Goal: Information Seeking & Learning: Find specific fact

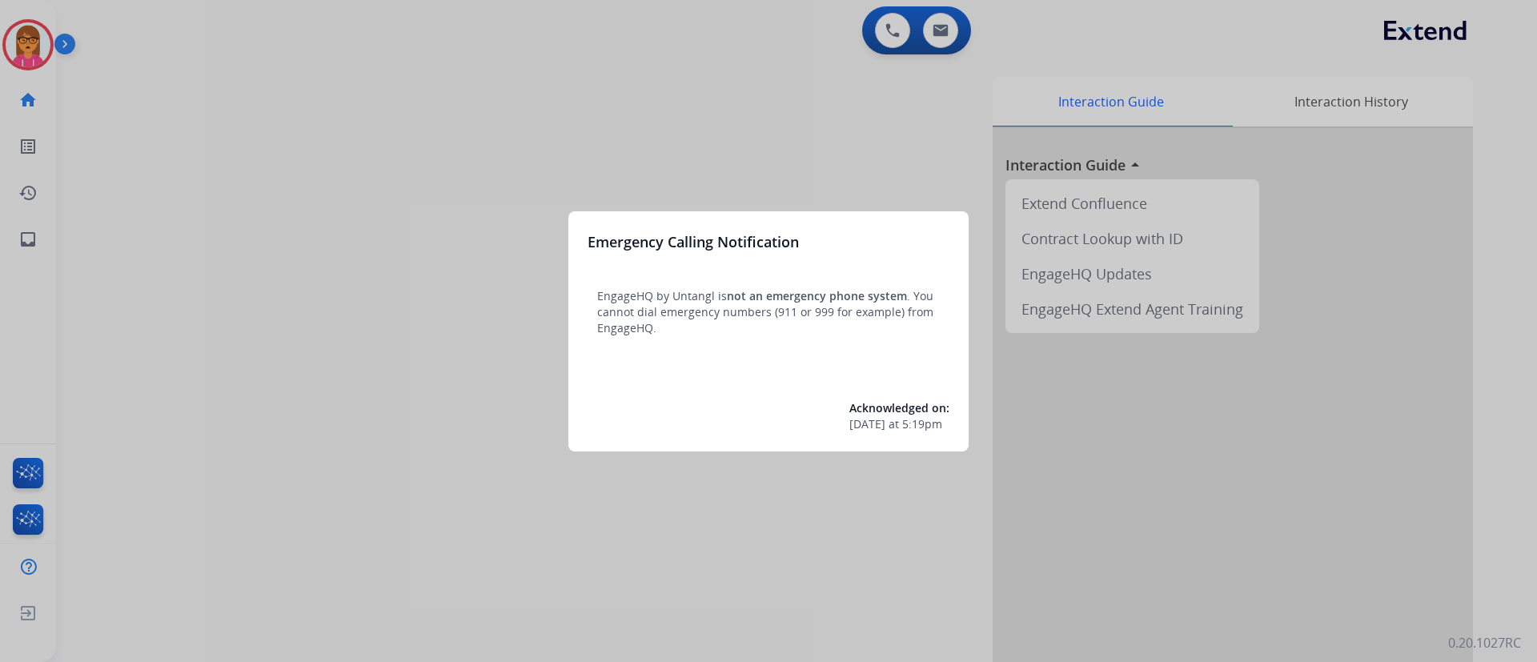
click at [733, 62] on div at bounding box center [768, 331] width 1537 height 662
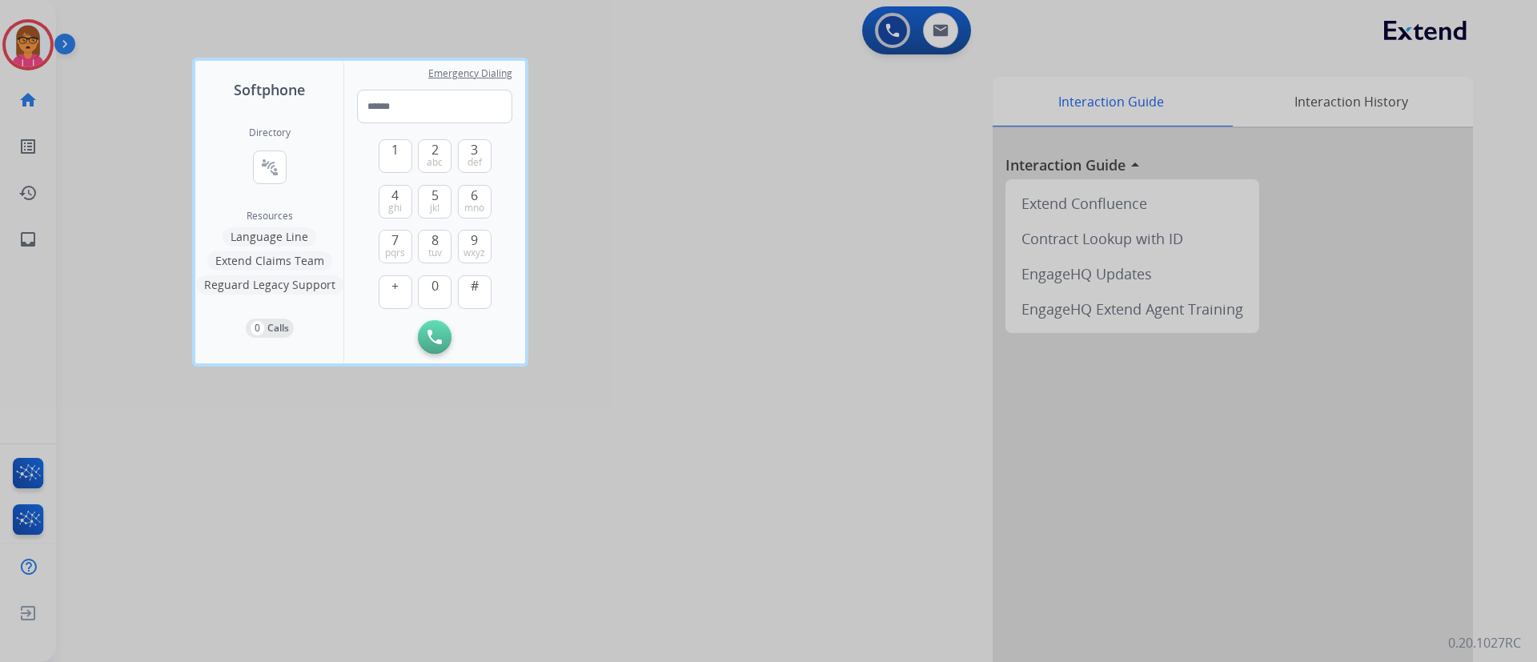
click at [670, 236] on div at bounding box center [768, 331] width 1537 height 662
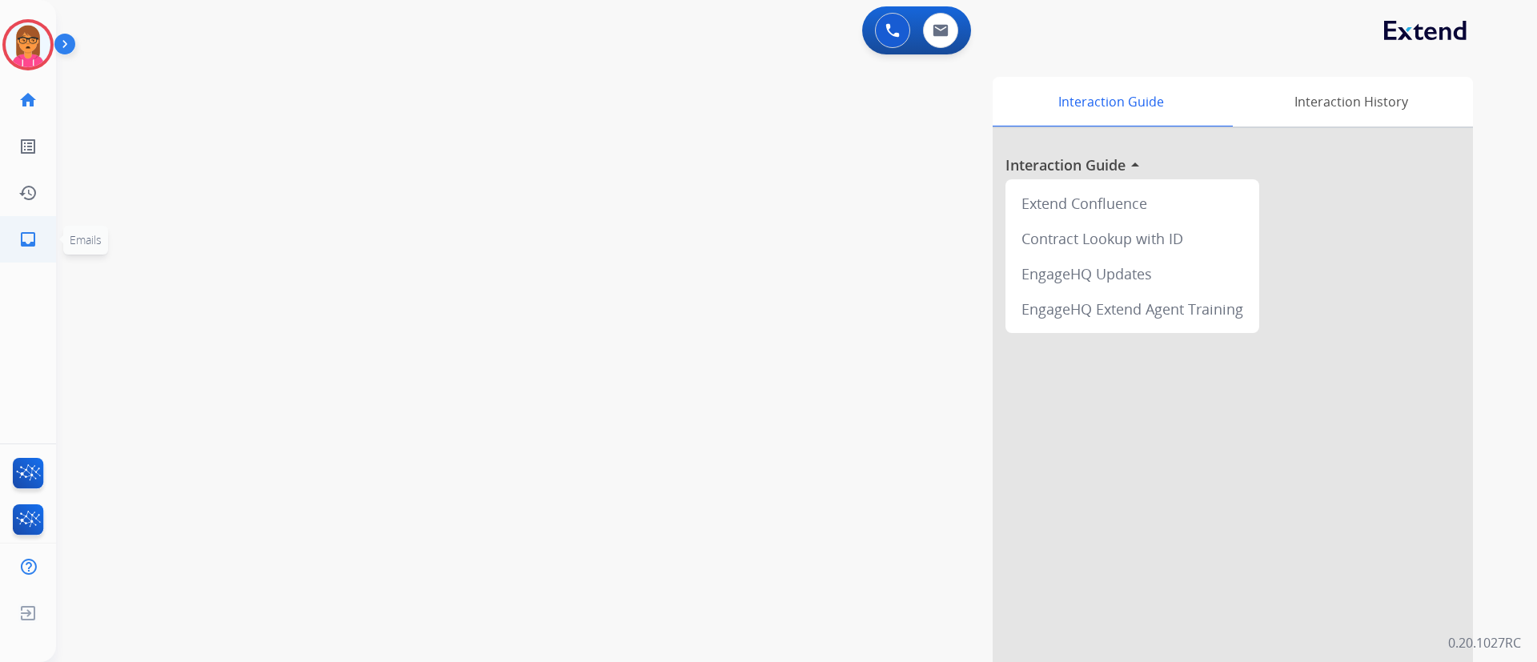
click at [23, 239] on mat-icon "inbox" at bounding box center [27, 239] width 19 height 19
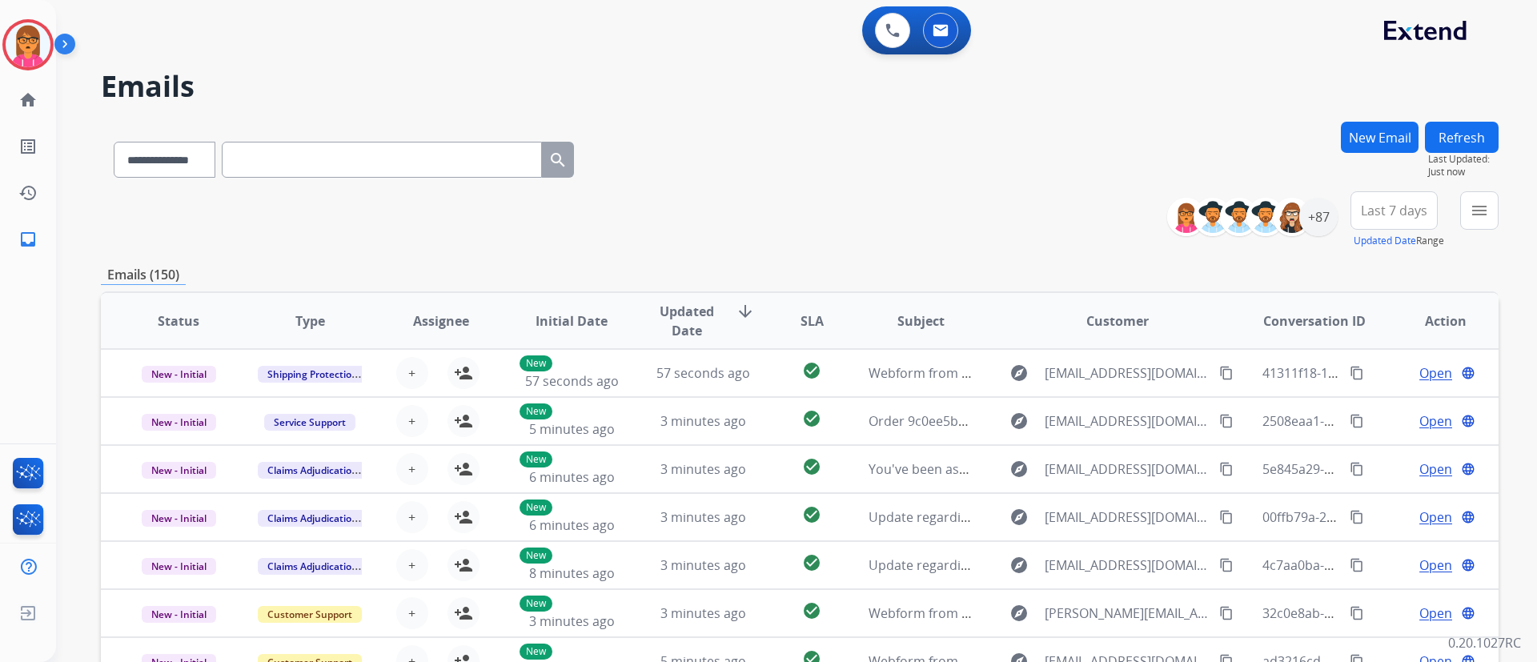
click at [436, 172] on input "text" at bounding box center [382, 160] width 320 height 36
drag, startPoint x: 173, startPoint y: 163, endPoint x: 173, endPoint y: 174, distance: 11.2
click at [173, 161] on select "**********" at bounding box center [164, 160] width 100 height 36
click at [275, 146] on input "text" at bounding box center [382, 160] width 320 height 36
paste input "**********"
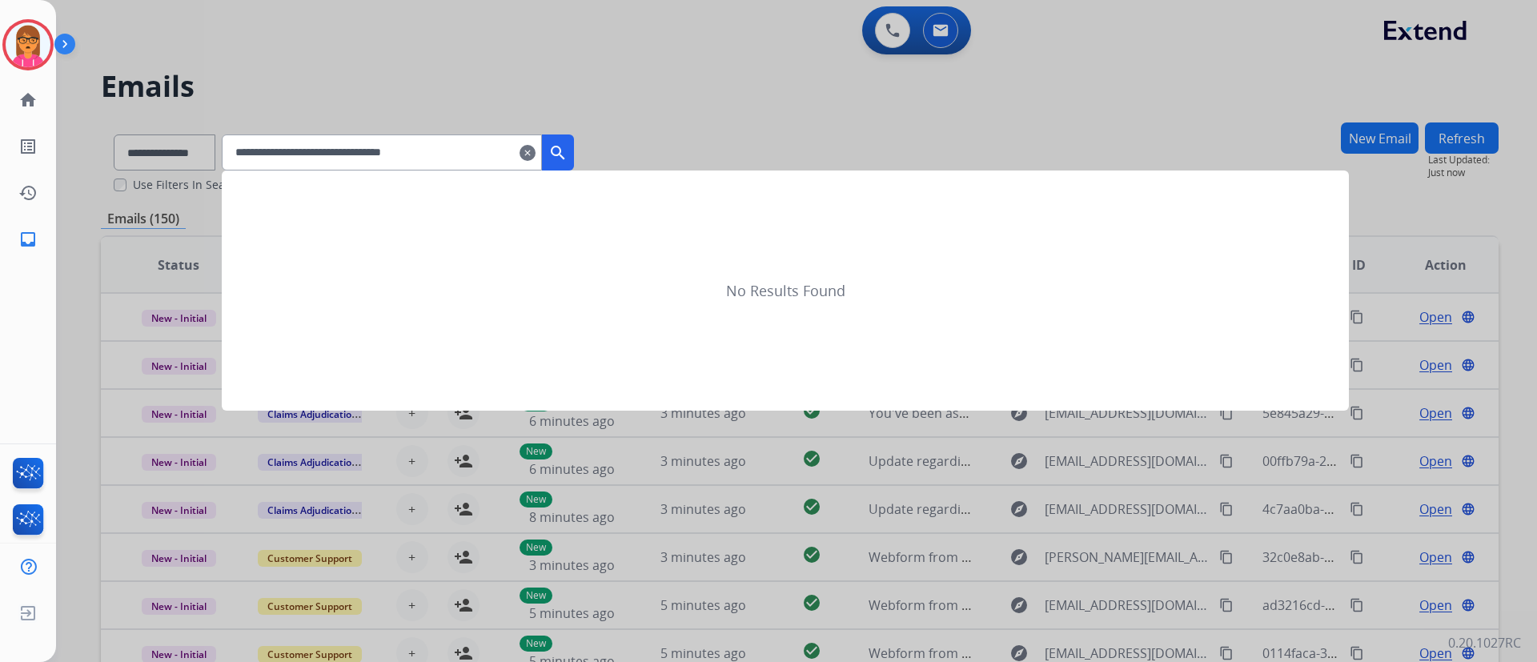
type input "**********"
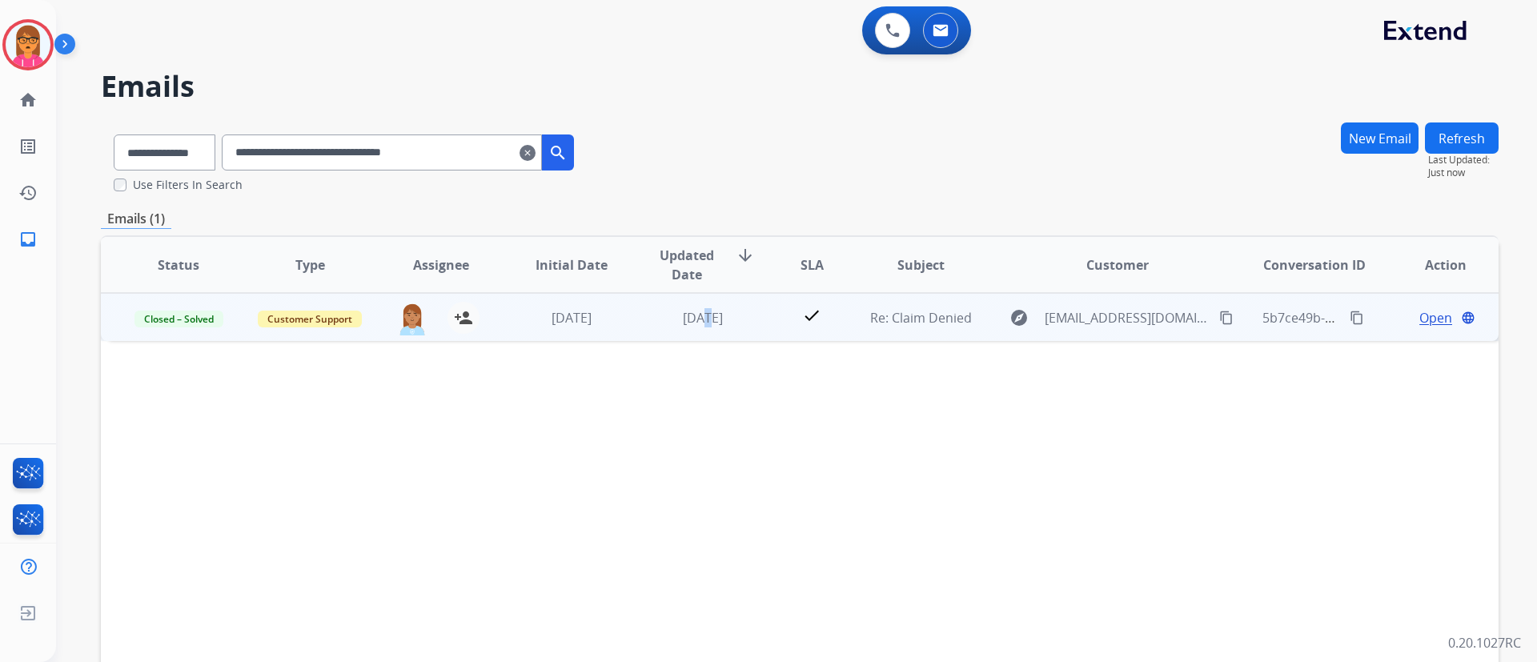
click at [686, 327] on td "[DATE]" at bounding box center [690, 317] width 131 height 48
click at [1420, 315] on span "Open" at bounding box center [1436, 316] width 33 height 19
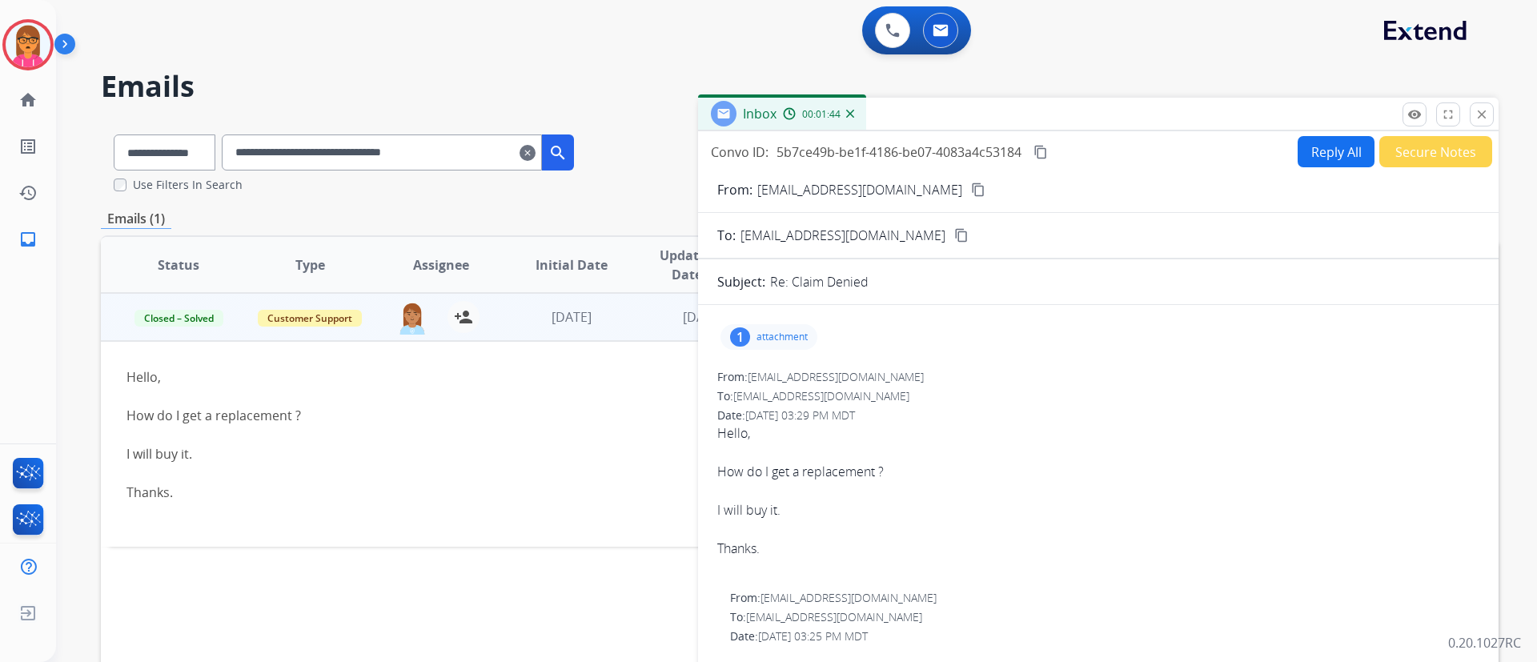
click at [1034, 156] on button "content_copy" at bounding box center [1040, 152] width 19 height 19
click at [971, 183] on mat-icon "content_copy" at bounding box center [978, 190] width 14 height 14
click at [536, 151] on mat-icon "clear" at bounding box center [528, 152] width 16 height 19
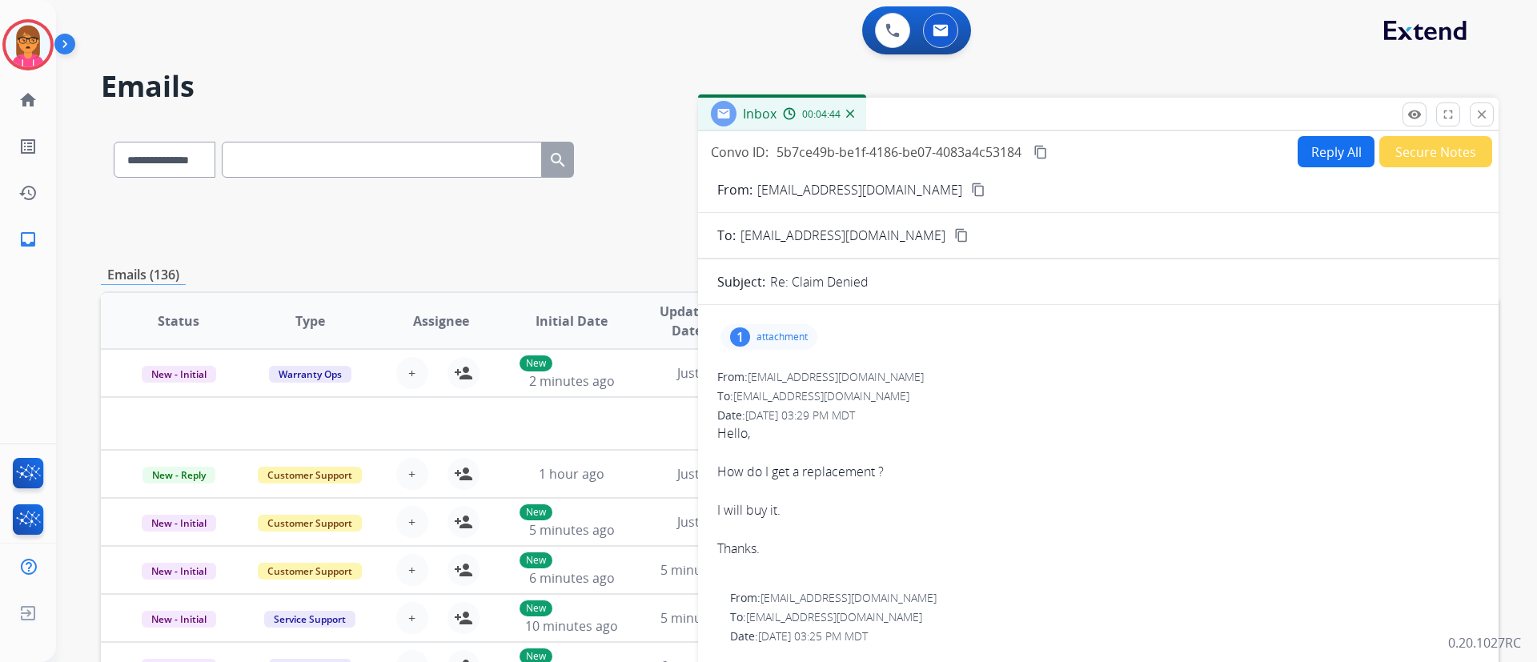
click at [352, 169] on input "text" at bounding box center [382, 160] width 320 height 36
paste input "**********"
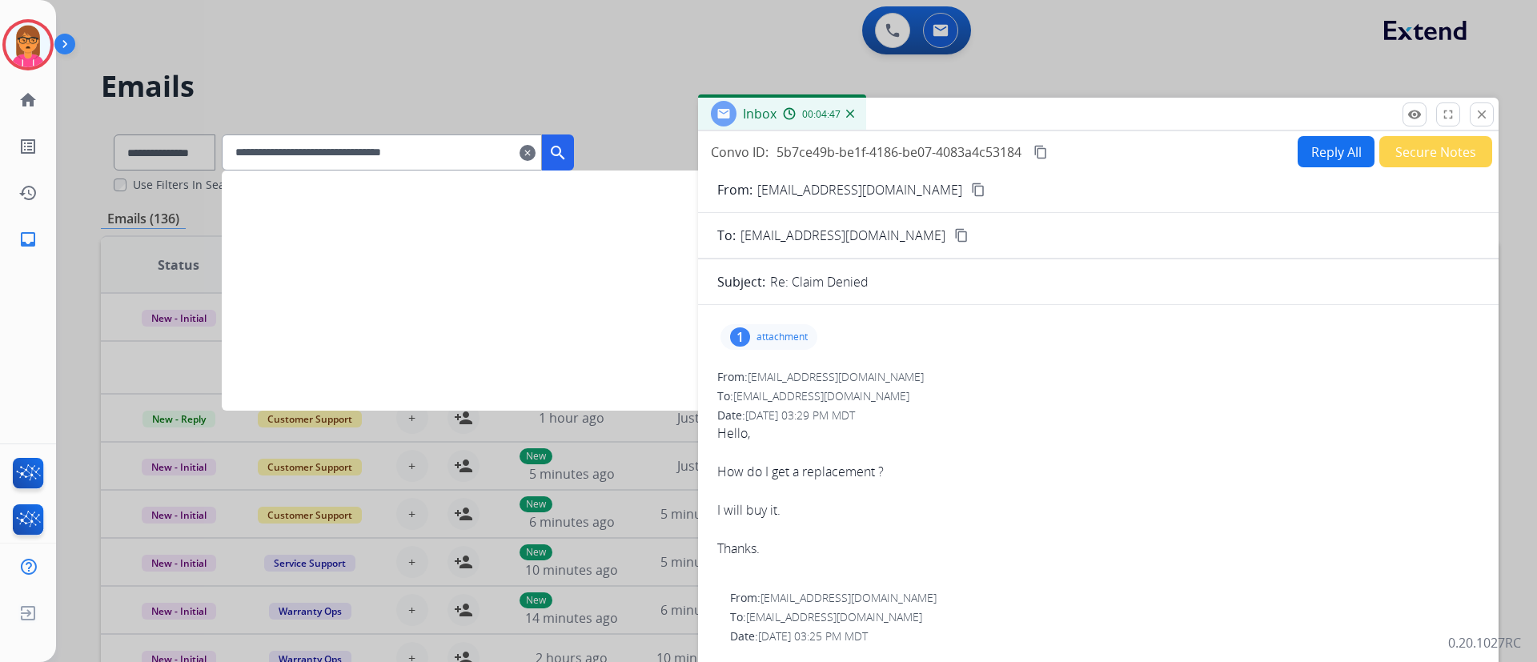
type input "**********"
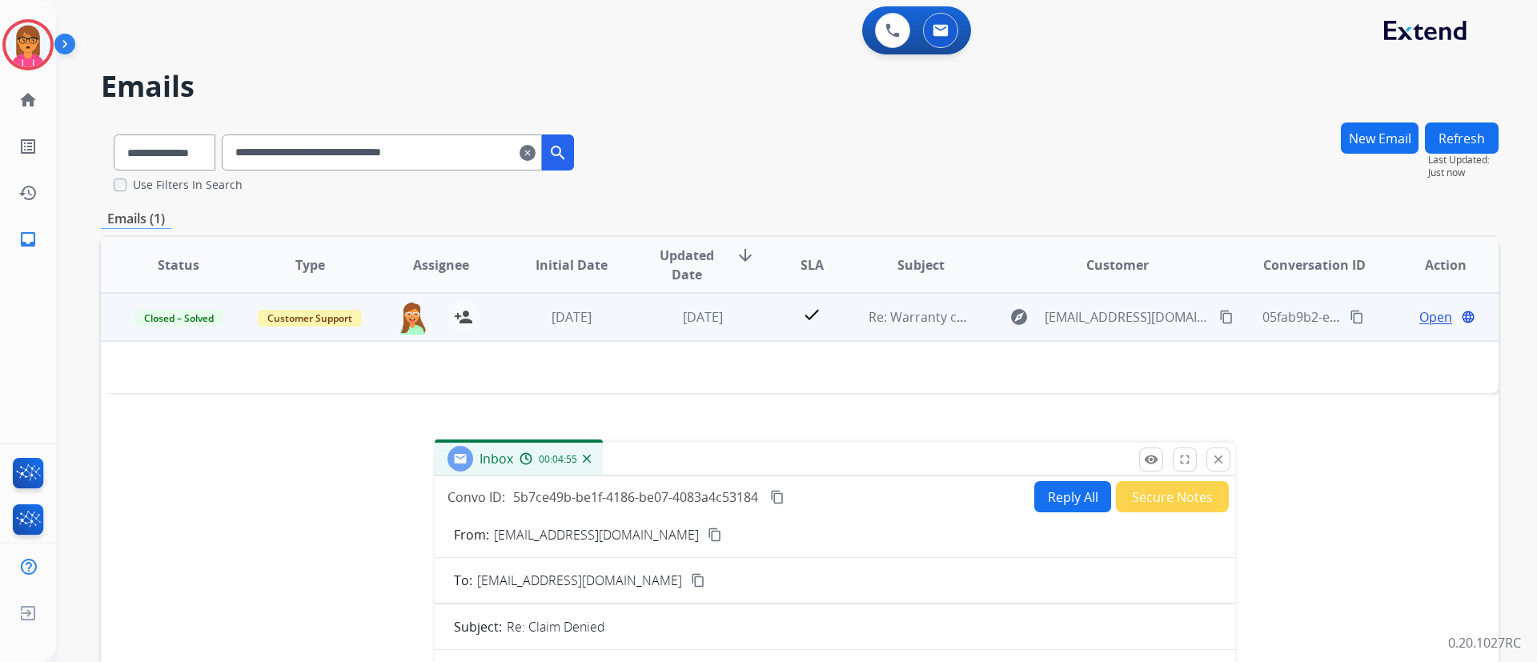
drag, startPoint x: 1182, startPoint y: 128, endPoint x: 930, endPoint y: 375, distance: 352.7
click at [918, 468] on div "Inbox 00:04:55" at bounding box center [835, 460] width 801 height 34
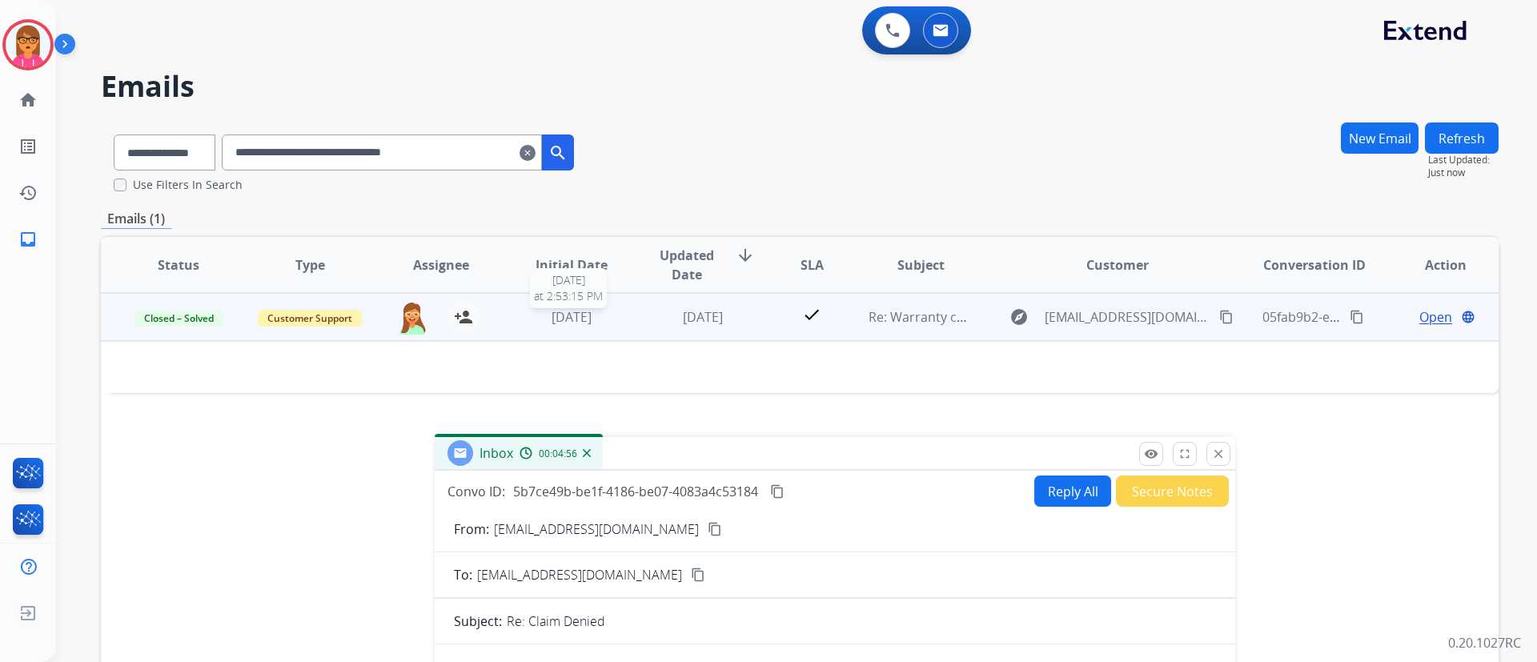
click at [552, 315] on span "[DATE]" at bounding box center [572, 317] width 40 height 18
click at [688, 311] on span "[DATE]" at bounding box center [703, 318] width 40 height 18
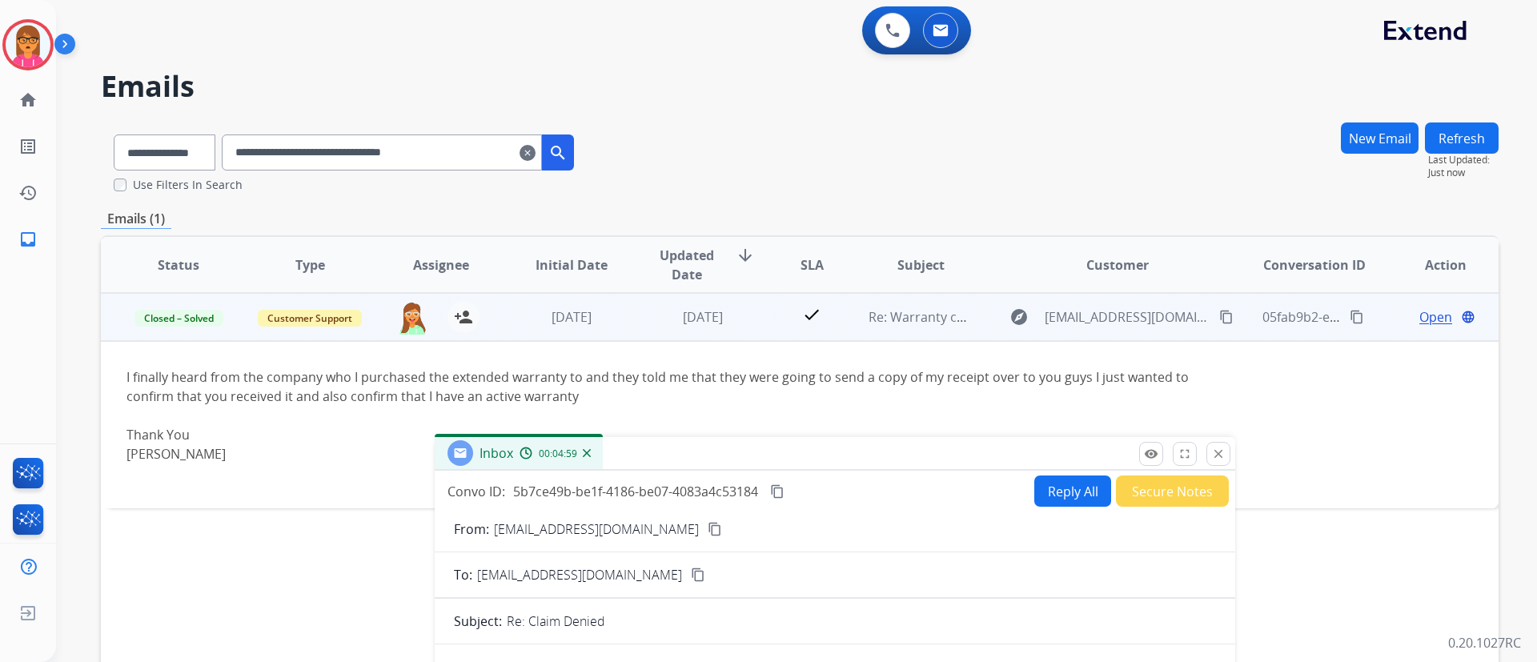
click at [829, 372] on div "I finally heard from the company who I purchased the extended warranty to and t…" at bounding box center [669, 416] width 1085 height 96
click at [1418, 329] on td "Open language" at bounding box center [1433, 317] width 131 height 48
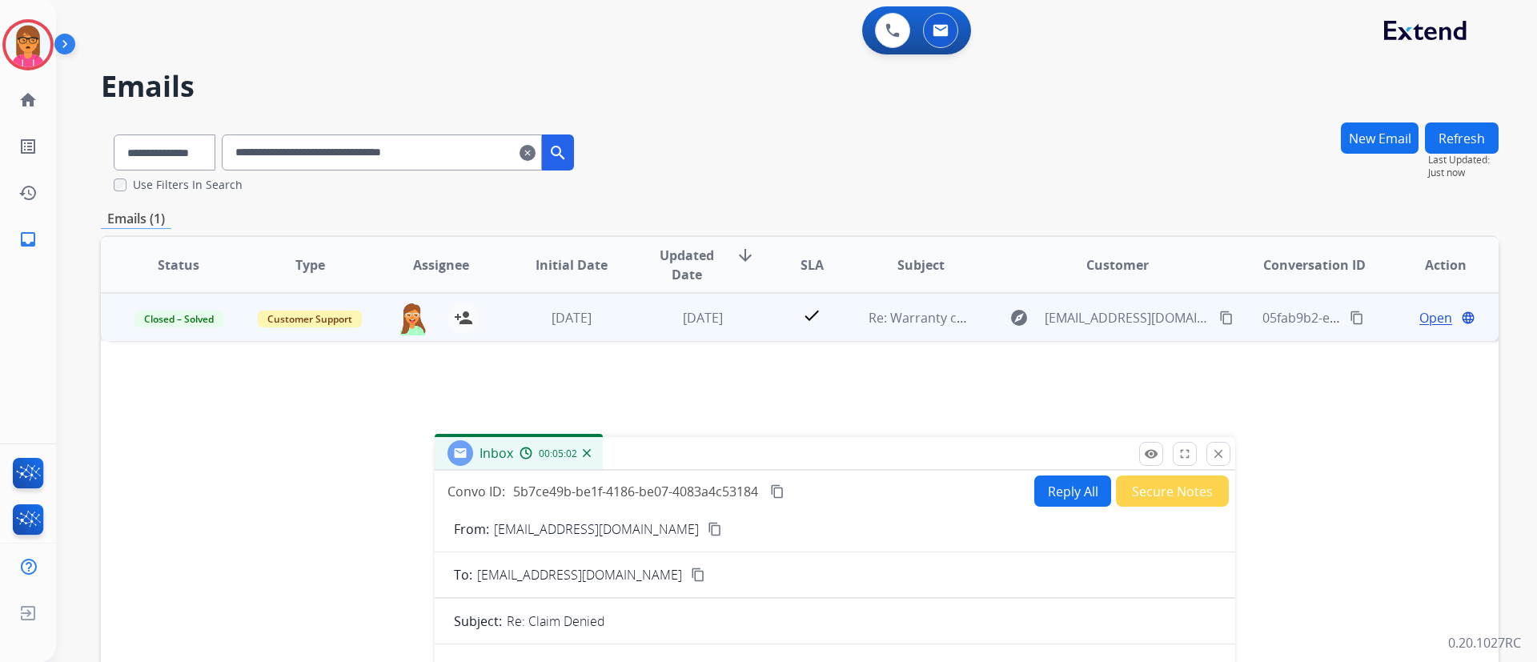
click at [1439, 314] on span "Open" at bounding box center [1436, 317] width 33 height 19
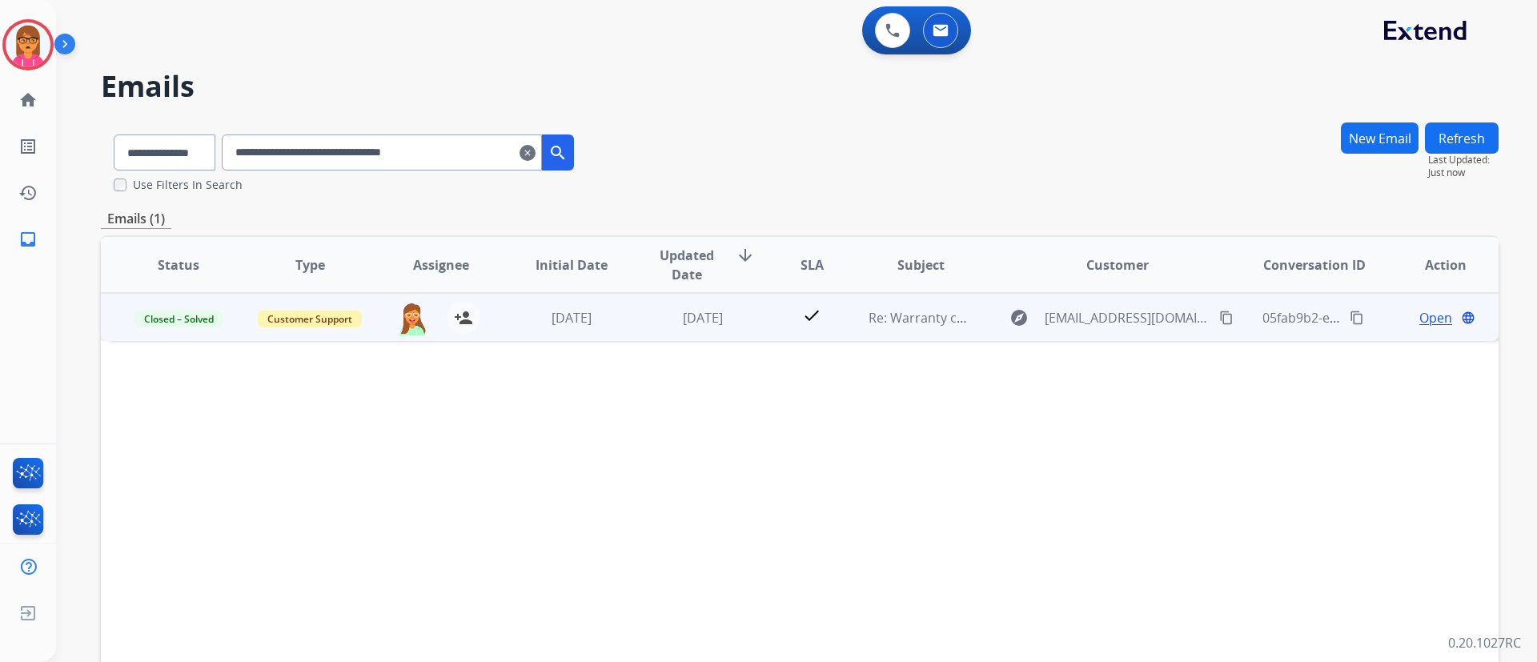
click at [1421, 317] on span "Open" at bounding box center [1436, 317] width 33 height 19
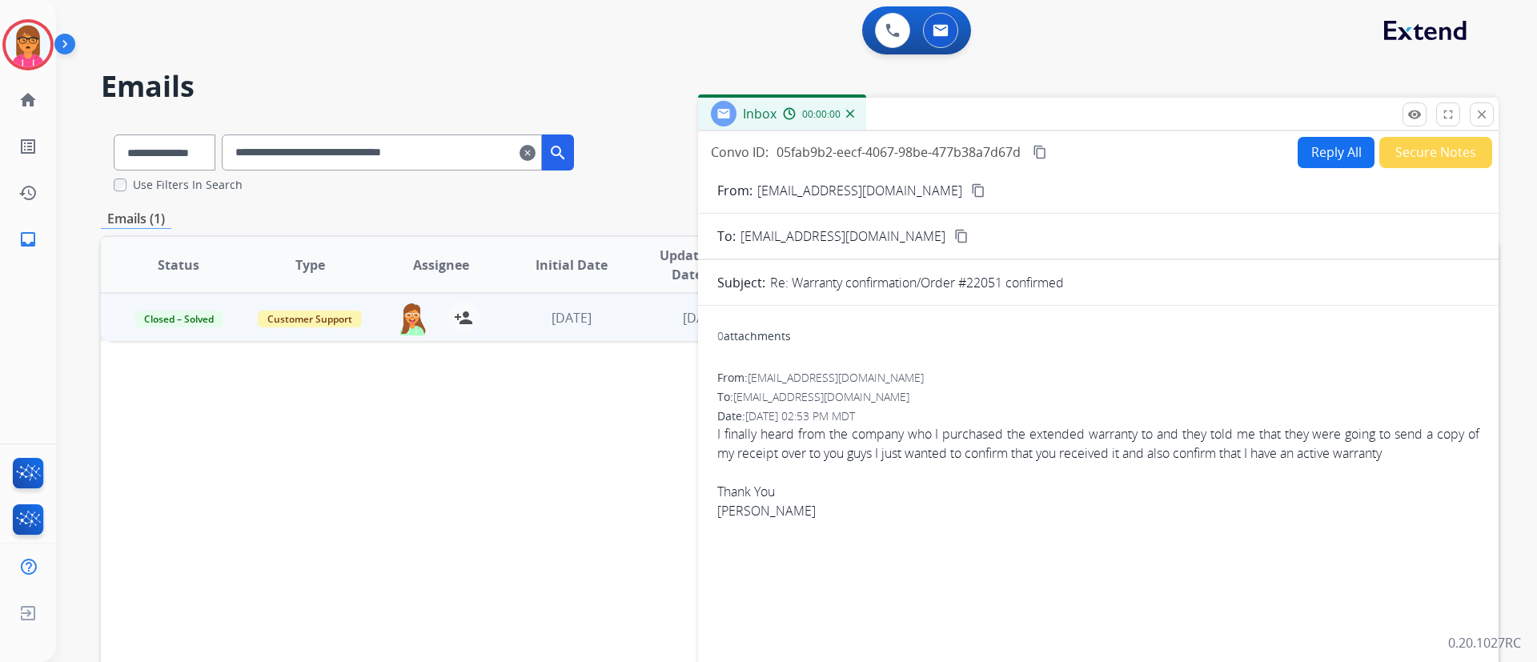
click at [1418, 309] on div "0 attachments From: [EMAIL_ADDRESS][DOMAIN_NAME] To: [EMAIL_ADDRESS][DOMAIN_NAM…" at bounding box center [1098, 492] width 801 height 372
click at [971, 189] on mat-icon "content_copy" at bounding box center [978, 190] width 14 height 14
click at [912, 181] on div "From: [EMAIL_ADDRESS][DOMAIN_NAME] content_copy" at bounding box center [1098, 190] width 801 height 19
click at [971, 188] on mat-icon "content_copy" at bounding box center [978, 190] width 14 height 14
click at [536, 147] on mat-icon "clear" at bounding box center [528, 152] width 16 height 19
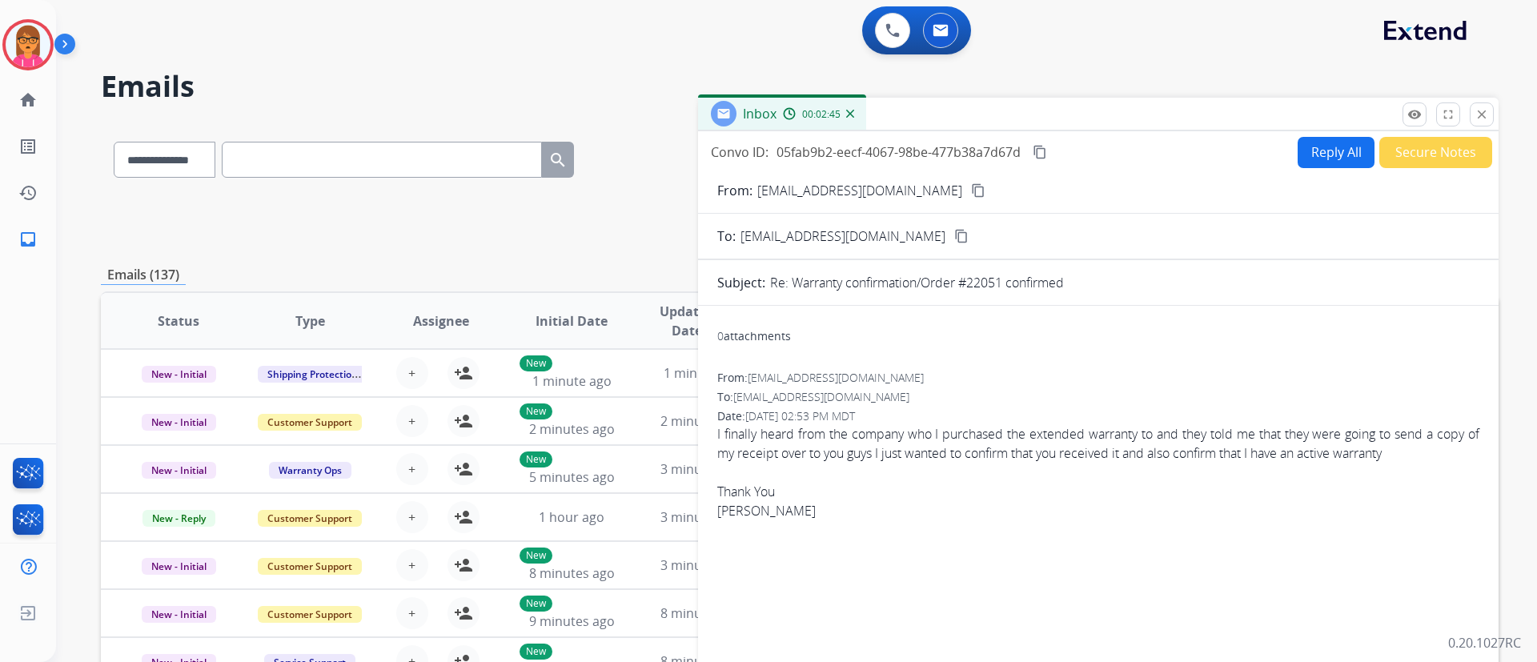
click at [388, 163] on input "text" at bounding box center [382, 160] width 320 height 36
paste input "**********"
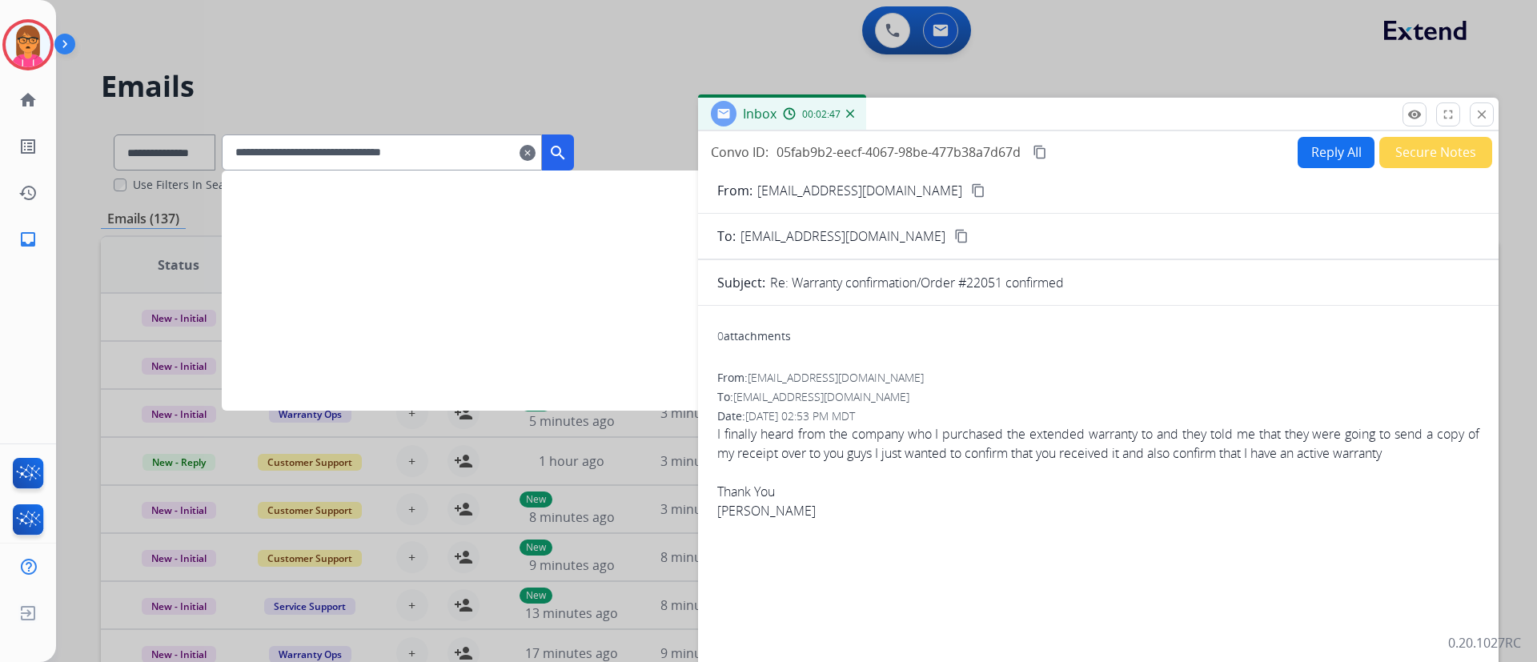
type input "**********"
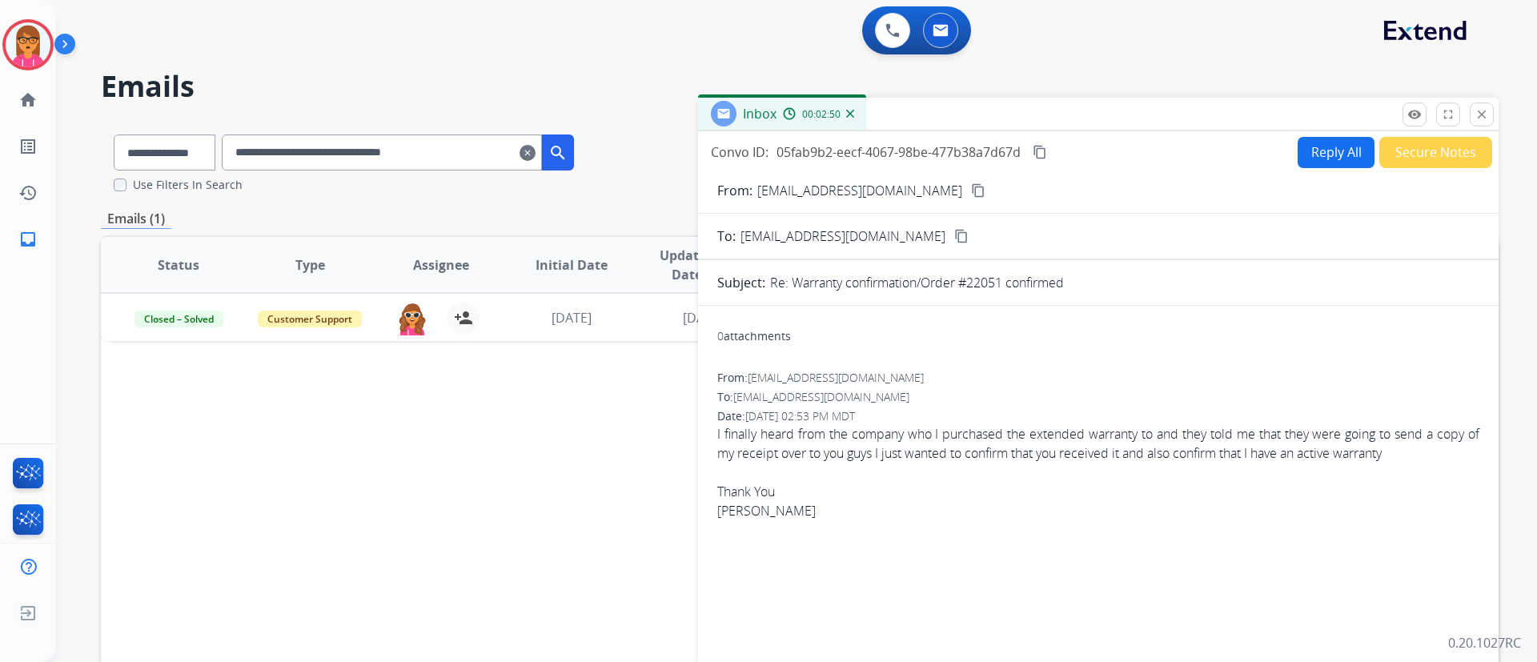
click at [850, 113] on img at bounding box center [850, 114] width 8 height 8
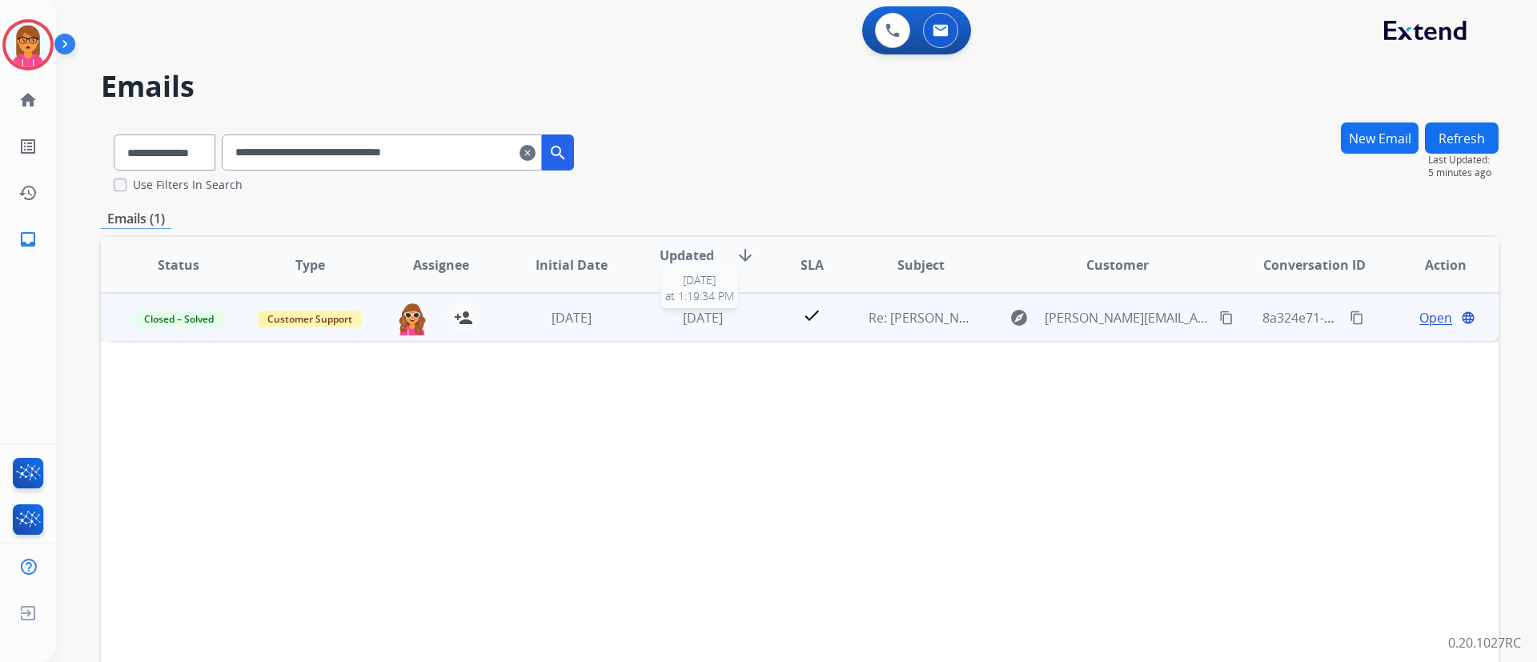
click at [657, 323] on div "[DATE]" at bounding box center [703, 317] width 105 height 19
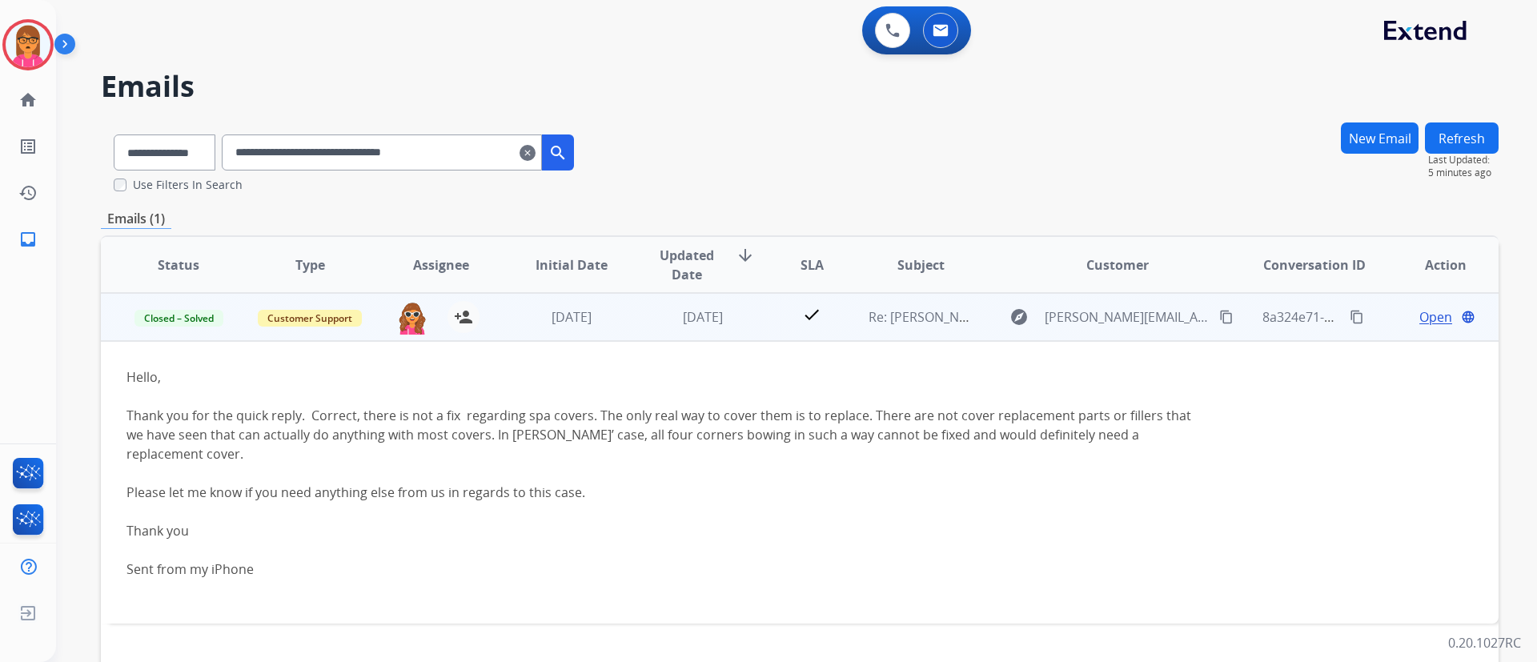
click at [1421, 319] on span "Open" at bounding box center [1436, 316] width 33 height 19
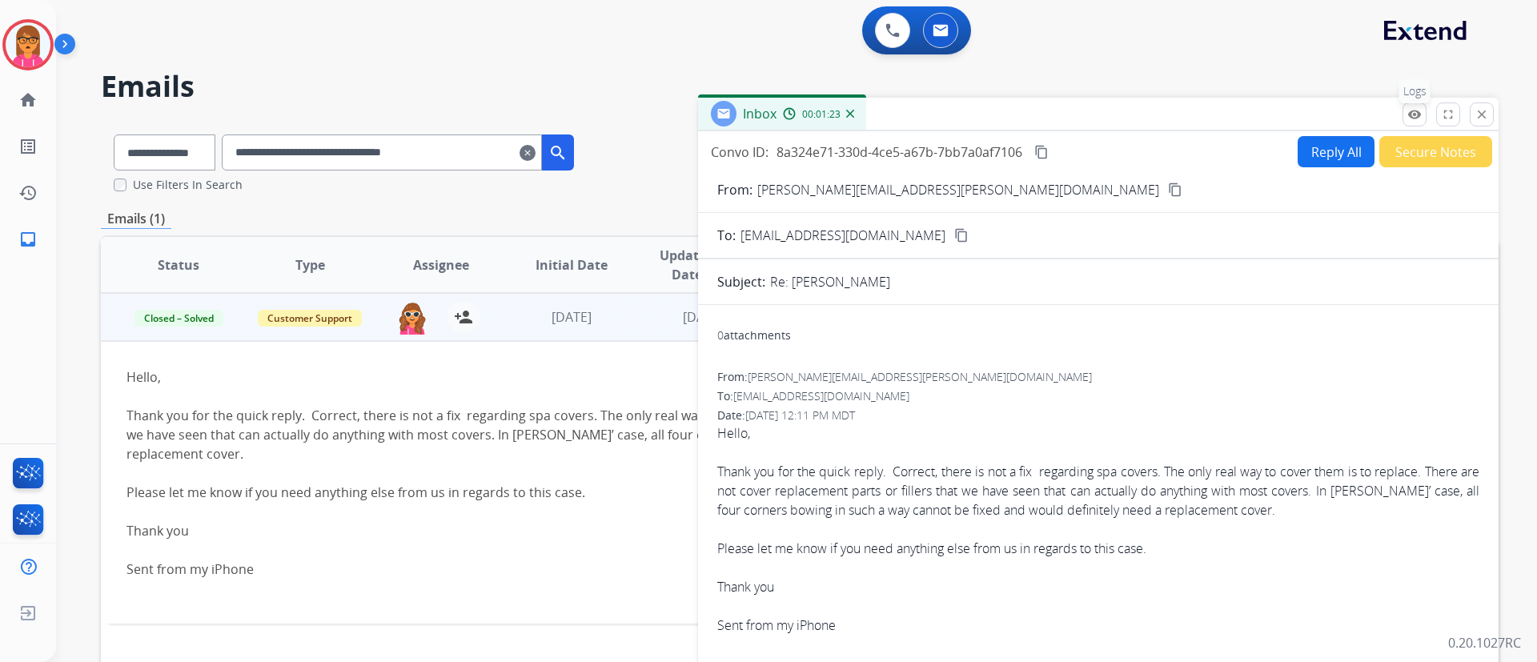
click at [1412, 114] on mat-icon "remove_red_eye" at bounding box center [1415, 114] width 14 height 14
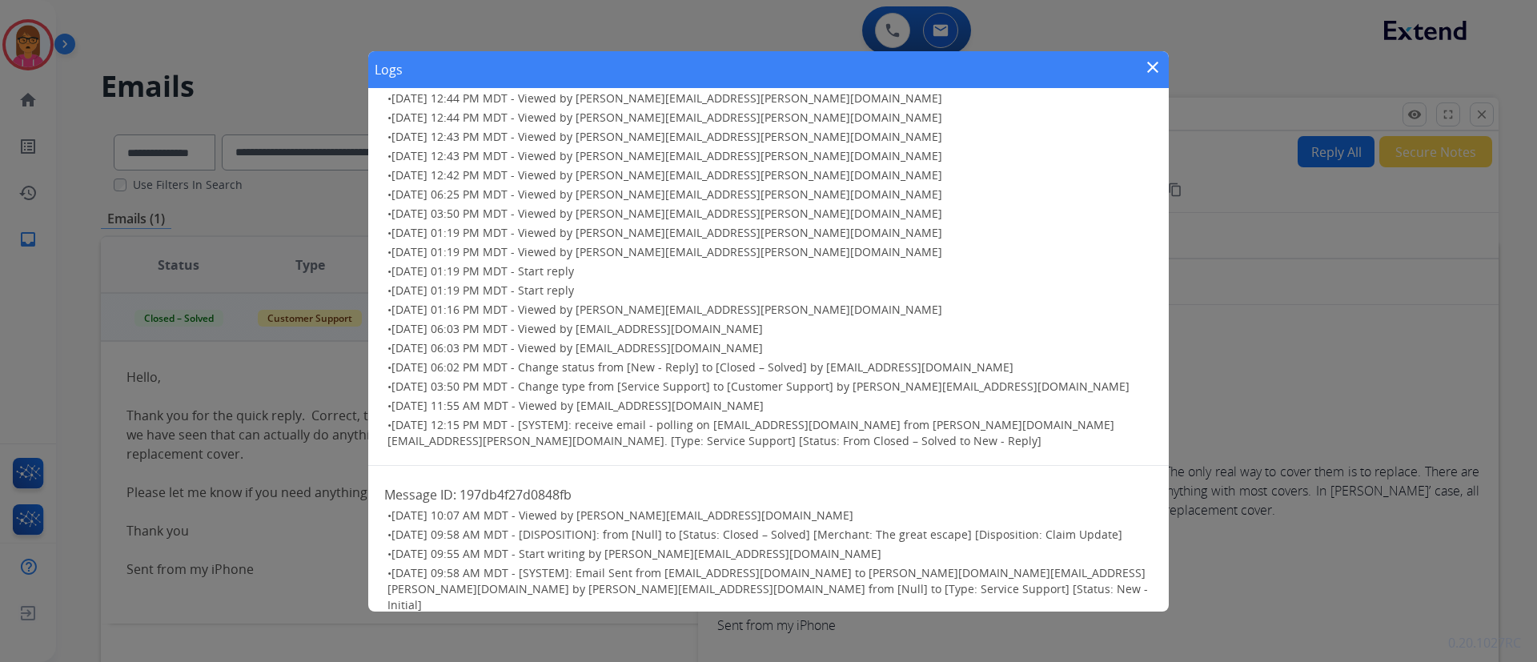
scroll to position [86, 0]
click at [1149, 73] on mat-icon "close" at bounding box center [1152, 67] width 19 height 19
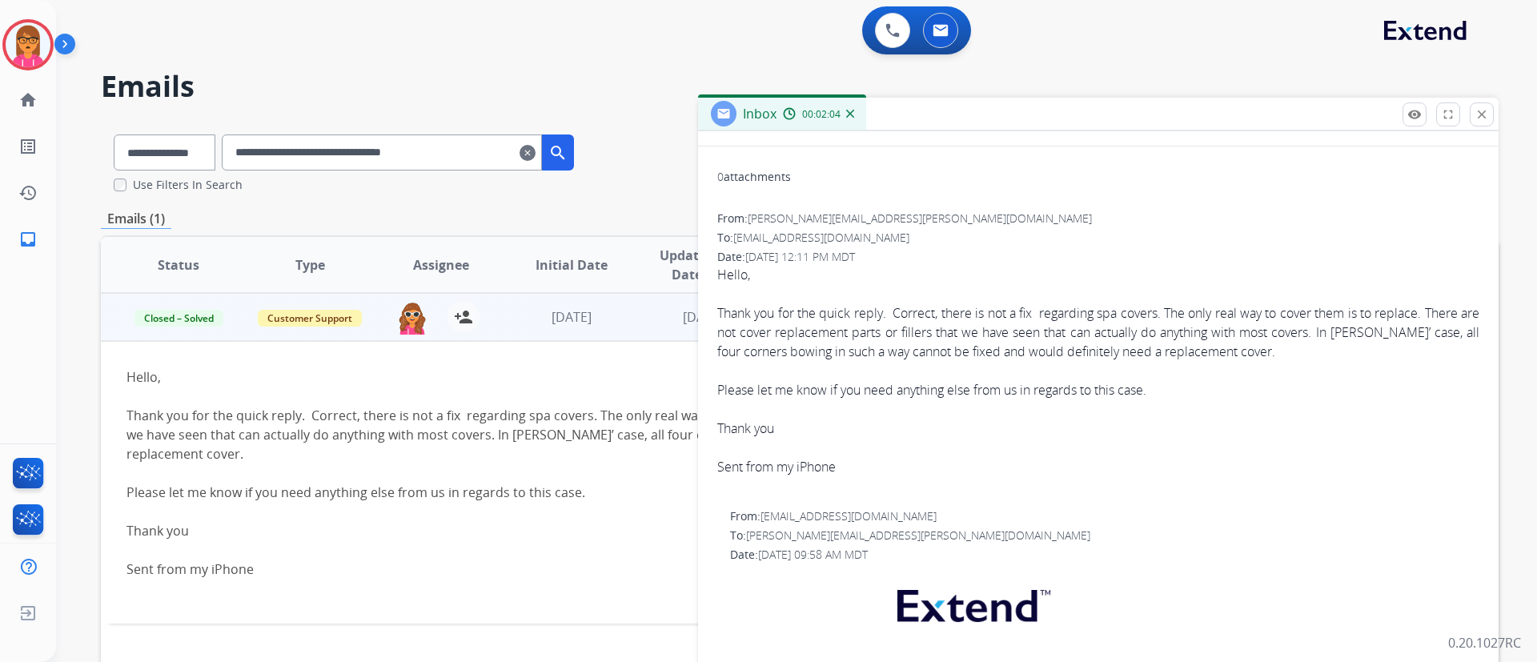
scroll to position [120, 0]
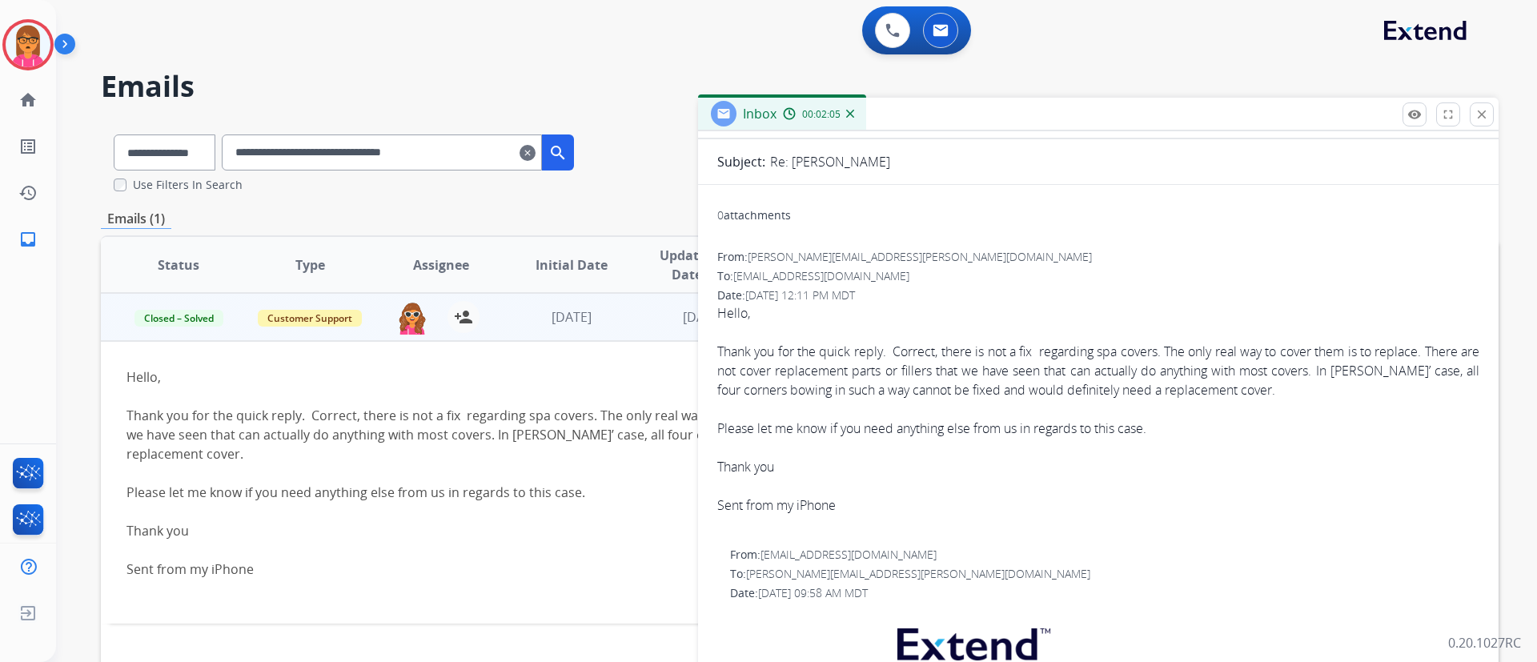
click at [1412, 129] on div "Inbox 00:02:05" at bounding box center [1098, 115] width 801 height 34
click at [1412, 122] on button "remove_red_eye Logs" at bounding box center [1415, 114] width 24 height 24
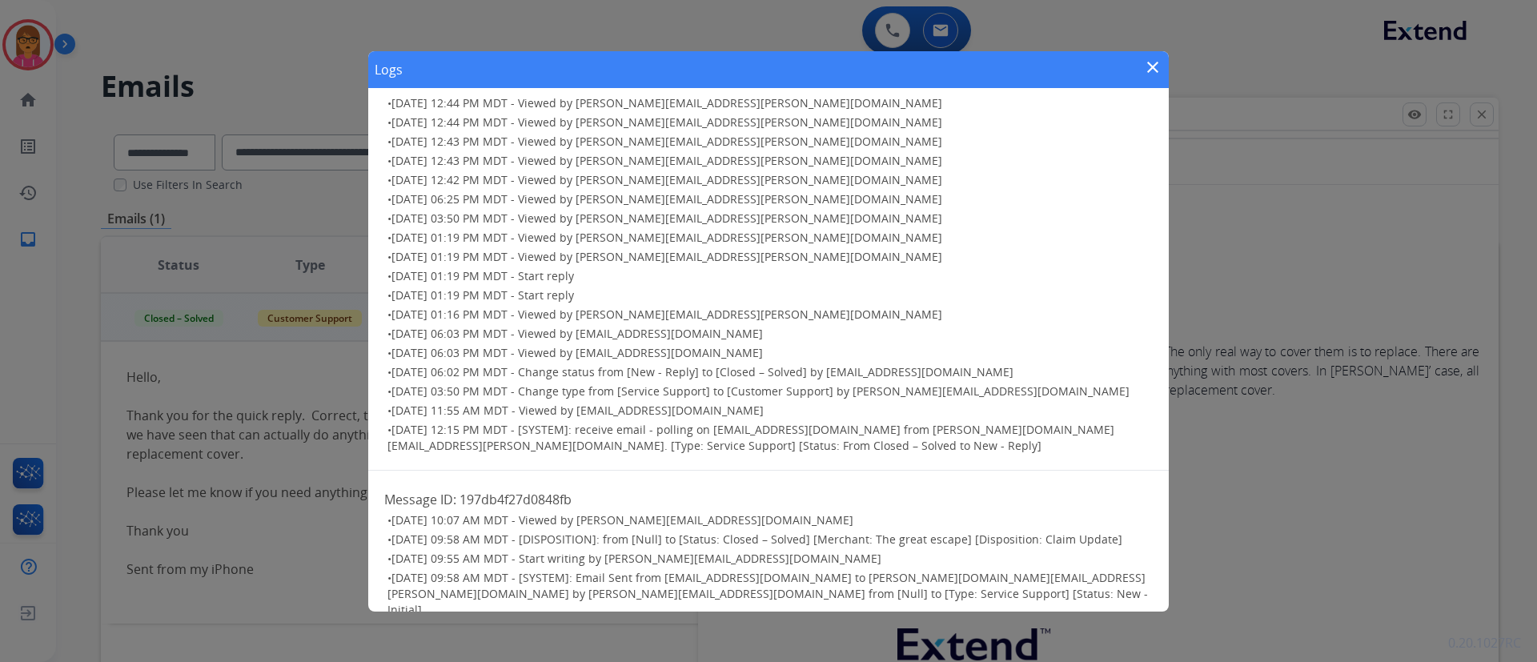
scroll to position [86, 0]
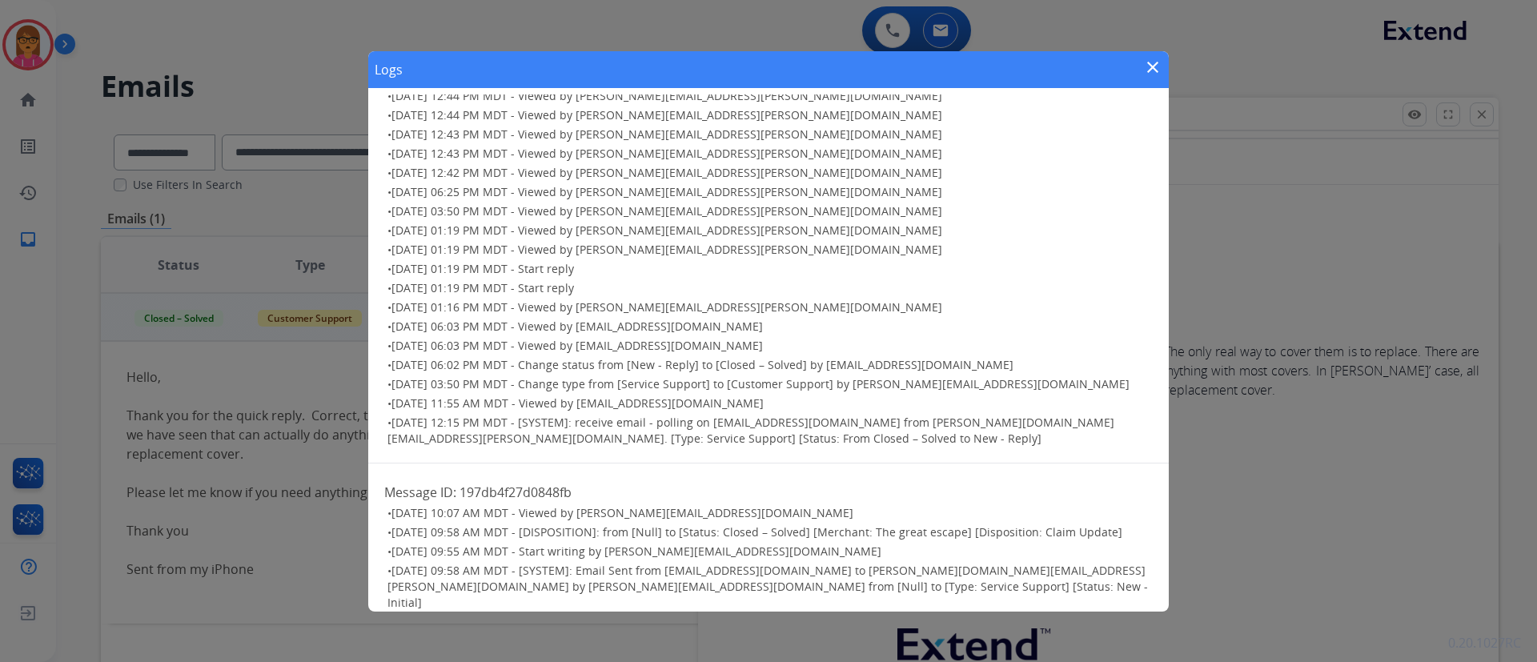
click at [1150, 63] on mat-icon "close" at bounding box center [1152, 67] width 19 height 19
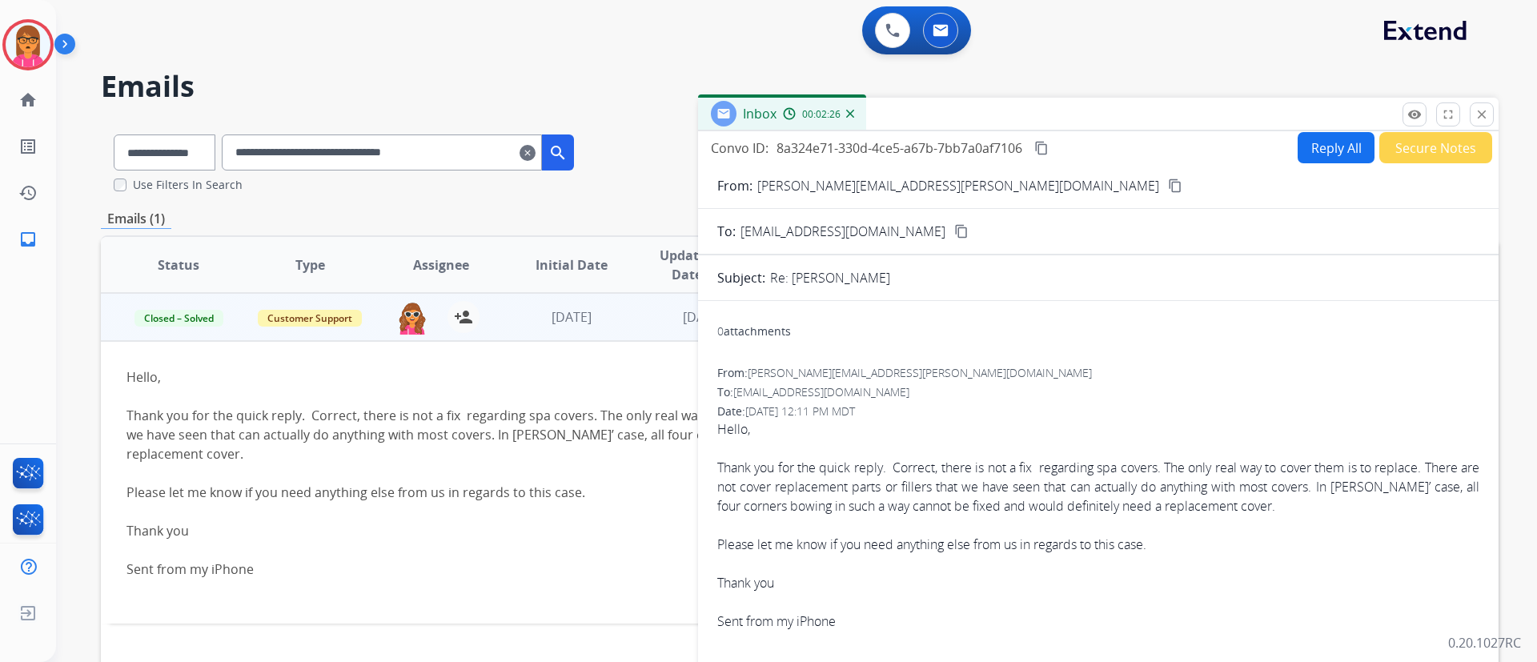
scroll to position [0, 0]
click at [1168, 185] on mat-icon "content_copy" at bounding box center [1175, 190] width 14 height 14
click at [536, 154] on mat-icon "clear" at bounding box center [528, 152] width 16 height 19
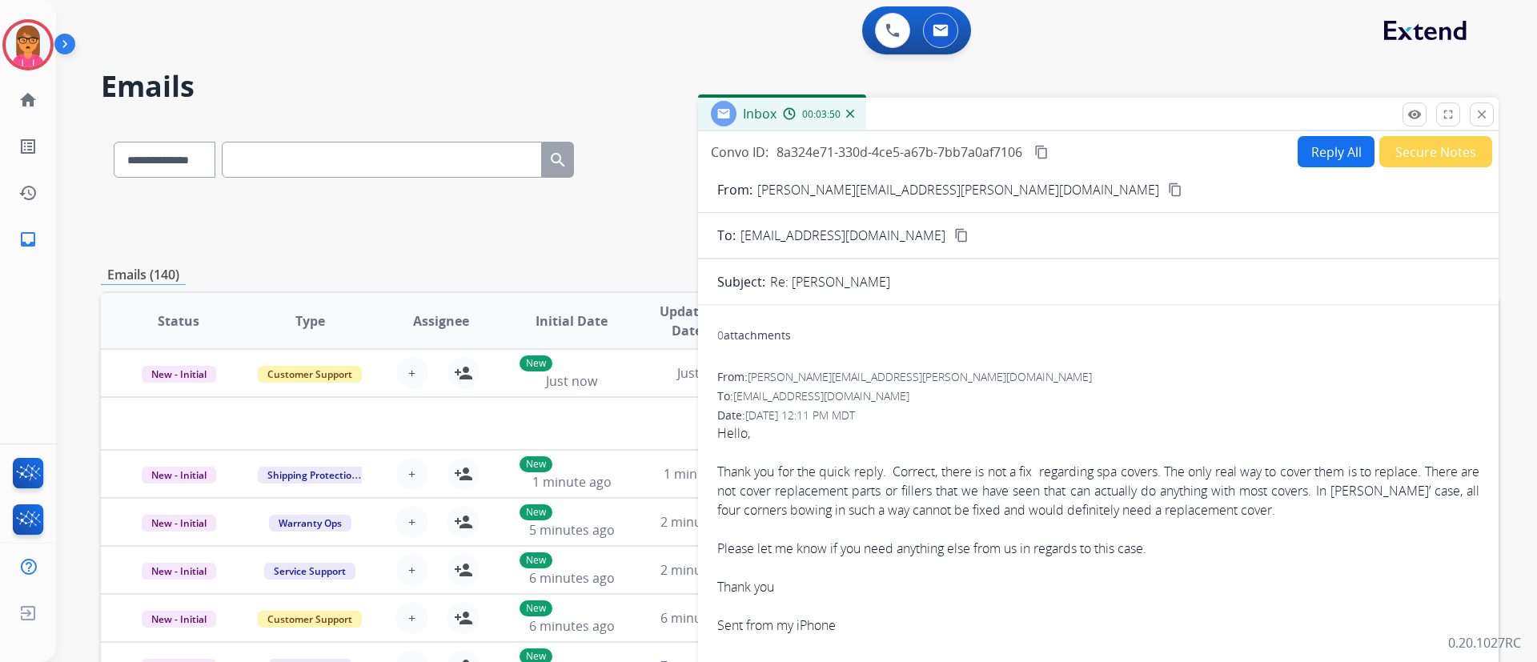
click at [849, 110] on img at bounding box center [850, 114] width 8 height 8
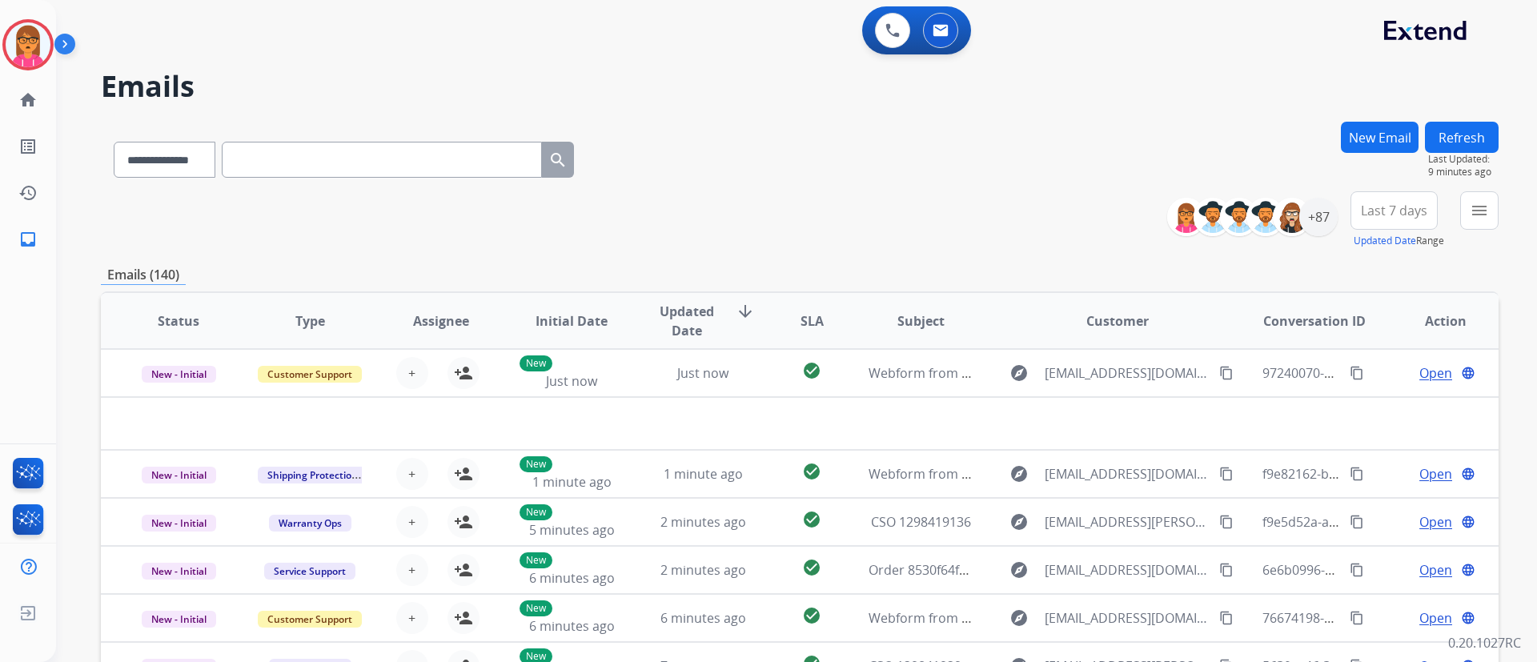
click at [313, 158] on input "text" at bounding box center [382, 160] width 320 height 36
paste input "**********"
type input "**********"
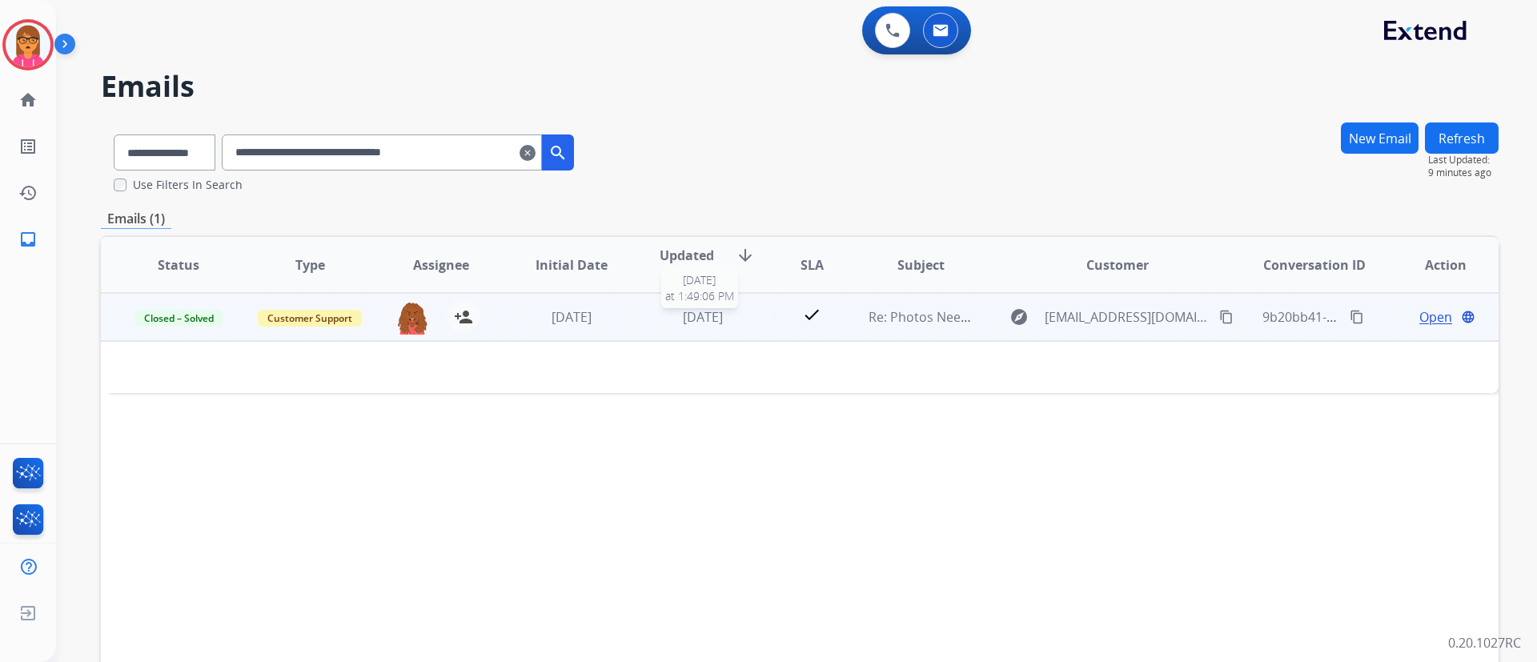
click at [714, 315] on span "[DATE]" at bounding box center [703, 317] width 40 height 18
click at [723, 322] on span "[DATE]" at bounding box center [703, 318] width 40 height 18
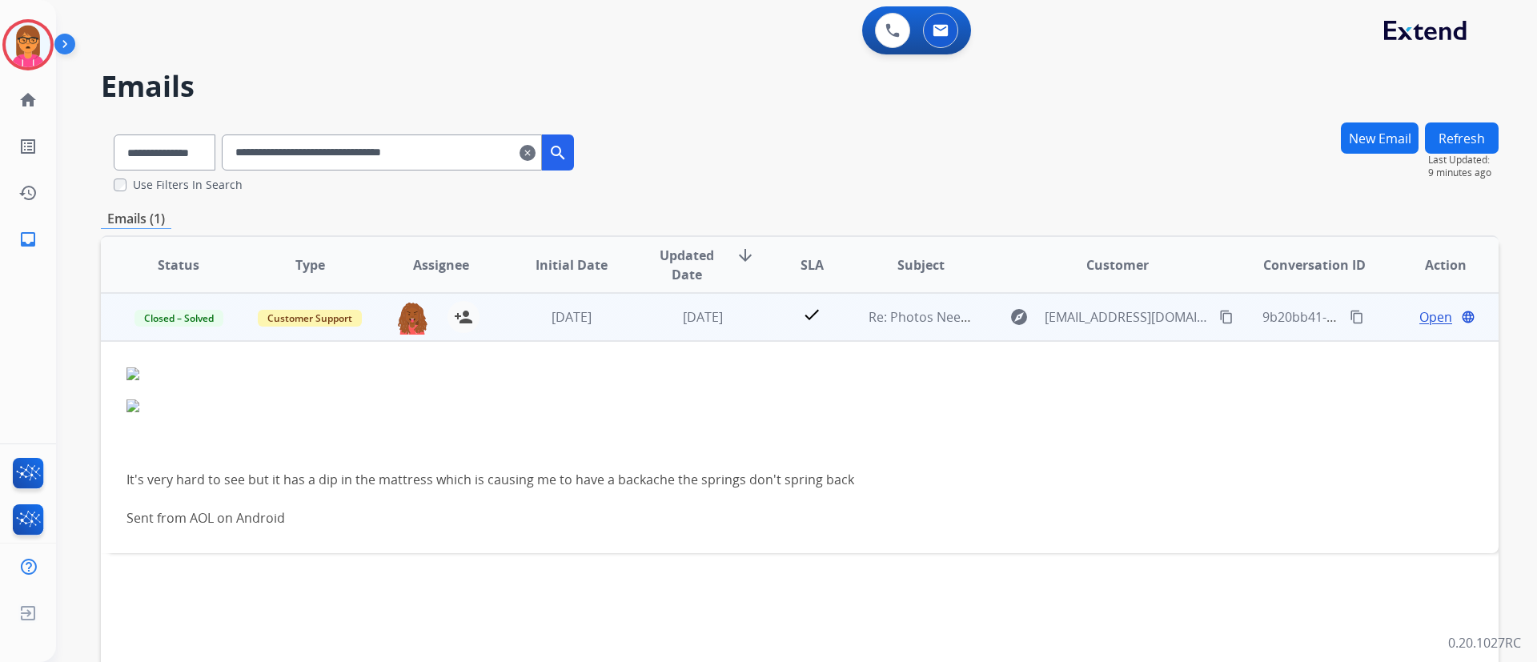
click at [1425, 319] on span "Open" at bounding box center [1436, 316] width 33 height 19
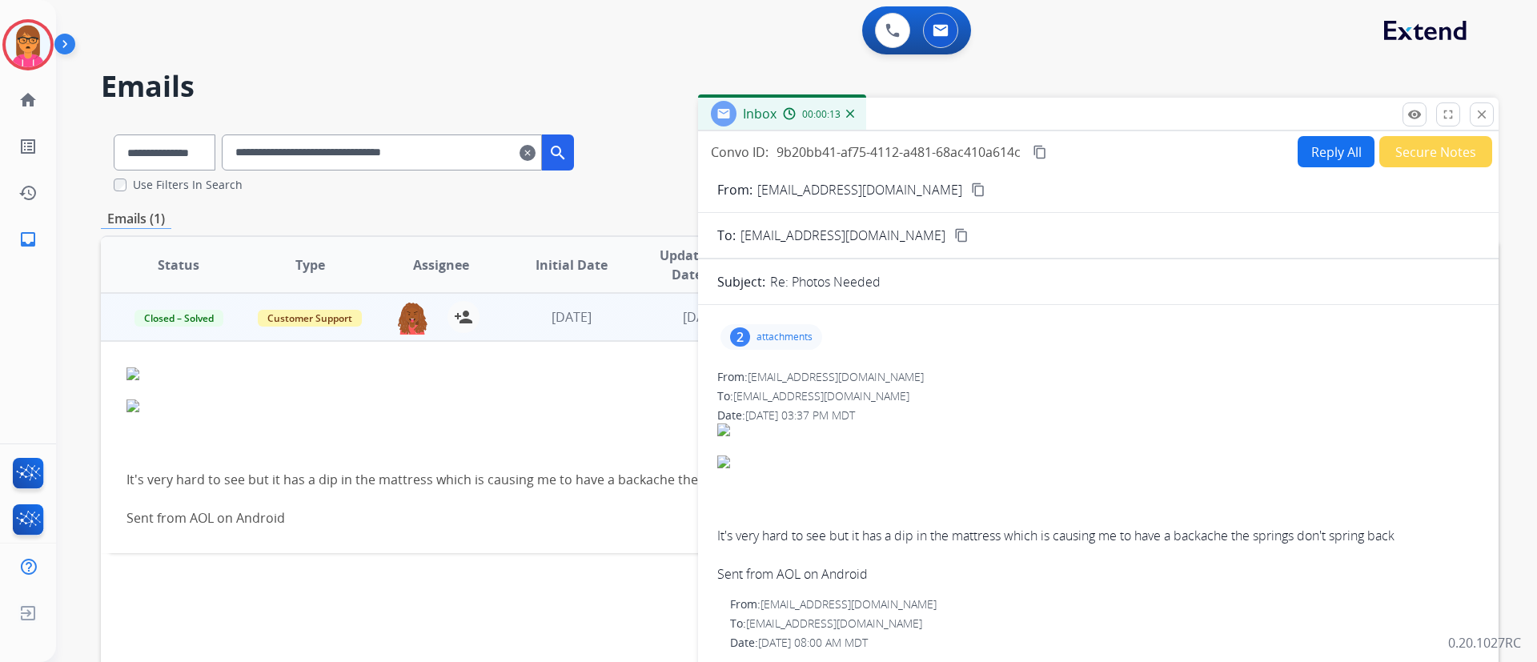
click at [971, 190] on mat-icon "content_copy" at bounding box center [978, 190] width 14 height 14
click at [536, 154] on mat-icon "clear" at bounding box center [528, 152] width 16 height 19
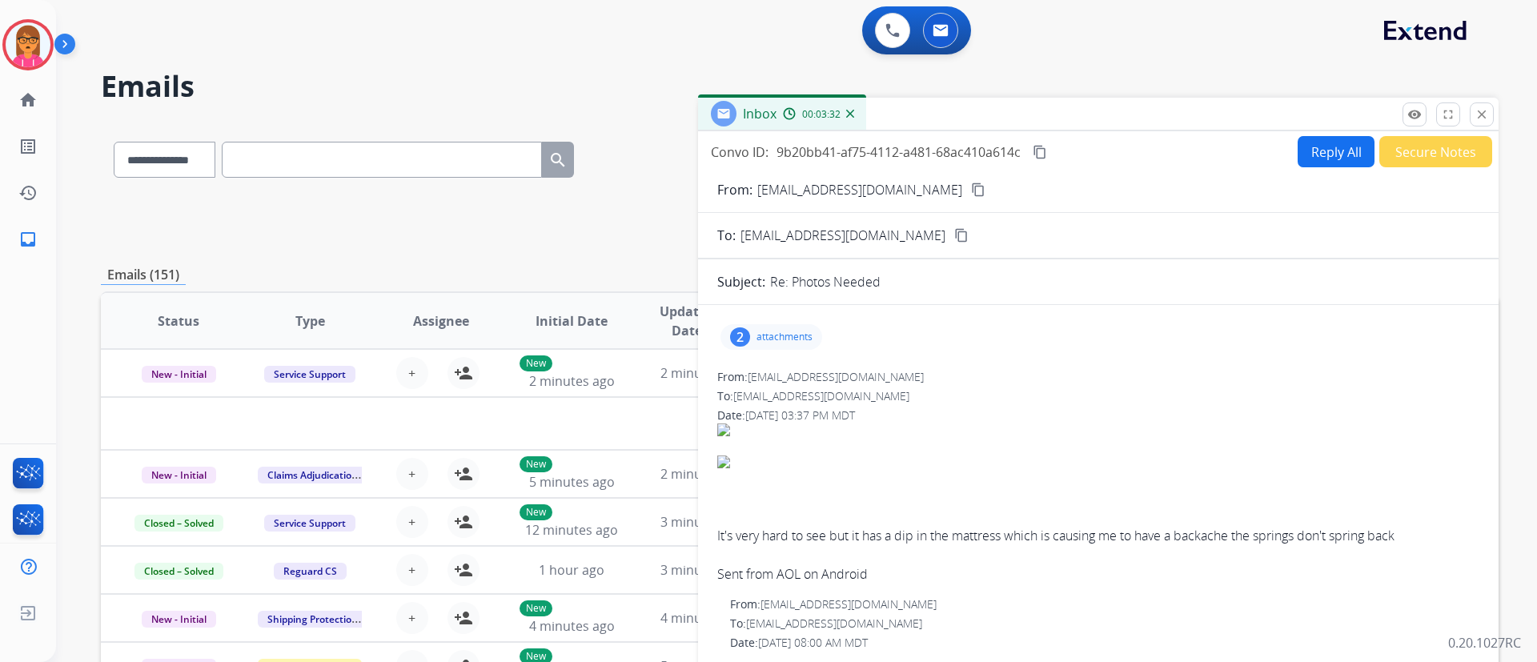
click at [500, 158] on input "text" at bounding box center [382, 160] width 320 height 36
paste input "**********"
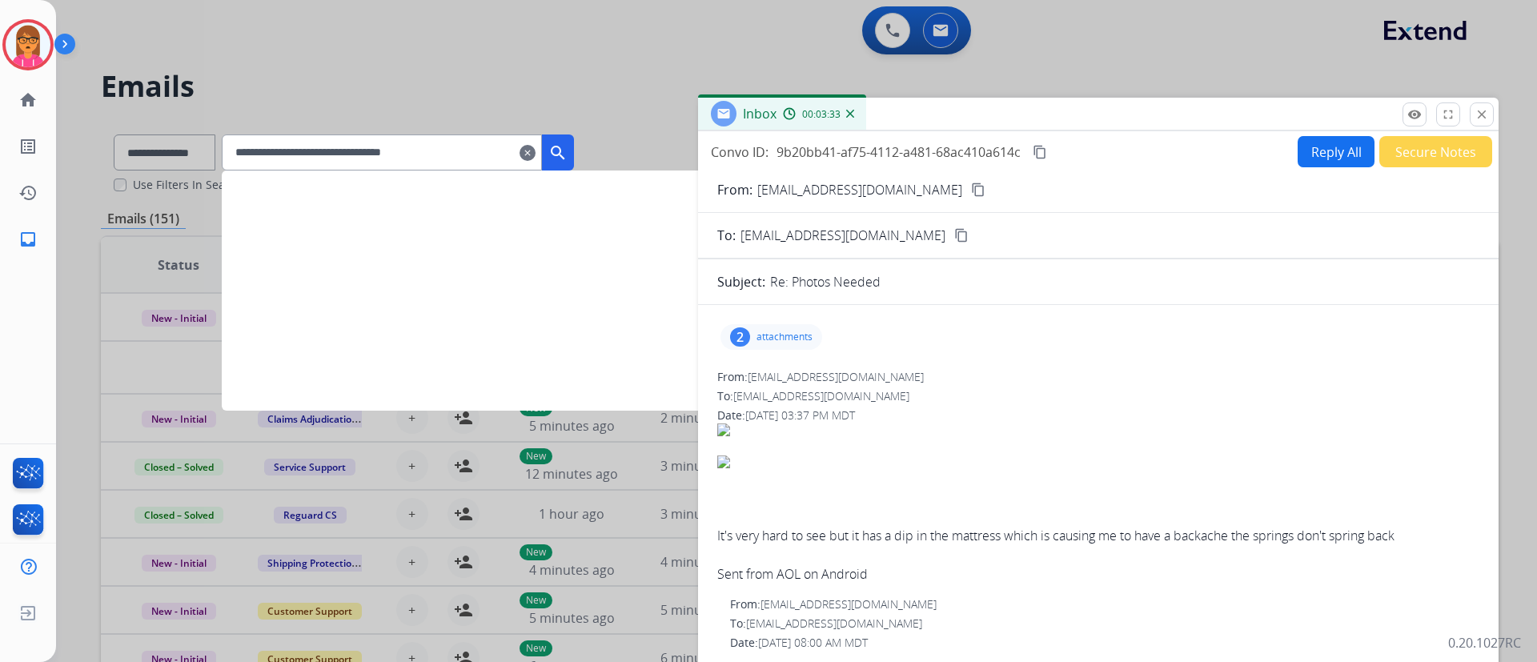
type input "**********"
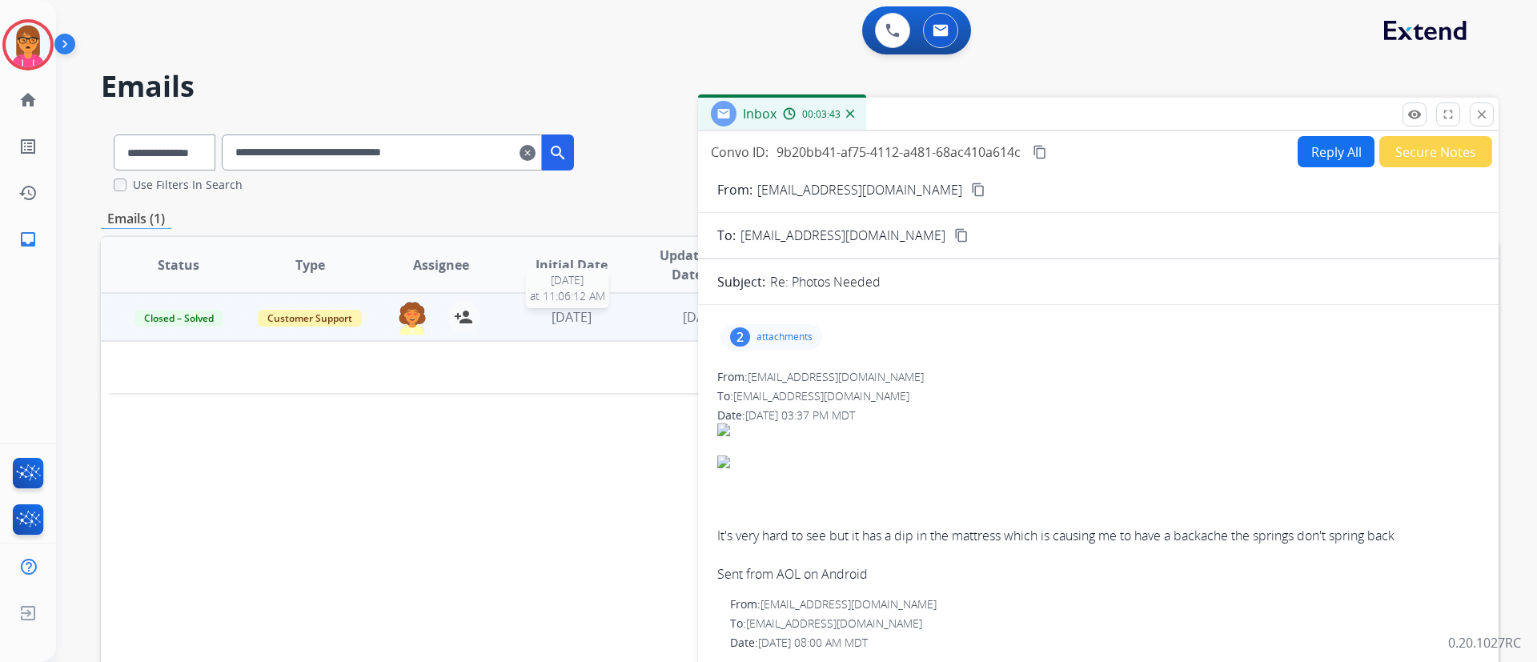
click at [552, 322] on span "[DATE]" at bounding box center [572, 317] width 40 height 18
click at [1495, 123] on div "Inbox 00:03:45" at bounding box center [1098, 115] width 801 height 34
click at [1489, 117] on button "close Close" at bounding box center [1482, 114] width 24 height 24
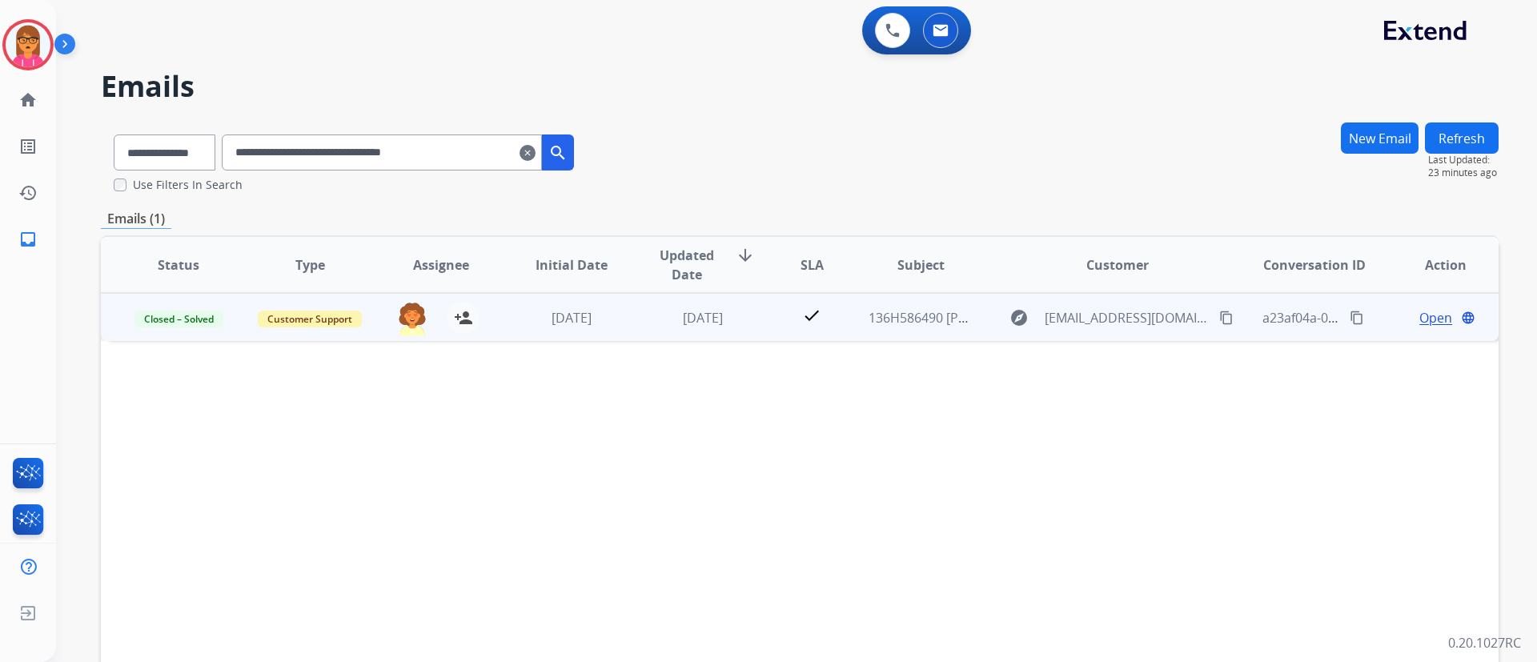
click at [1440, 313] on span "Open" at bounding box center [1436, 317] width 33 height 19
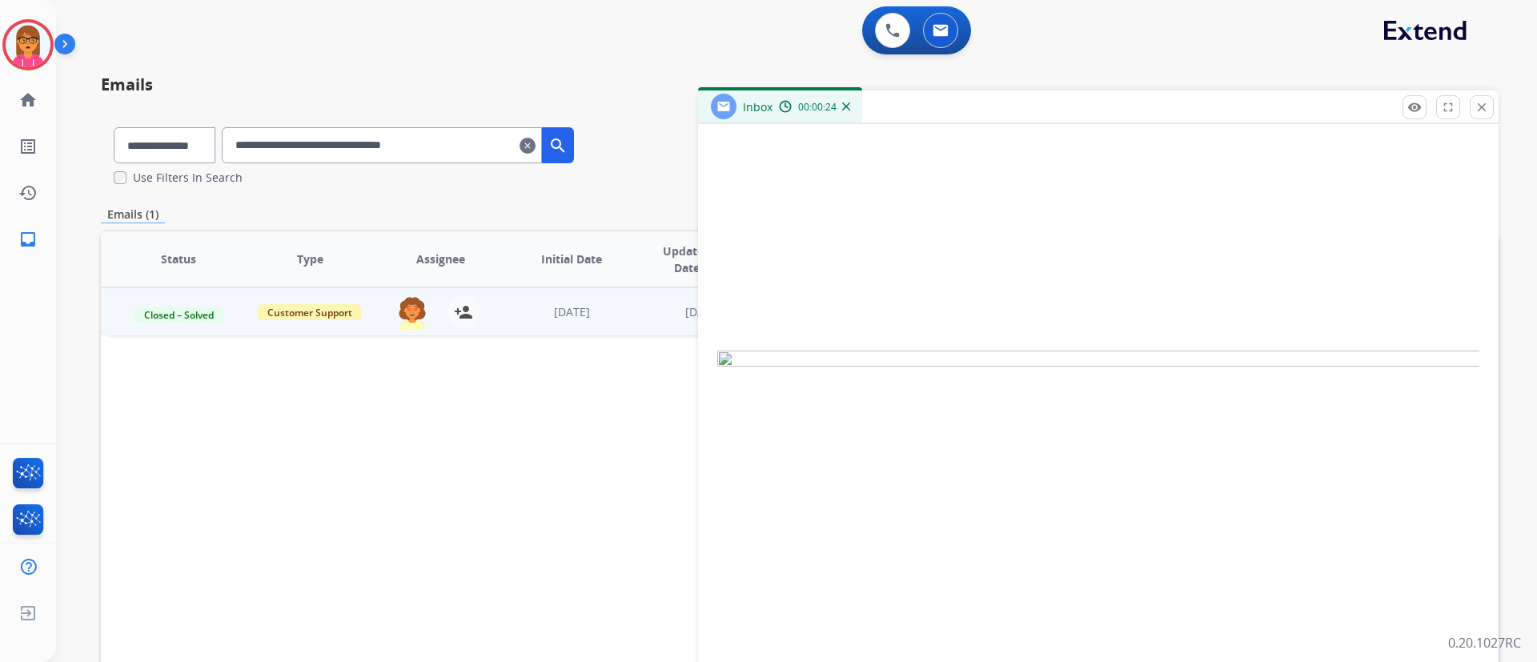
scroll to position [961, 0]
click at [725, 347] on img at bounding box center [1098, 539] width 762 height 385
click at [839, 424] on img at bounding box center [1098, 625] width 762 height 406
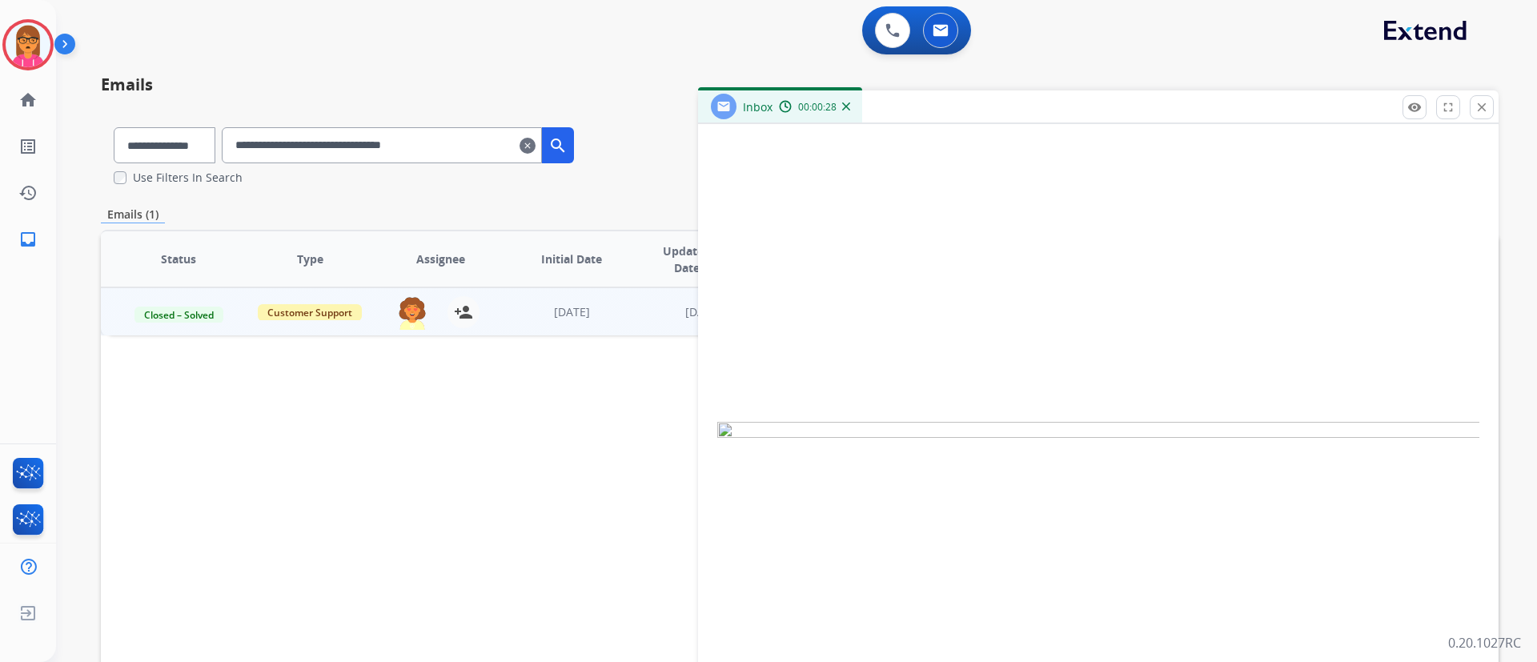
click at [842, 422] on img at bounding box center [1098, 625] width 762 height 406
click at [843, 422] on img at bounding box center [1098, 625] width 762 height 406
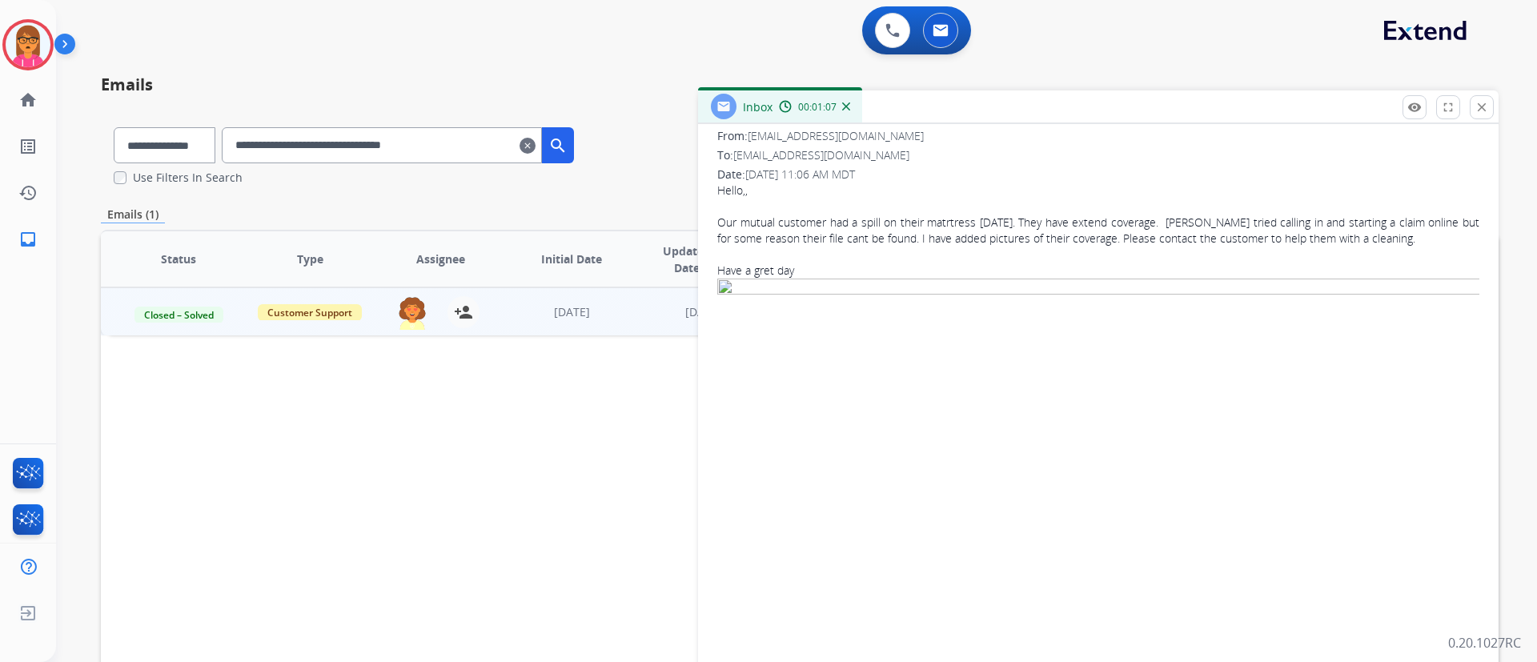
scroll to position [0, 0]
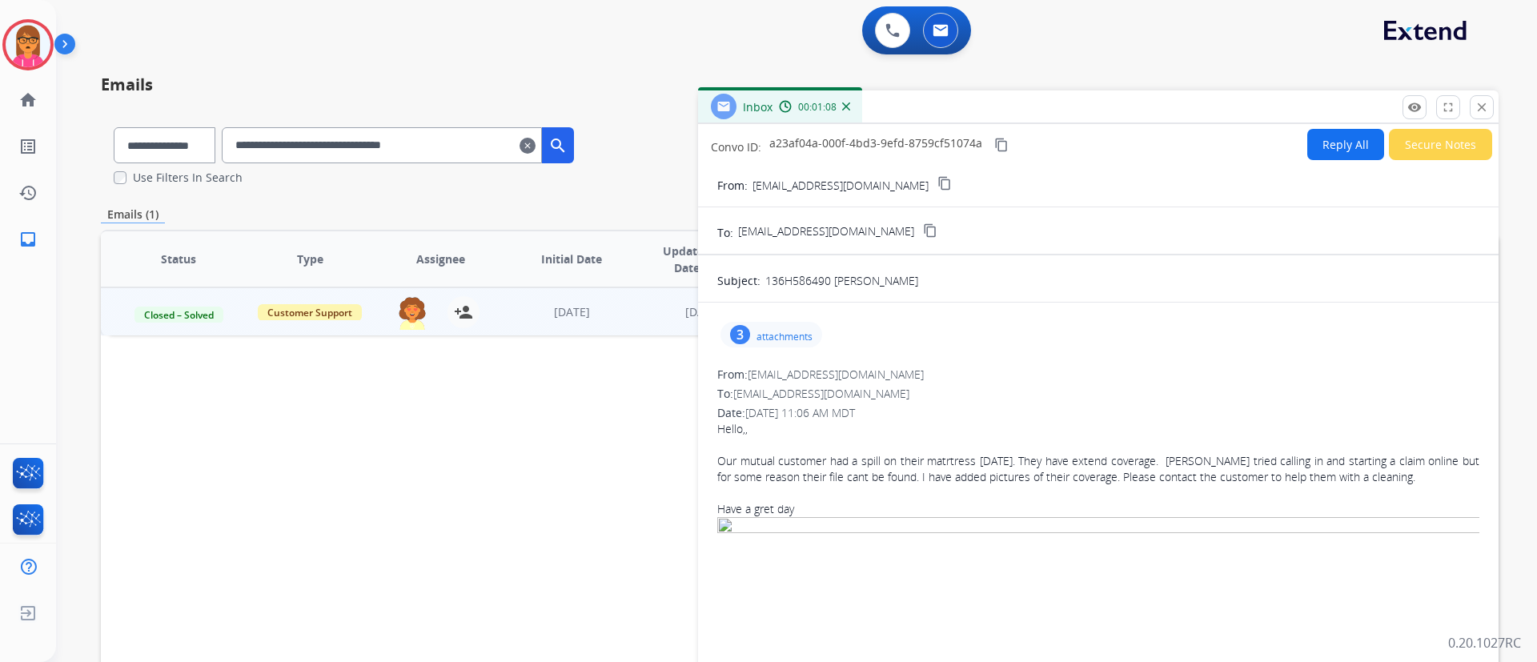
click at [805, 338] on p "attachments" at bounding box center [785, 337] width 56 height 13
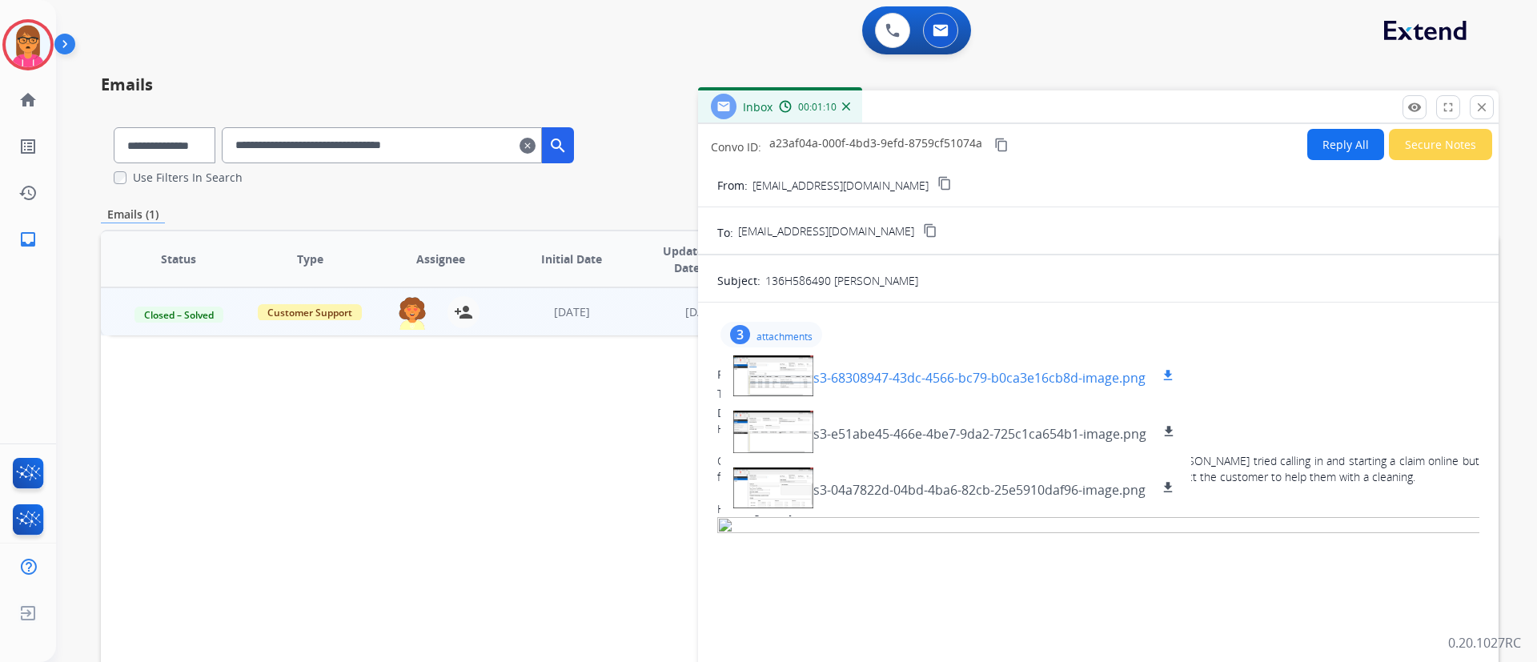
click at [766, 389] on div at bounding box center [773, 375] width 80 height 56
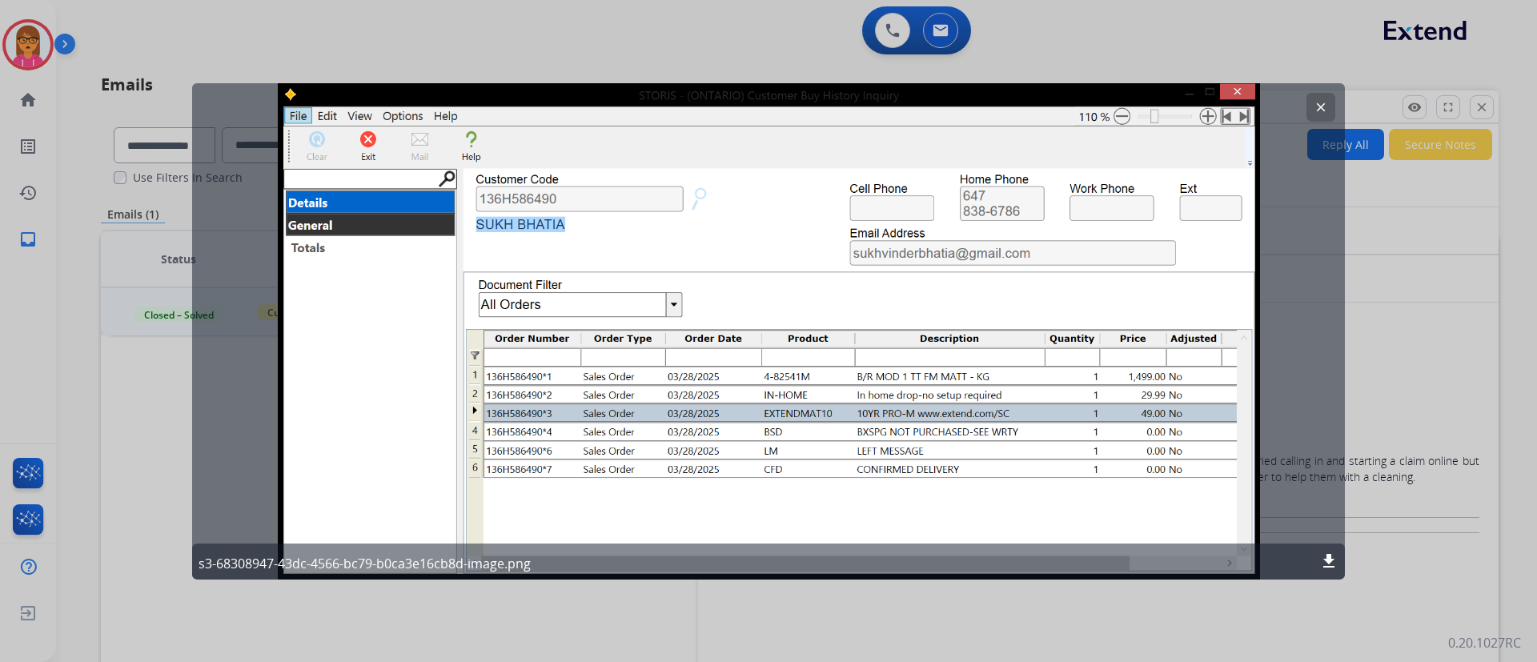
click at [1309, 104] on button "clear" at bounding box center [1321, 106] width 29 height 29
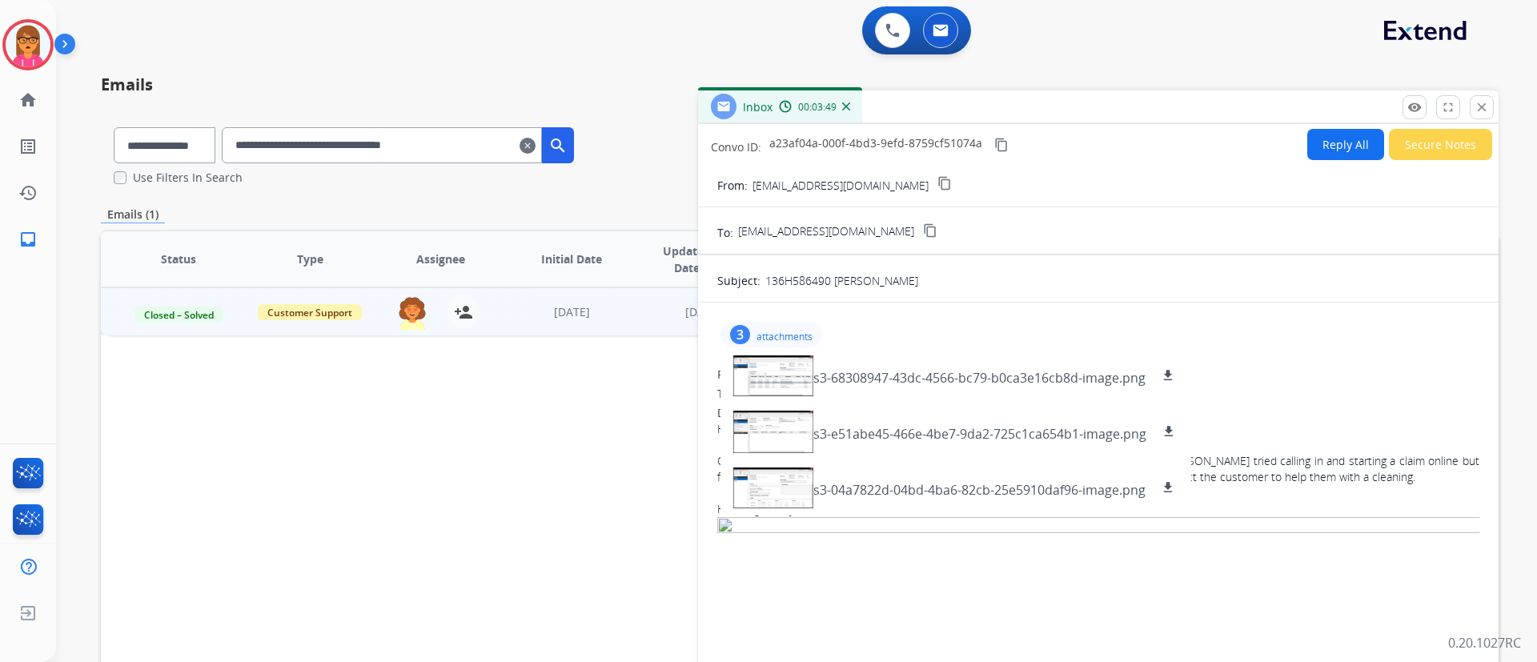
click at [1315, 334] on div "3 attachments s3-68308947-43dc-4566-bc79-b0ca3e16cb8d-image.png download s3-e51…" at bounding box center [1098, 334] width 762 height 38
click at [1484, 112] on mat-icon "close" at bounding box center [1482, 107] width 14 height 14
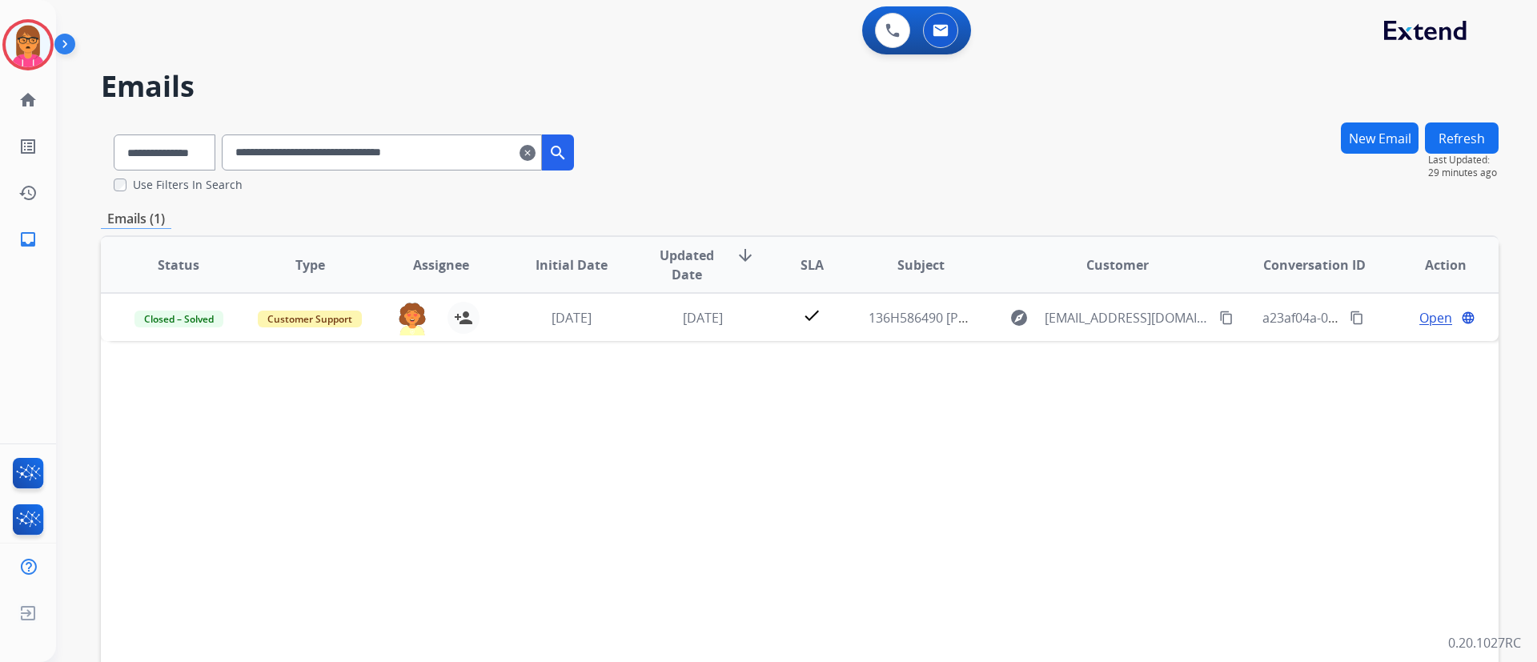
click at [536, 143] on mat-icon "clear" at bounding box center [528, 152] width 16 height 19
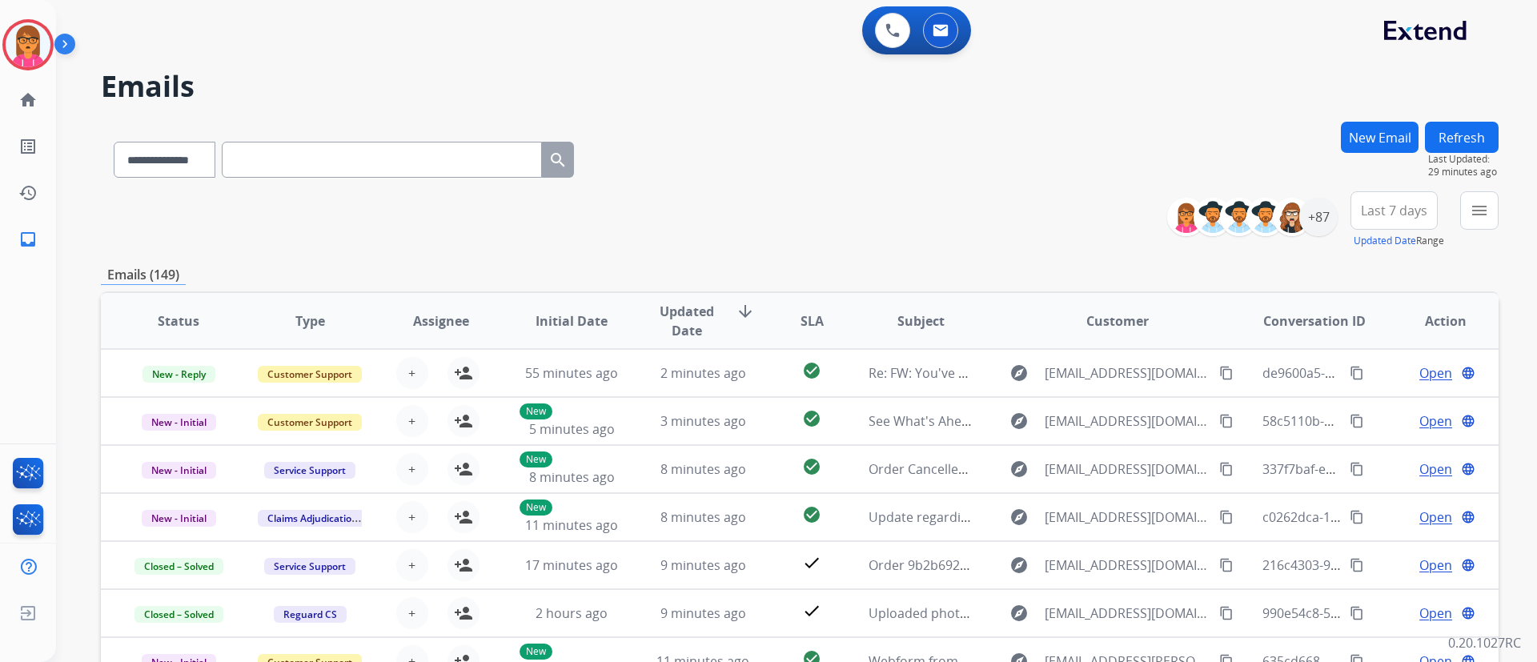
click at [517, 167] on input "text" at bounding box center [382, 160] width 320 height 36
paste input "**********"
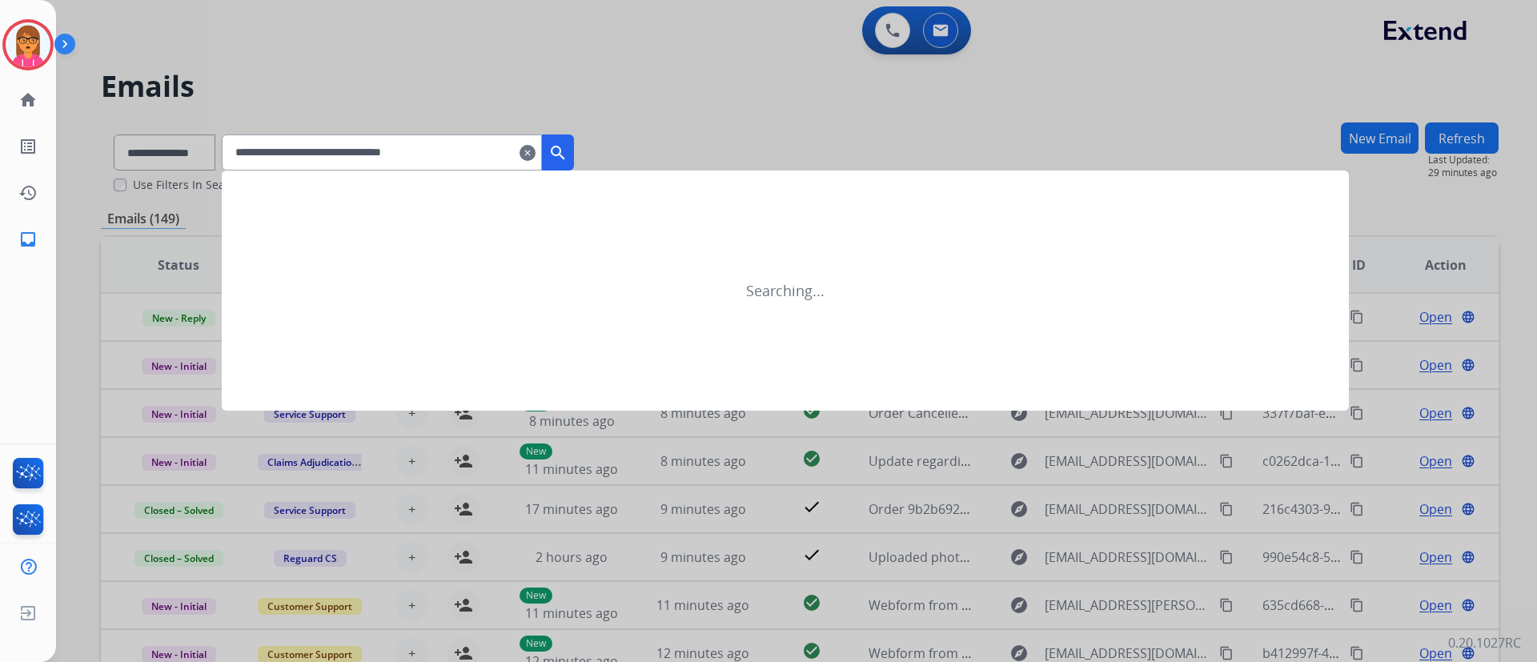
type input "**********"
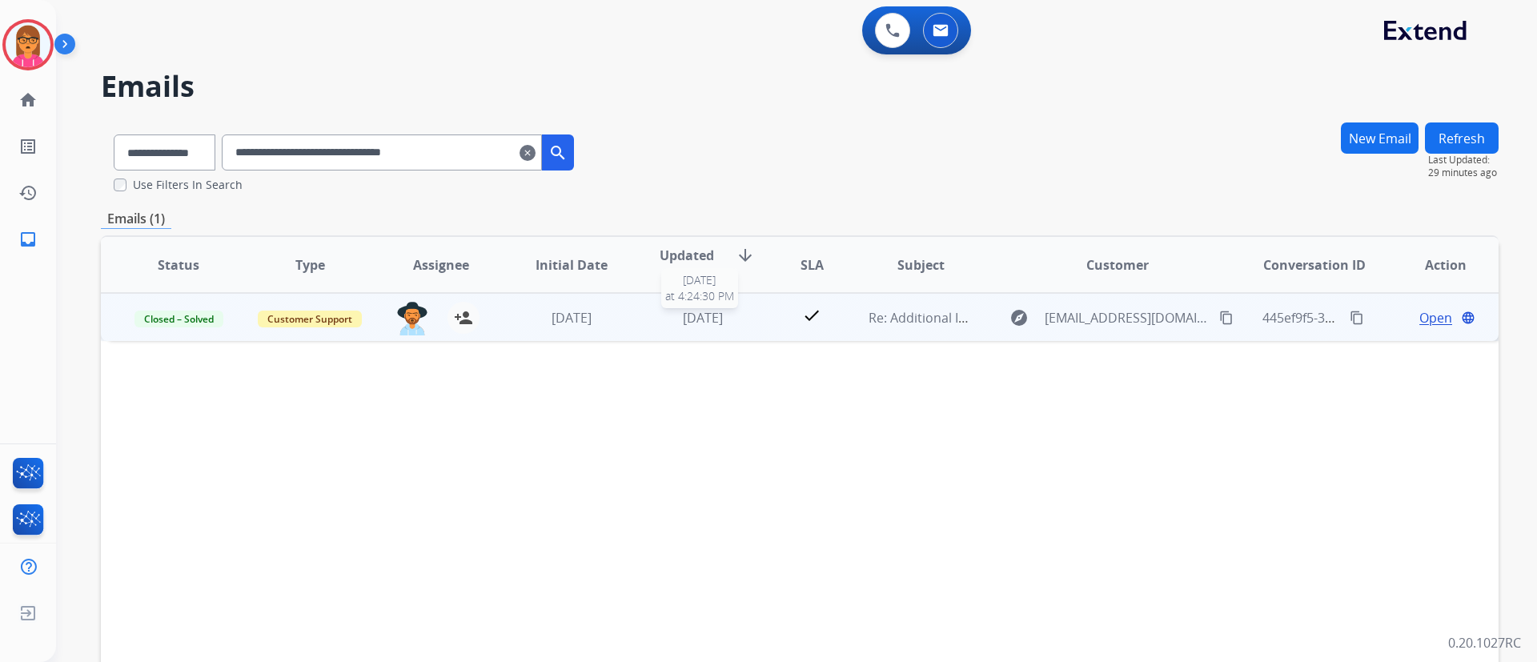
click at [697, 320] on span "[DATE]" at bounding box center [703, 318] width 40 height 18
click at [1420, 312] on span "Open" at bounding box center [1436, 316] width 33 height 19
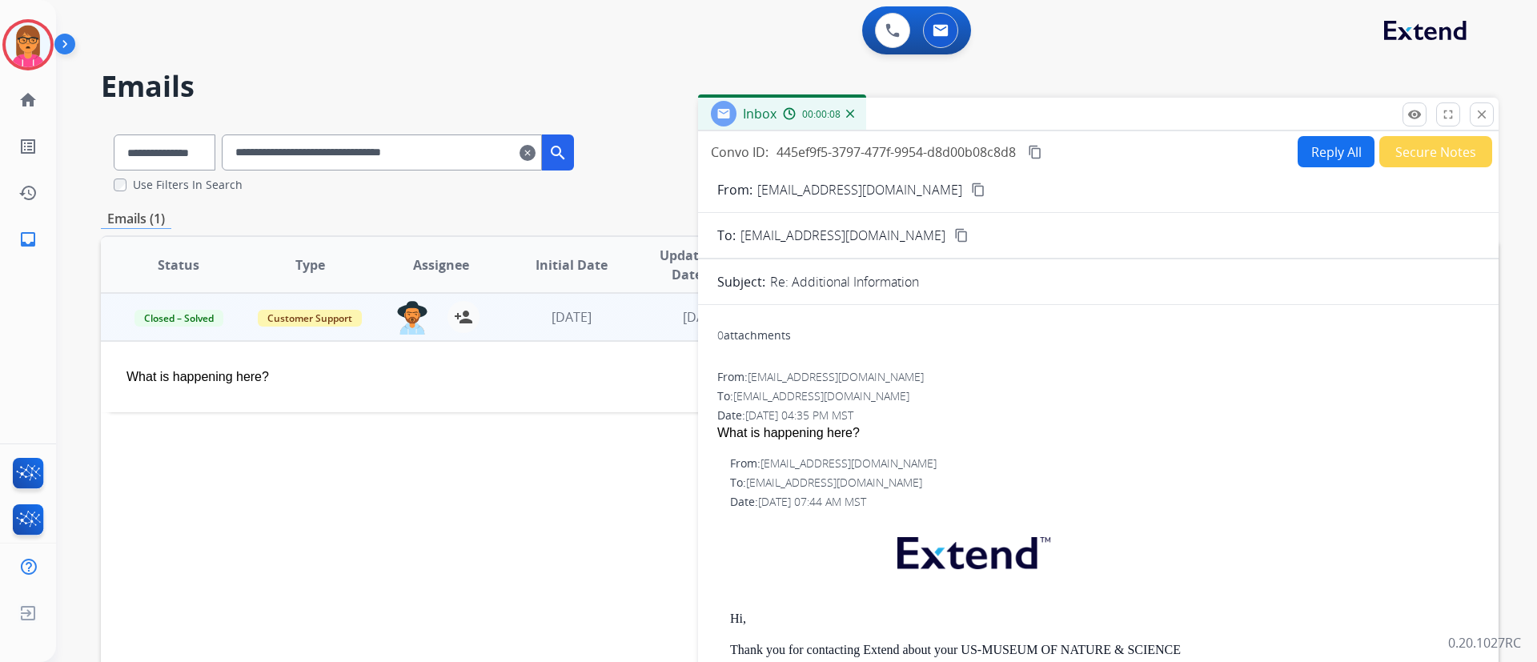
click at [971, 189] on mat-icon "content_copy" at bounding box center [978, 190] width 14 height 14
click at [536, 148] on mat-icon "clear" at bounding box center [528, 152] width 16 height 19
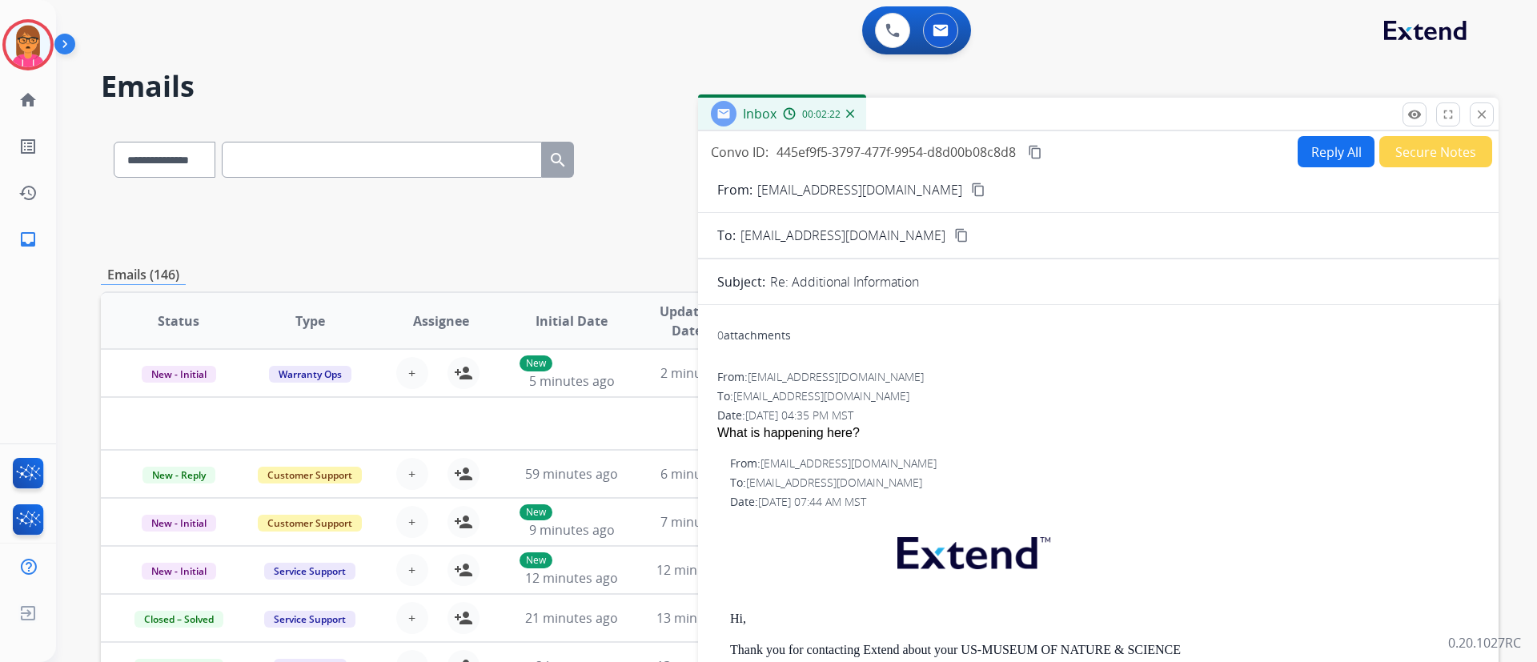
click at [542, 155] on input "text" at bounding box center [382, 160] width 320 height 36
paste input "**********"
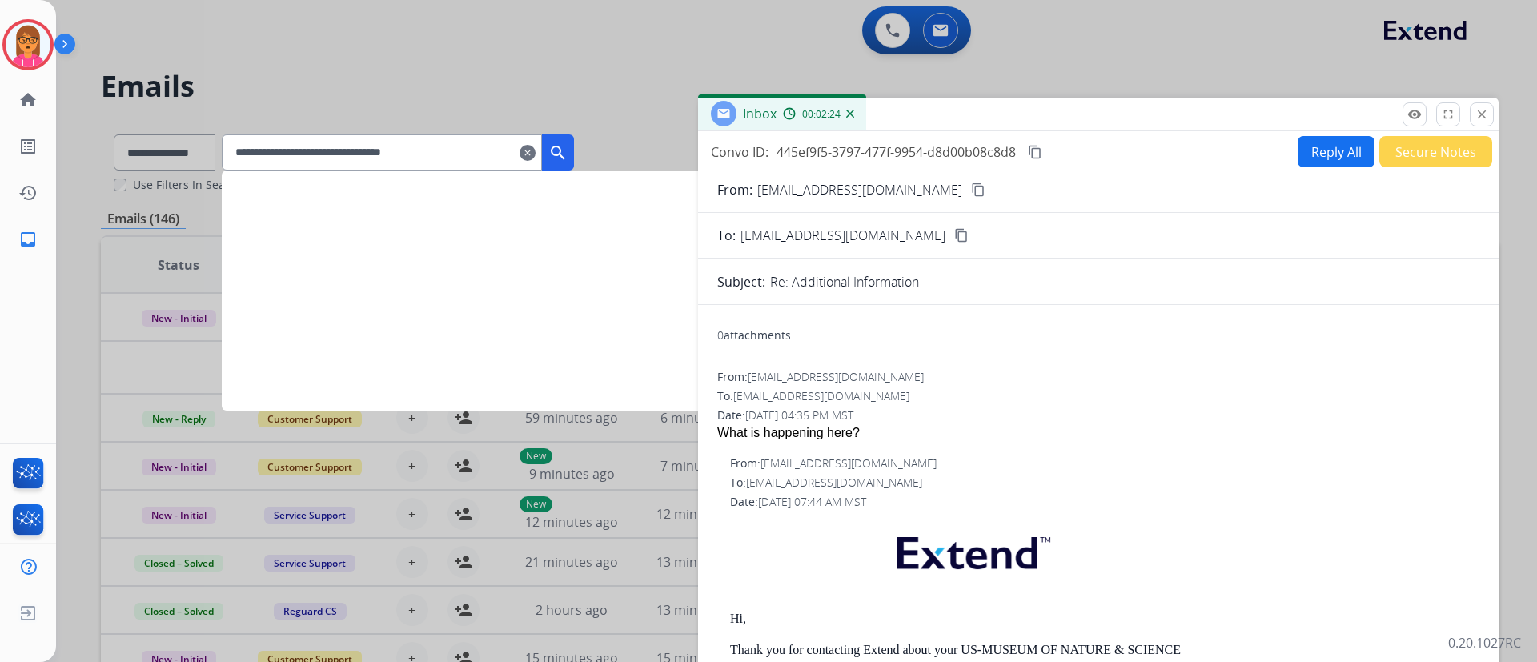
type input "**********"
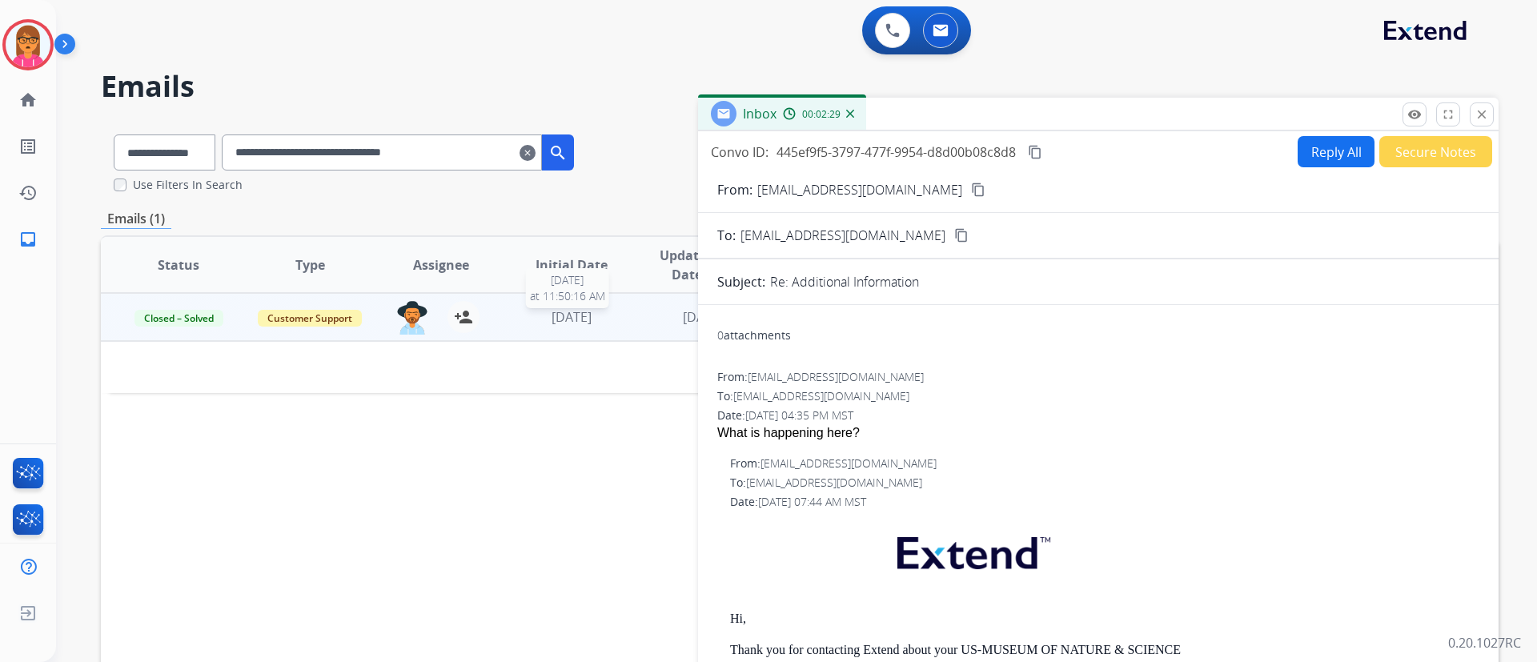
click at [552, 319] on span "[DATE]" at bounding box center [572, 317] width 40 height 18
click at [552, 314] on span "[DATE]" at bounding box center [572, 318] width 40 height 18
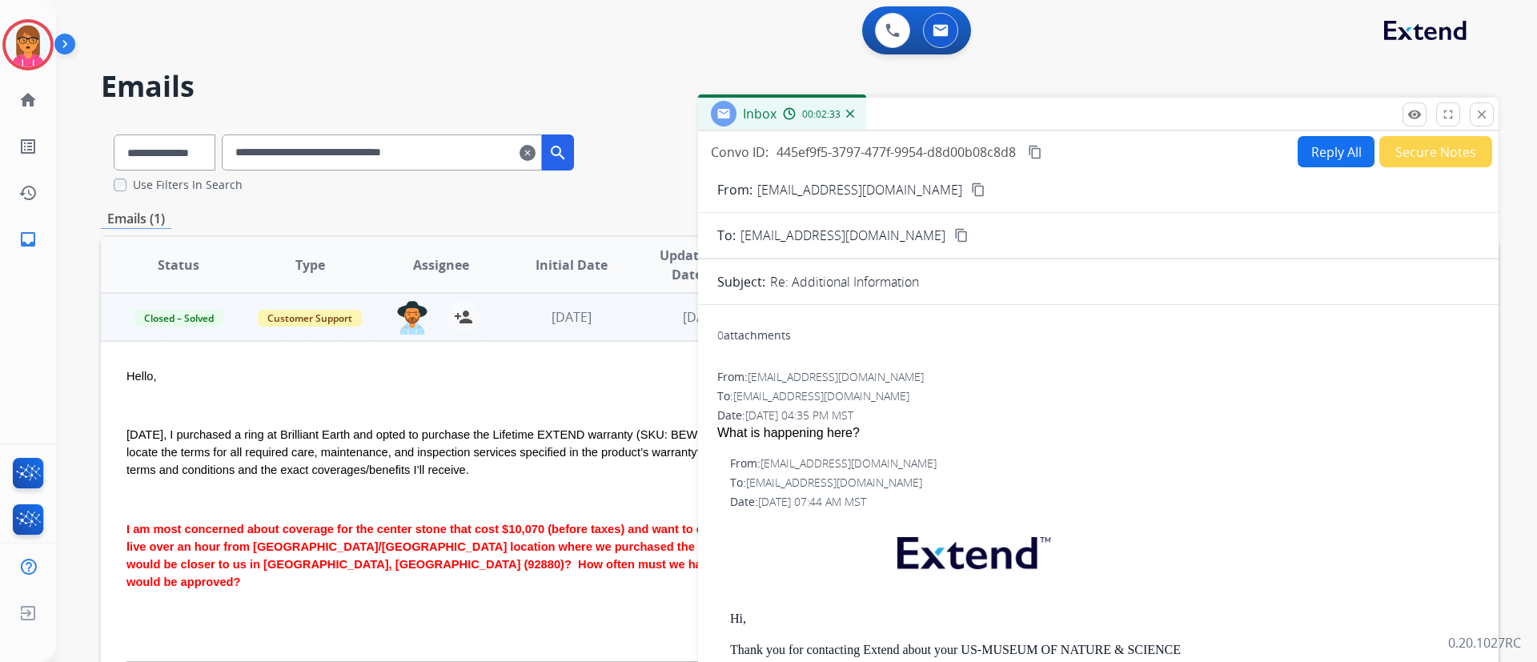
click at [673, 305] on td "[DATE]" at bounding box center [690, 317] width 131 height 48
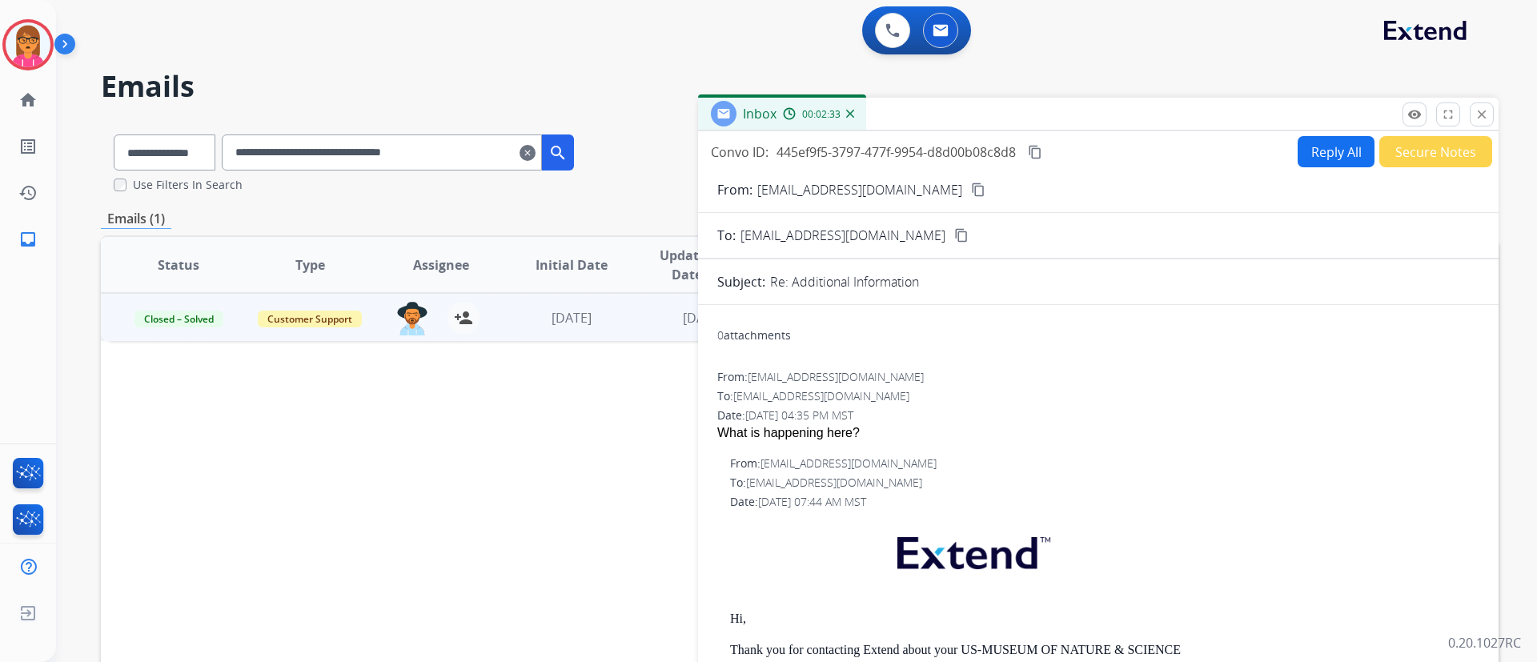
click at [673, 305] on td "[DATE]" at bounding box center [690, 317] width 131 height 48
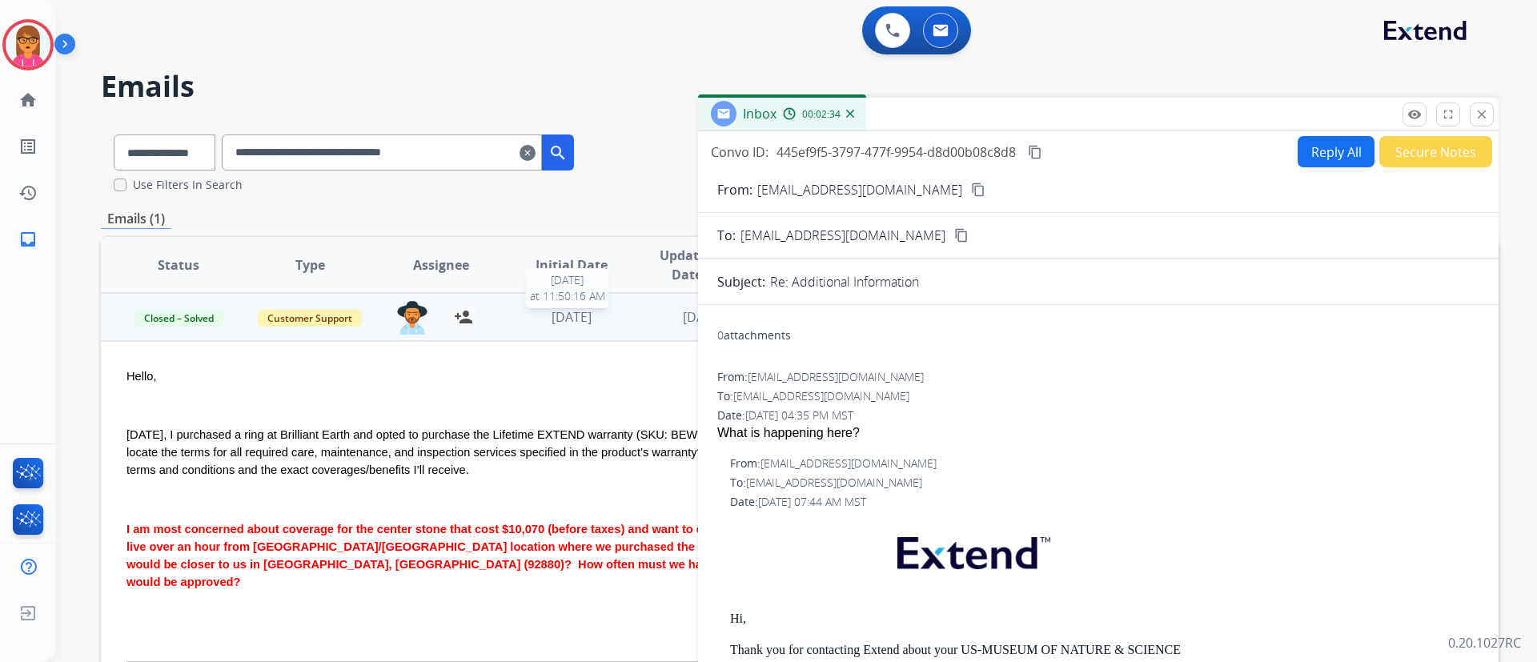
click at [592, 313] on span "[DATE]" at bounding box center [572, 317] width 40 height 18
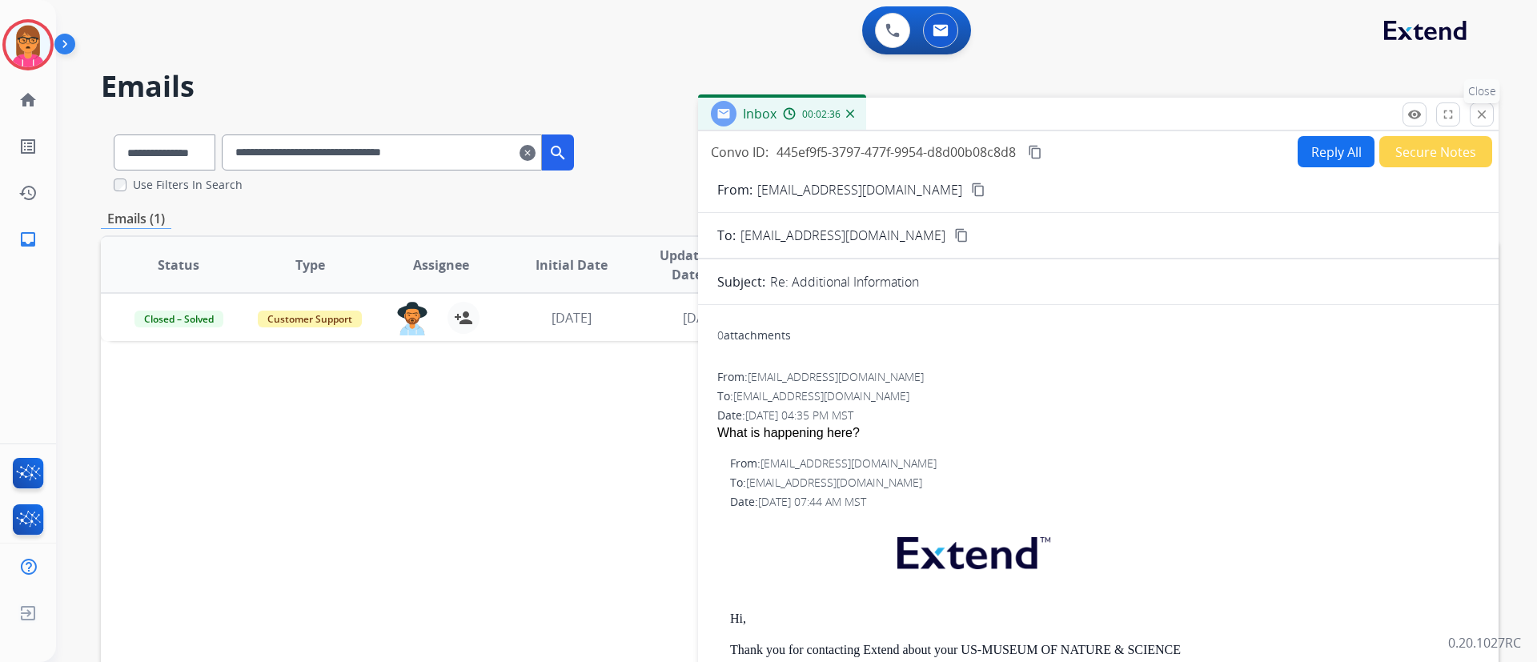
click at [1484, 117] on mat-icon "close" at bounding box center [1482, 114] width 14 height 14
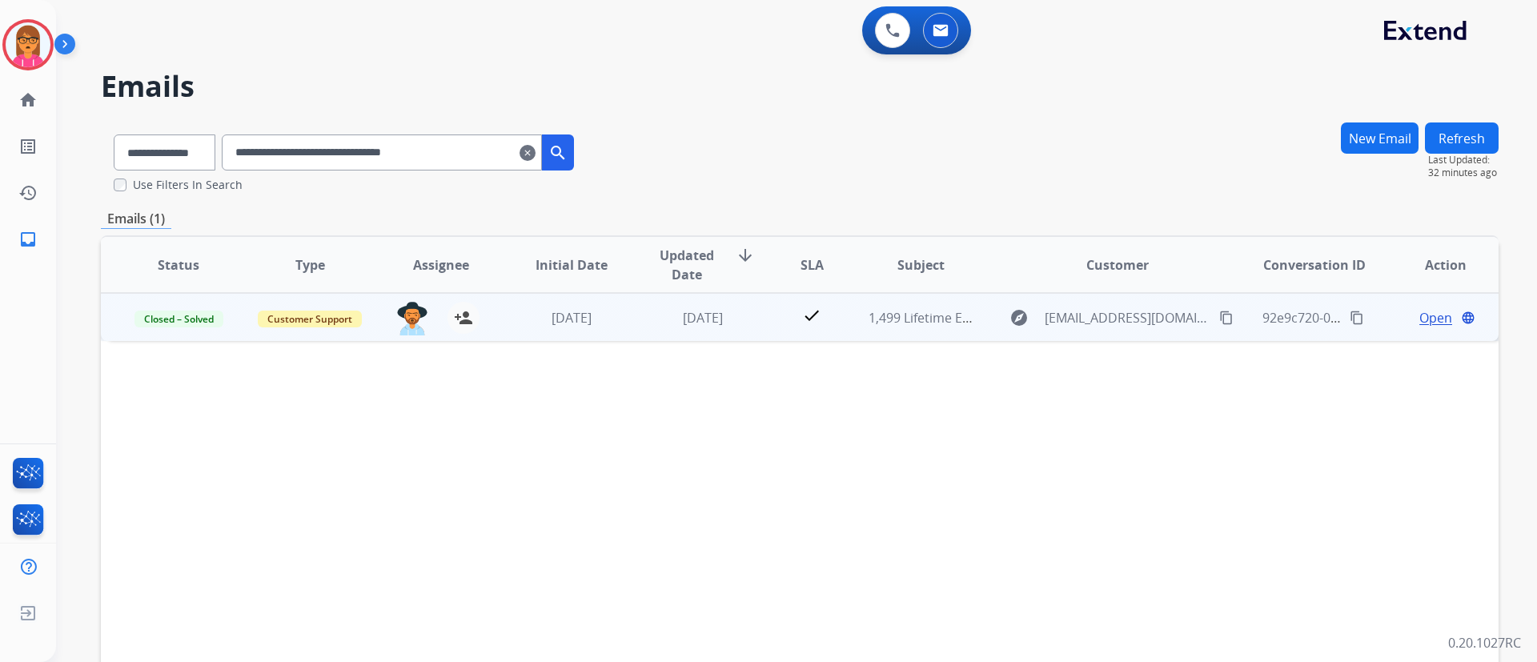
click at [1420, 320] on span "Open" at bounding box center [1436, 317] width 33 height 19
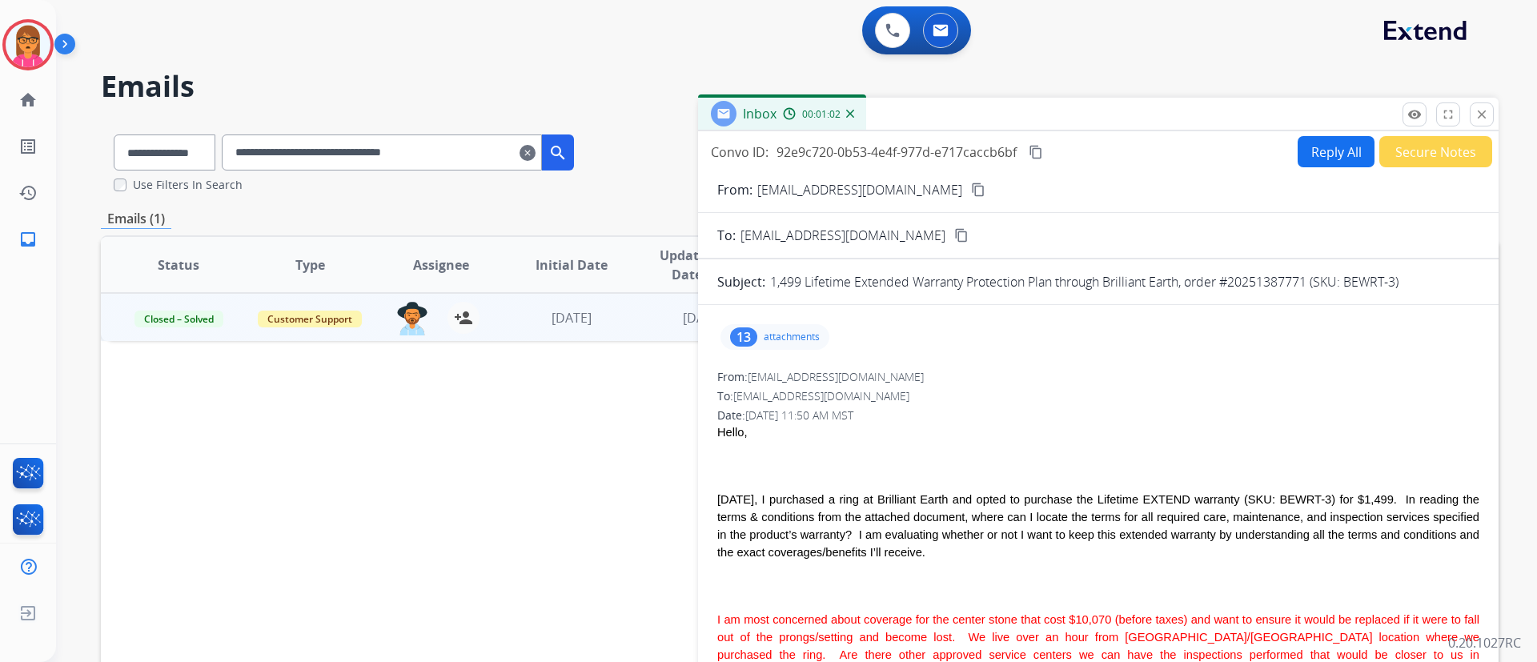
click at [971, 190] on mat-icon "content_copy" at bounding box center [978, 190] width 14 height 14
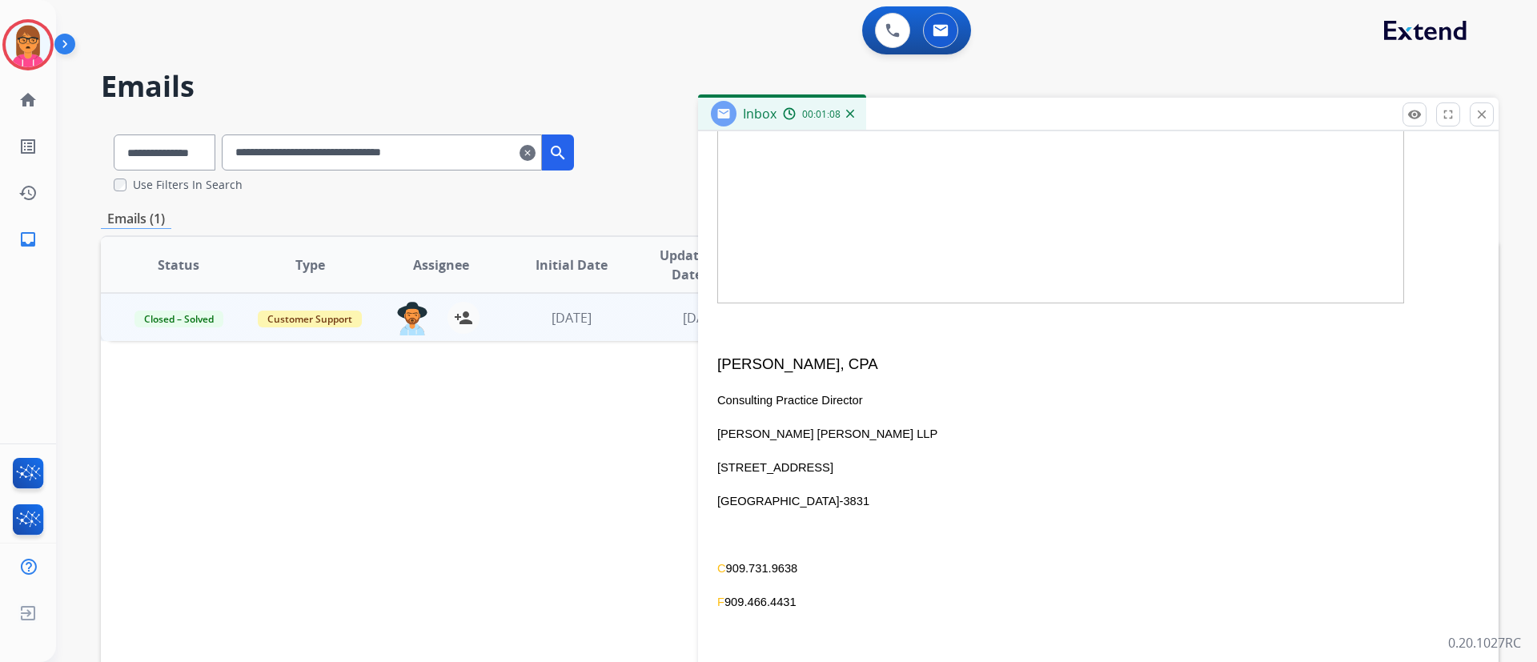
scroll to position [3363, 0]
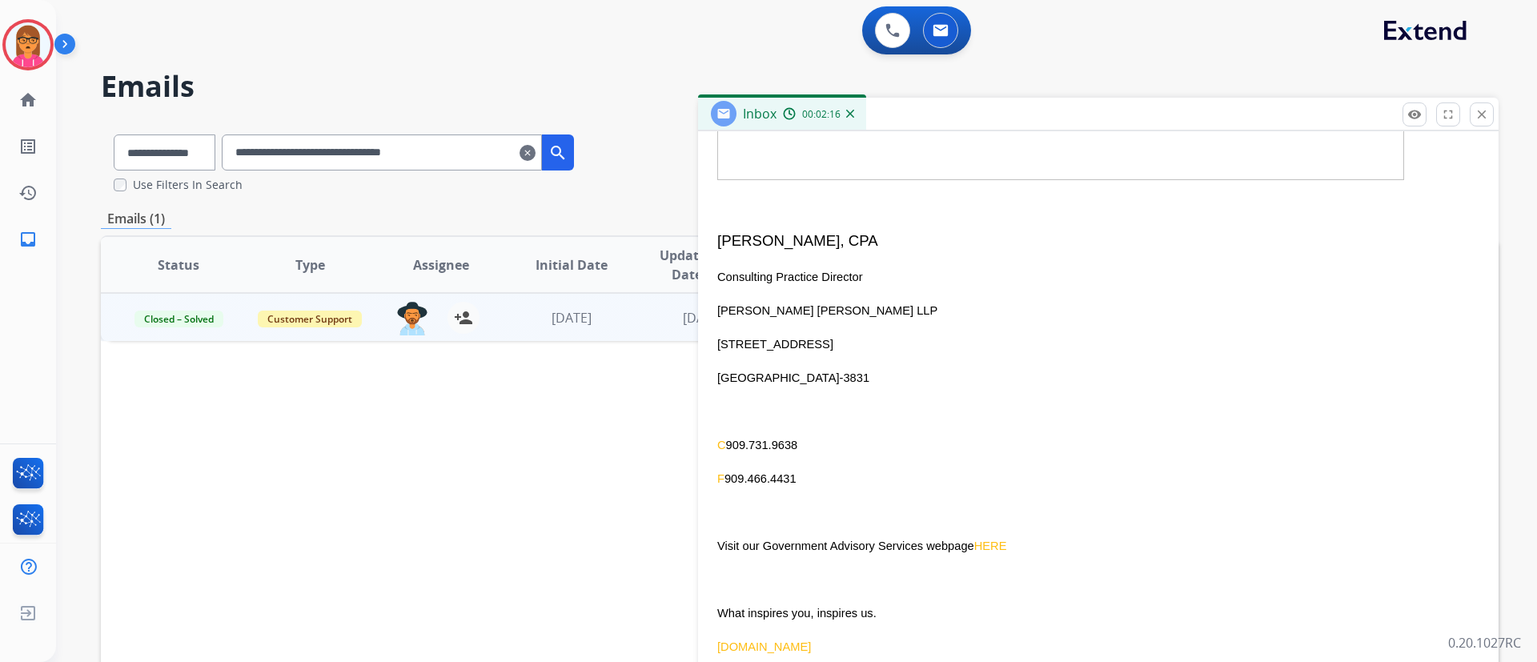
click at [536, 151] on mat-icon "clear" at bounding box center [528, 152] width 16 height 19
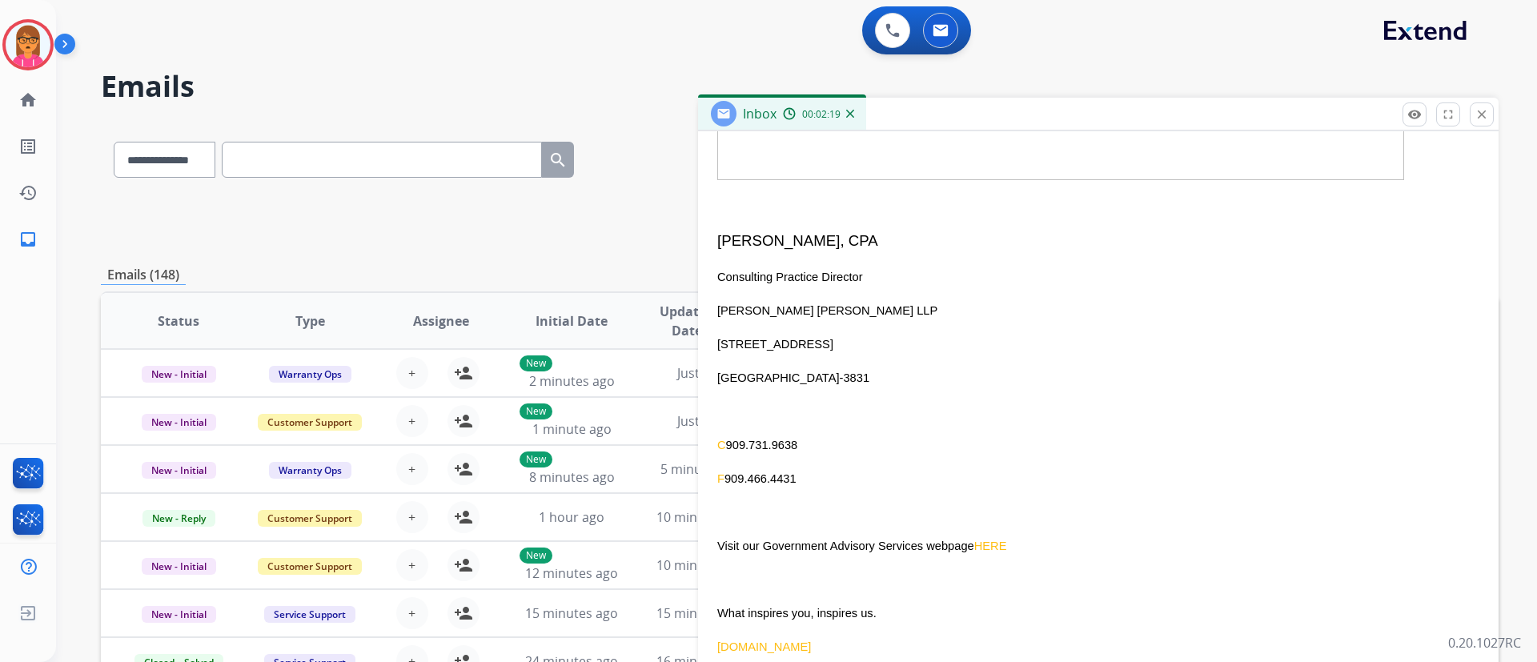
click at [519, 155] on input "text" at bounding box center [382, 160] width 320 height 36
paste input "**********"
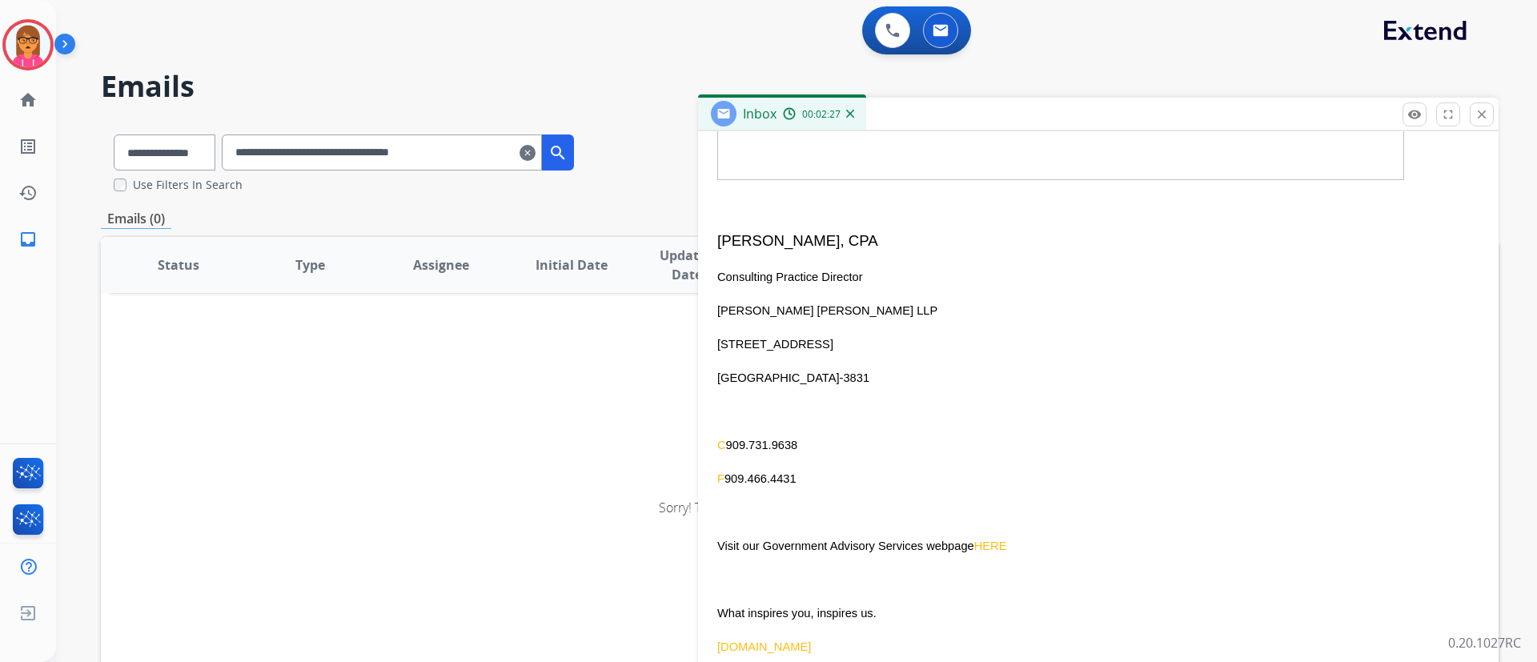
drag, startPoint x: 1479, startPoint y: 115, endPoint x: 1396, endPoint y: 114, distance: 83.3
click at [1478, 115] on mat-icon "close" at bounding box center [1482, 114] width 14 height 14
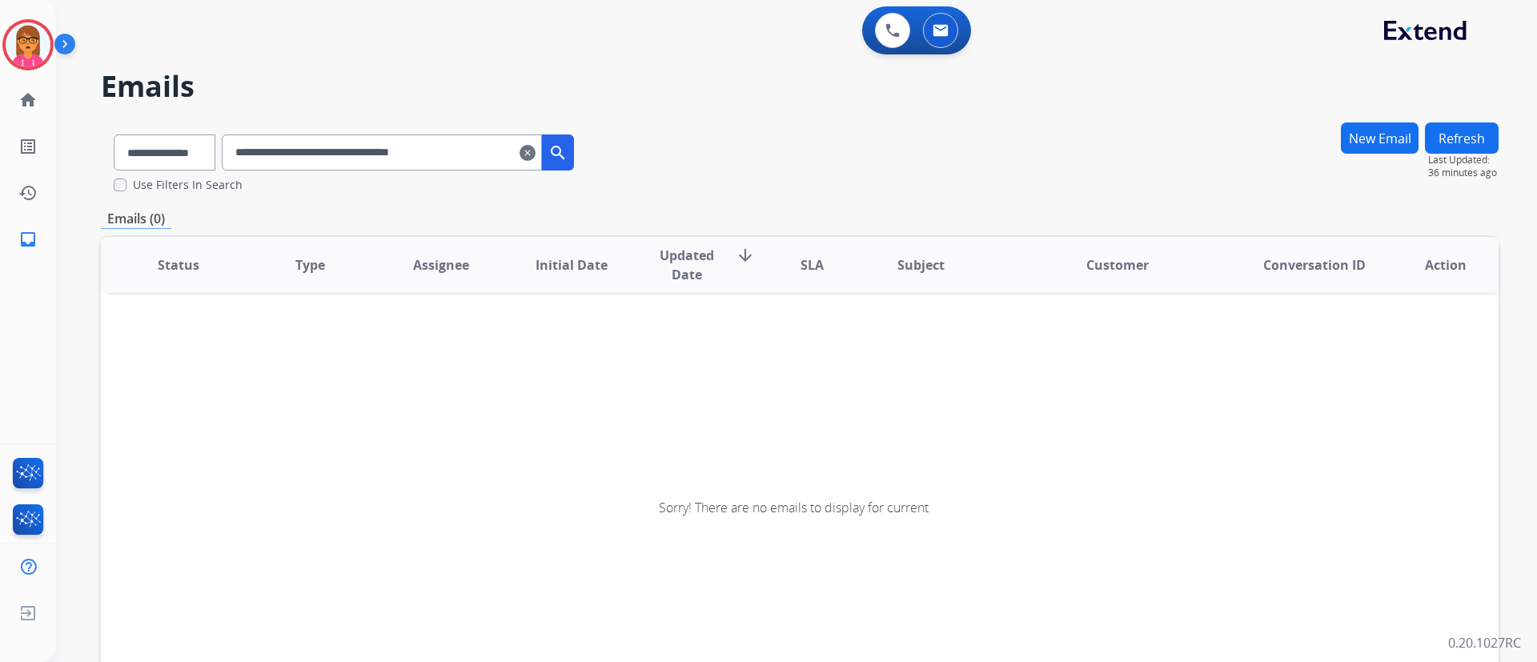
click at [492, 156] on input "**********" at bounding box center [382, 153] width 320 height 36
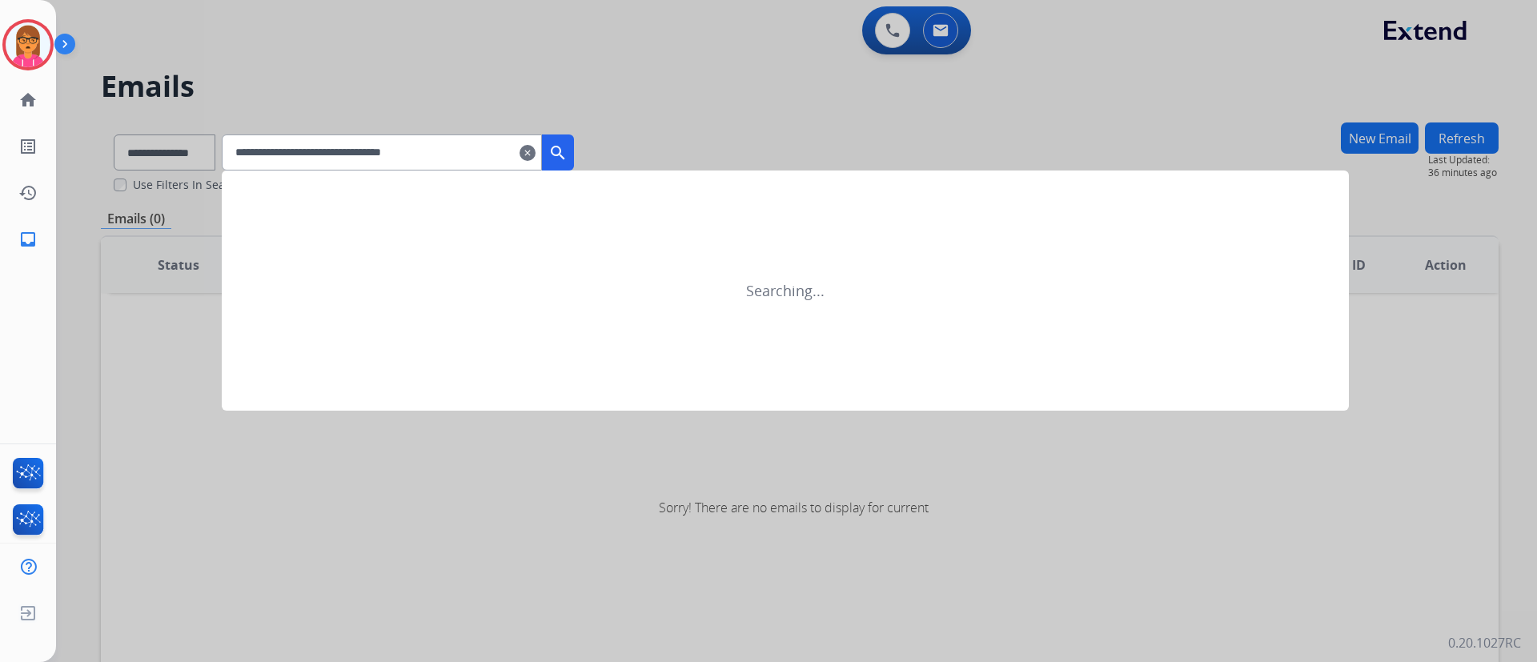
type input "**********"
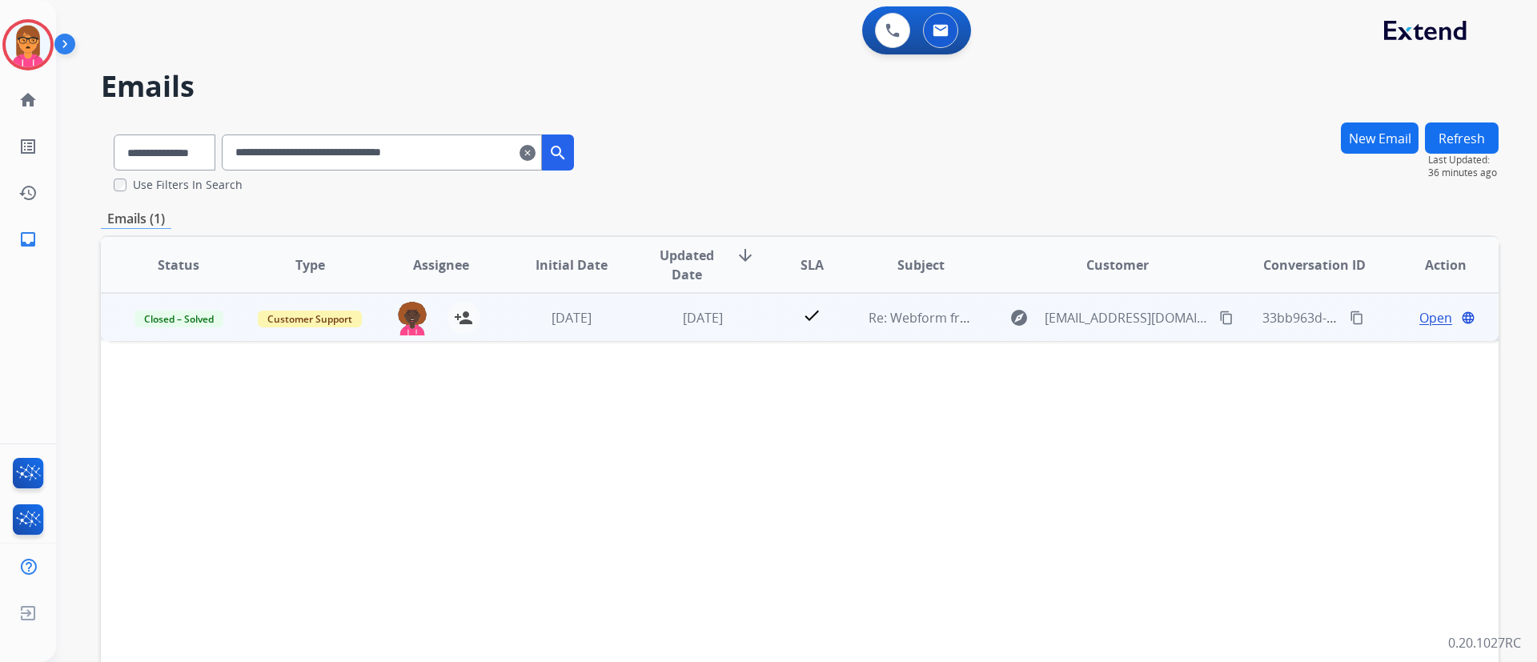
click at [1437, 306] on td "Open language" at bounding box center [1433, 317] width 131 height 48
click at [1420, 318] on span "Open" at bounding box center [1436, 316] width 33 height 19
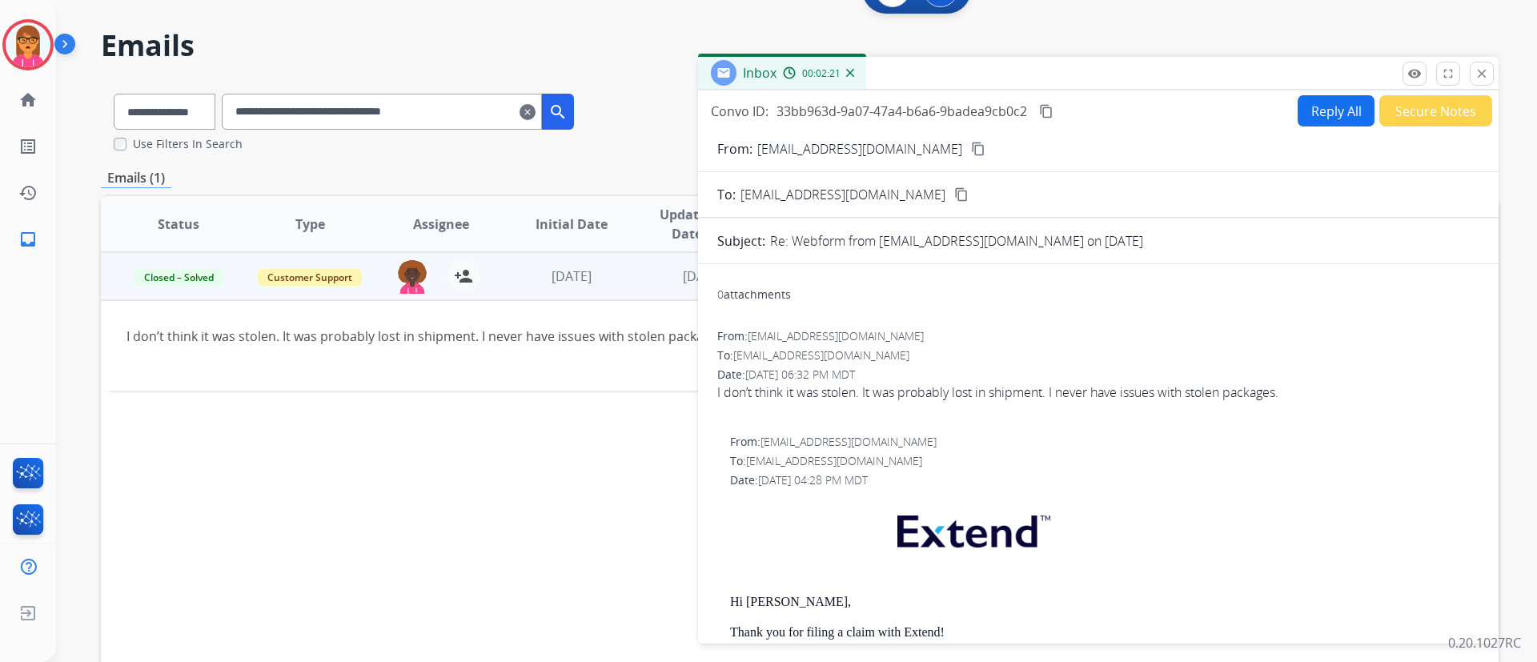
scroll to position [0, 0]
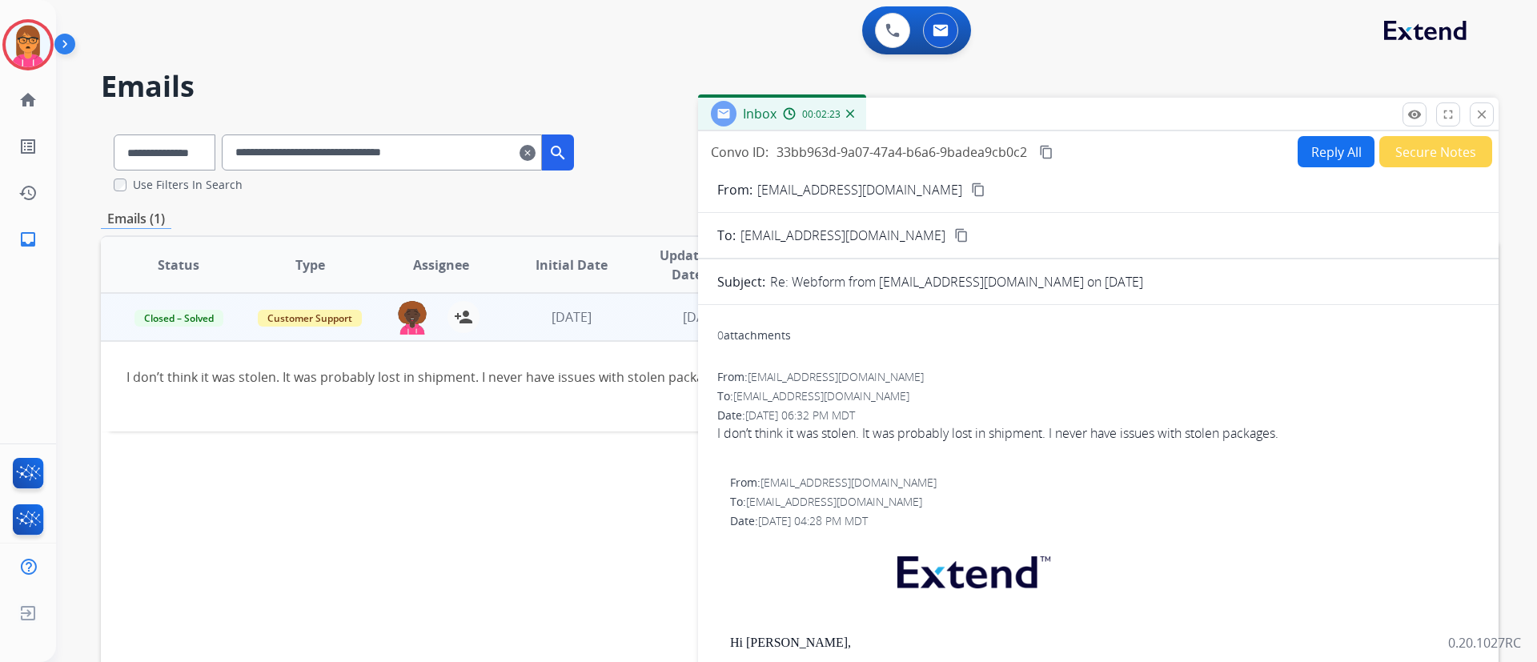
click at [969, 197] on button "content_copy" at bounding box center [978, 189] width 19 height 19
click at [527, 140] on input "**********" at bounding box center [382, 153] width 320 height 36
click at [536, 151] on mat-icon "clear" at bounding box center [528, 152] width 16 height 19
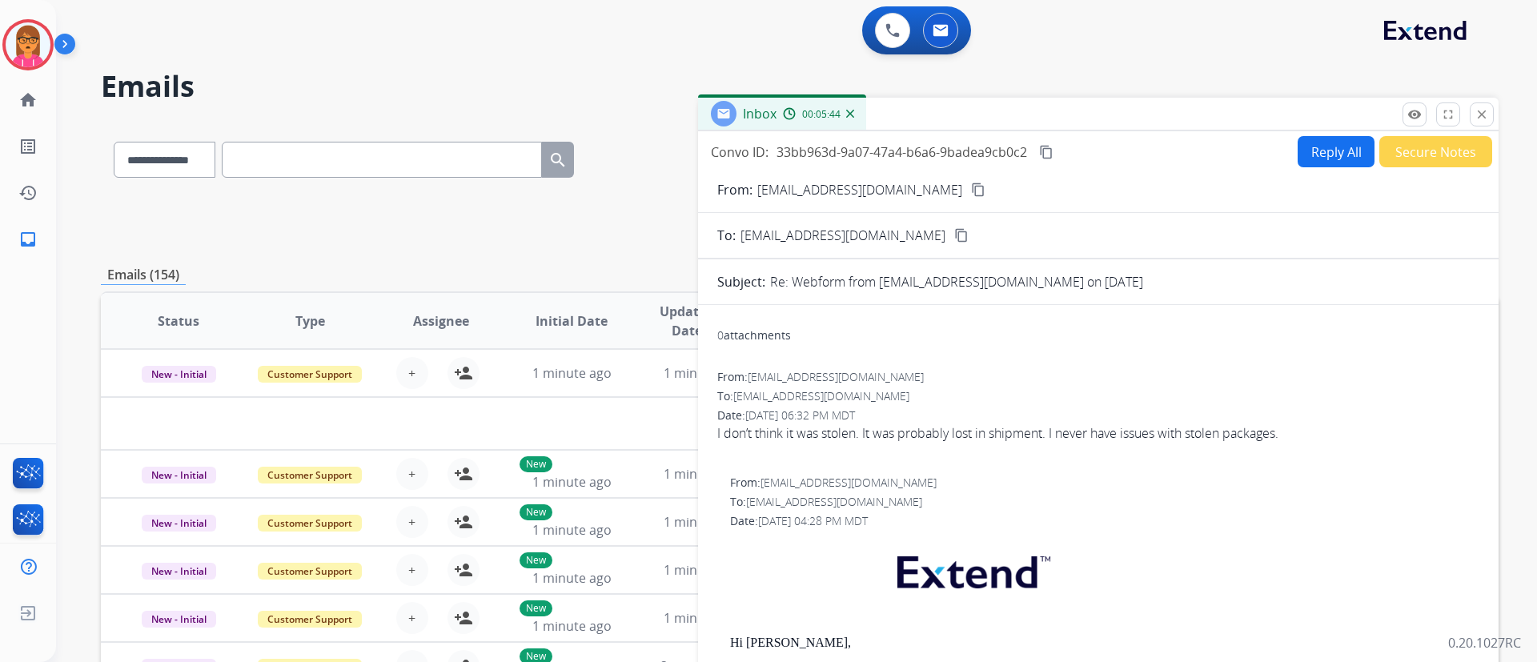
click at [357, 163] on input "text" at bounding box center [382, 160] width 320 height 36
paste input "**********"
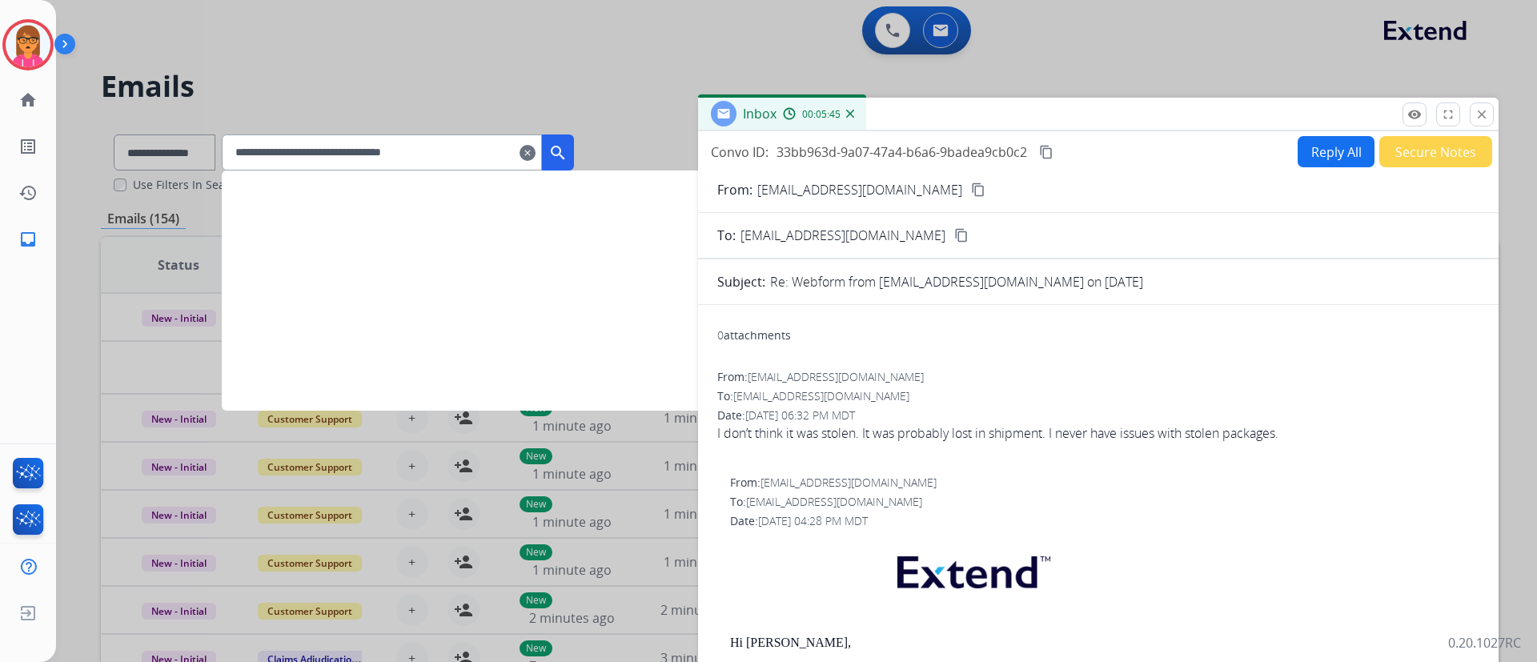
type input "**********"
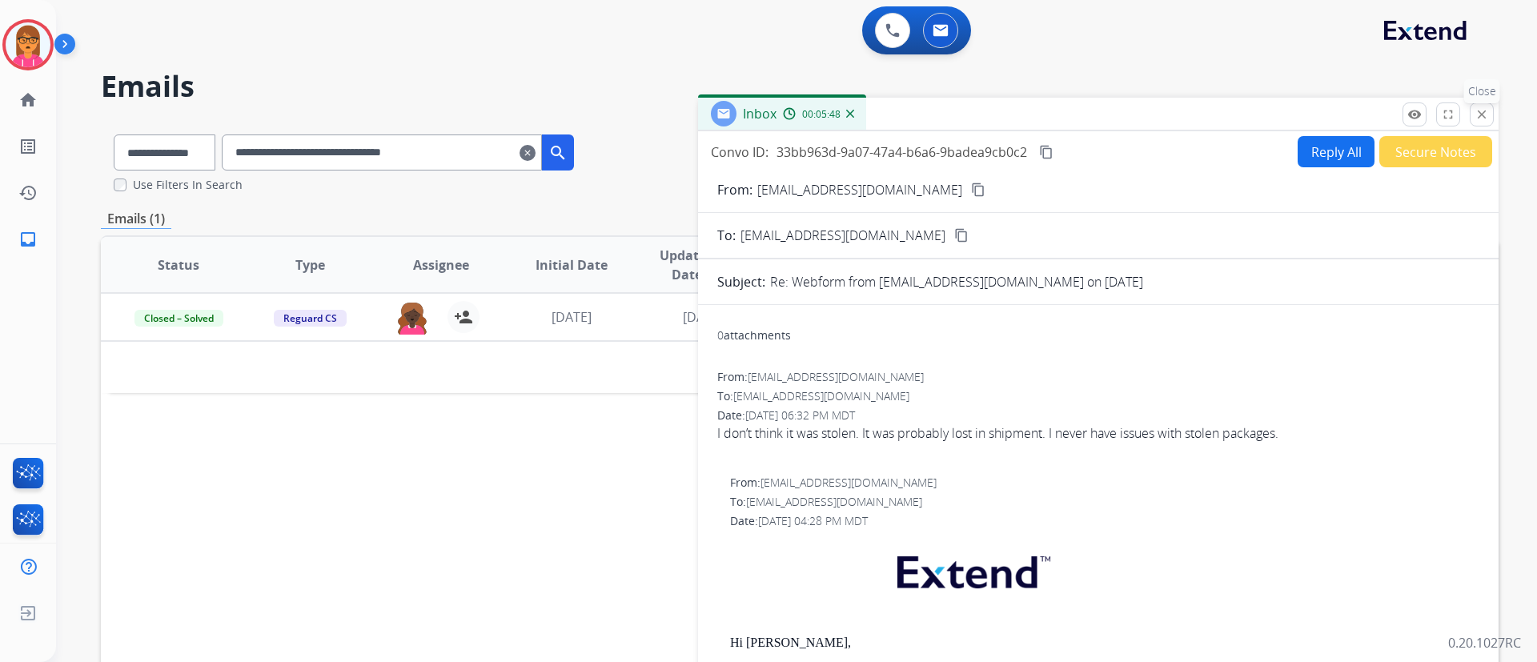
click at [1483, 116] on mat-icon "close" at bounding box center [1482, 114] width 14 height 14
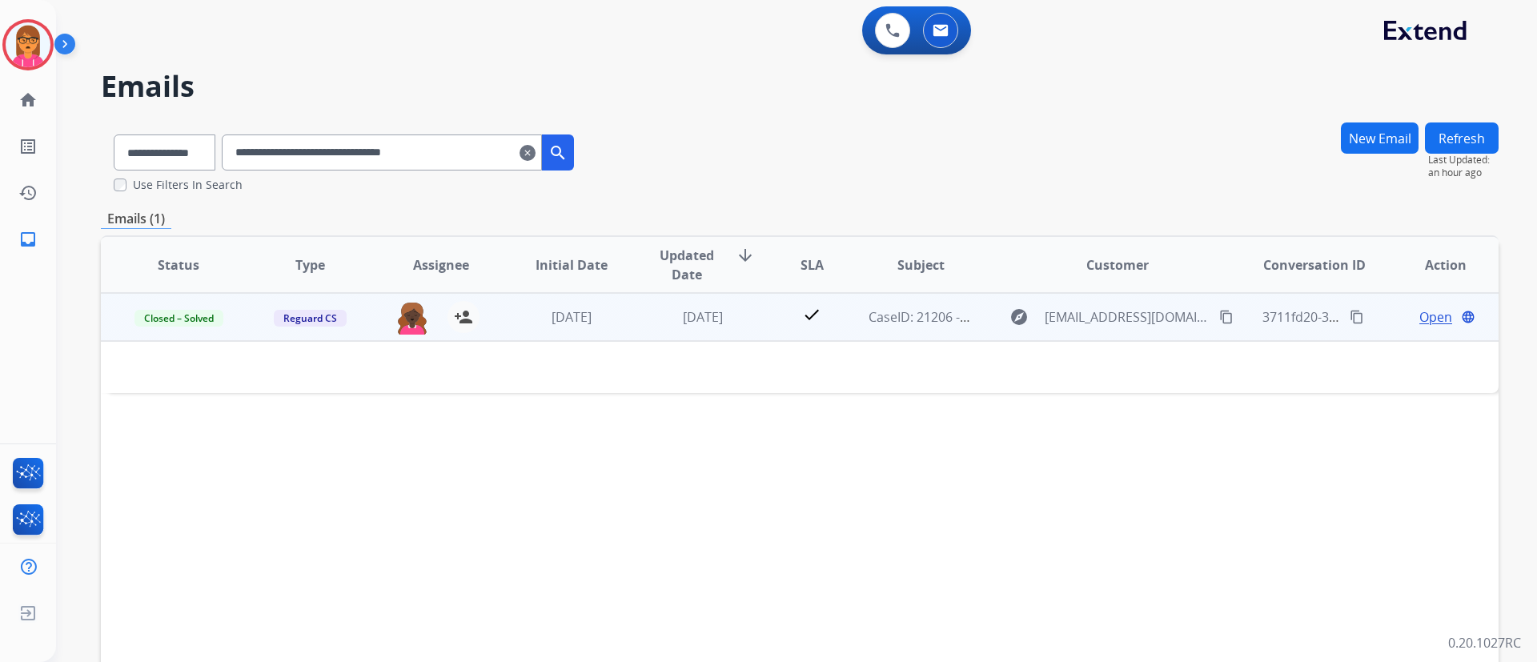
click at [1420, 311] on span "Open" at bounding box center [1436, 316] width 33 height 19
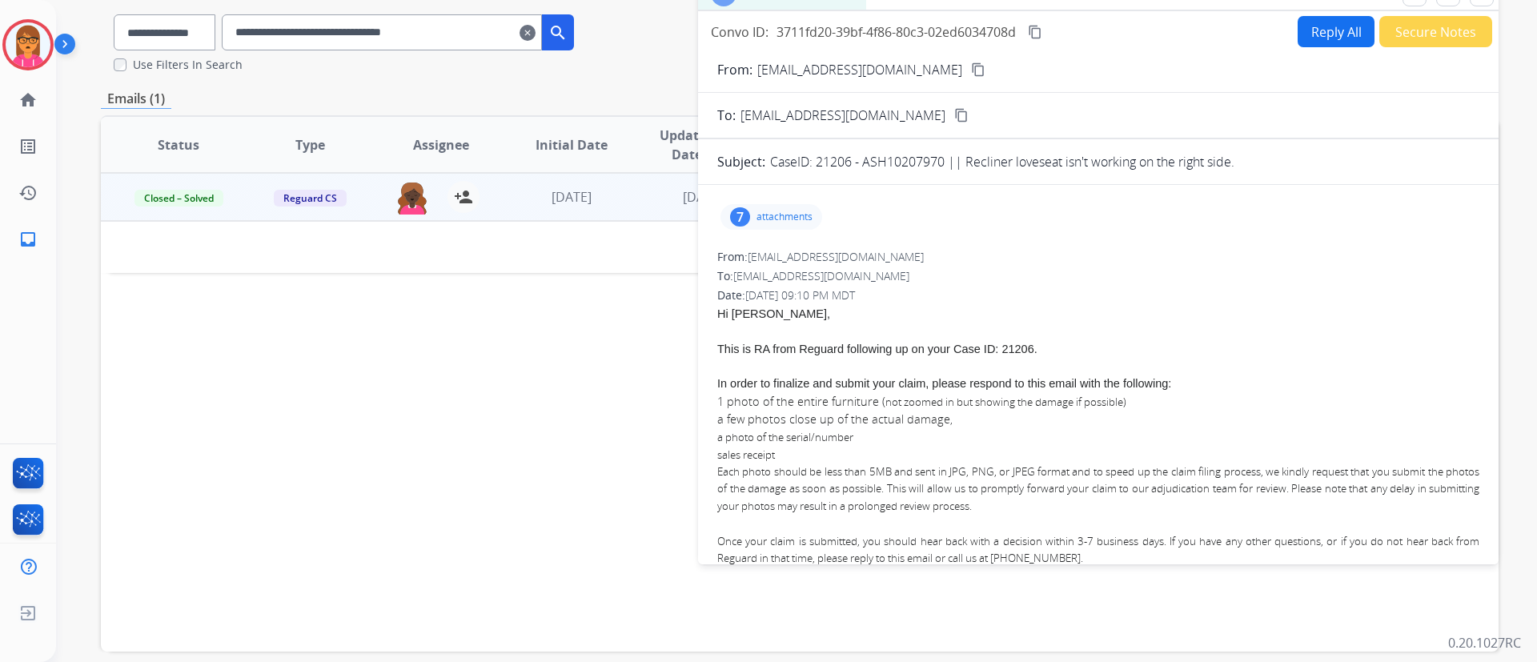
scroll to position [100, 0]
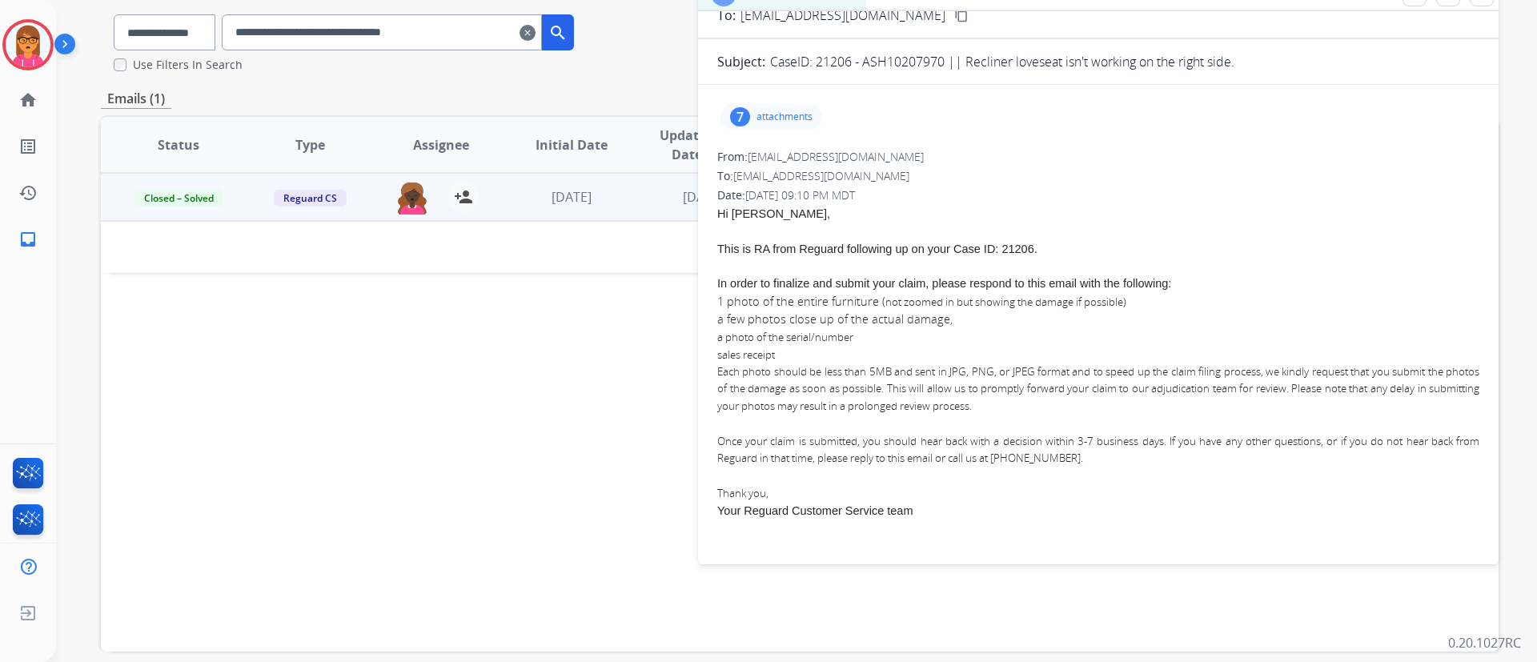
click at [763, 117] on p "attachments" at bounding box center [785, 116] width 56 height 13
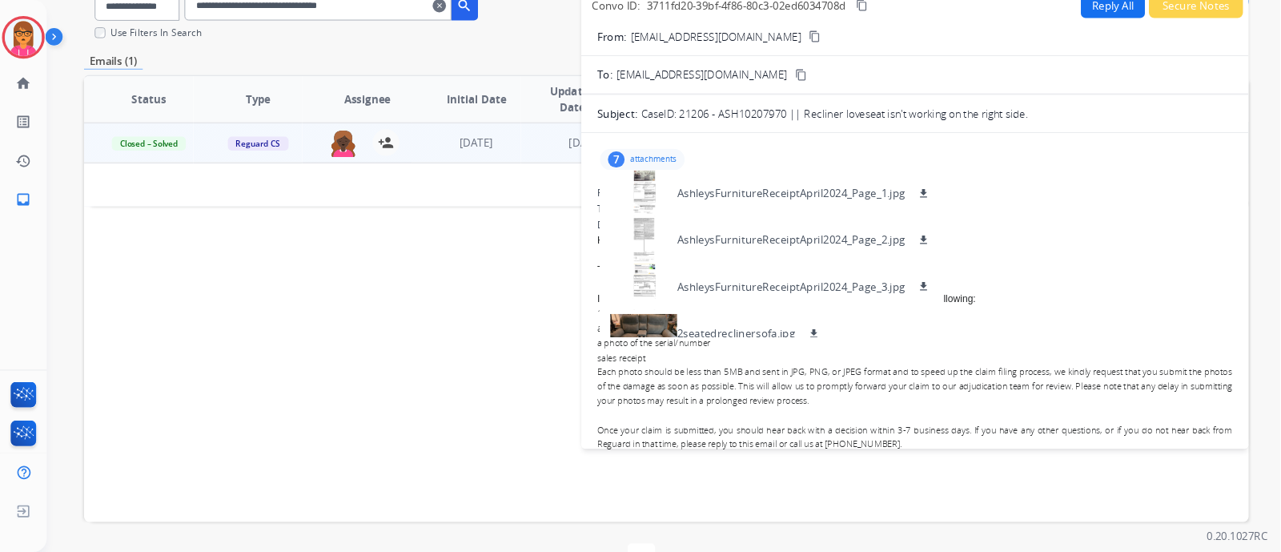
scroll to position [73, 0]
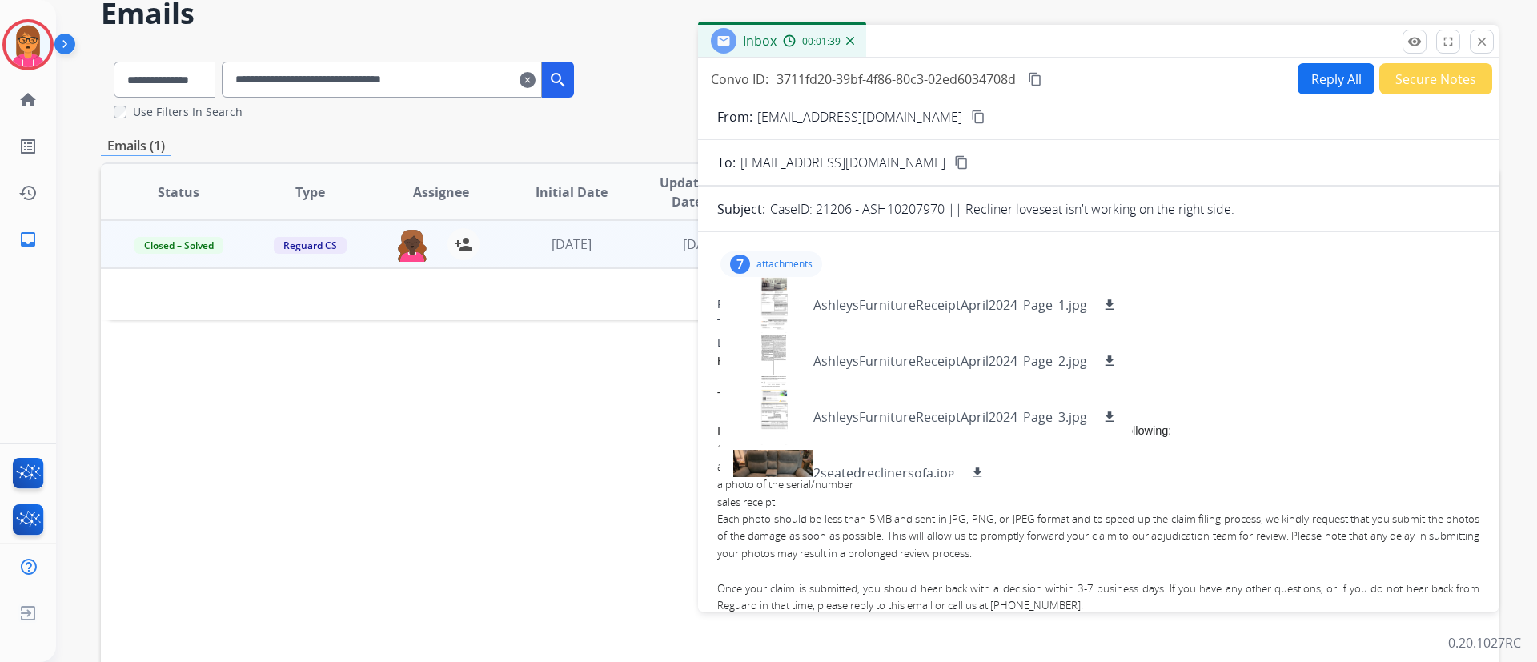
click at [971, 116] on mat-icon "content_copy" at bounding box center [978, 117] width 14 height 14
click at [757, 299] on div at bounding box center [773, 305] width 80 height 56
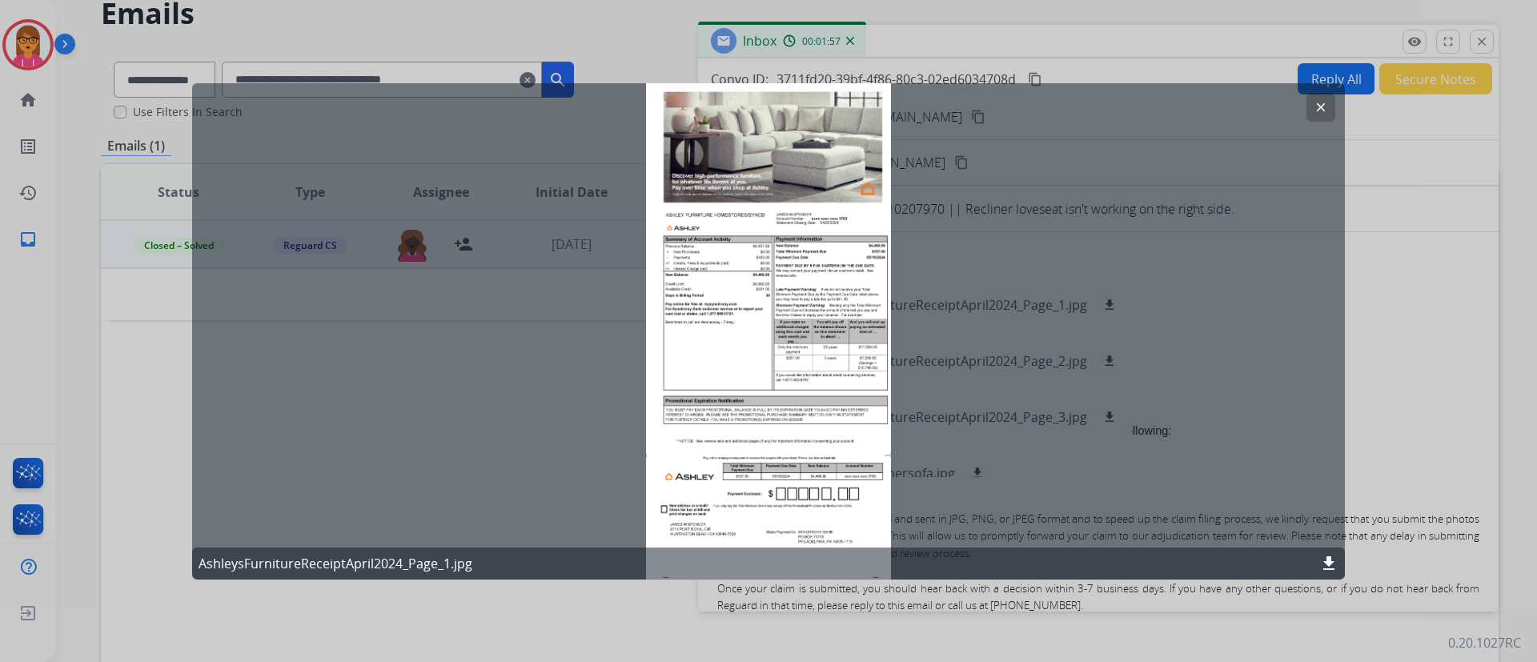
click at [830, 433] on div "clear AshleysFurnitureReceiptApril2024_Page_1.jpg download" at bounding box center [768, 330] width 1153 height 496
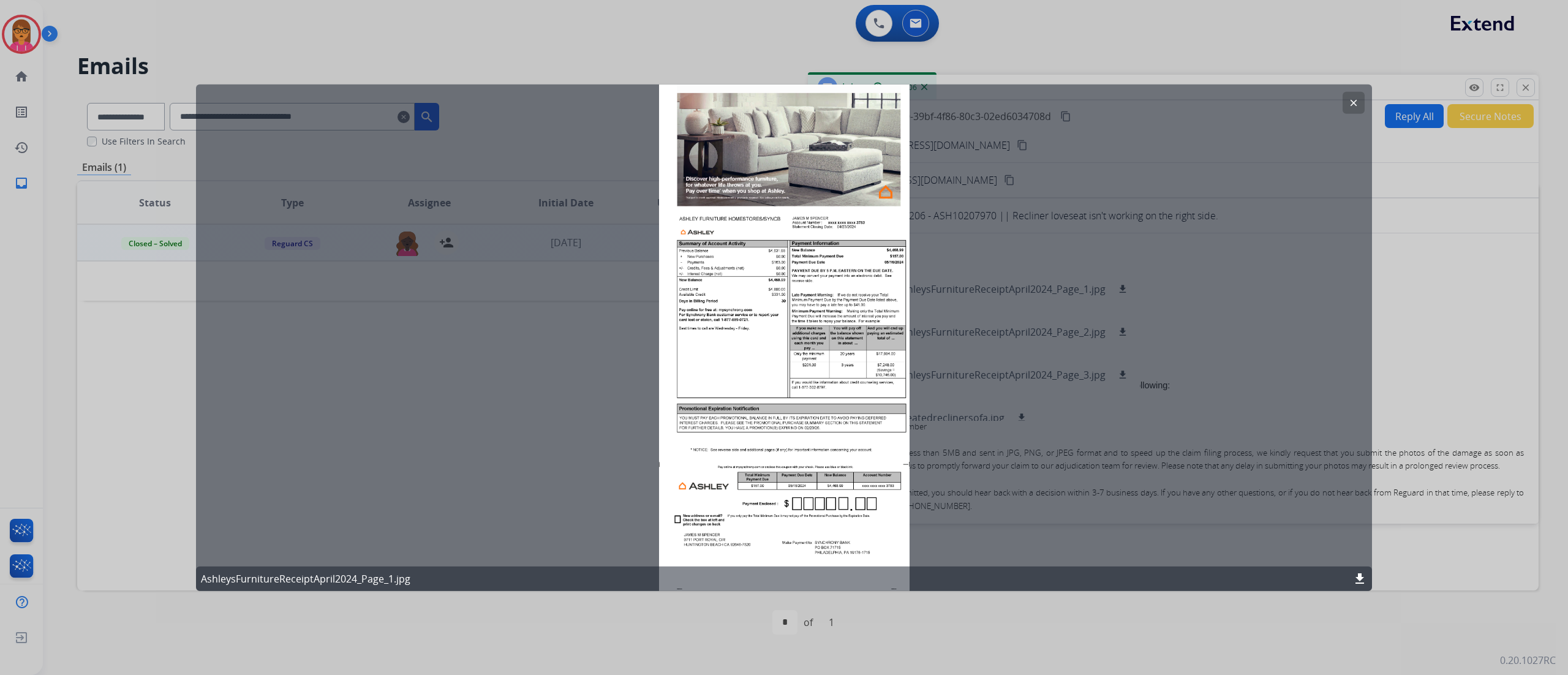
click at [1175, 107] on mat-icon "clear" at bounding box center [1353, 103] width 11 height 11
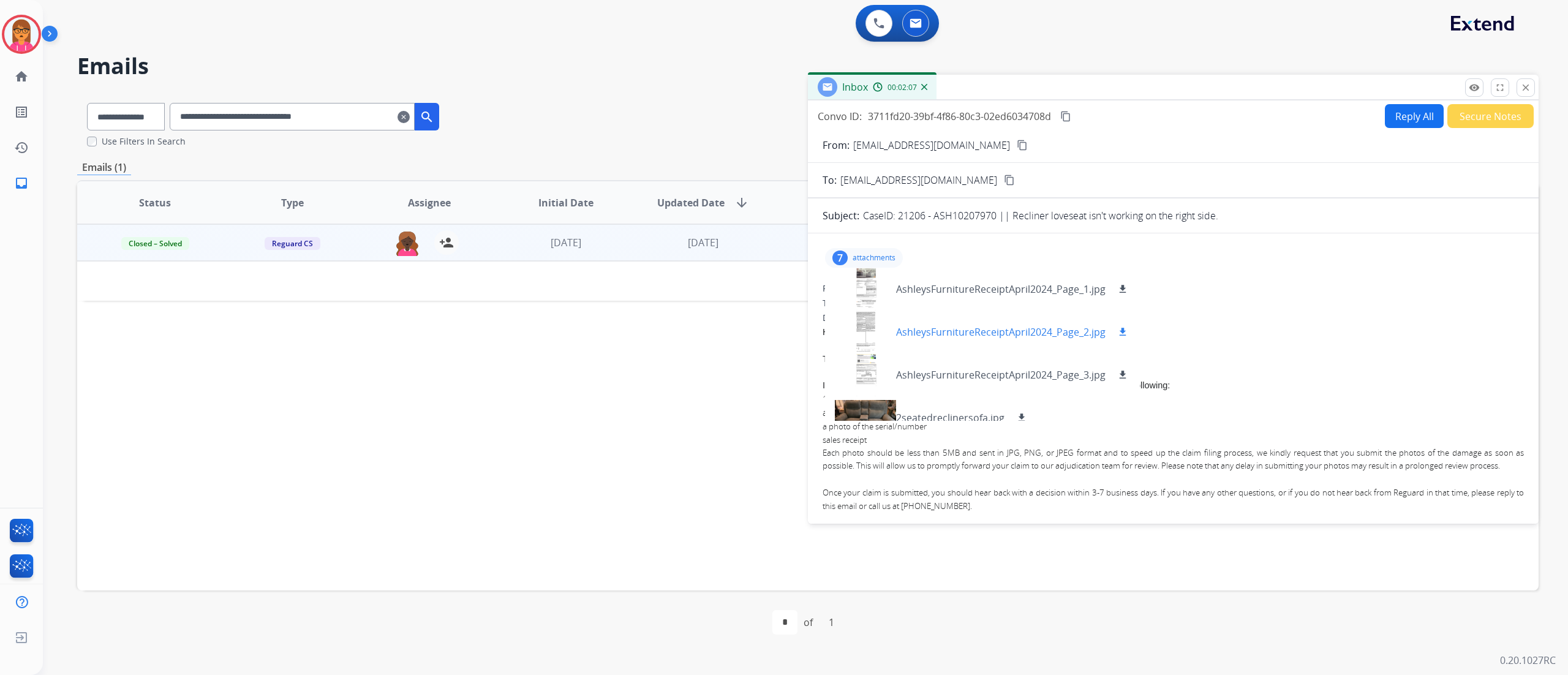
click at [905, 323] on div "AshleysFurnitureReceiptApril2024_Page_2.jpg download" at bounding box center [982, 332] width 315 height 43
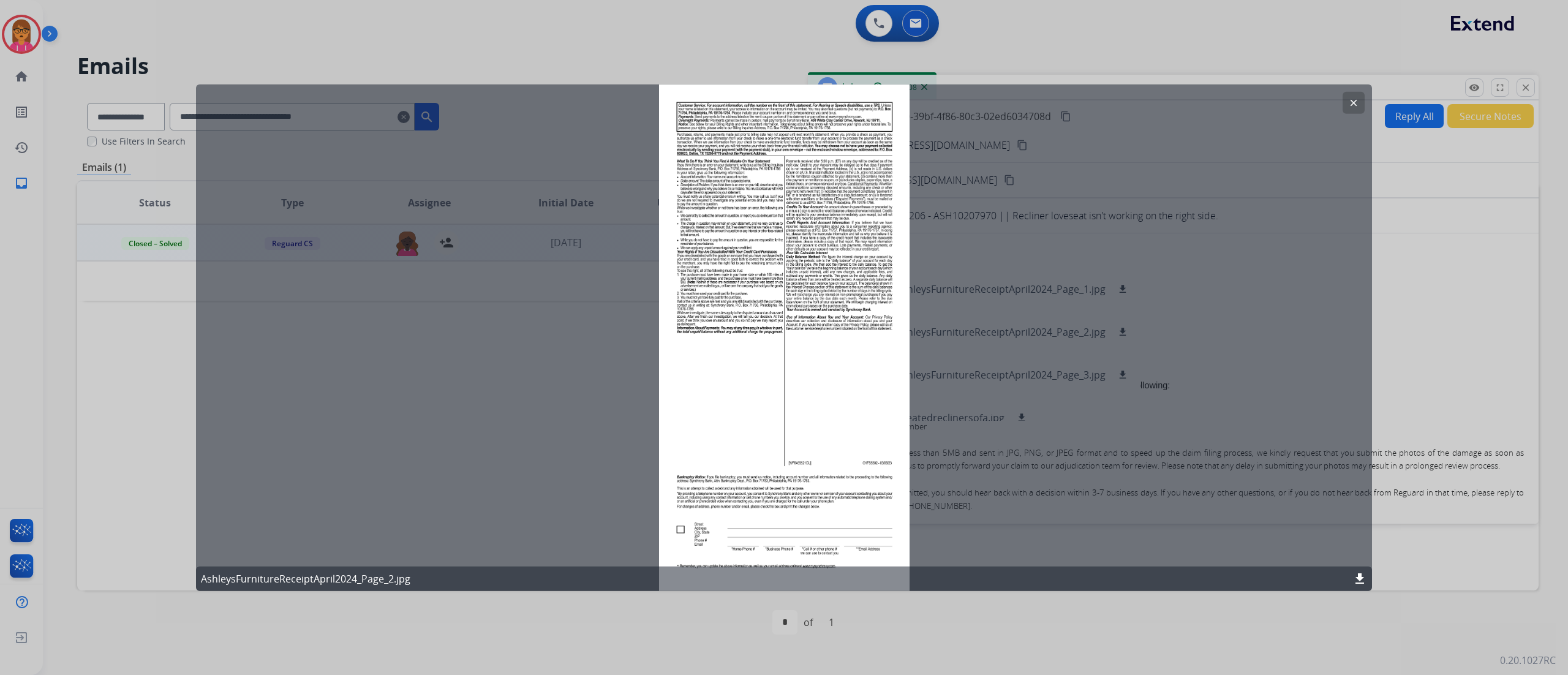
click at [887, 318] on div "clear AshleysFurnitureReceiptApril2024_Page_2.jpg download" at bounding box center [783, 338] width 1176 height 507
click at [870, 506] on div at bounding box center [784, 338] width 1568 height 675
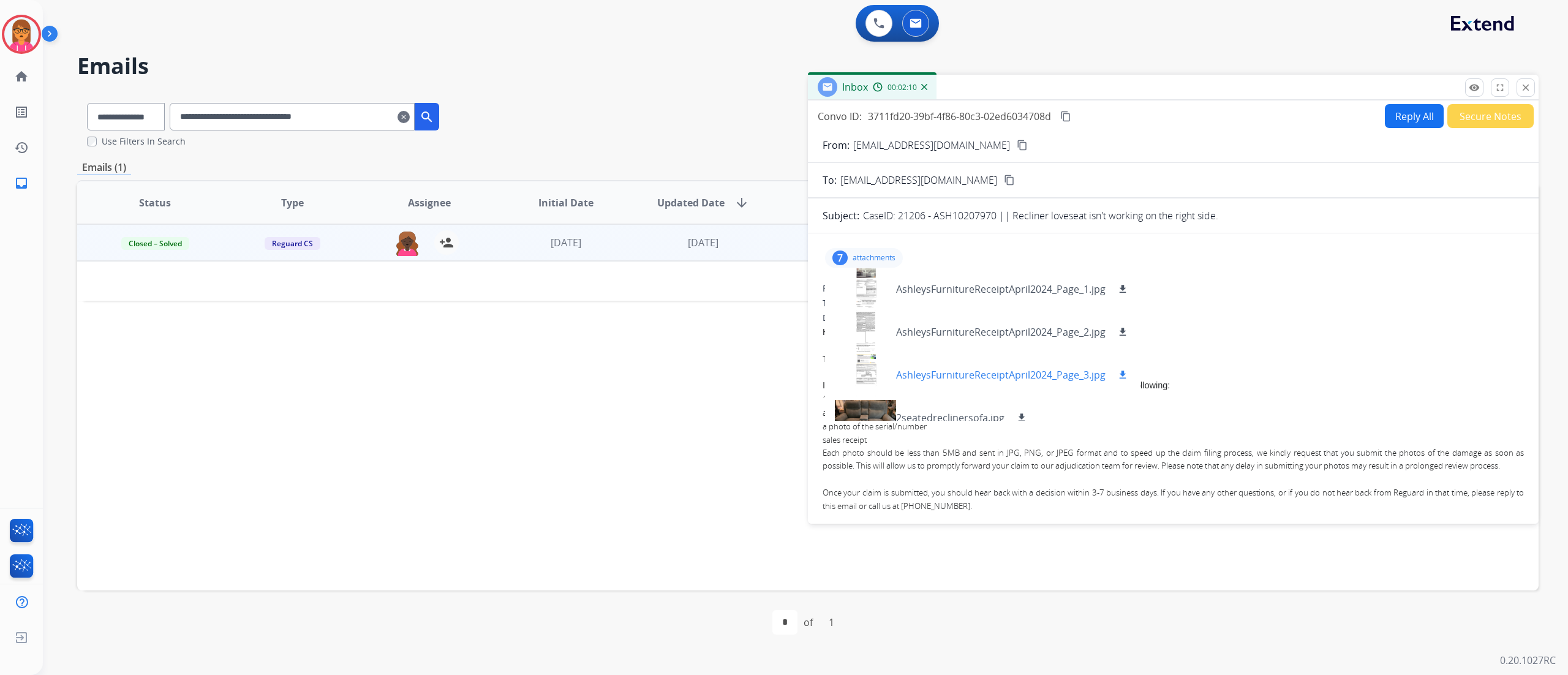
click at [946, 377] on p "AshleysFurnitureReceiptApril2024_Page_3.jpg" at bounding box center [1000, 374] width 210 height 15
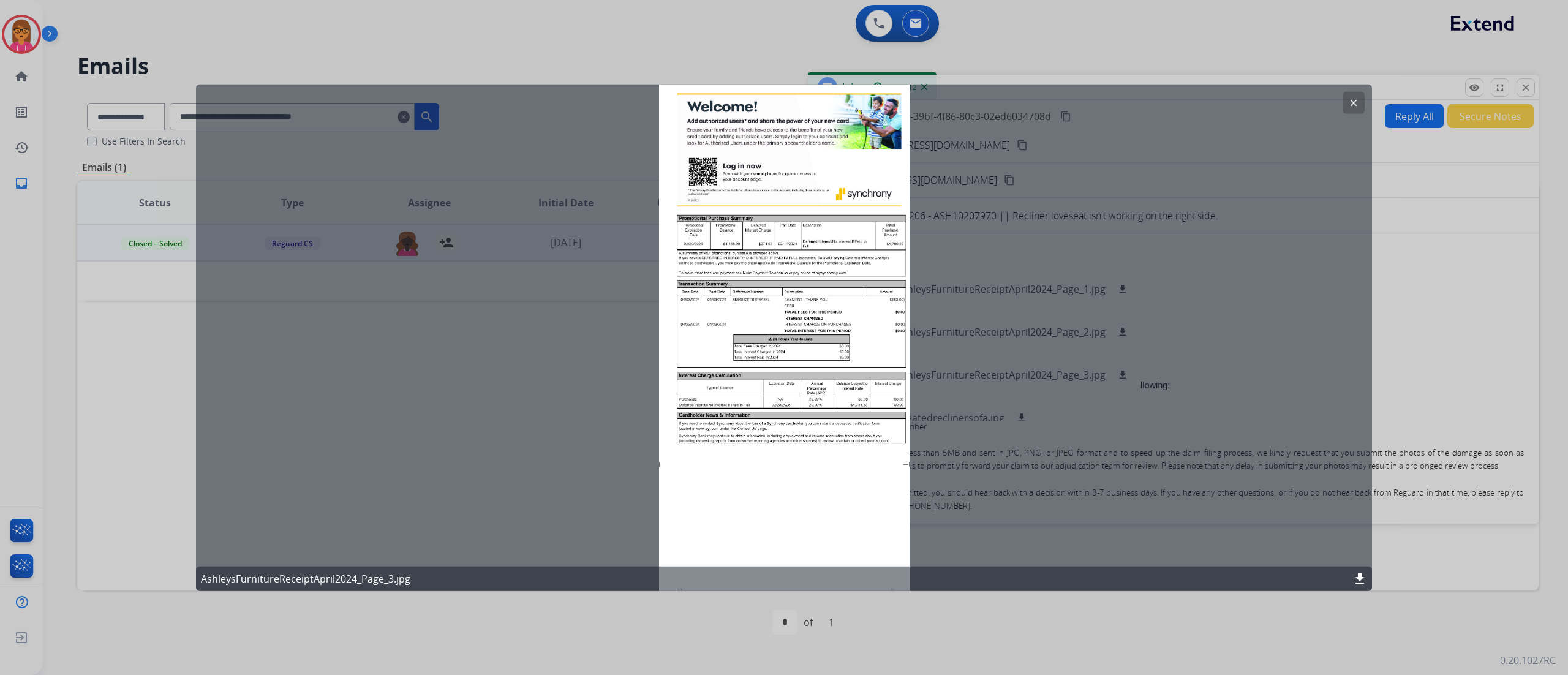
click at [769, 348] on div "clear AshleysFurnitureReceiptApril2024_Page_3.jpg download" at bounding box center [783, 338] width 1176 height 507
click at [770, 347] on div "clear AshleysFurnitureReceiptApril2024_Page_3.jpg download" at bounding box center [783, 338] width 1176 height 507
click at [1175, 506] on mat-icon "download" at bounding box center [1359, 578] width 15 height 15
click at [1175, 104] on mat-icon "clear" at bounding box center [1353, 103] width 11 height 11
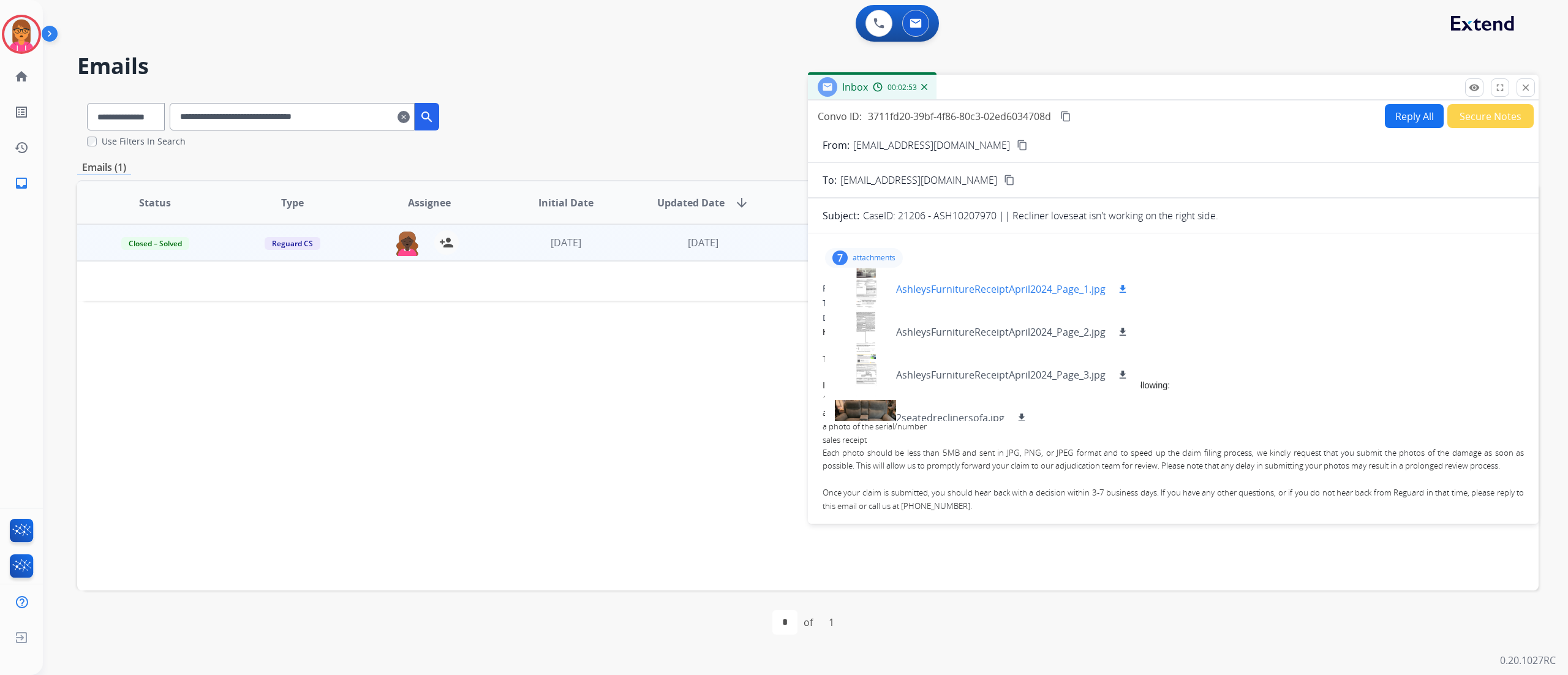
click at [898, 298] on div "AshleysFurnitureReceiptApril2024_Page_1.jpg download" at bounding box center [982, 289] width 315 height 43
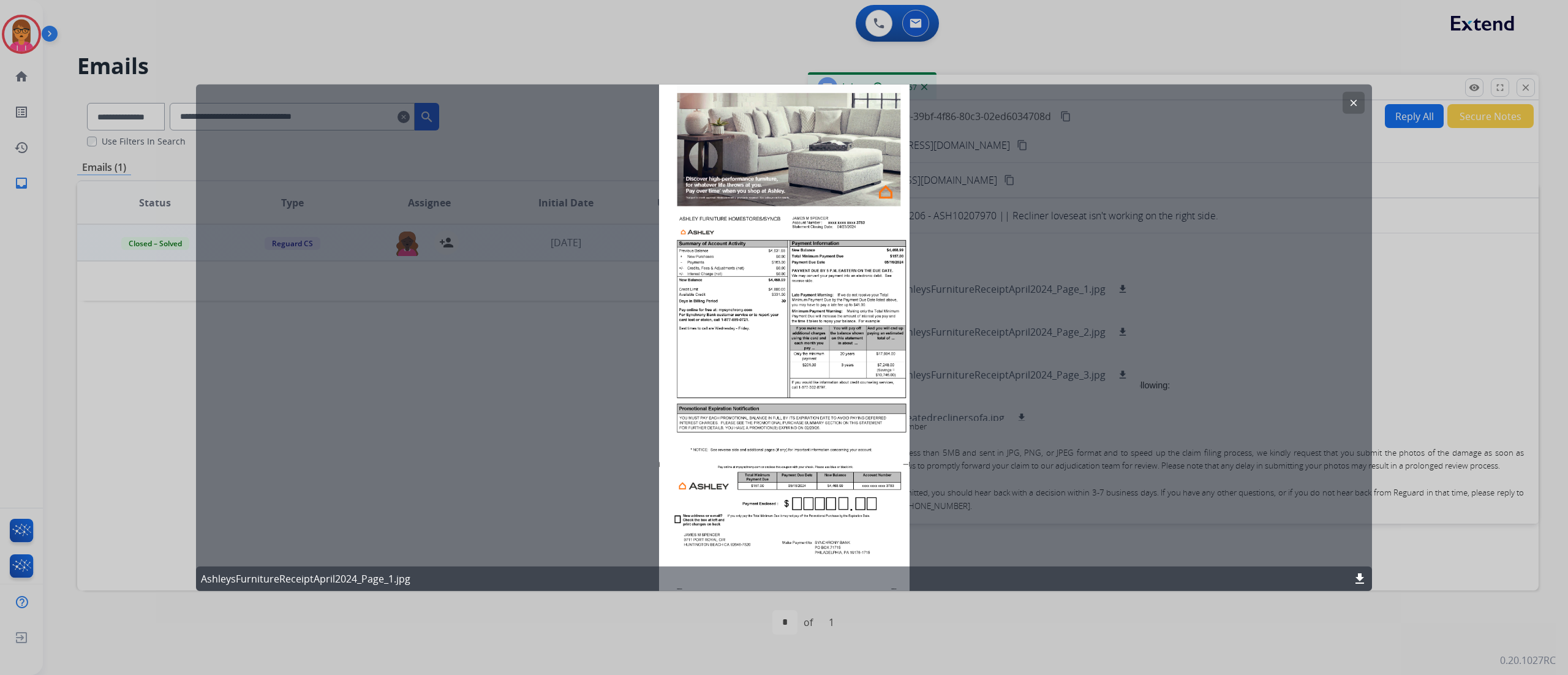
click at [1175, 506] on mat-icon "download" at bounding box center [1359, 578] width 15 height 15
click at [1175, 102] on button "clear" at bounding box center [1353, 103] width 22 height 22
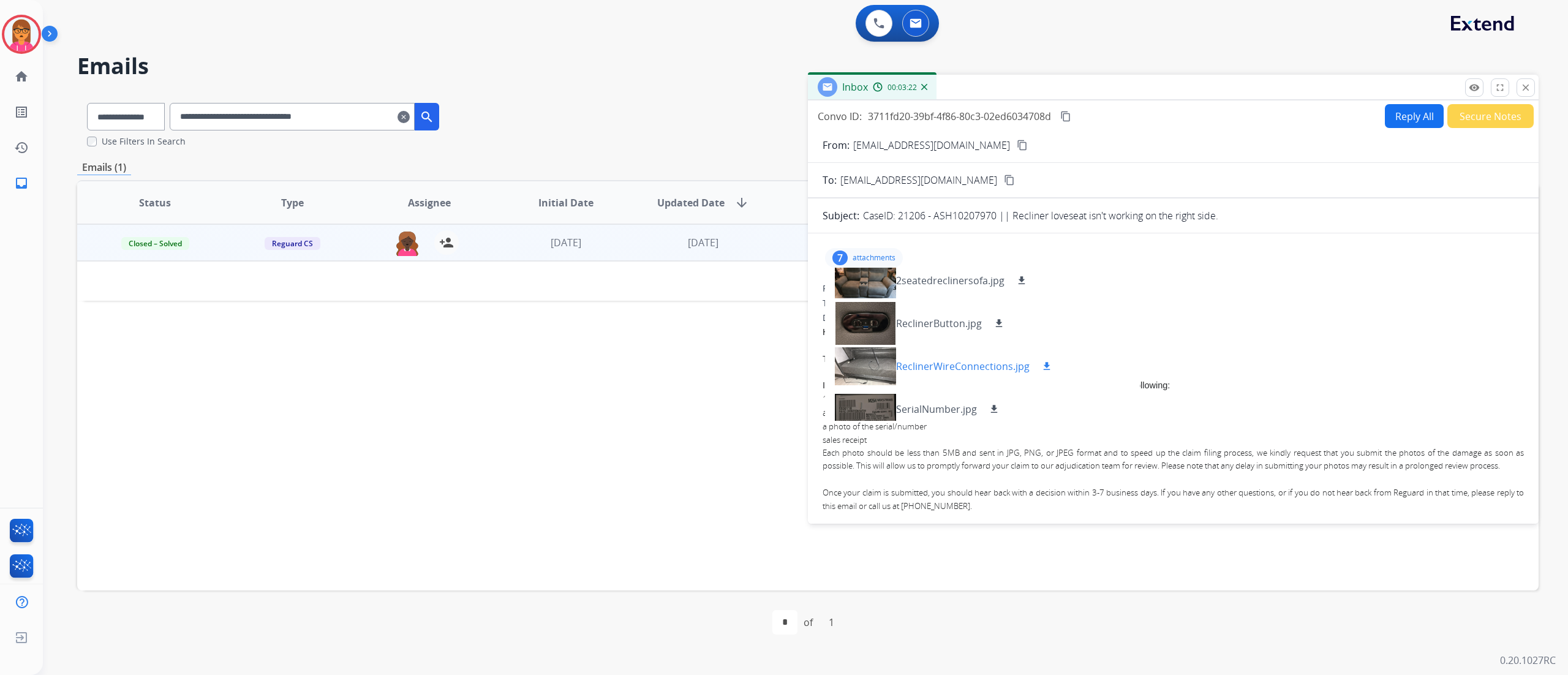
scroll to position [147, 0]
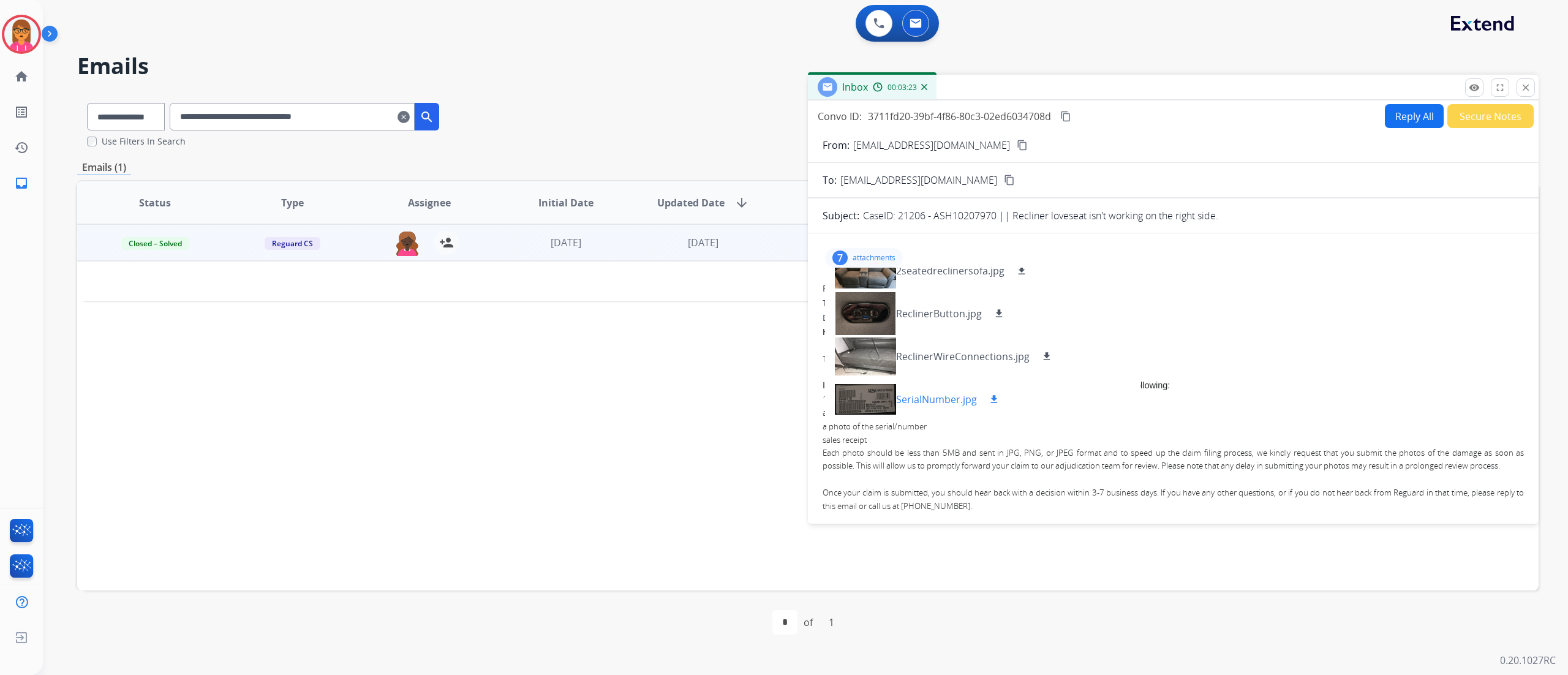
click at [864, 393] on div at bounding box center [865, 399] width 61 height 43
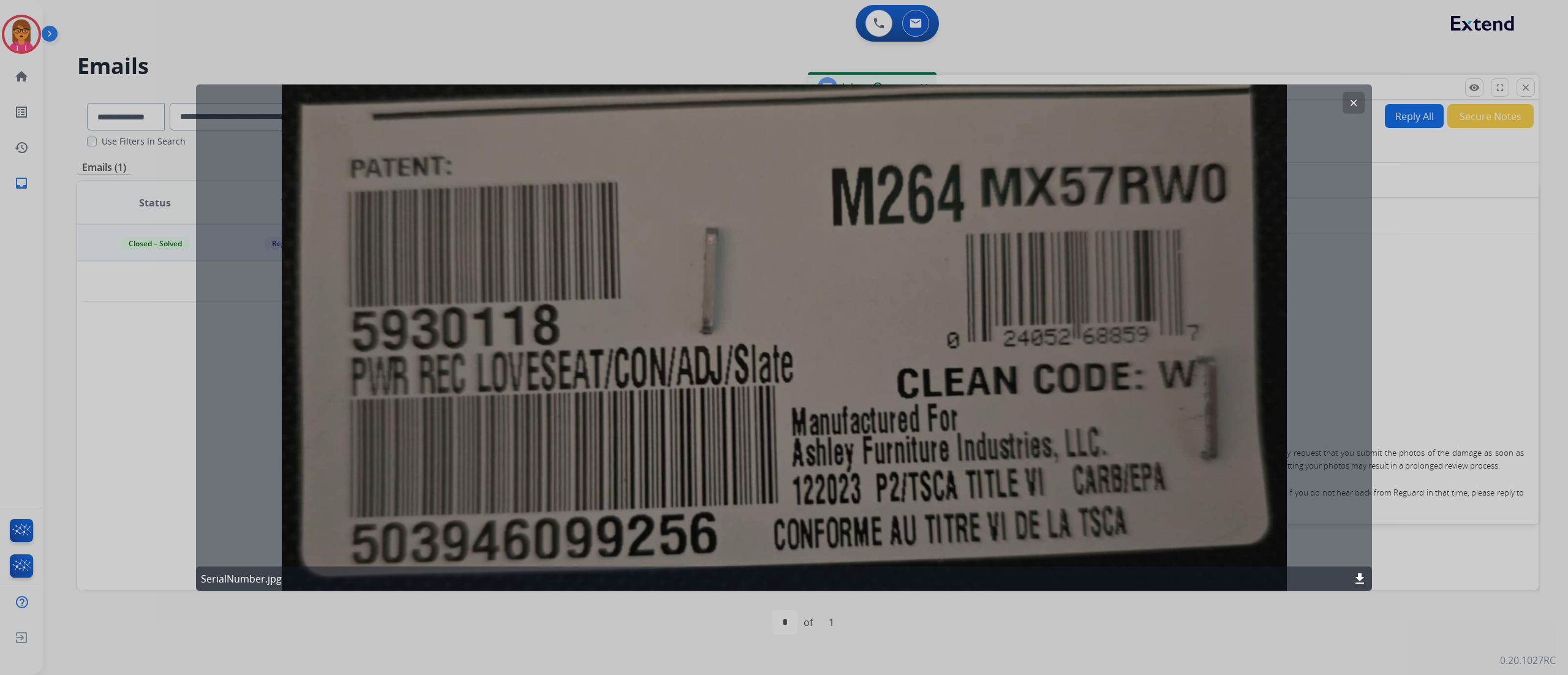
click at [1175, 429] on div at bounding box center [784, 338] width 1568 height 675
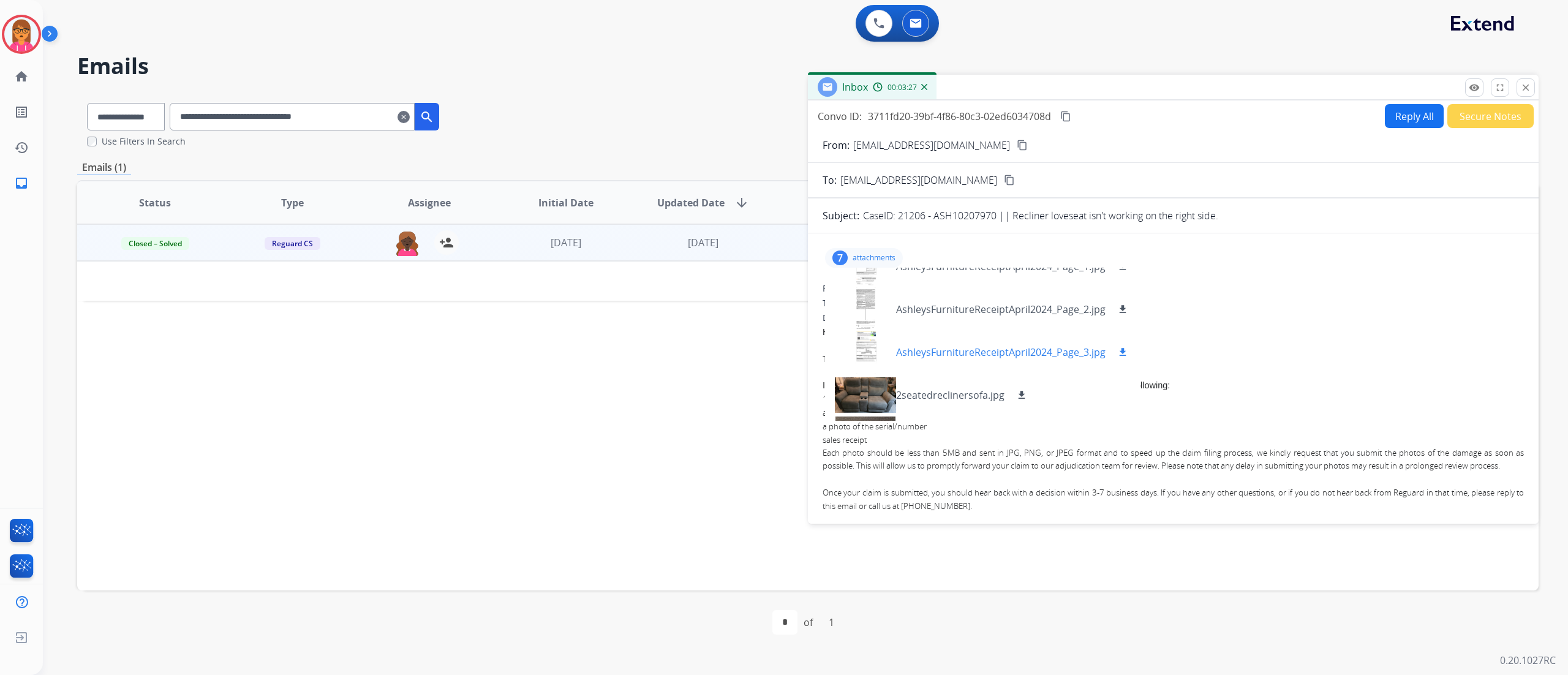
scroll to position [0, 0]
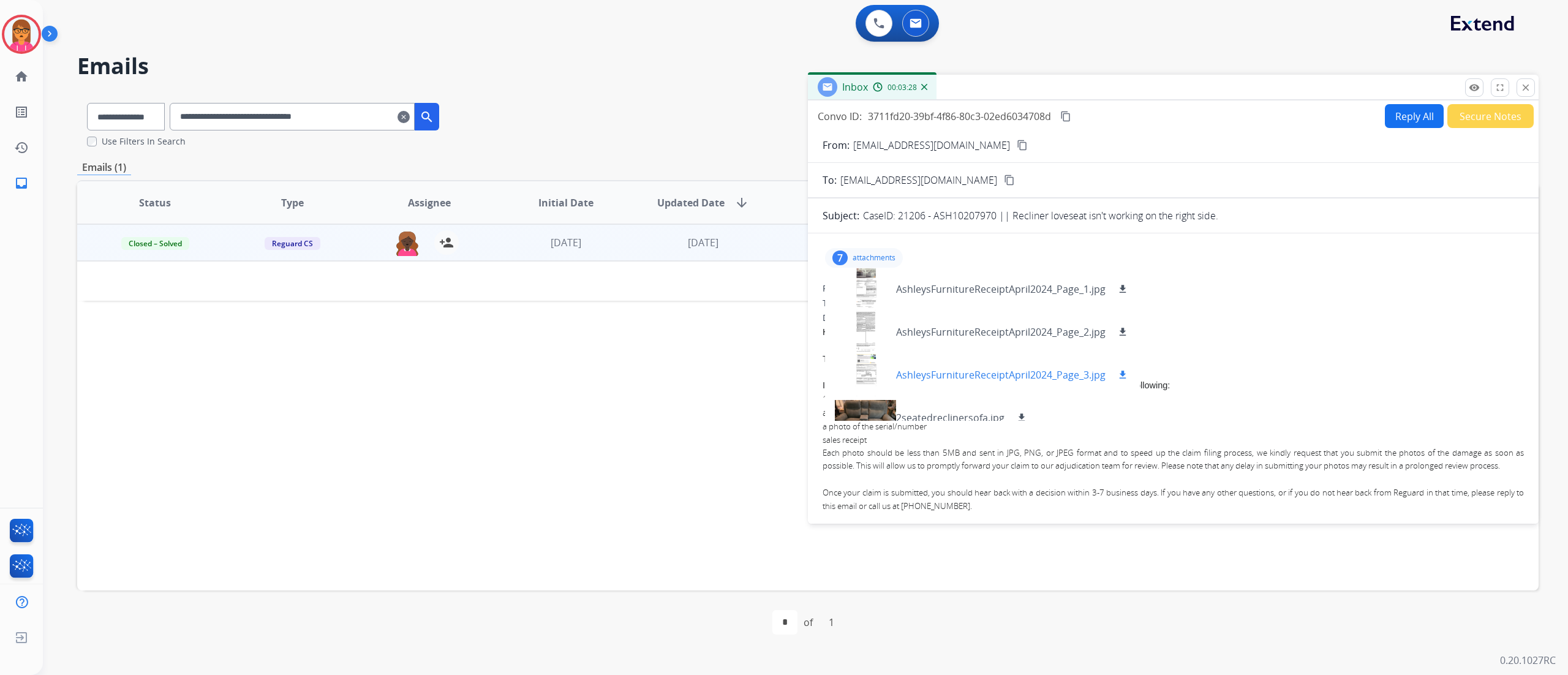
click at [922, 377] on p "AshleysFurnitureReceiptApril2024_Page_3.jpg" at bounding box center [1000, 374] width 210 height 15
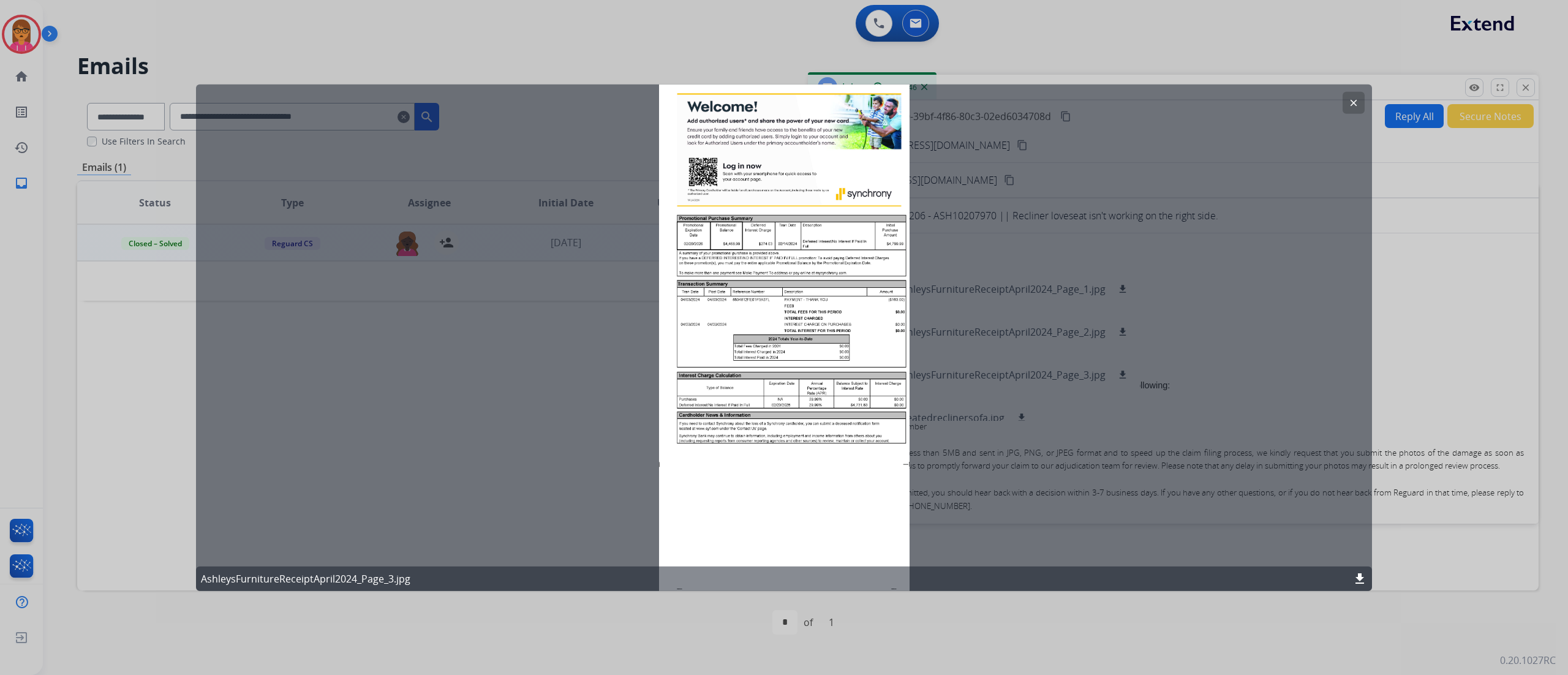
click at [1175, 109] on button "clear" at bounding box center [1353, 103] width 22 height 22
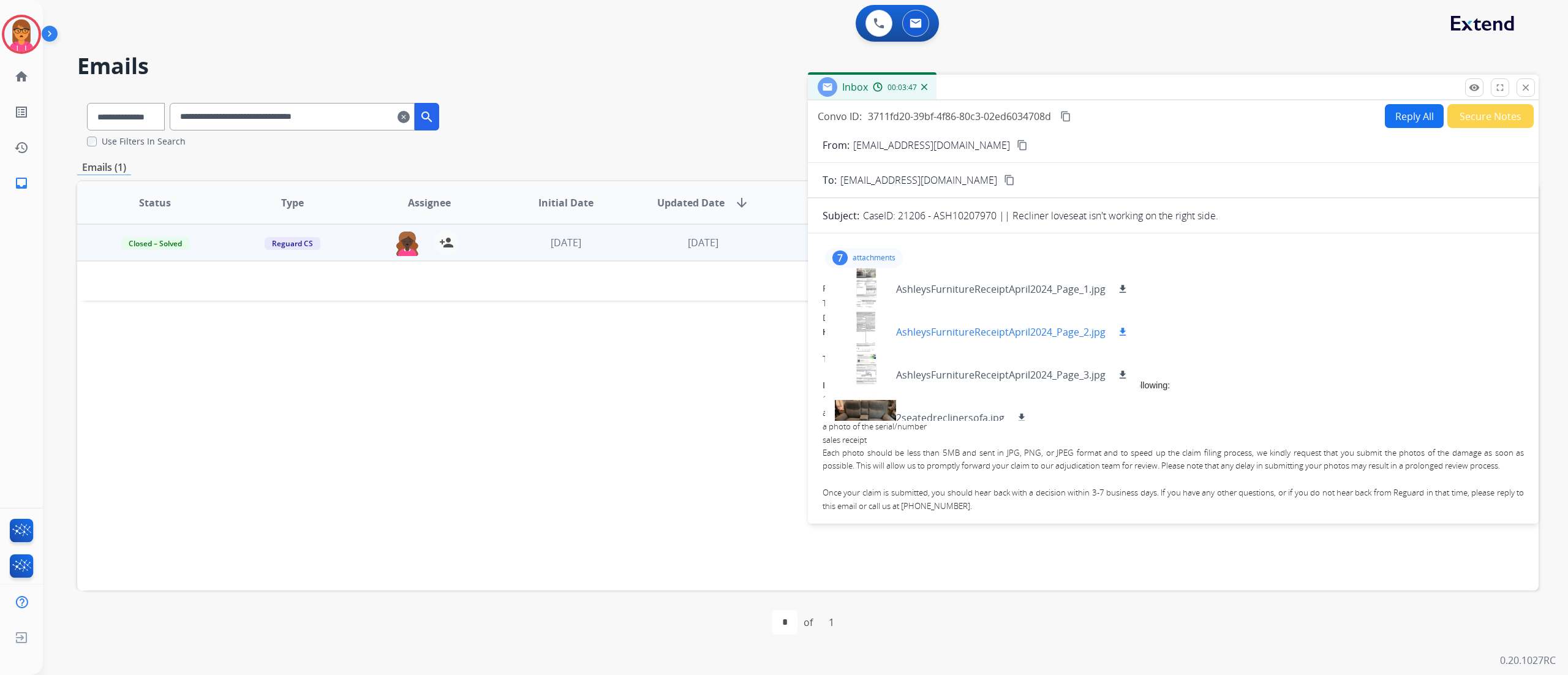
click at [922, 334] on p "AshleysFurnitureReceiptApril2024_Page_2.jpg" at bounding box center [1000, 331] width 210 height 15
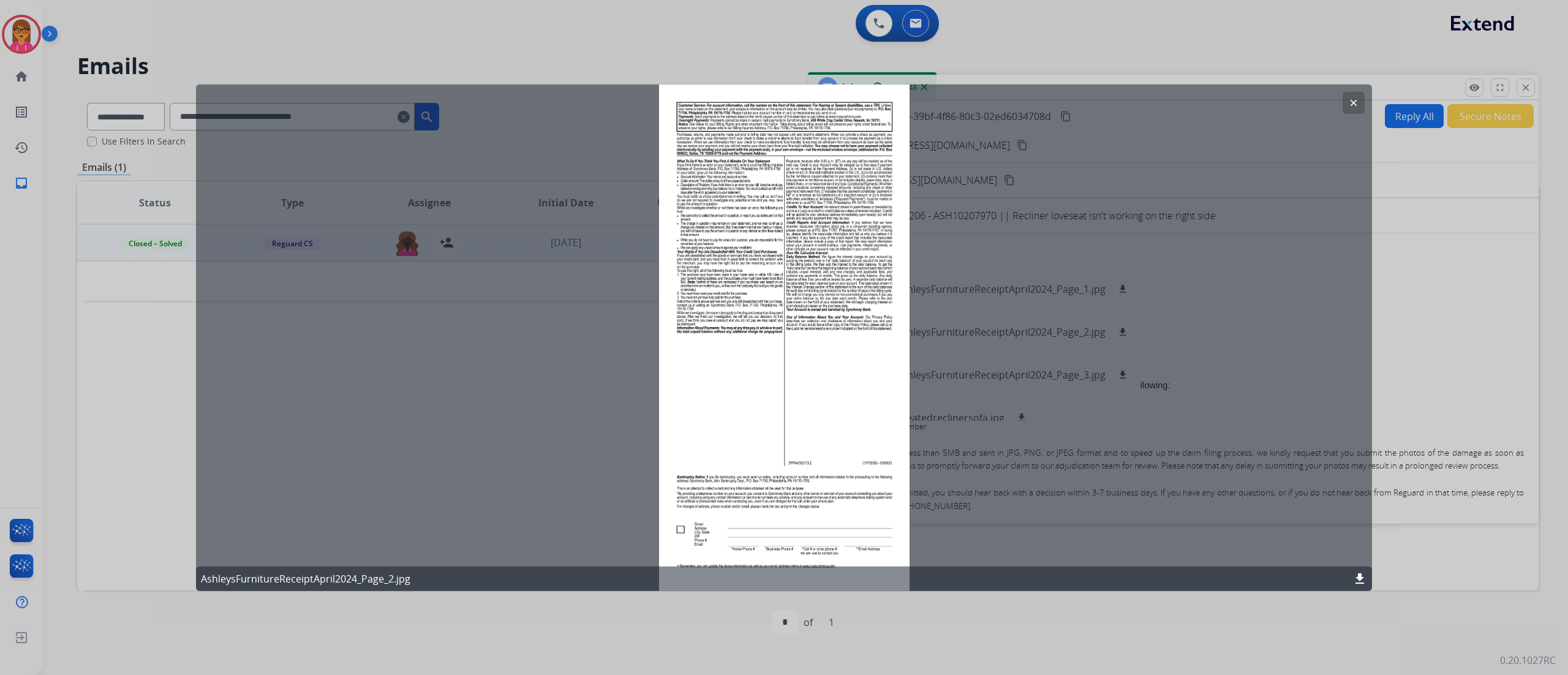
click at [932, 362] on div "clear AshleysFurnitureReceiptApril2024_Page_2.jpg download" at bounding box center [783, 338] width 1176 height 507
click at [1175, 403] on div at bounding box center [784, 338] width 1568 height 675
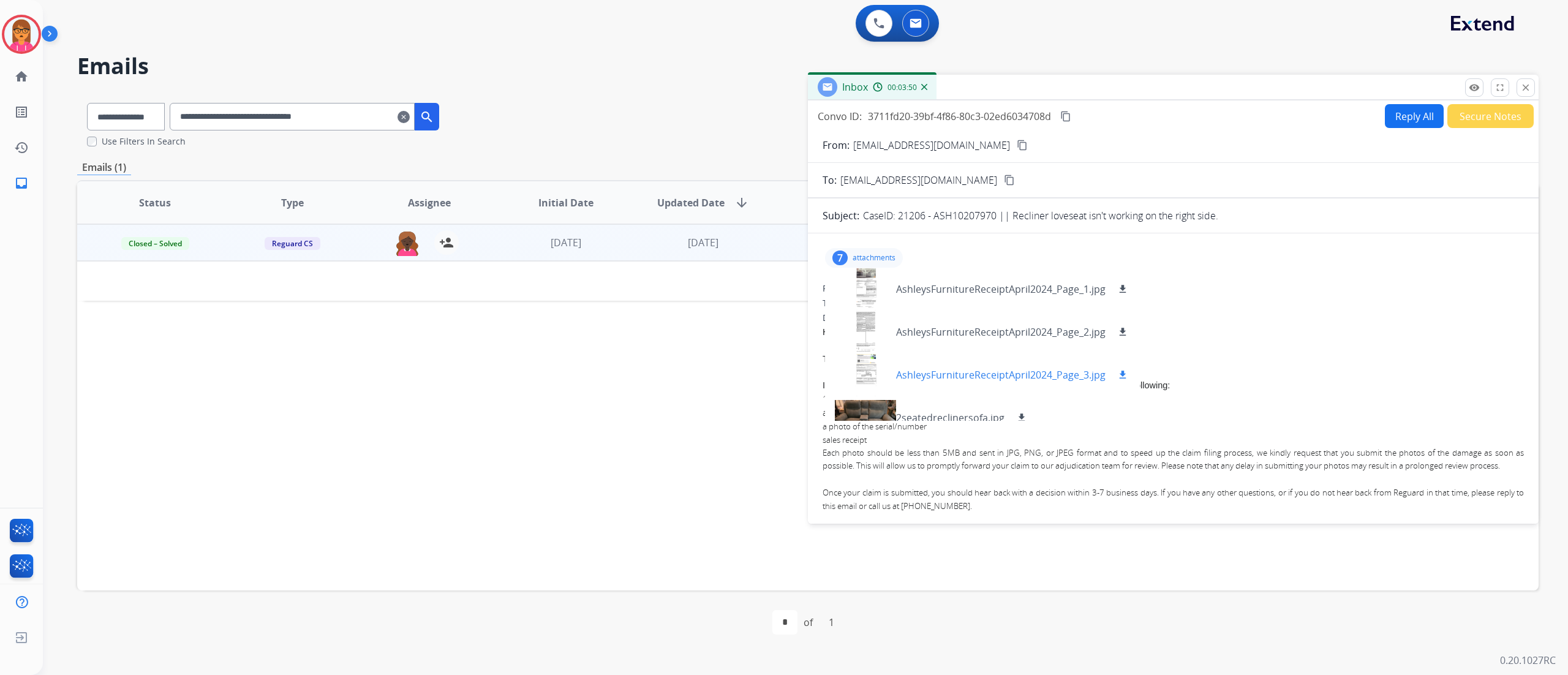
click at [985, 370] on p "AshleysFurnitureReceiptApril2024_Page_3.jpg" at bounding box center [1000, 374] width 210 height 15
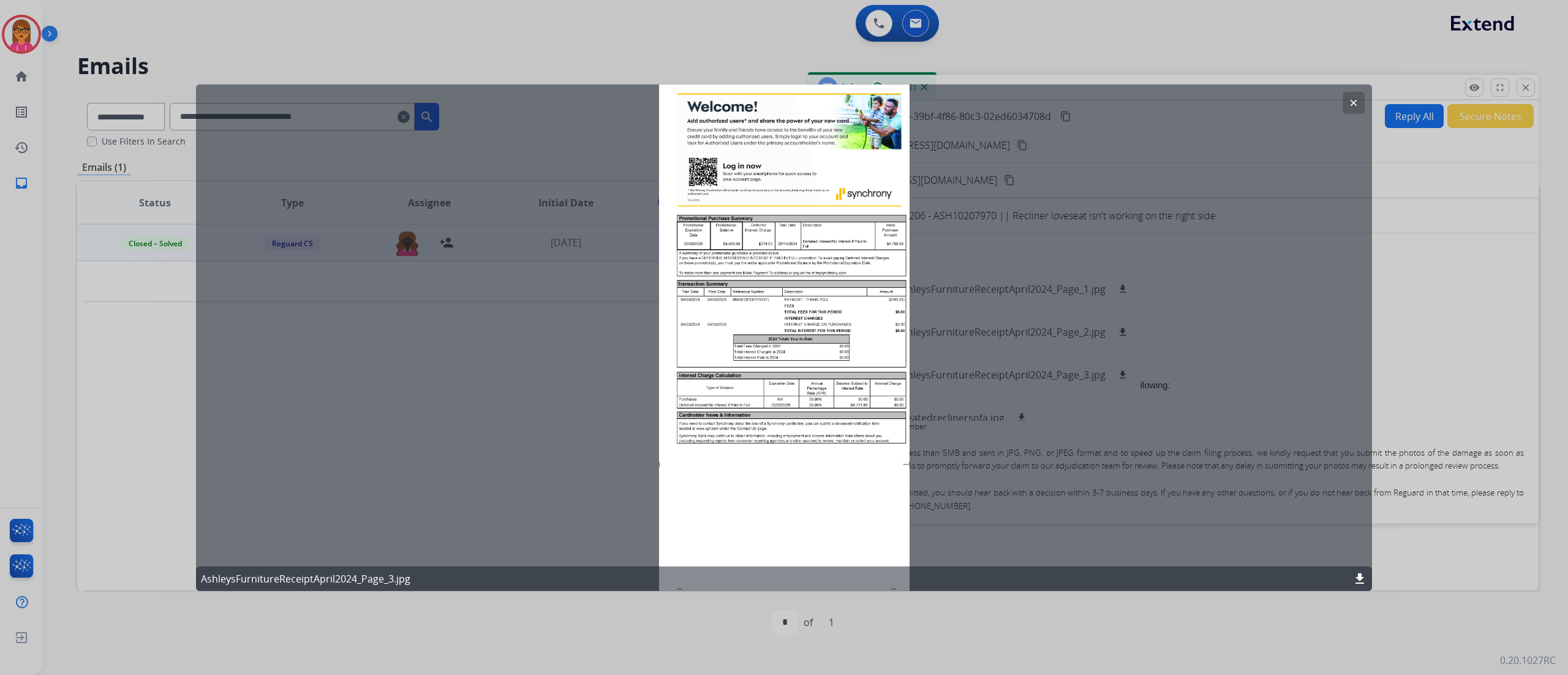
click at [1175, 109] on button "clear" at bounding box center [1353, 103] width 22 height 22
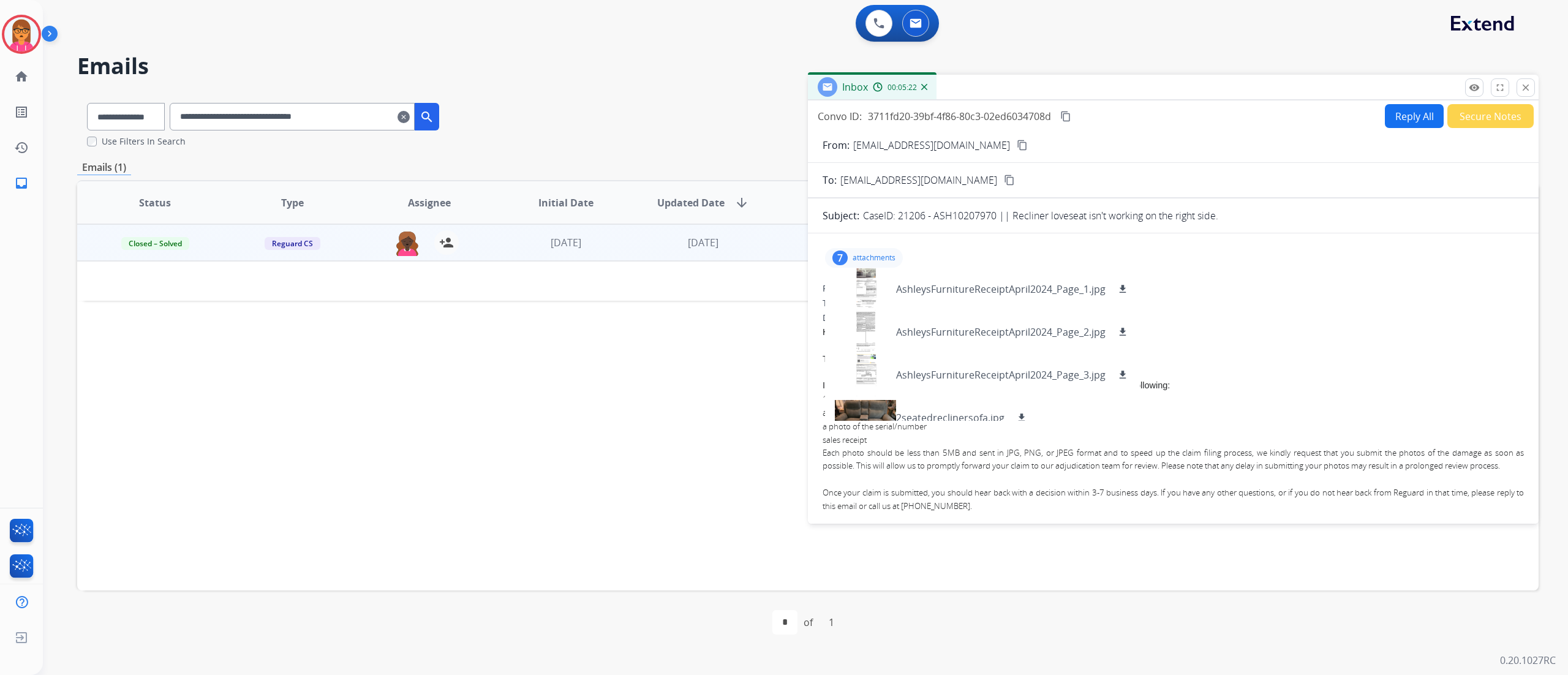
click at [1175, 308] on div "To: [EMAIL_ADDRESS][DOMAIN_NAME]" at bounding box center [1173, 303] width 701 height 12
click at [875, 257] on p "attachments" at bounding box center [874, 258] width 43 height 10
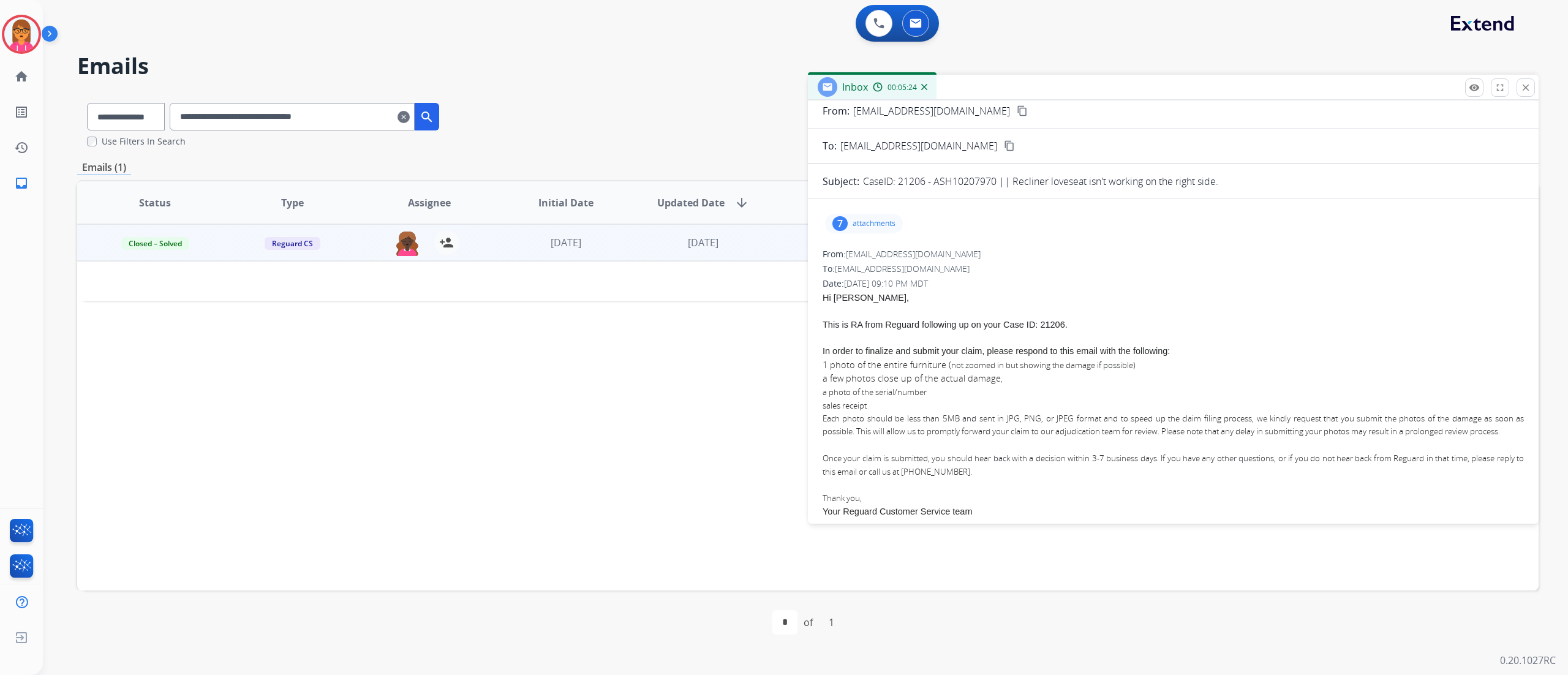
scroll to position [76, 0]
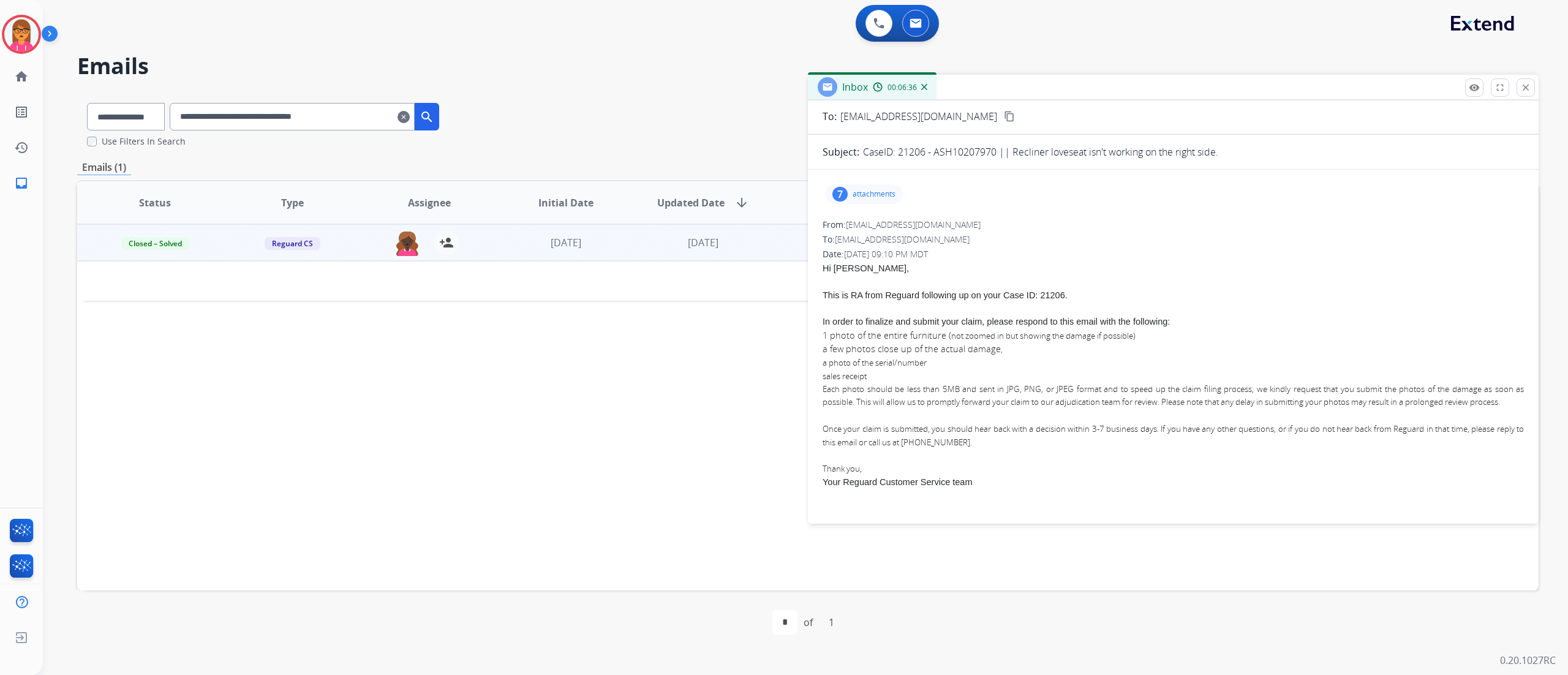
click at [410, 116] on mat-icon "clear" at bounding box center [404, 116] width 12 height 15
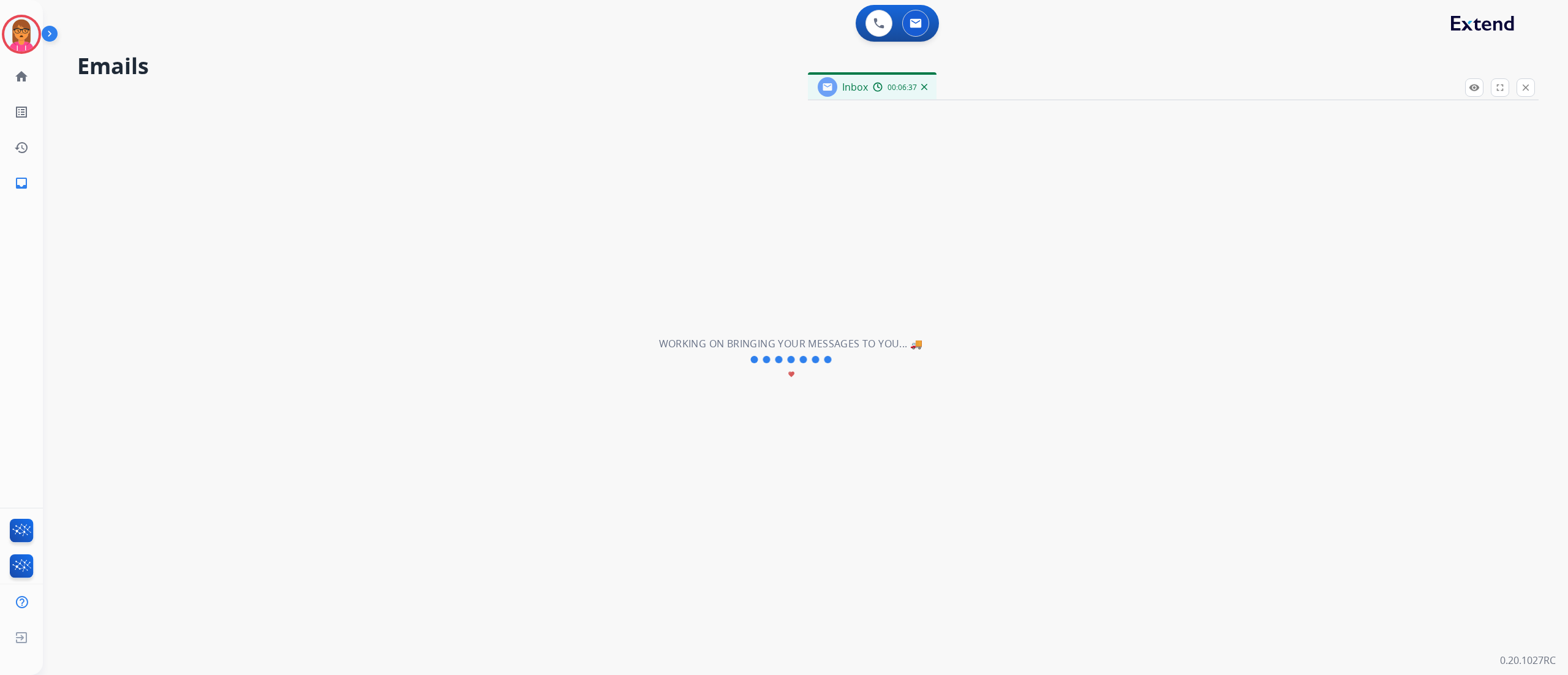
scroll to position [41, 0]
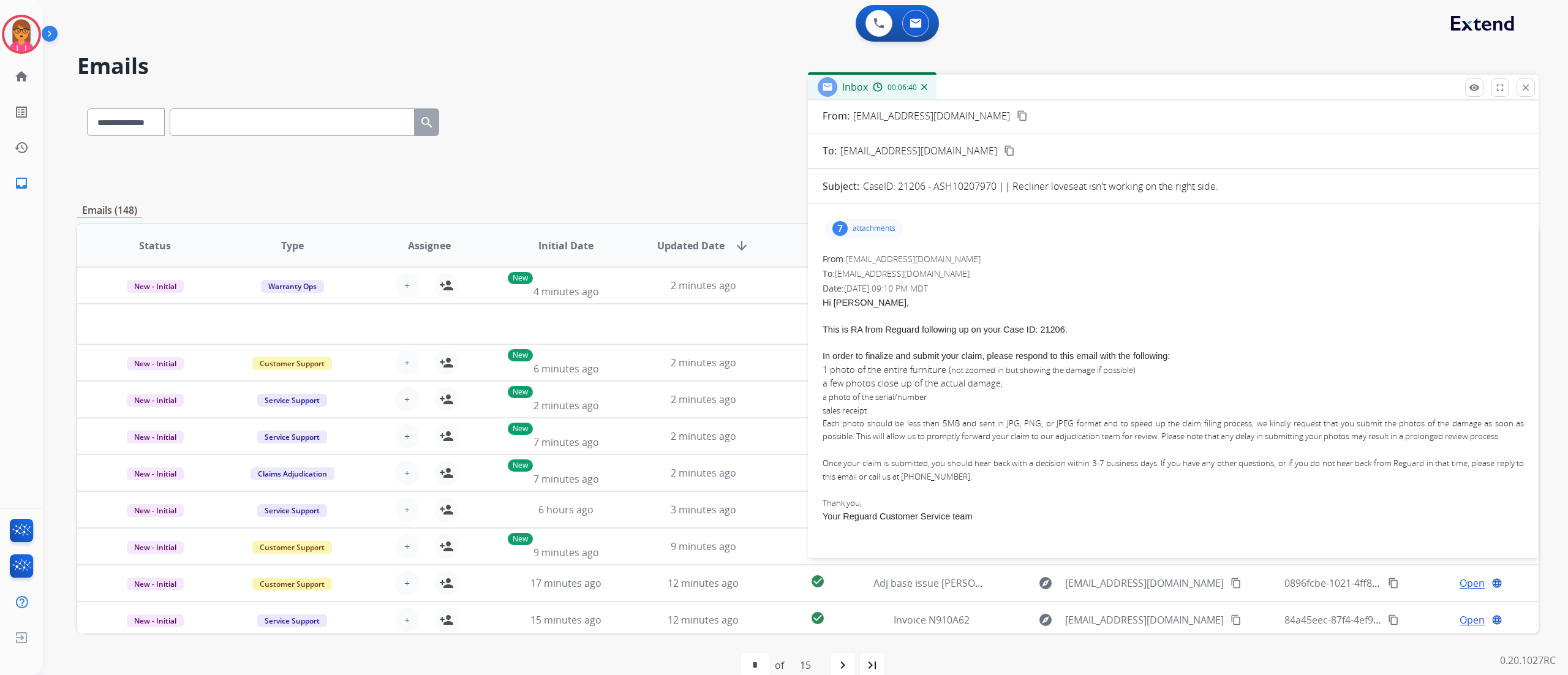
click at [278, 125] on input "text" at bounding box center [292, 122] width 245 height 28
paste input "**********"
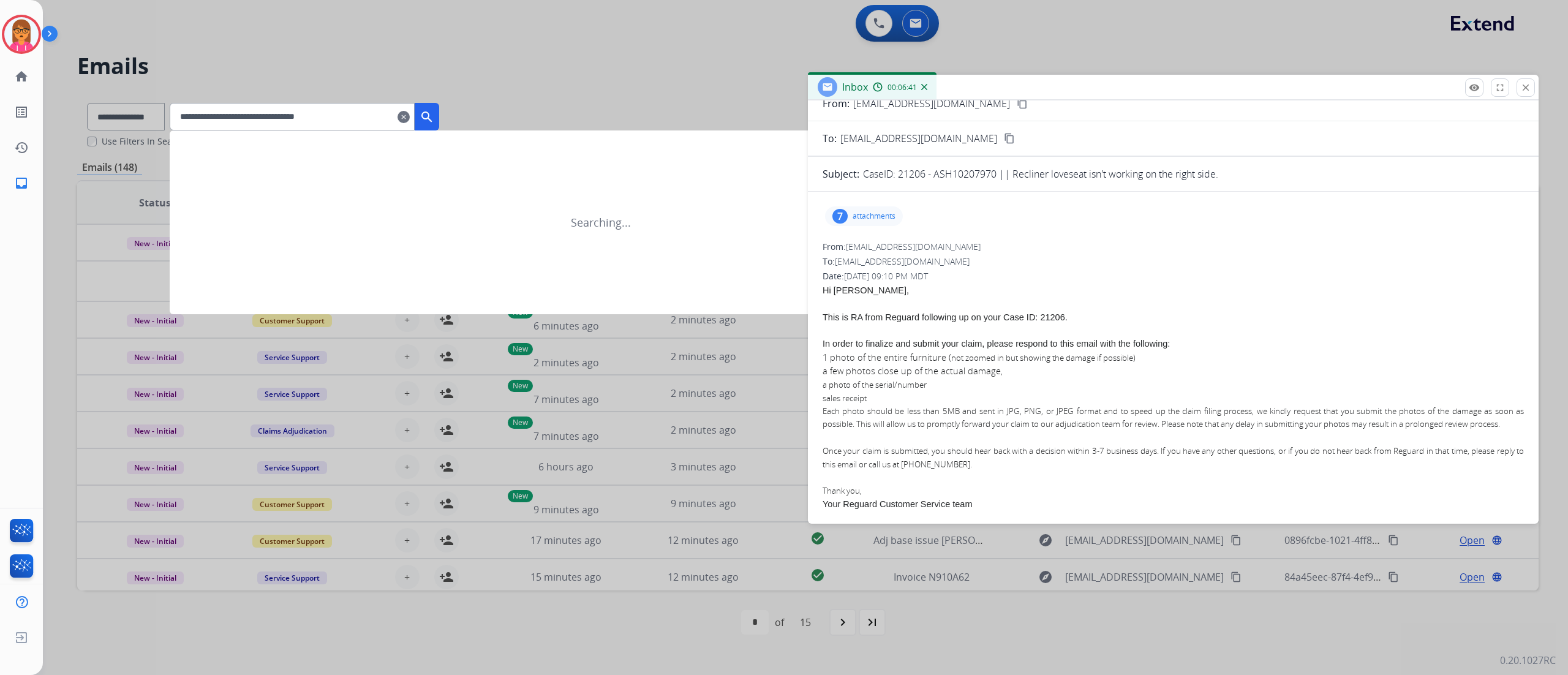
scroll to position [76, 0]
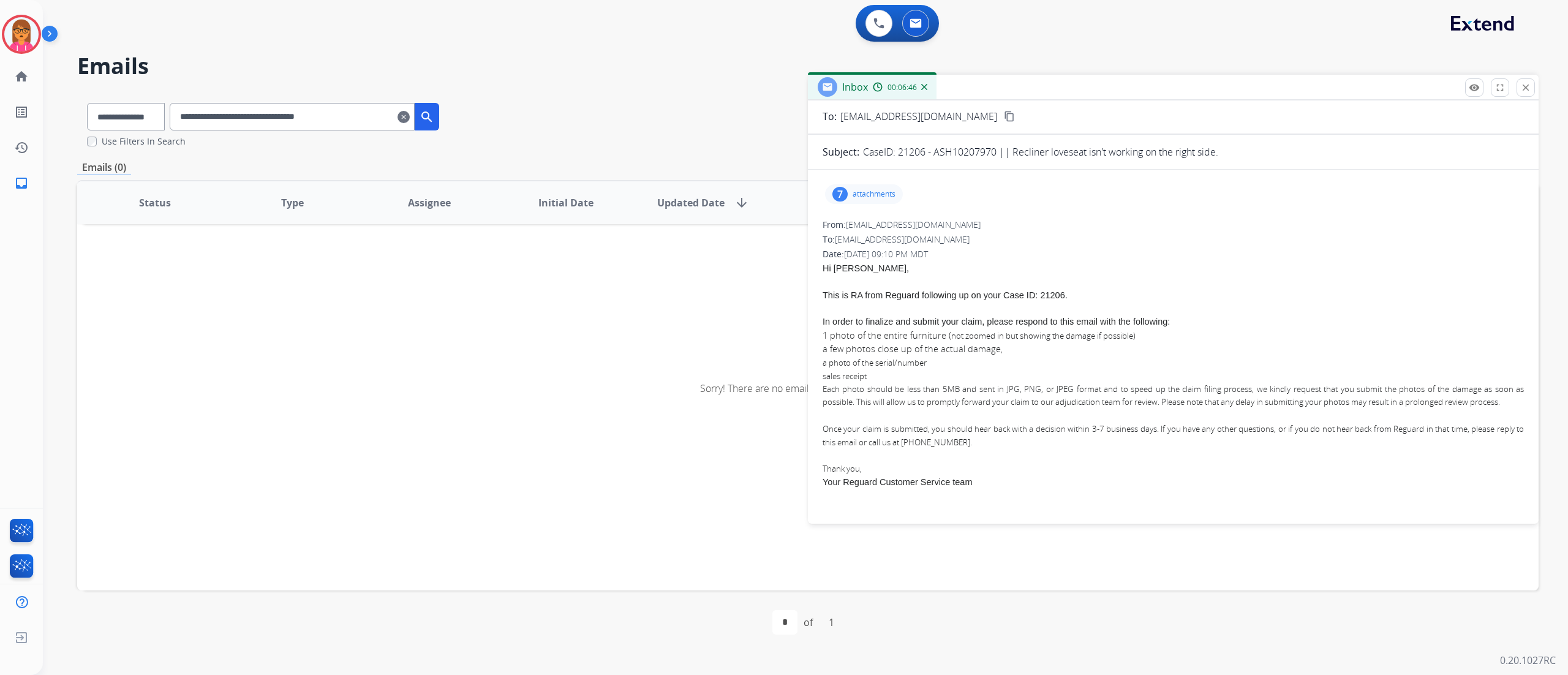
click at [351, 119] on input "**********" at bounding box center [292, 117] width 245 height 28
drag, startPoint x: 367, startPoint y: 115, endPoint x: 399, endPoint y: 120, distance: 32.4
click at [369, 115] on input "**********" at bounding box center [292, 117] width 245 height 28
click at [194, 112] on input "**********" at bounding box center [292, 117] width 245 height 28
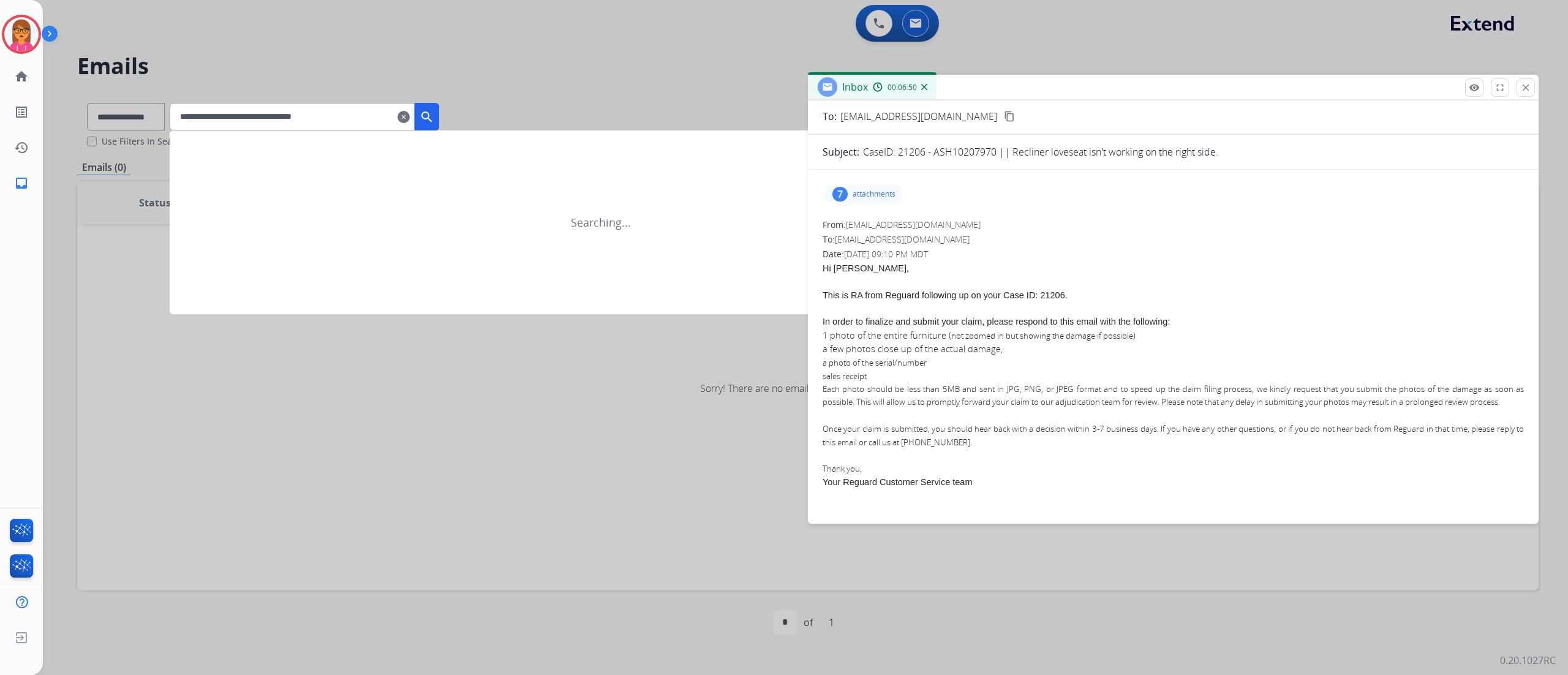
type input "**********"
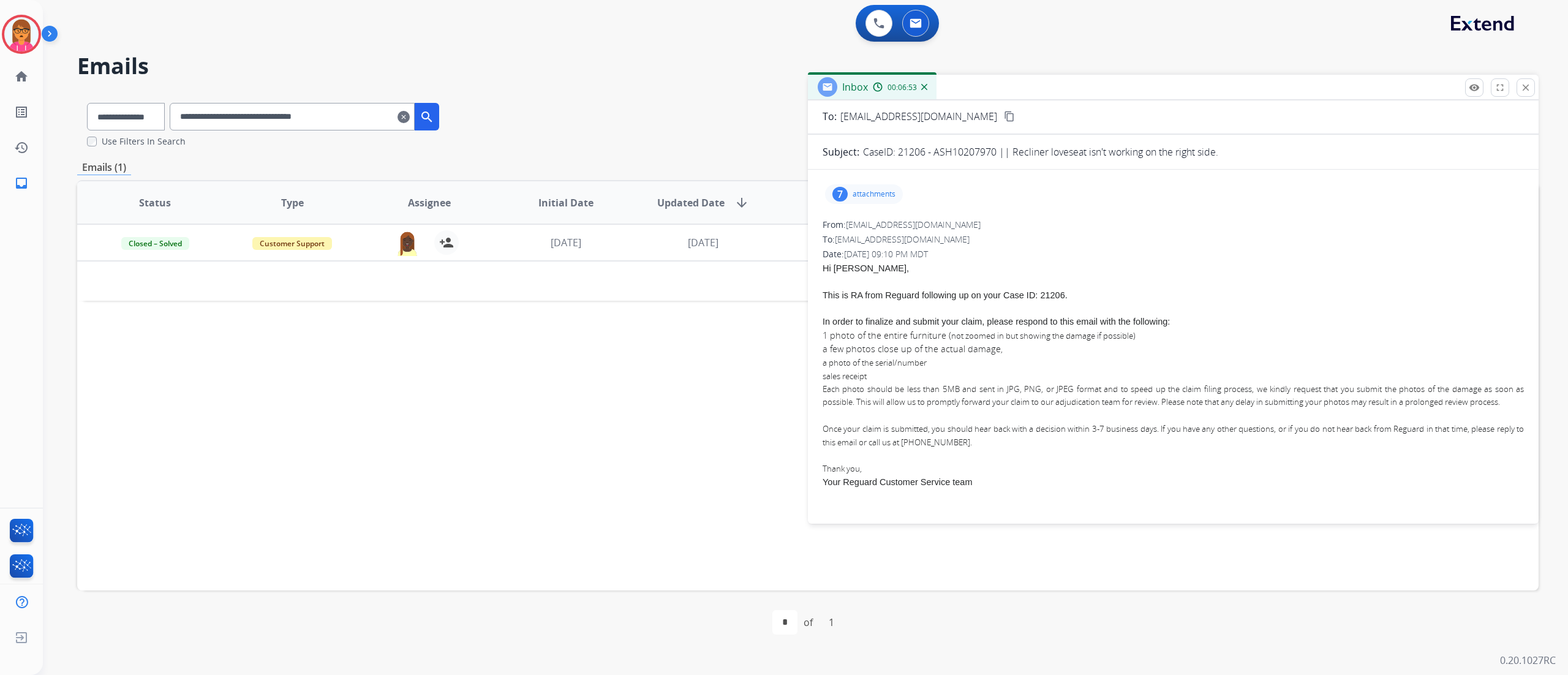
click at [925, 83] on div "00:06:53" at bounding box center [899, 86] width 54 height 11
click at [916, 83] on span "00:06:53" at bounding box center [902, 87] width 29 height 10
click at [1175, 82] on button "close Close" at bounding box center [1525, 87] width 18 height 18
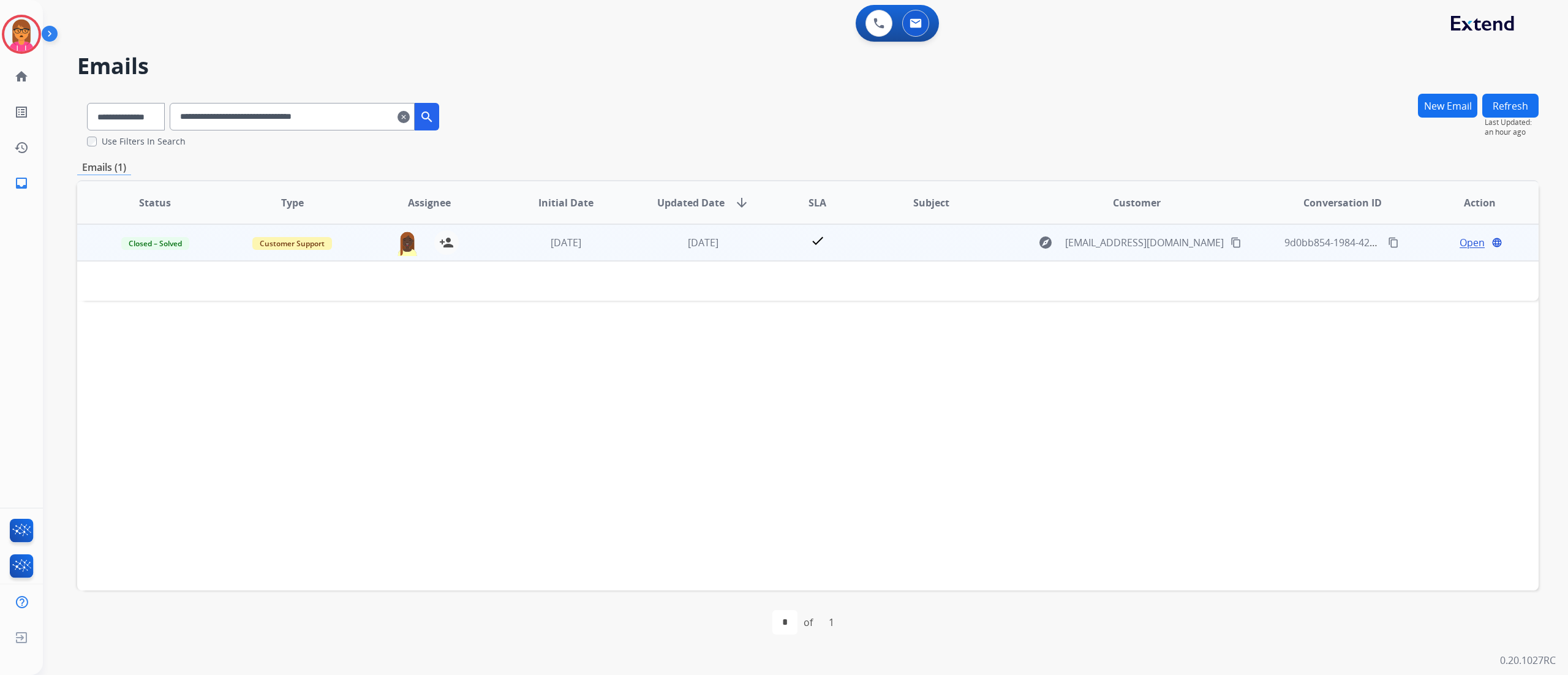
click at [1175, 239] on span "Open" at bounding box center [1472, 242] width 25 height 15
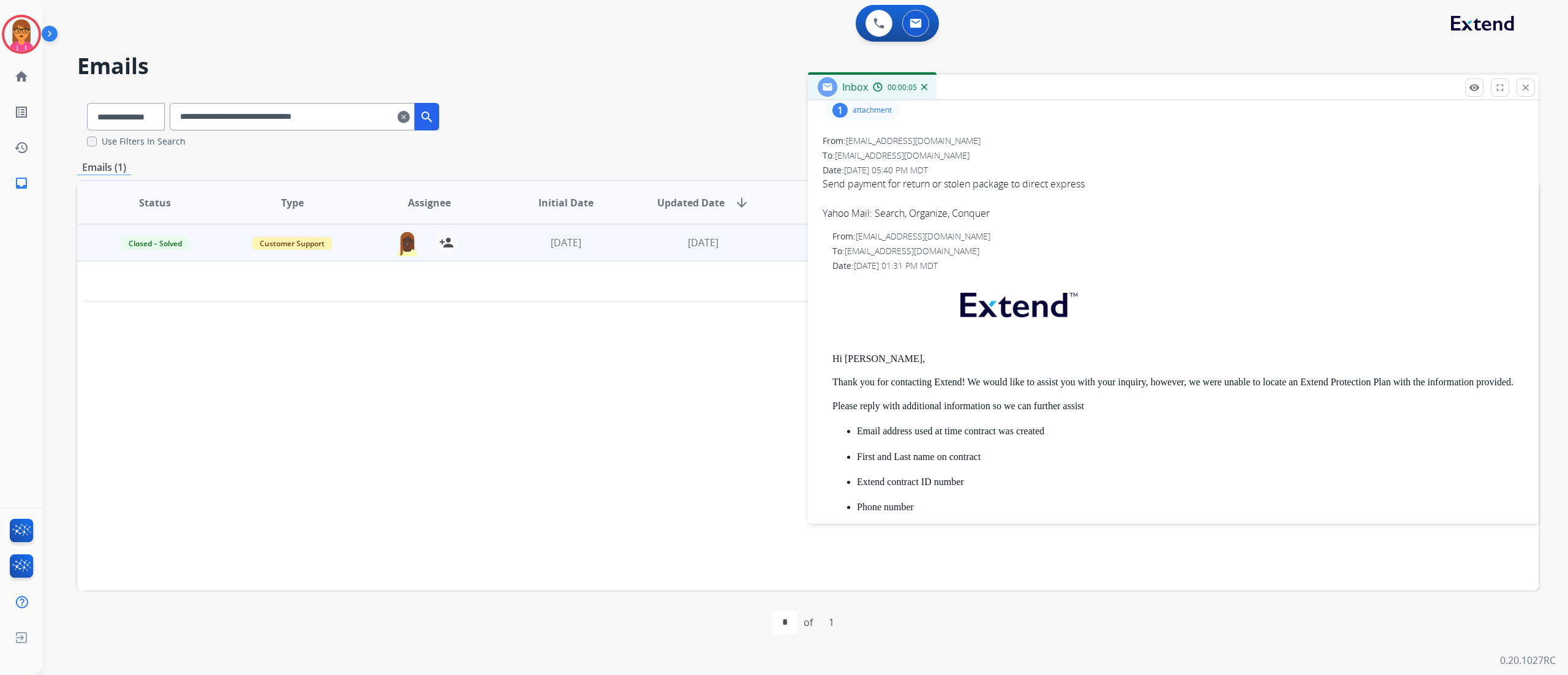
scroll to position [430, 0]
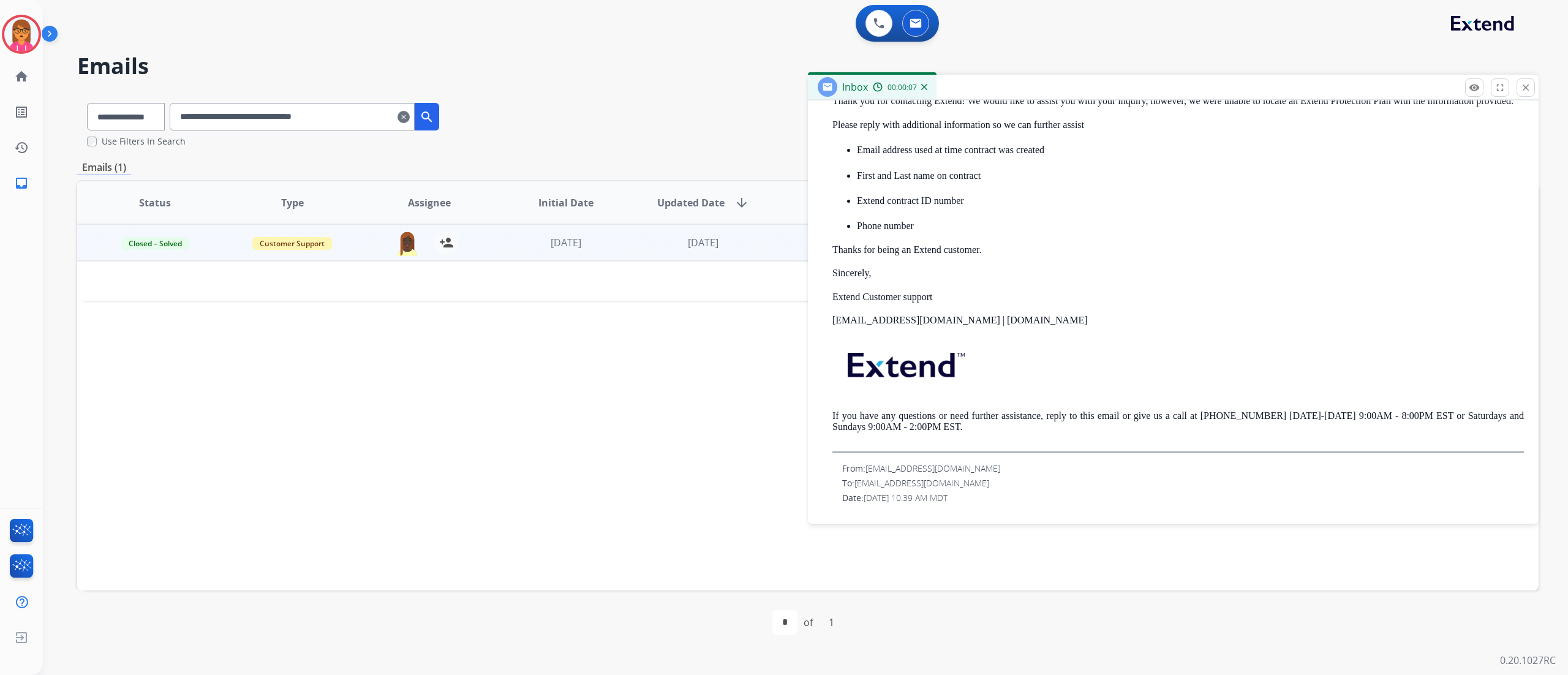
click at [929, 471] on span "[EMAIL_ADDRESS][DOMAIN_NAME]" at bounding box center [932, 468] width 135 height 11
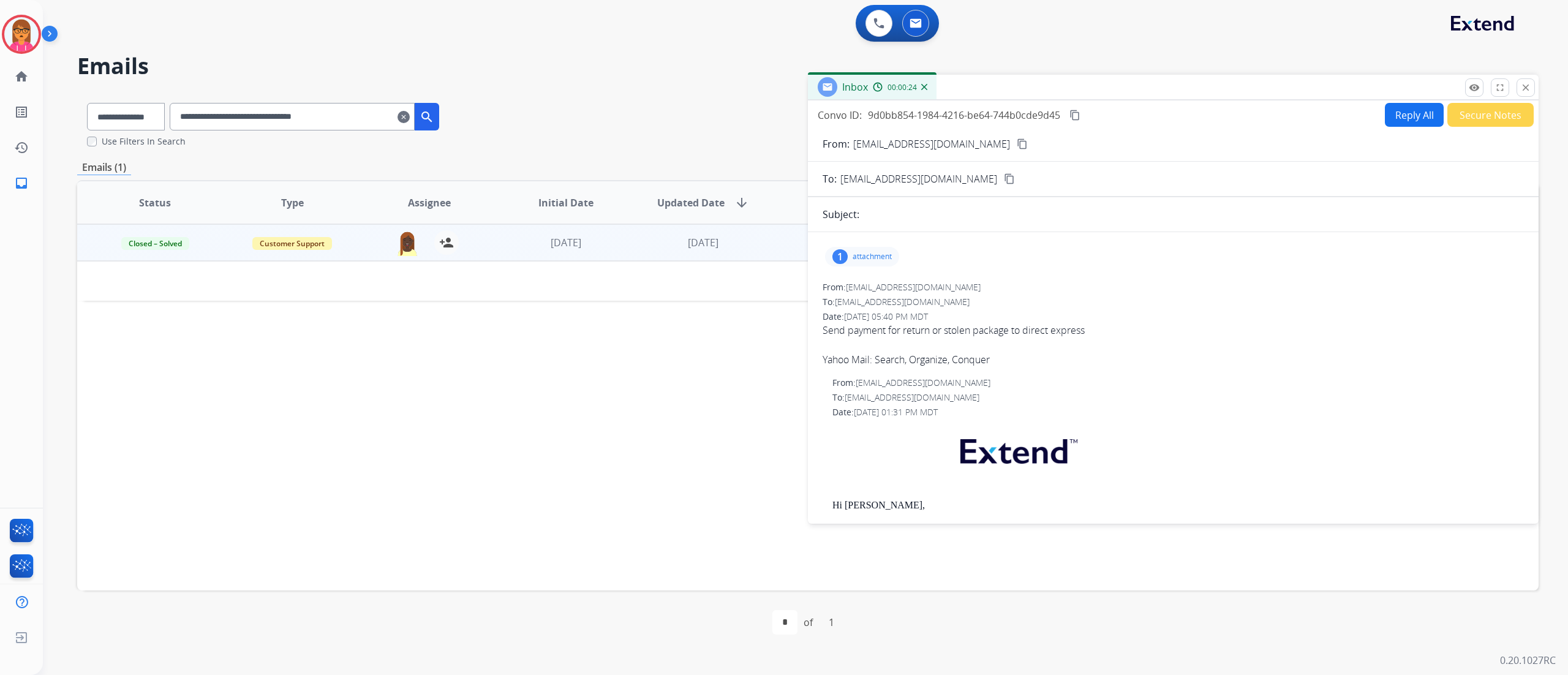
scroll to position [0, 0]
click at [1017, 142] on mat-icon "content_copy" at bounding box center [1022, 145] width 11 height 11
click at [410, 112] on mat-icon "clear" at bounding box center [404, 116] width 12 height 15
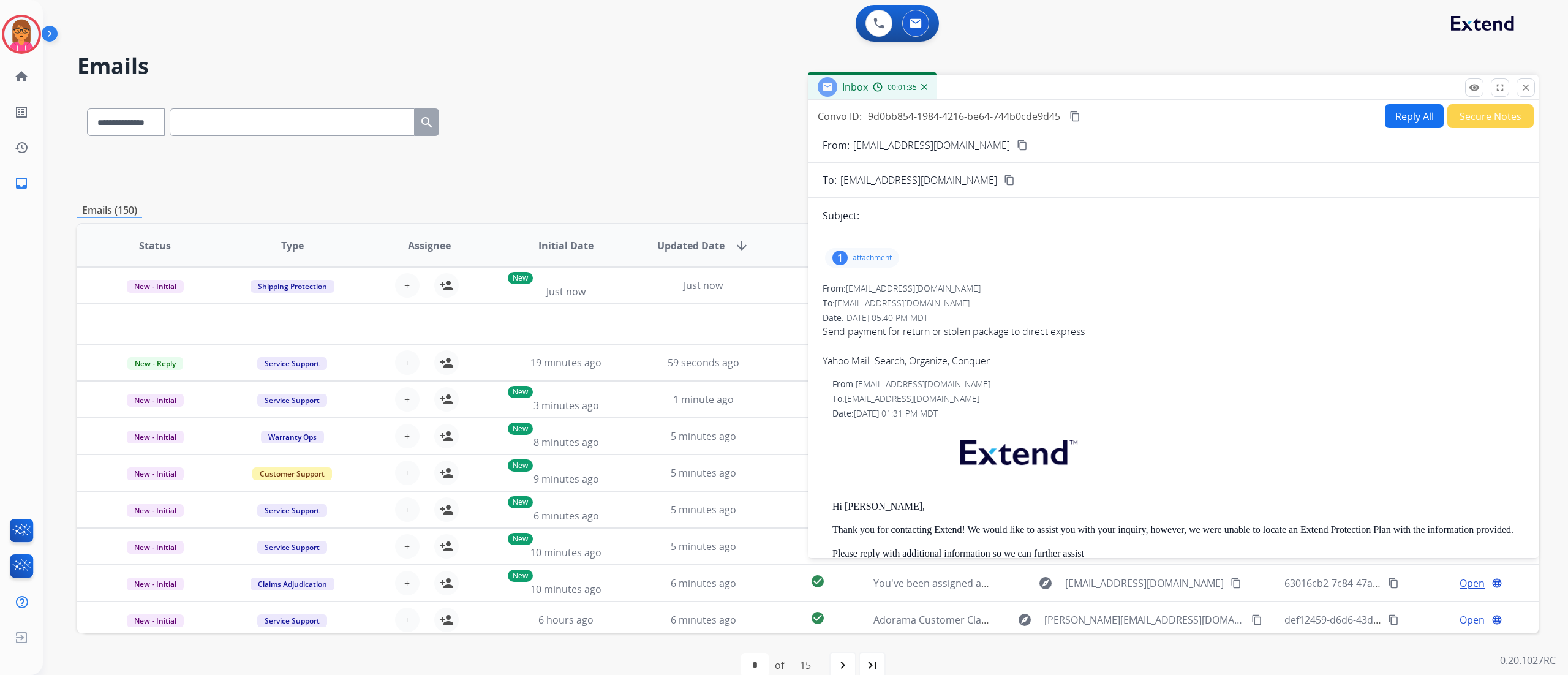
click at [303, 120] on input "text" at bounding box center [292, 122] width 245 height 28
paste input "**********"
type input "**********"
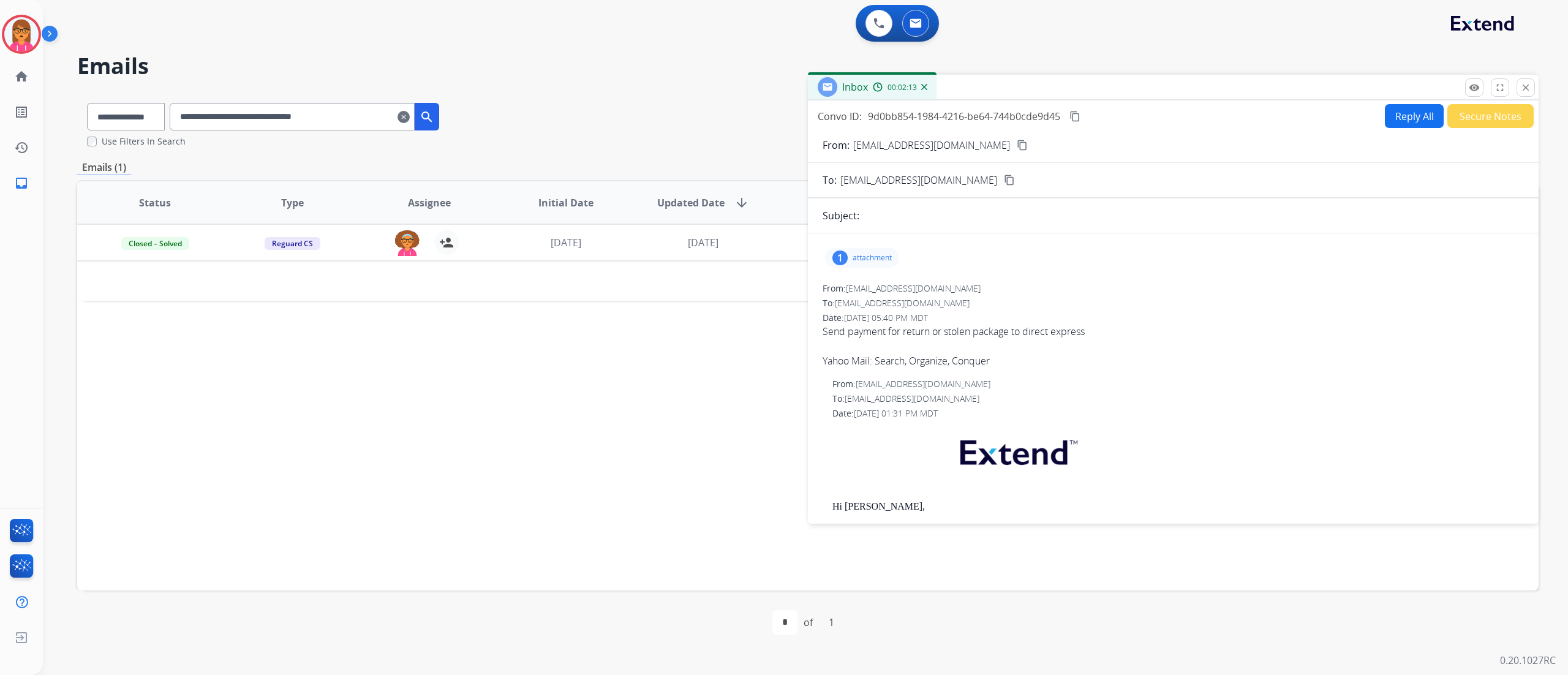
click at [410, 118] on mat-icon "clear" at bounding box center [404, 116] width 12 height 15
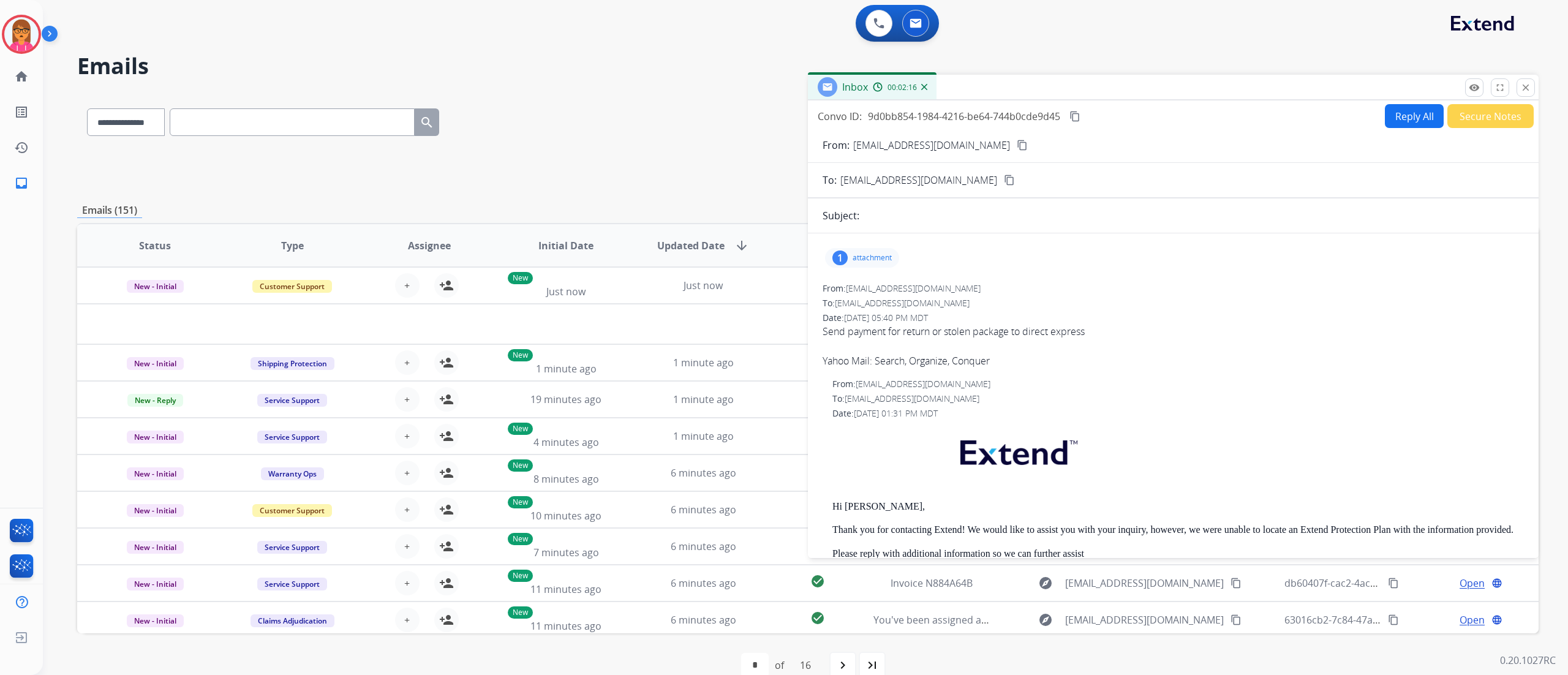
click at [297, 112] on input "text" at bounding box center [292, 122] width 245 height 28
paste input "**********"
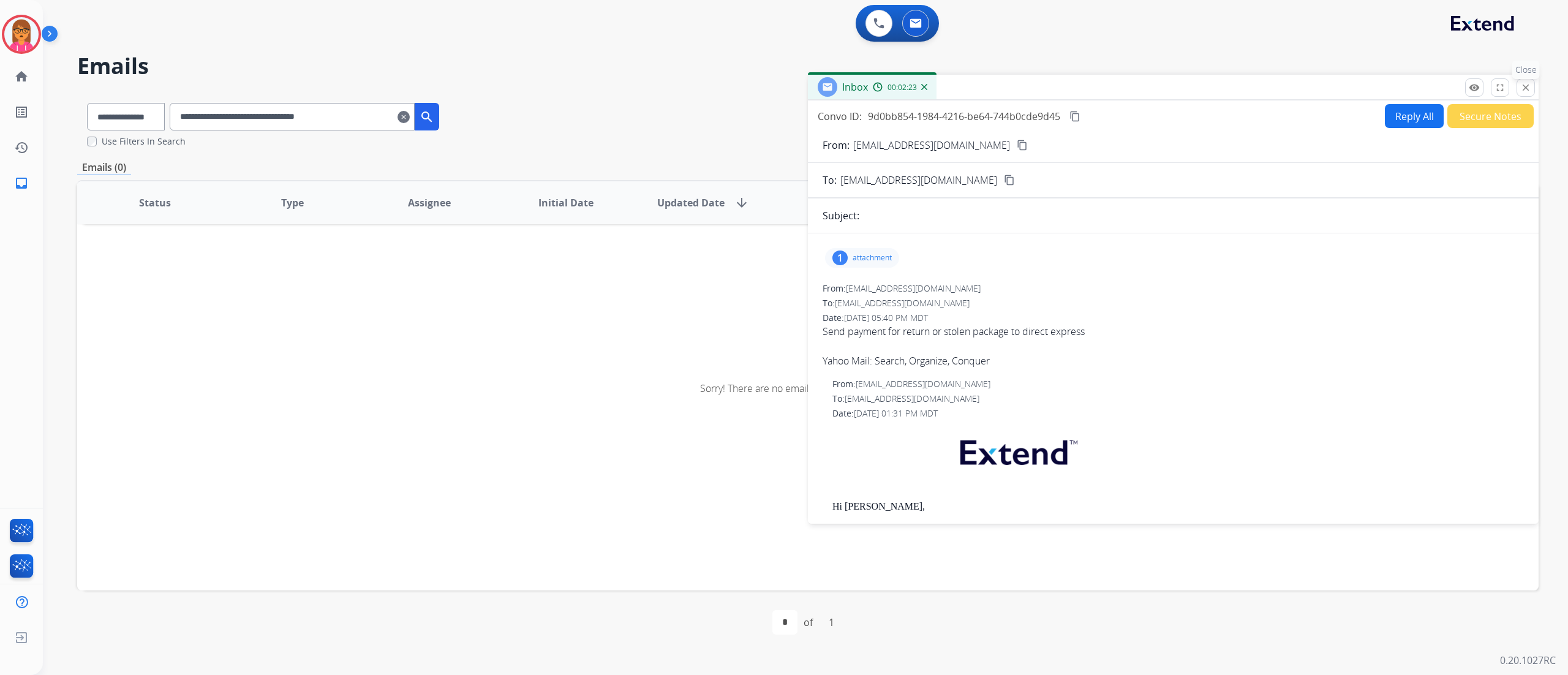
drag, startPoint x: 1522, startPoint y: 93, endPoint x: 1370, endPoint y: 93, distance: 152.0
click at [1175, 92] on mat-icon "close" at bounding box center [1525, 87] width 11 height 11
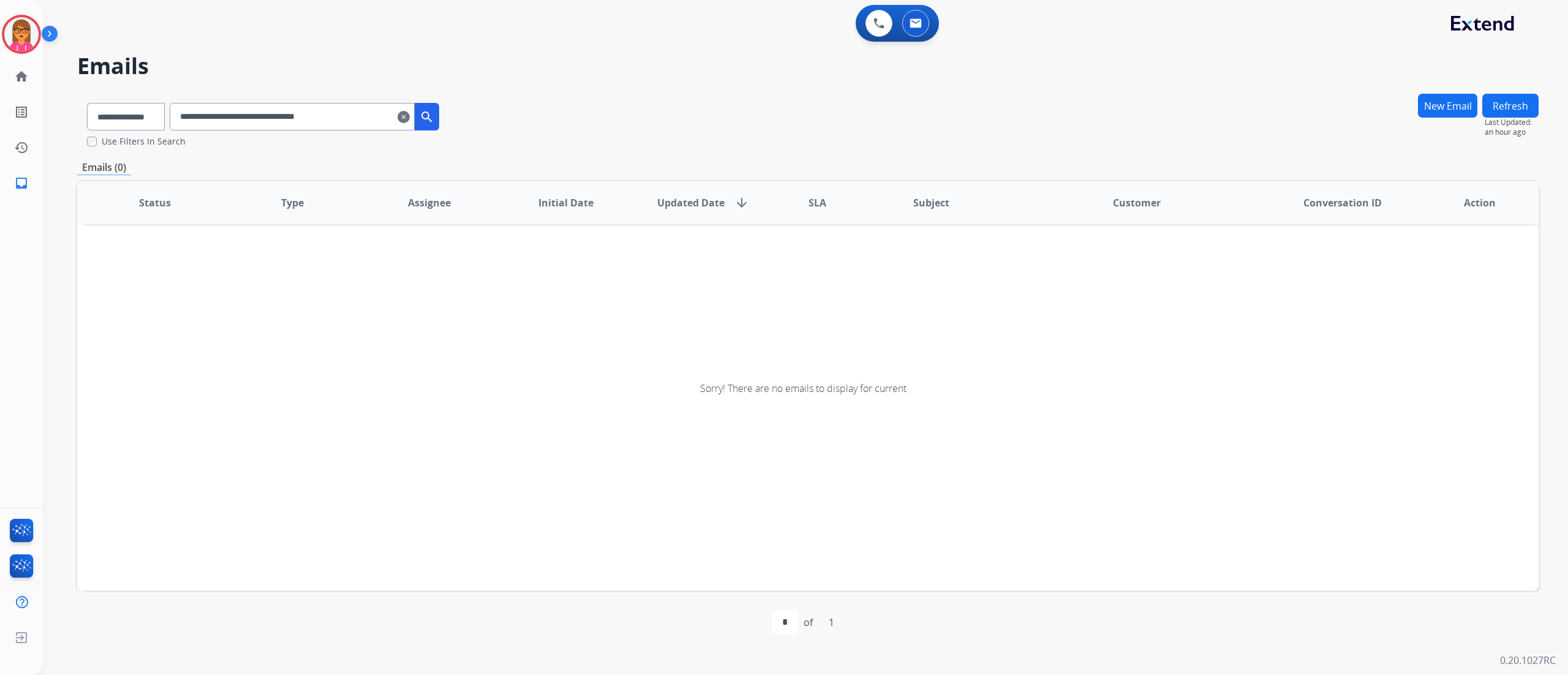
click at [197, 116] on input "**********" at bounding box center [292, 117] width 245 height 28
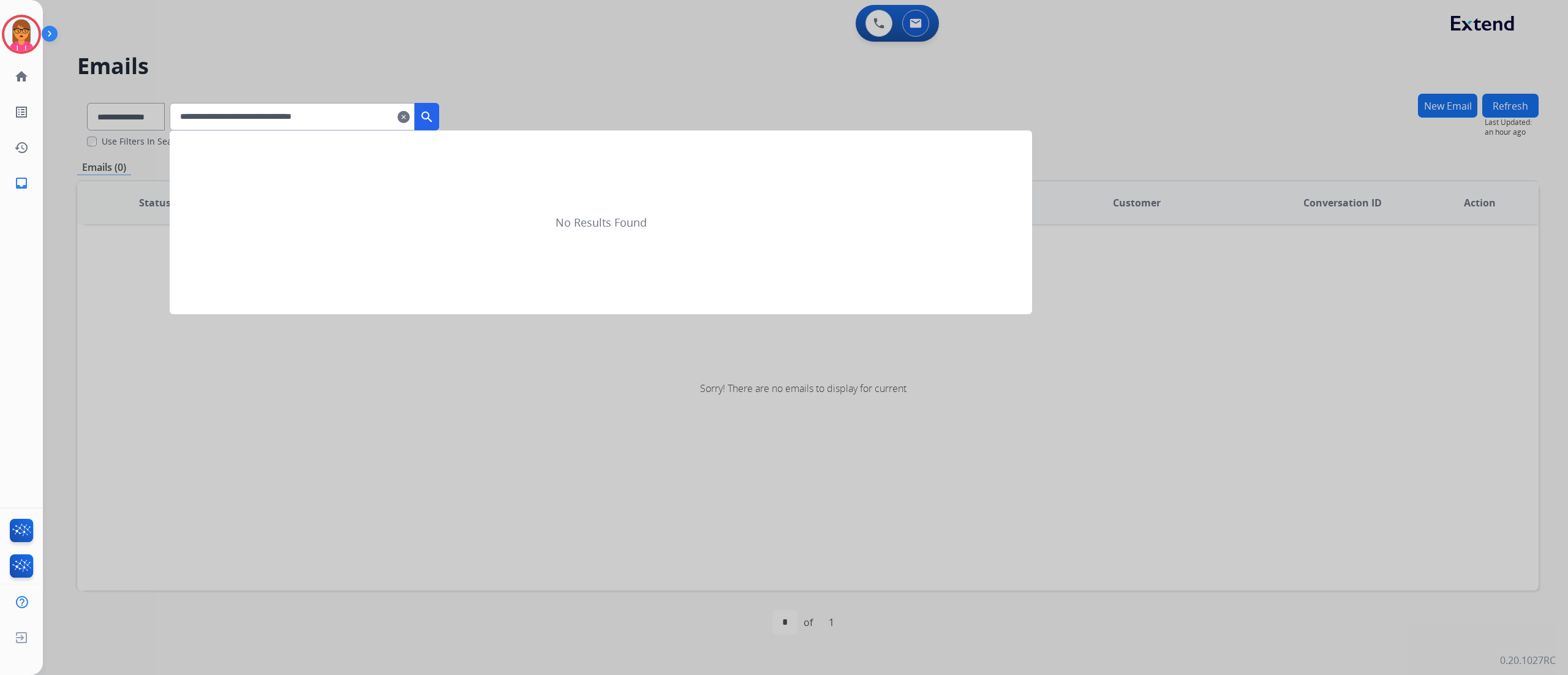
type input "**********"
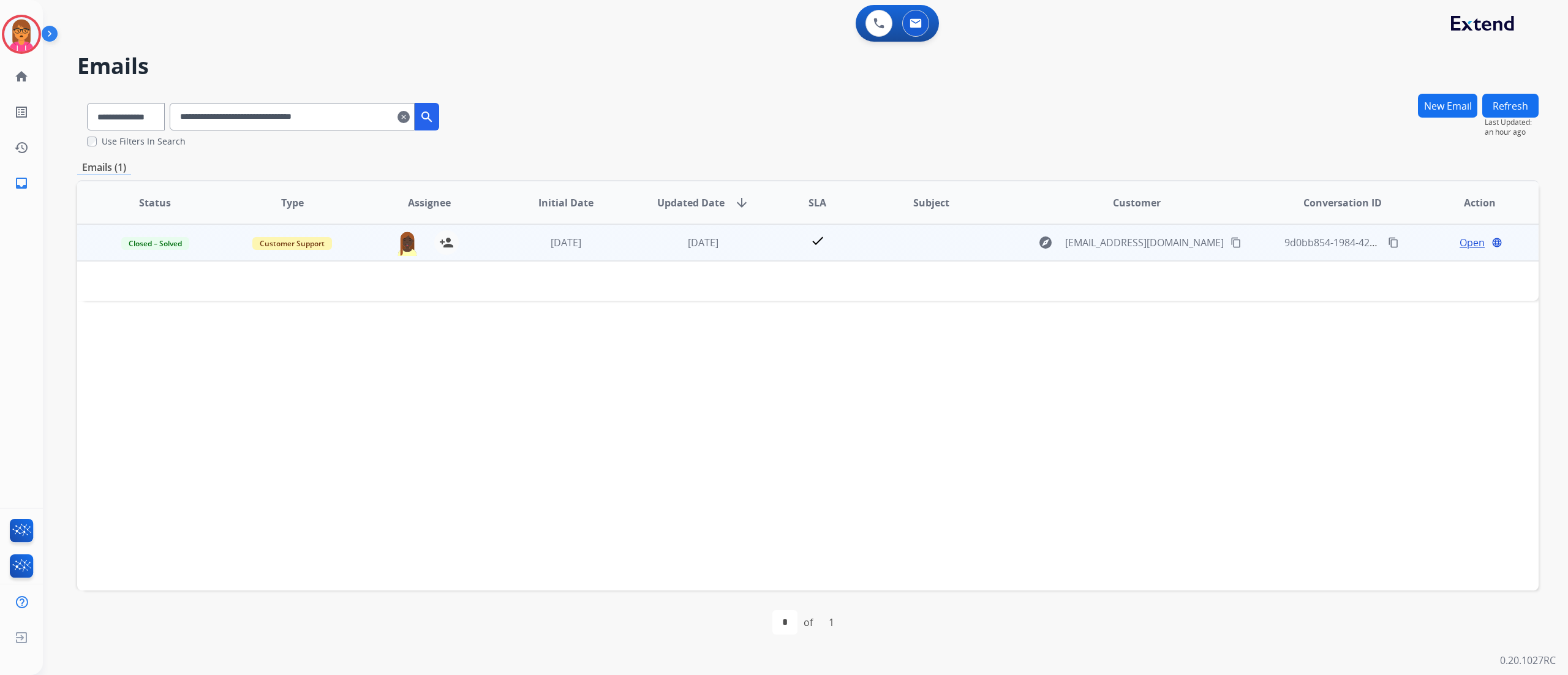
click at [1175, 240] on span "Open" at bounding box center [1472, 242] width 25 height 15
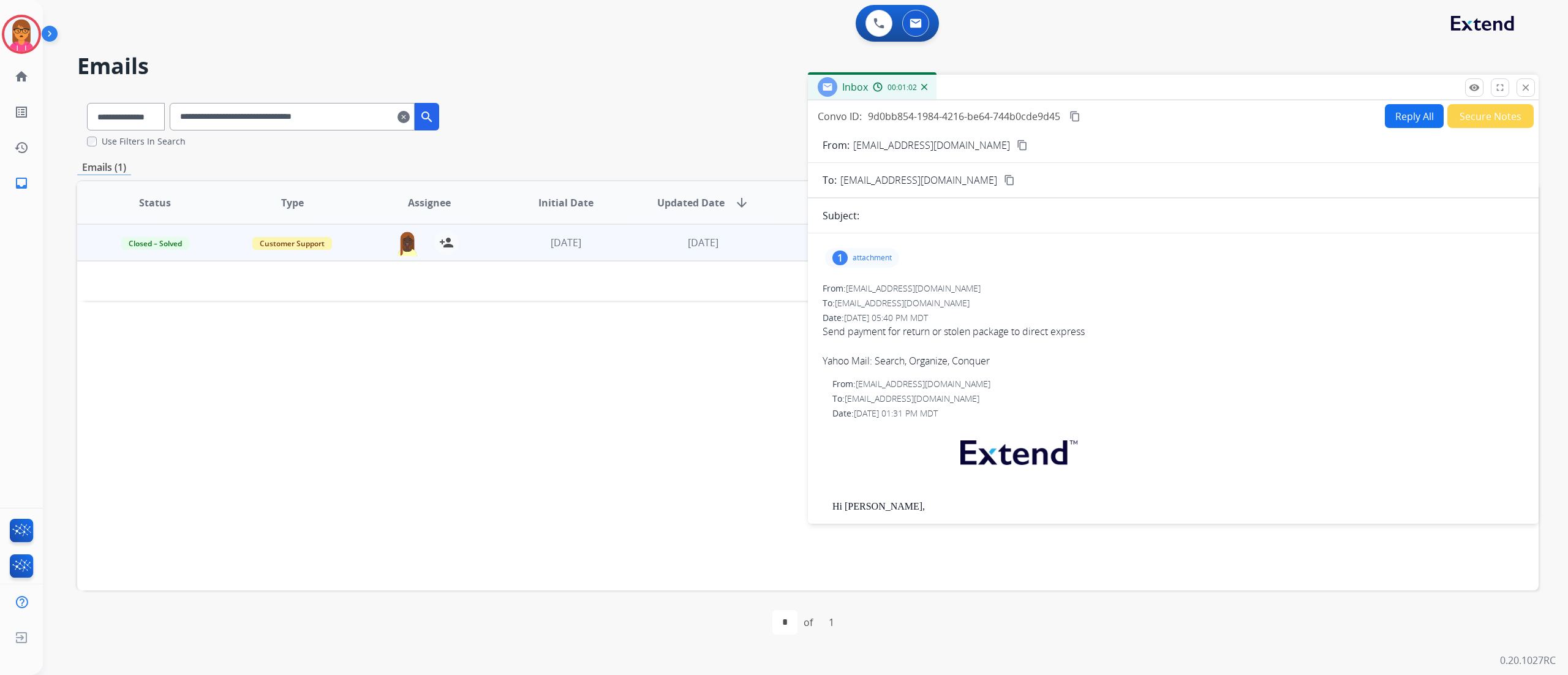
click at [410, 116] on mat-icon "clear" at bounding box center [404, 116] width 12 height 15
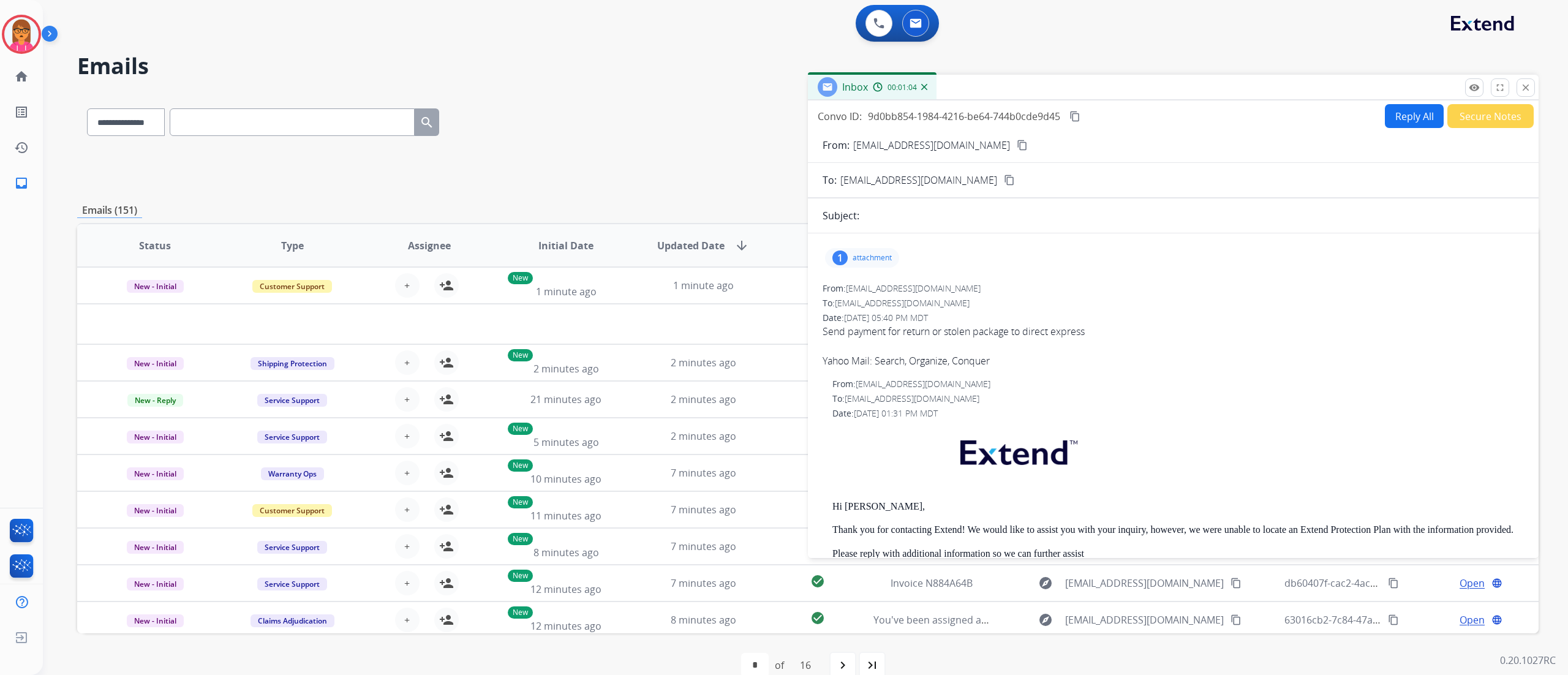
click at [337, 116] on input "text" at bounding box center [292, 122] width 245 height 28
paste input "**********"
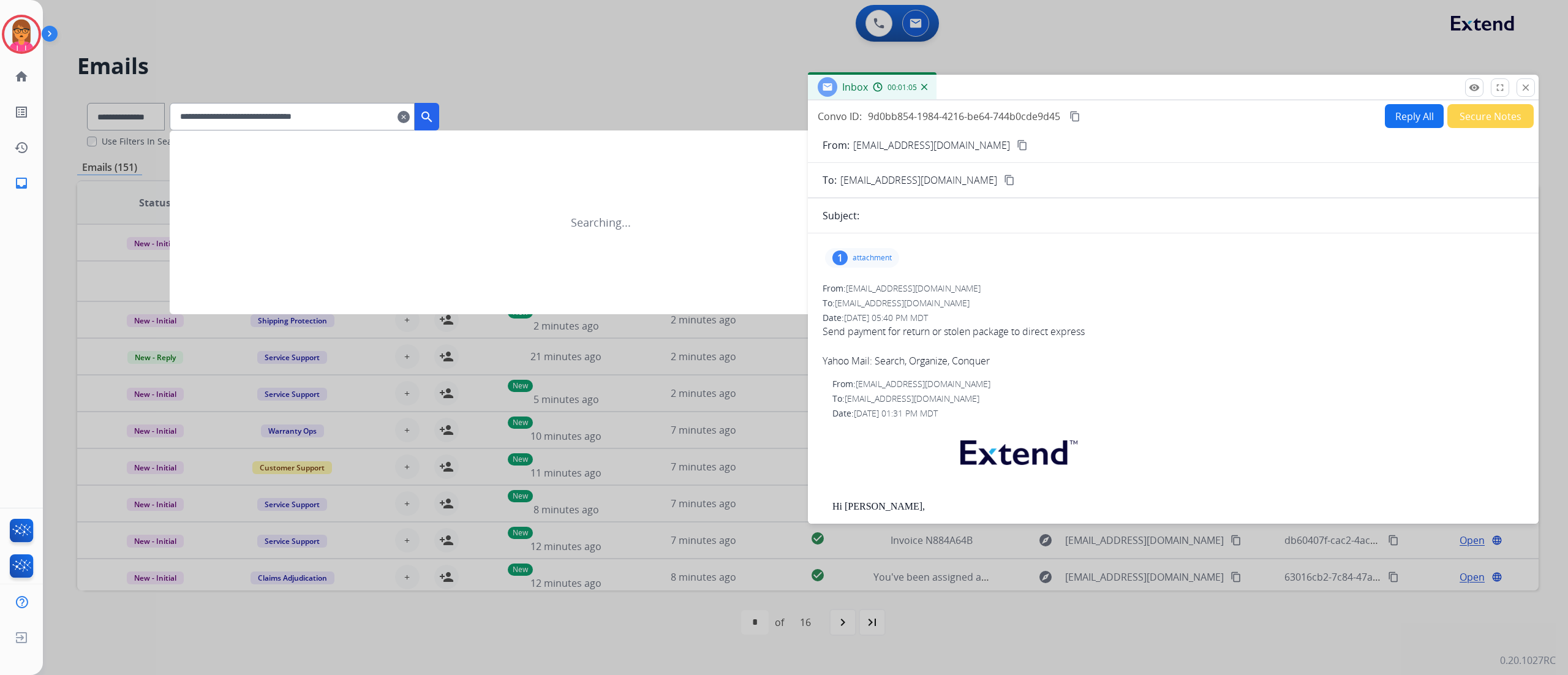
type input "**********"
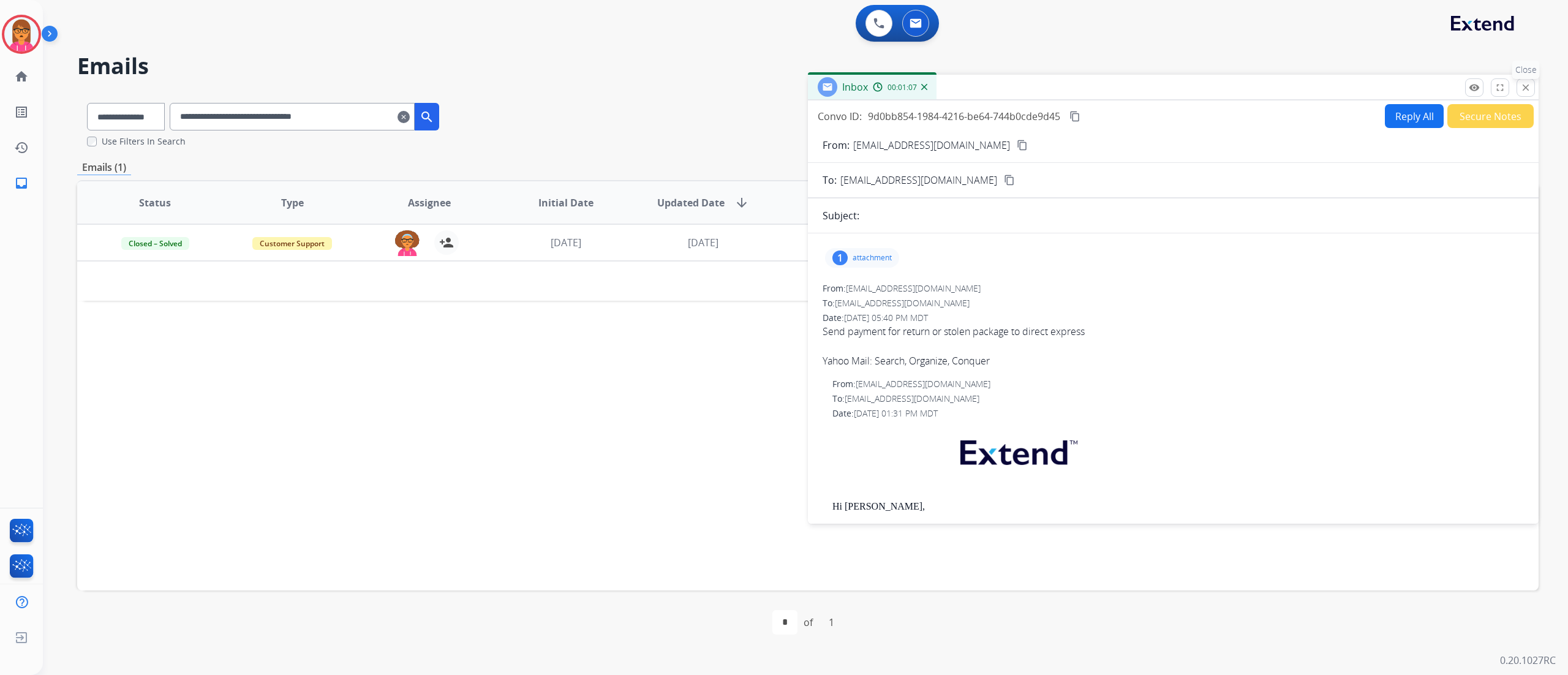
click at [1175, 87] on button "close Close" at bounding box center [1525, 87] width 18 height 18
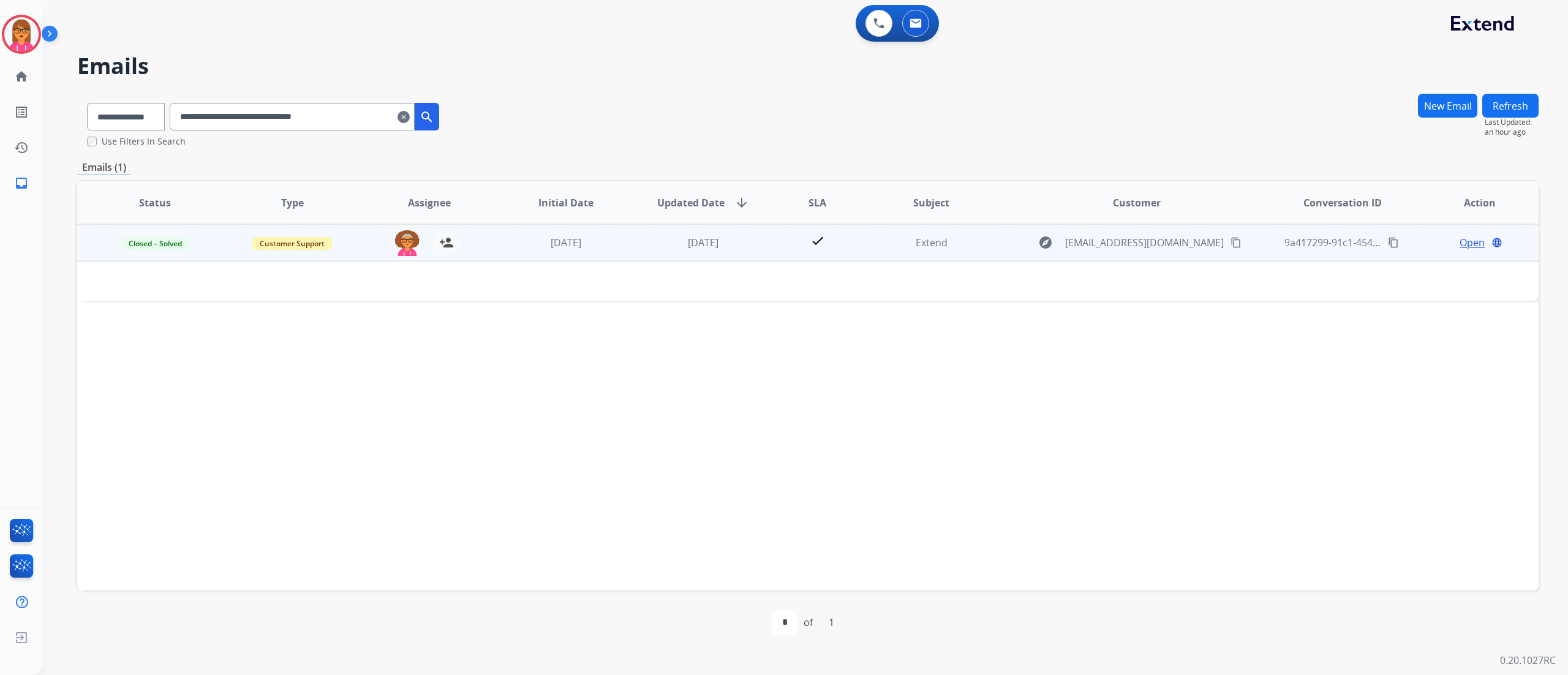
click at [1175, 233] on td "Open language" at bounding box center [1469, 243] width 137 height 37
click at [1175, 241] on span "Open" at bounding box center [1472, 243] width 25 height 15
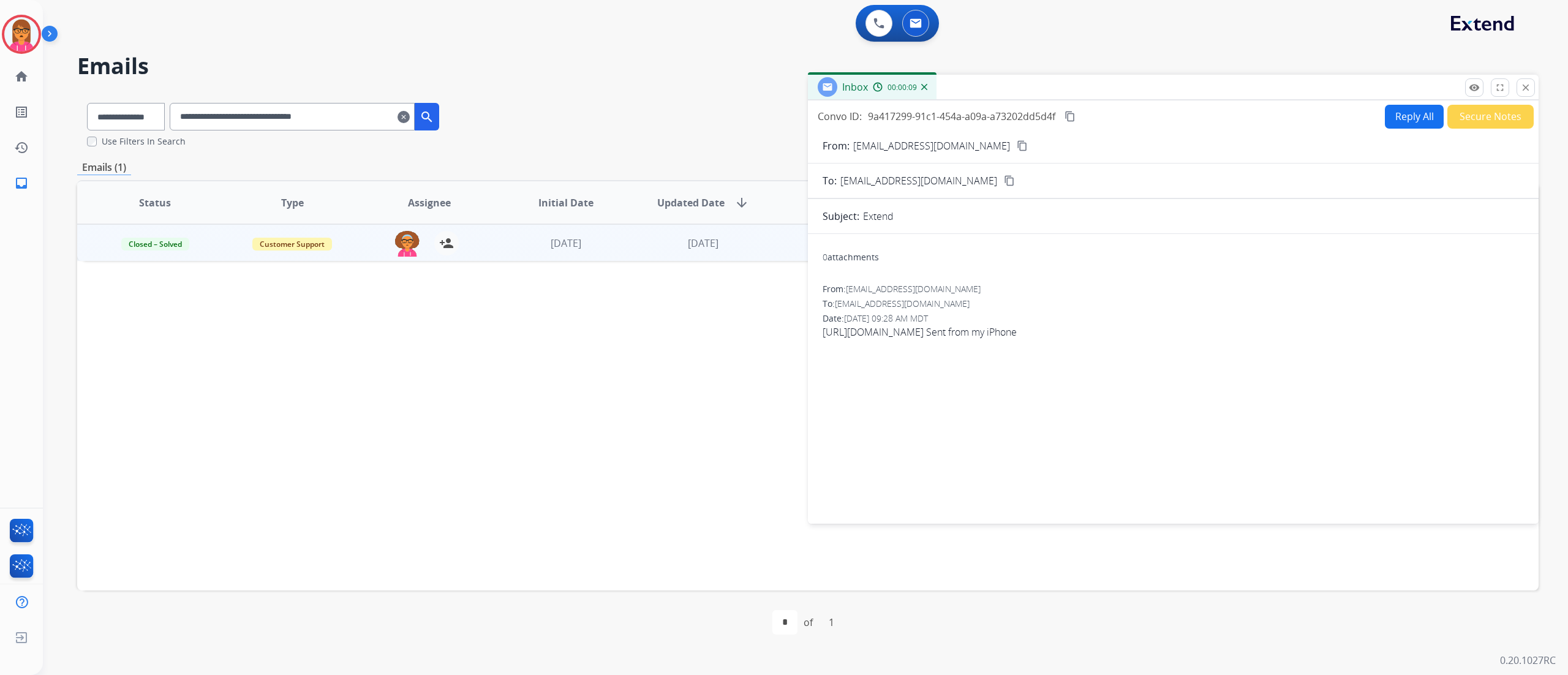
click at [1017, 142] on mat-icon "content_copy" at bounding box center [1022, 145] width 11 height 11
drag, startPoint x: 1026, startPoint y: 331, endPoint x: 821, endPoint y: 342, distance: 205.3
click at [821, 341] on div "0 attachments From: [EMAIL_ADDRESS][DOMAIN_NAME] To: [EMAIL_ADDRESS][DOMAIN_NAM…" at bounding box center [1173, 377] width 730 height 266
drag, startPoint x: 1027, startPoint y: 335, endPoint x: 818, endPoint y: 322, distance: 209.4
click at [825, 328] on span "[URL][DOMAIN_NAME] Sent from my iPhone" at bounding box center [1173, 331] width 701 height 15
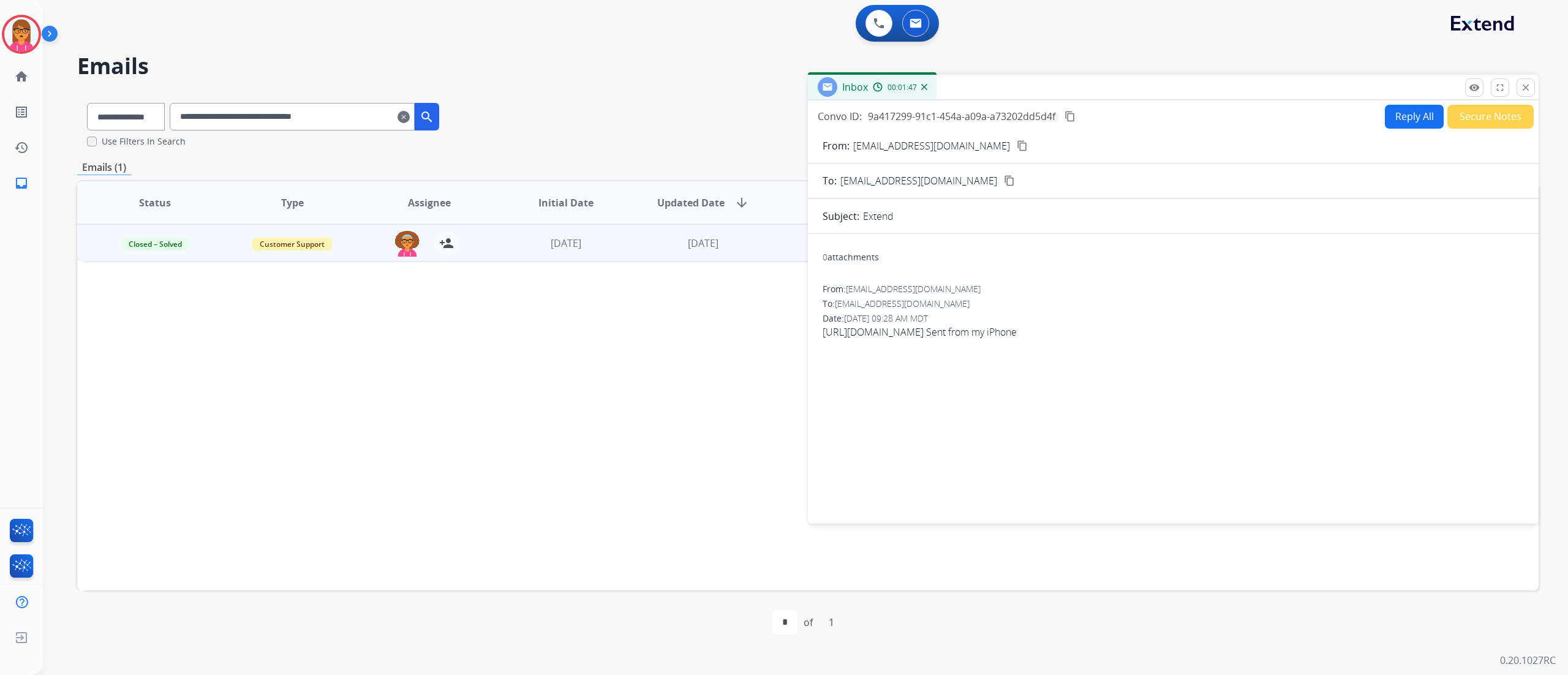
copy span "[URL][DOMAIN_NAME]"
click at [834, 506] on div "Status Type Assignee Initial Date Updated Date arrow_downward SLA Subject Custo…" at bounding box center [808, 385] width 1461 height 410
click at [833, 506] on div "Status Type Assignee Initial Date Updated Date arrow_downward SLA Subject Custo…" at bounding box center [808, 385] width 1461 height 410
click at [410, 112] on mat-icon "clear" at bounding box center [404, 116] width 12 height 15
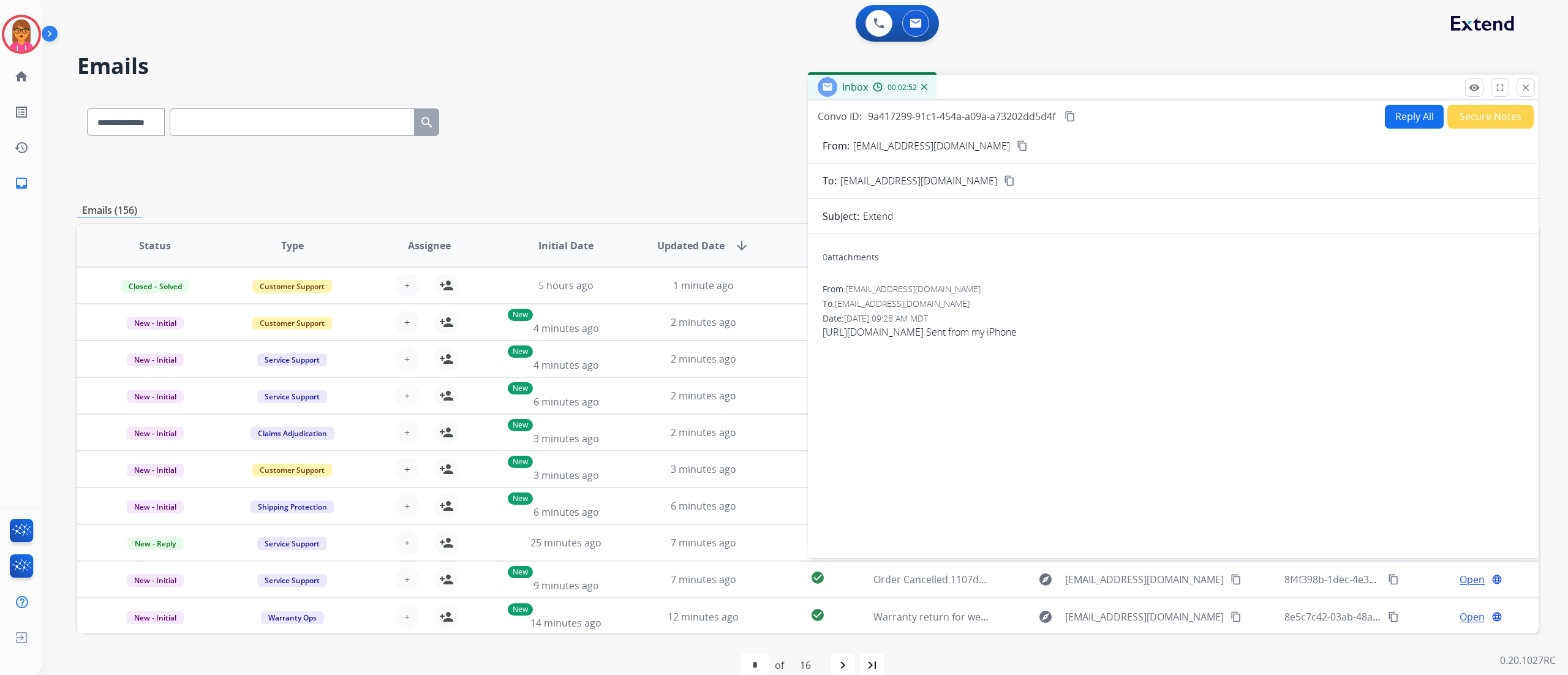
drag, startPoint x: 1522, startPoint y: 93, endPoint x: 1512, endPoint y: 93, distance: 10.0
click at [1175, 92] on mat-icon "close" at bounding box center [1525, 87] width 11 height 11
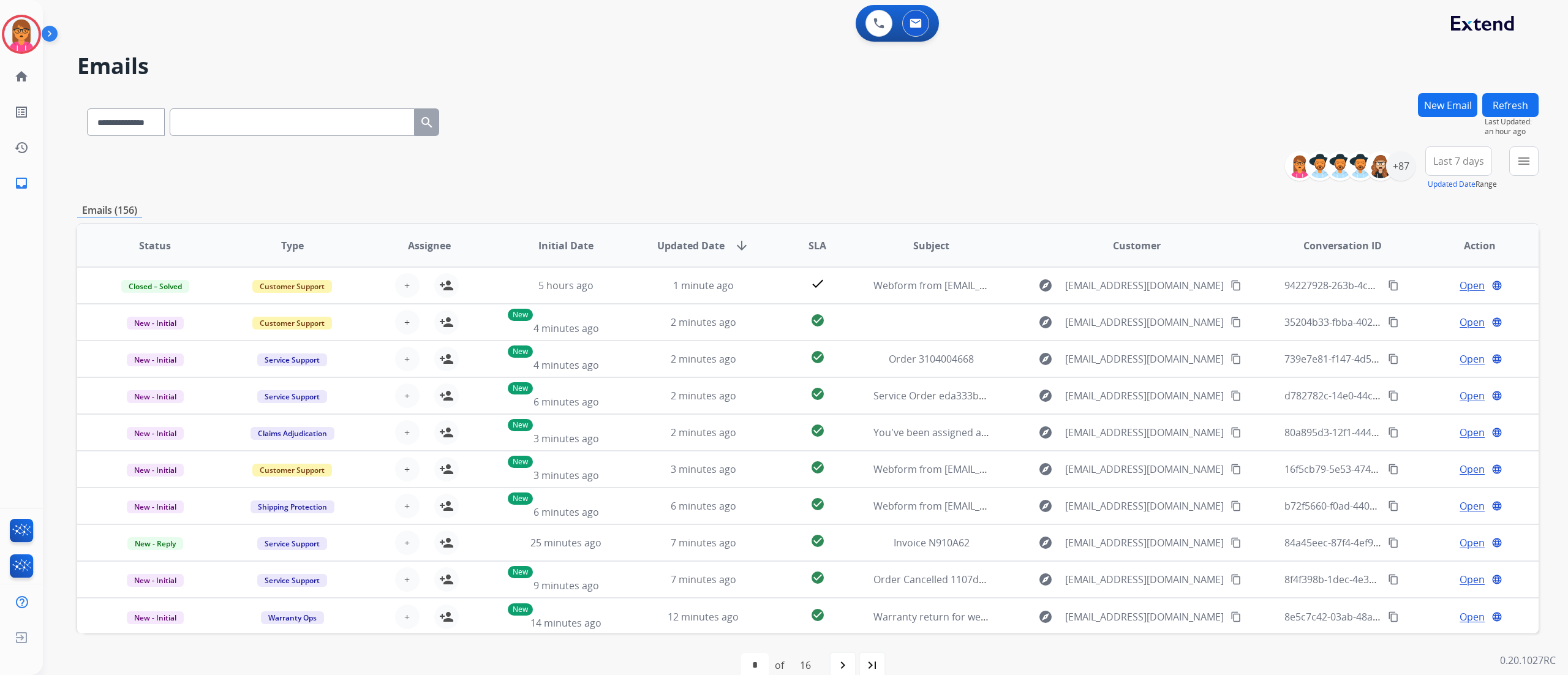
click at [346, 128] on input "text" at bounding box center [292, 122] width 245 height 28
paste input "**********"
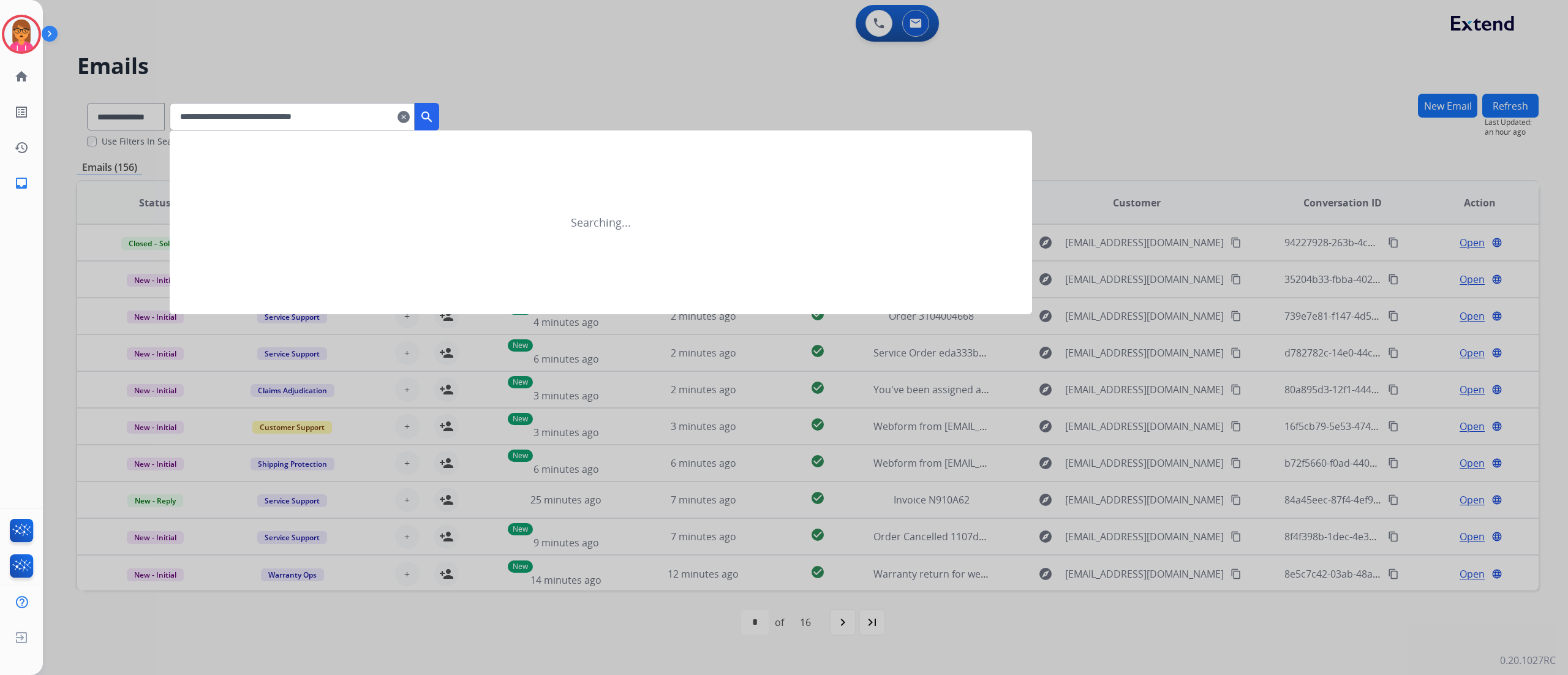
type input "**********"
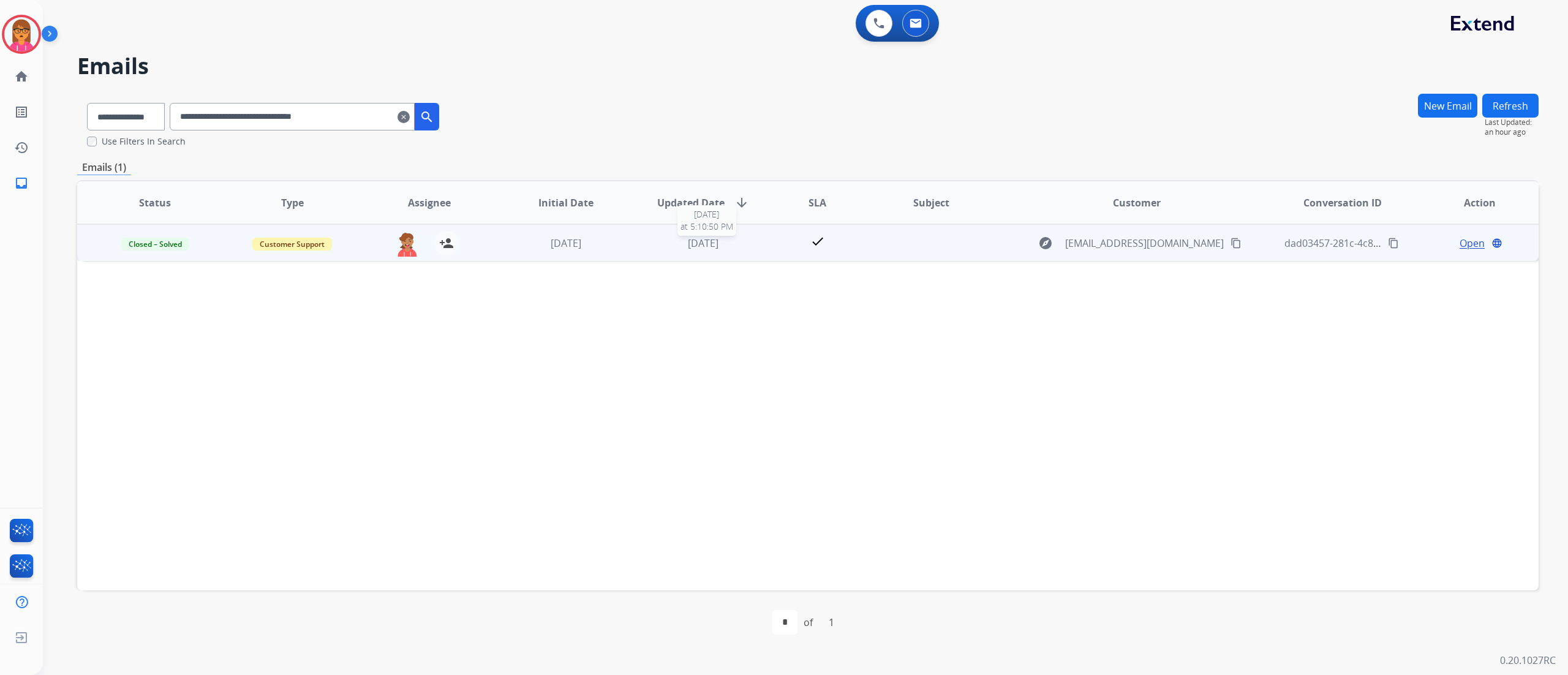
click at [658, 237] on div "[DATE]" at bounding box center [703, 243] width 117 height 15
click at [1175, 238] on span "Open" at bounding box center [1472, 242] width 25 height 15
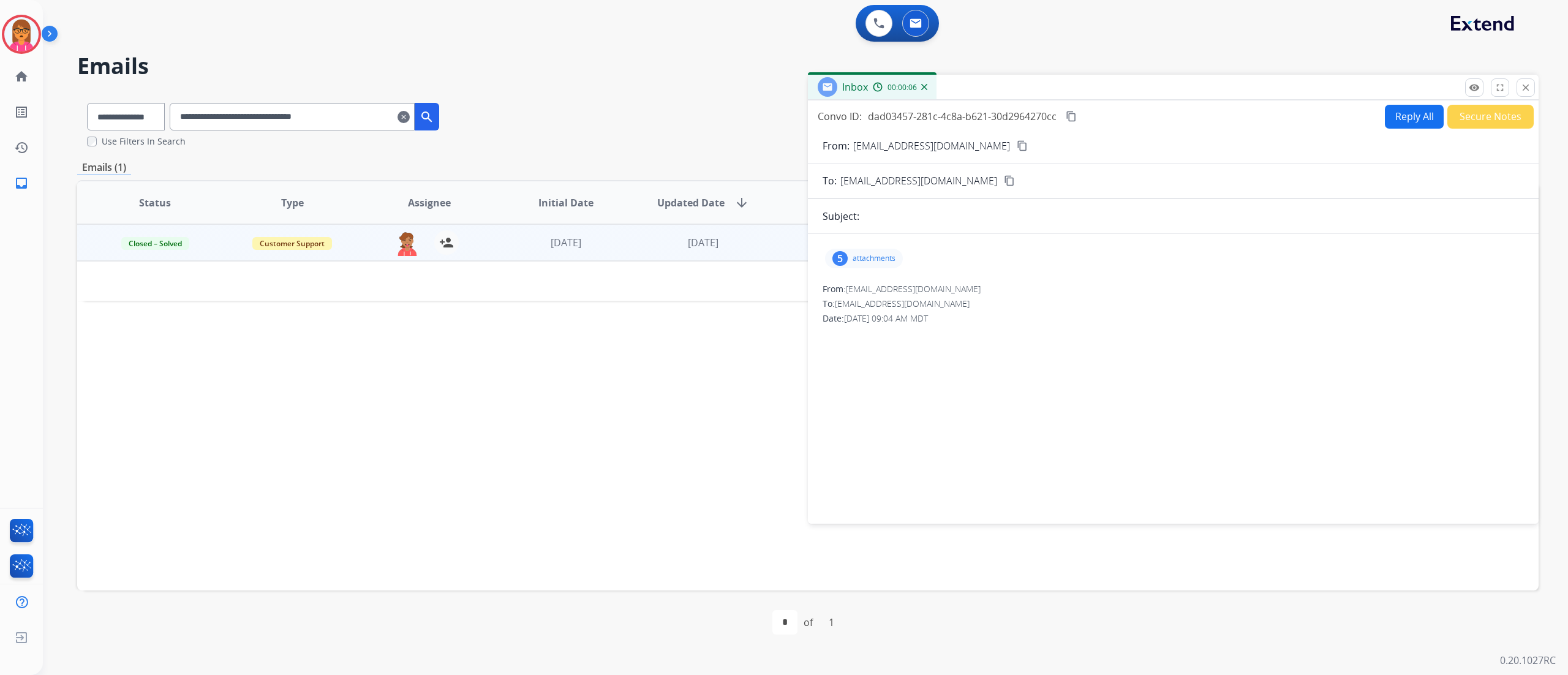
click at [873, 257] on p "attachments" at bounding box center [874, 258] width 43 height 10
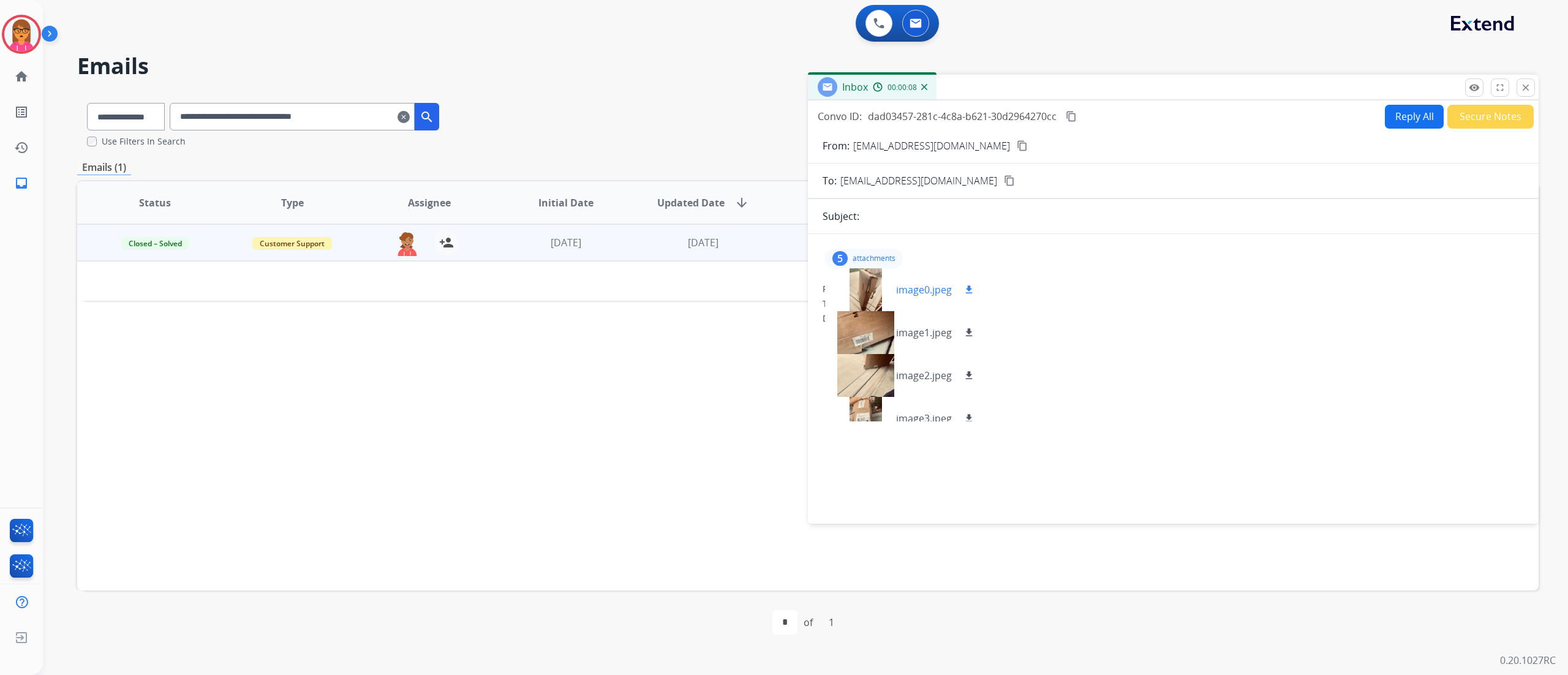
click at [870, 288] on div at bounding box center [865, 290] width 61 height 43
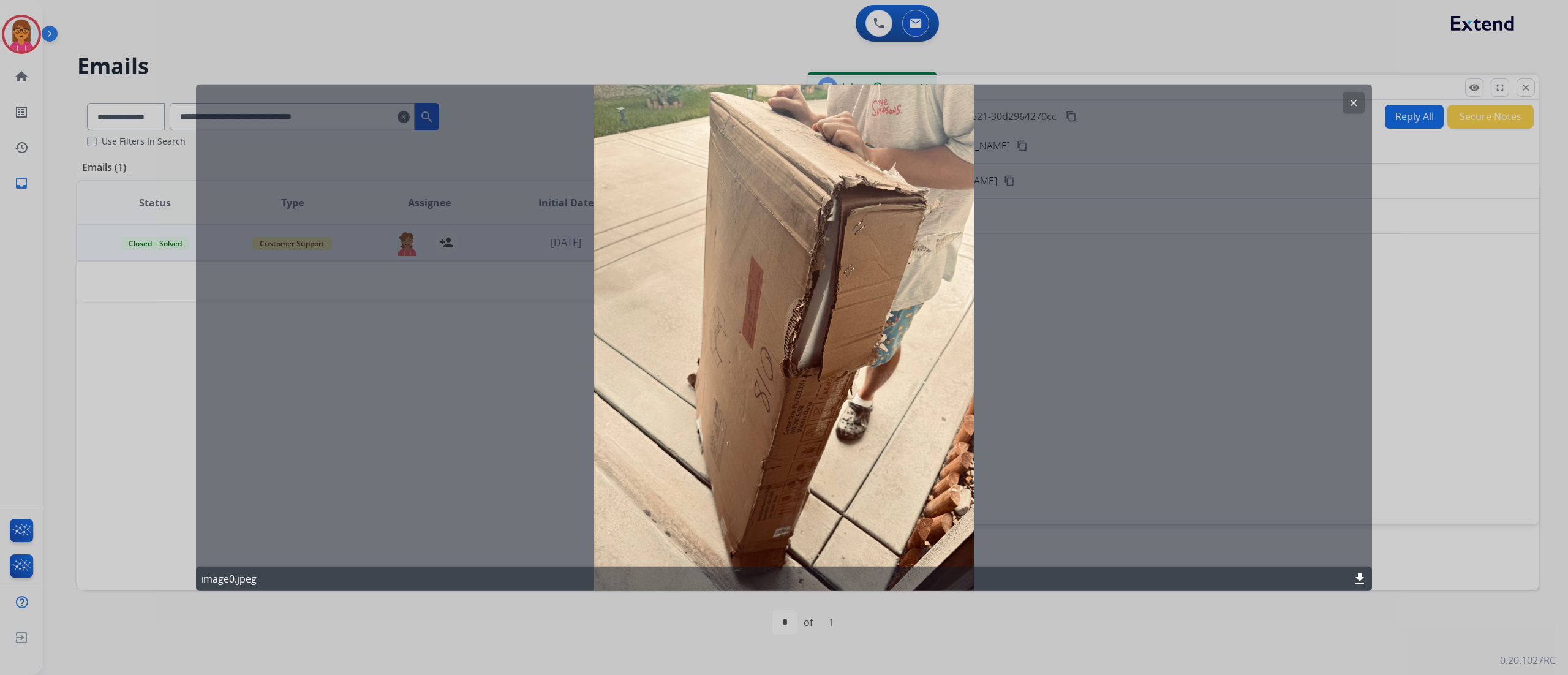
click at [1175, 100] on mat-icon "clear" at bounding box center [1353, 103] width 11 height 11
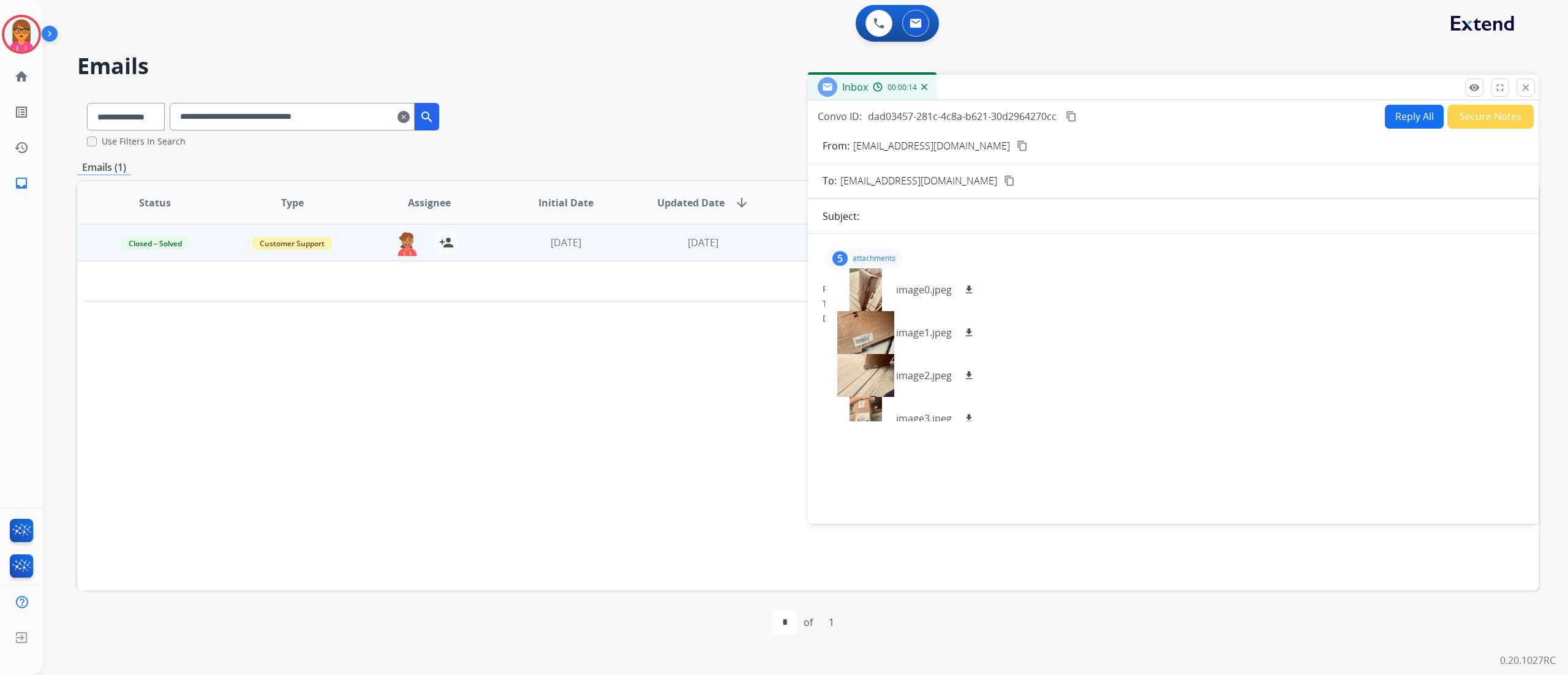
click at [1159, 341] on div "5 attachments image0.jpeg download image1.jpeg download image2.jpeg download im…" at bounding box center [1173, 377] width 730 height 266
click at [1017, 142] on mat-icon "content_copy" at bounding box center [1022, 145] width 11 height 11
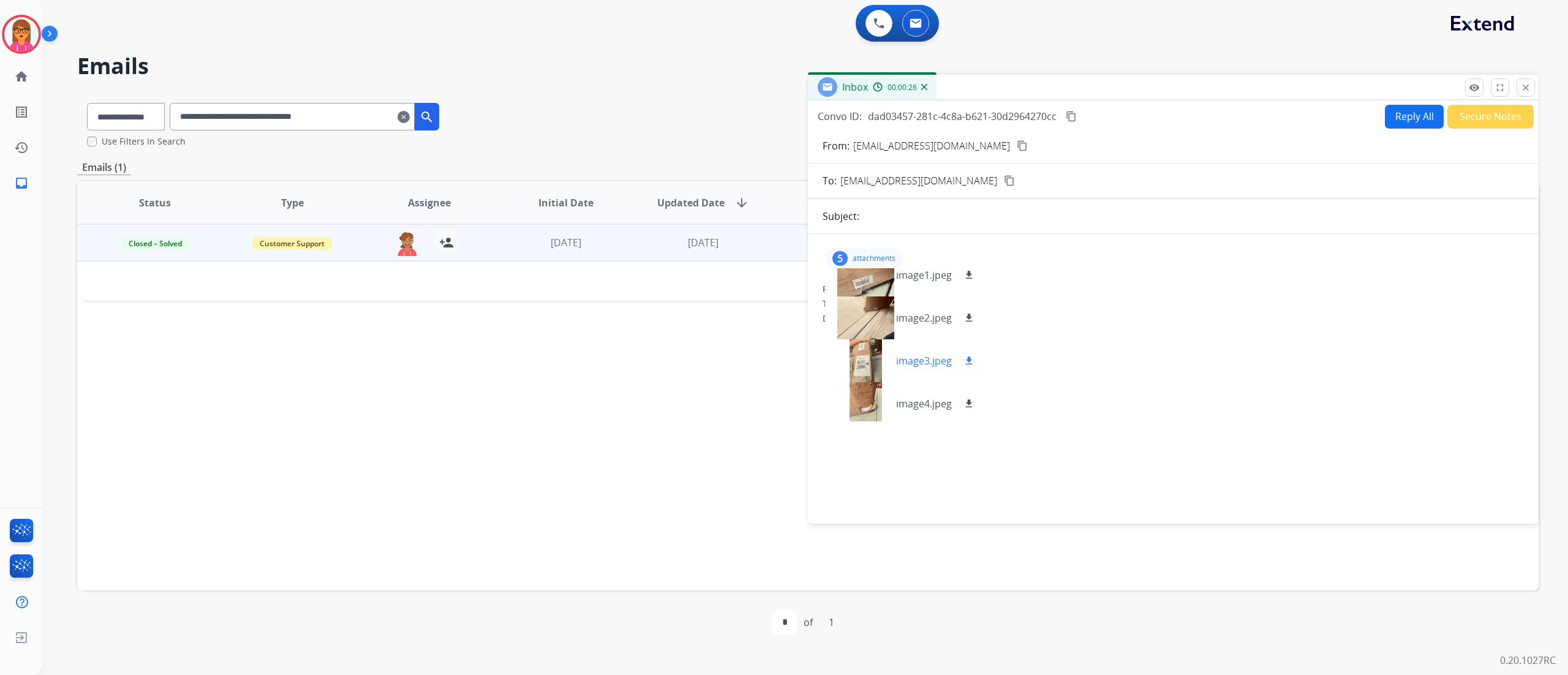
scroll to position [61, 0]
click at [856, 344] on div at bounding box center [865, 357] width 61 height 43
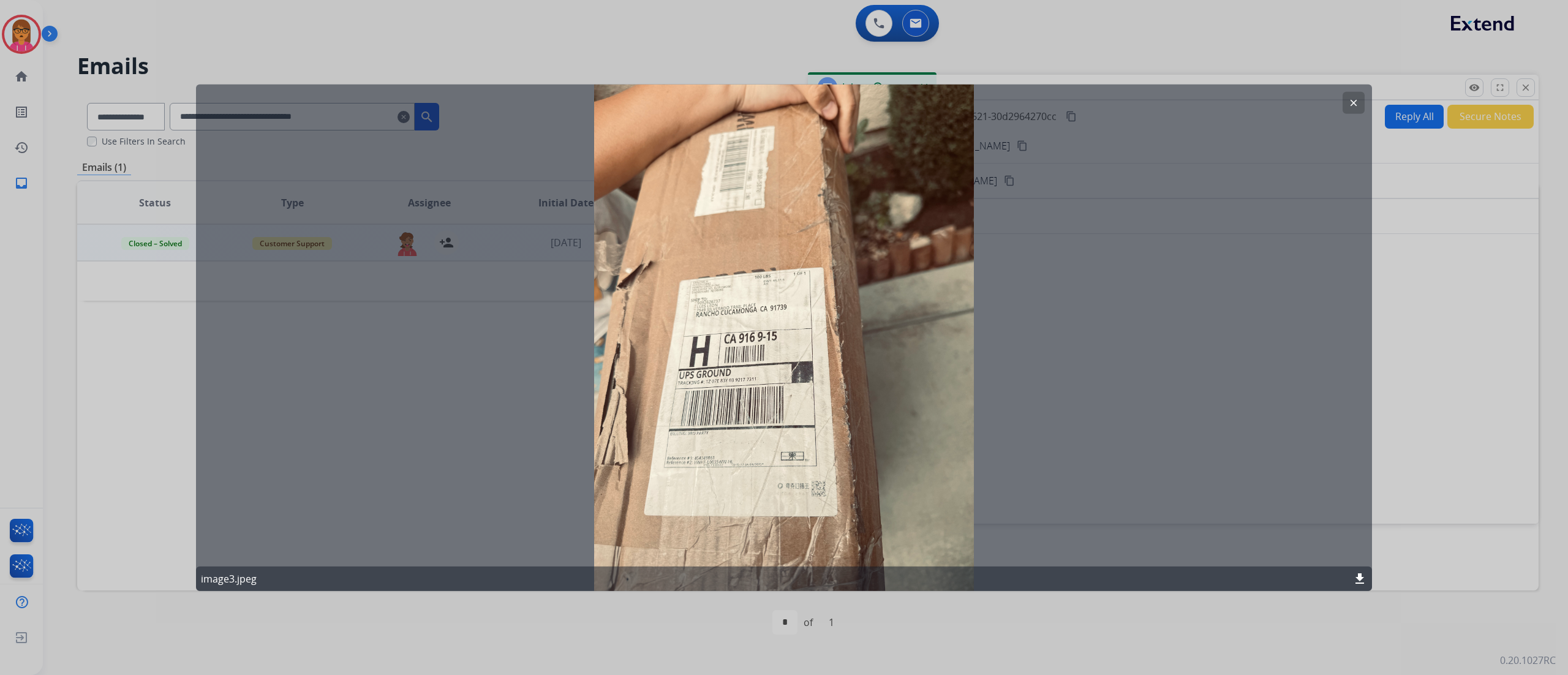
drag, startPoint x: 1344, startPoint y: 104, endPoint x: 1344, endPoint y: 112, distance: 8.0
click at [1175, 105] on button "clear" at bounding box center [1353, 103] width 22 height 22
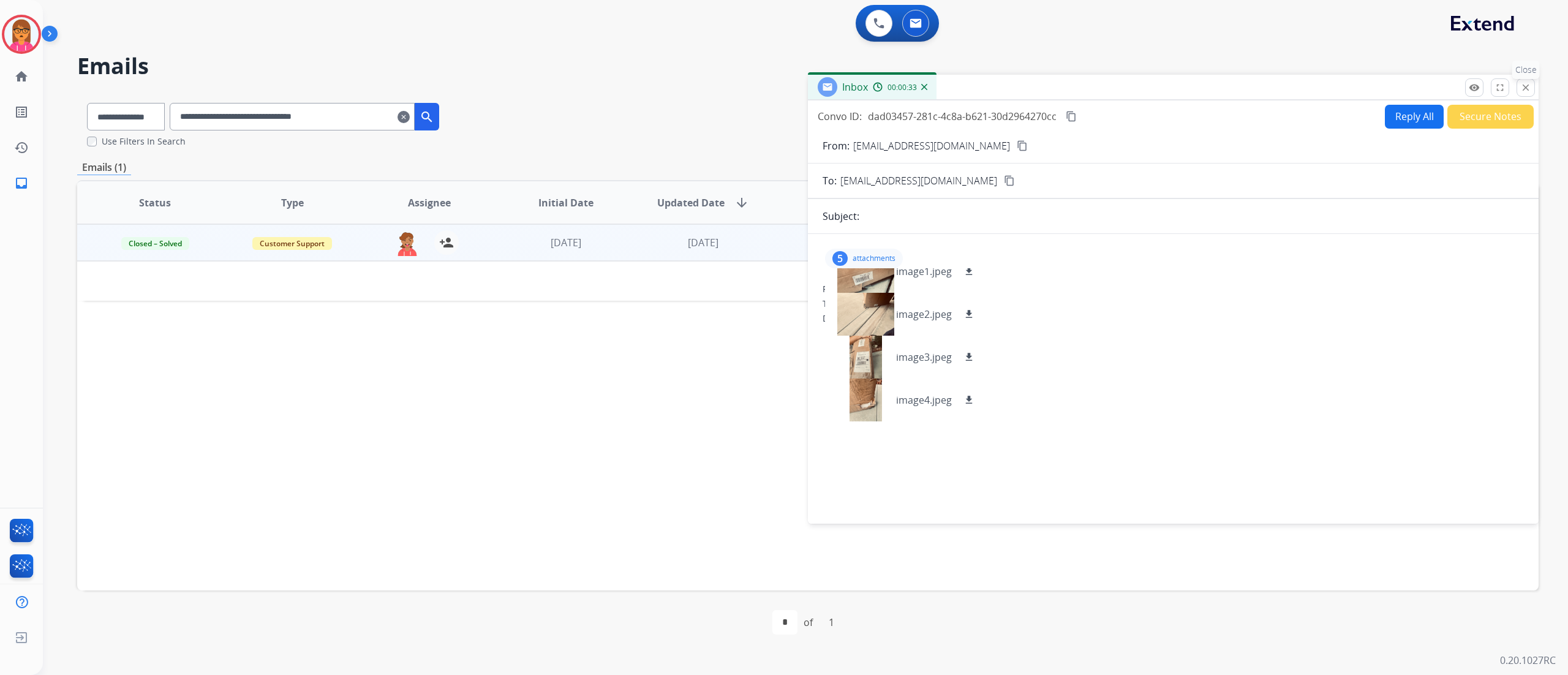
click at [1175, 82] on button "close Close" at bounding box center [1525, 87] width 18 height 18
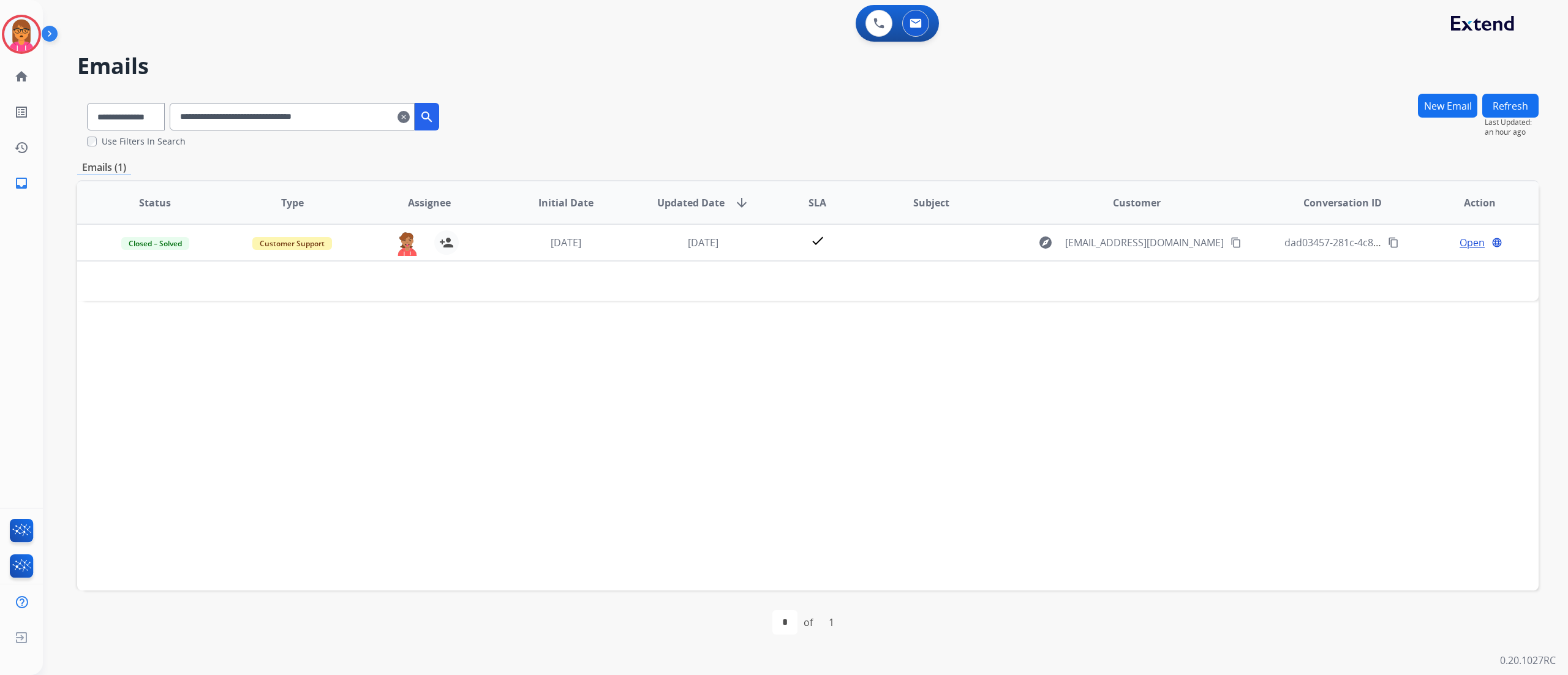
click at [410, 115] on mat-icon "clear" at bounding box center [404, 116] width 12 height 15
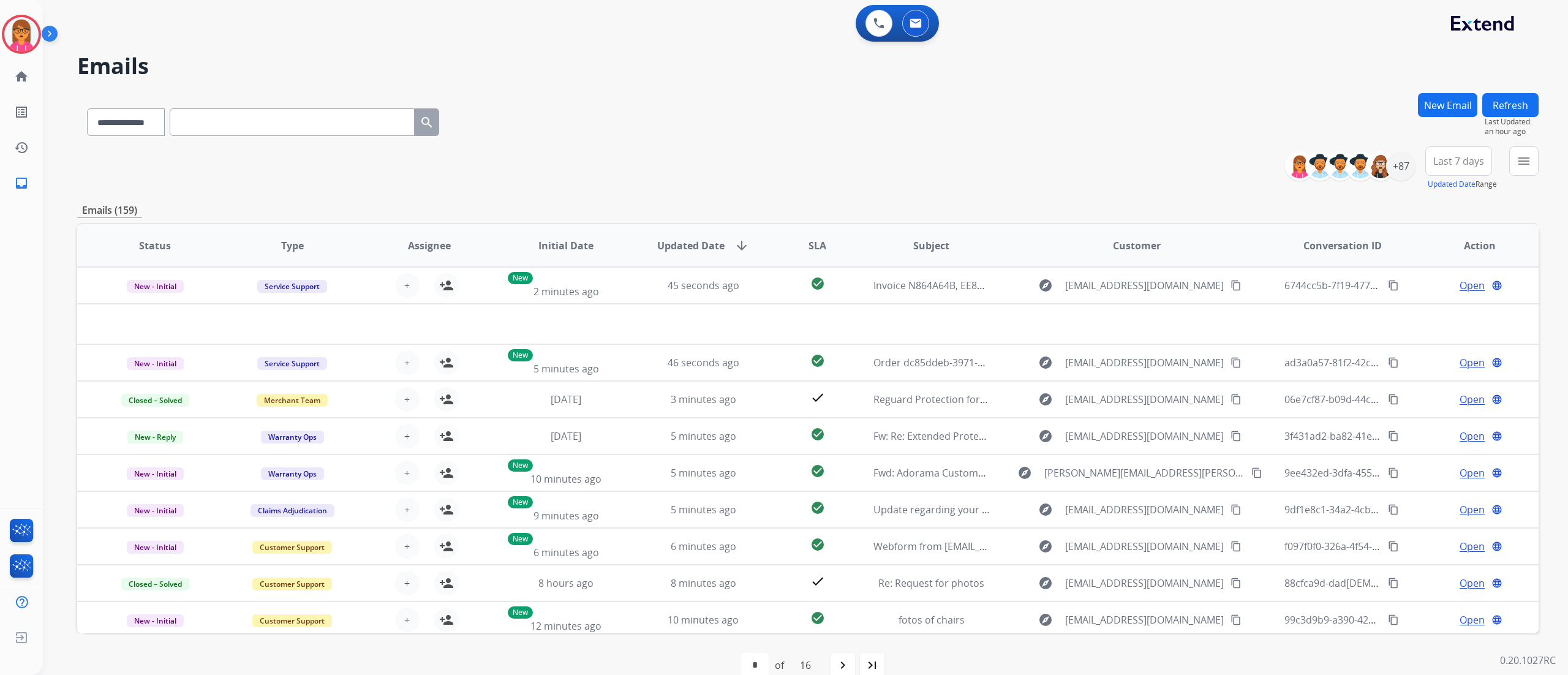
click at [343, 119] on input "text" at bounding box center [292, 122] width 245 height 28
paste input "**********"
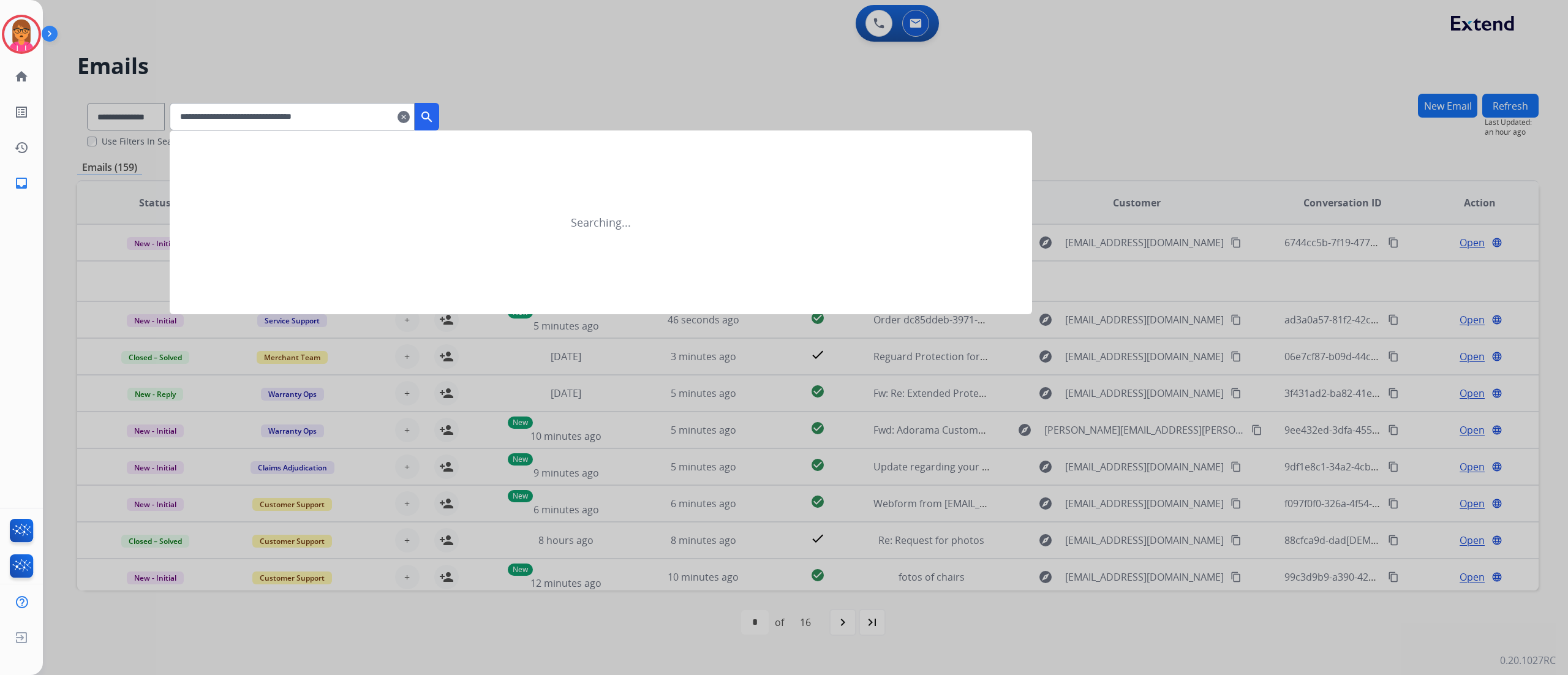
type input "**********"
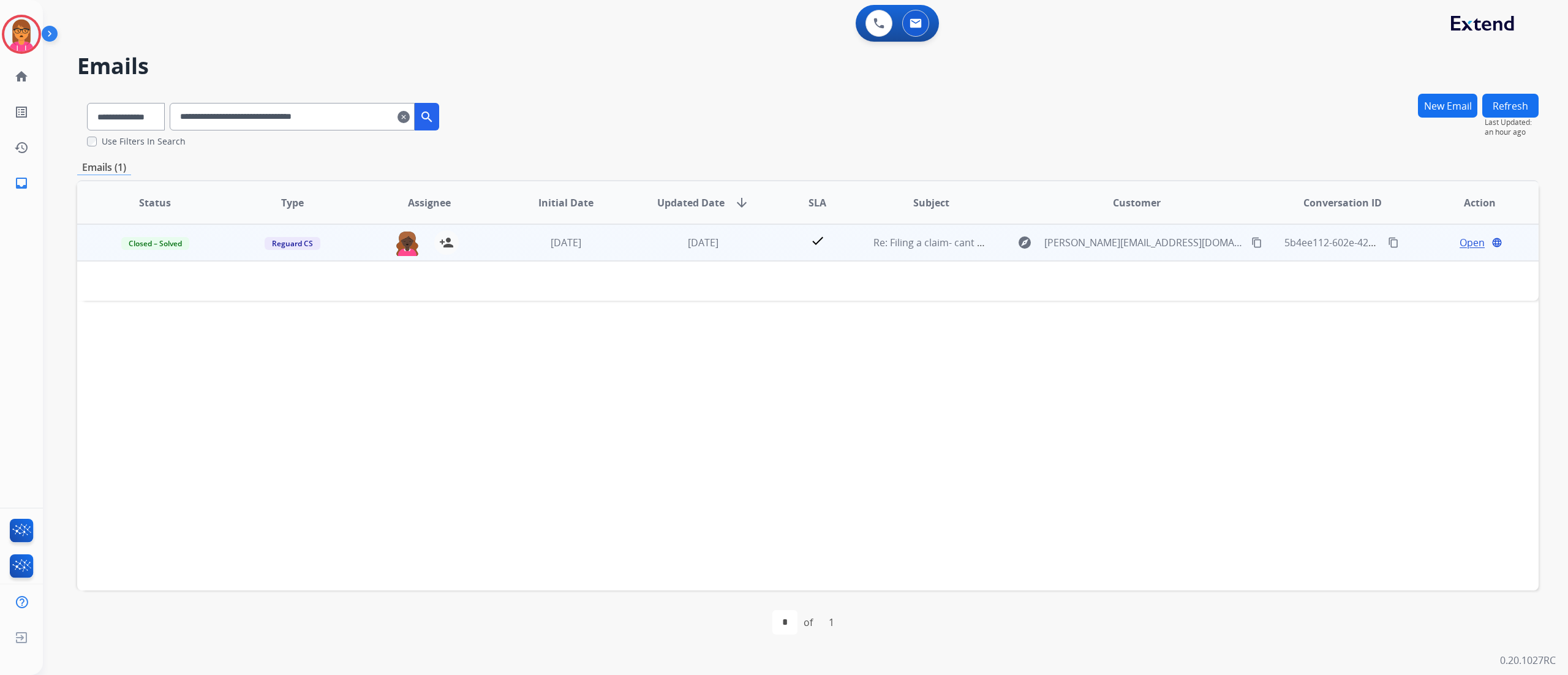
click at [1175, 247] on span "Open" at bounding box center [1472, 242] width 25 height 15
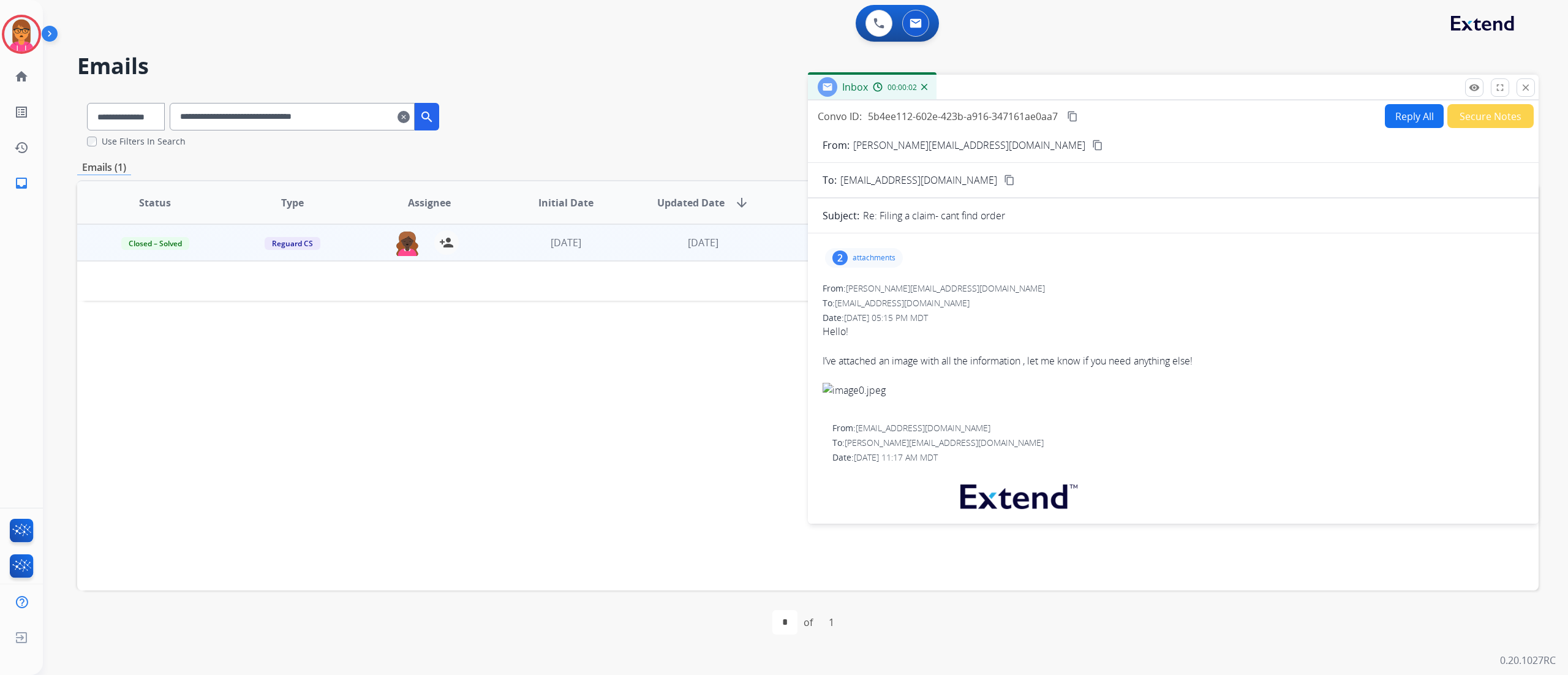
click at [872, 250] on div "2 attachments" at bounding box center [864, 258] width 78 height 20
click at [855, 285] on div at bounding box center [865, 289] width 61 height 43
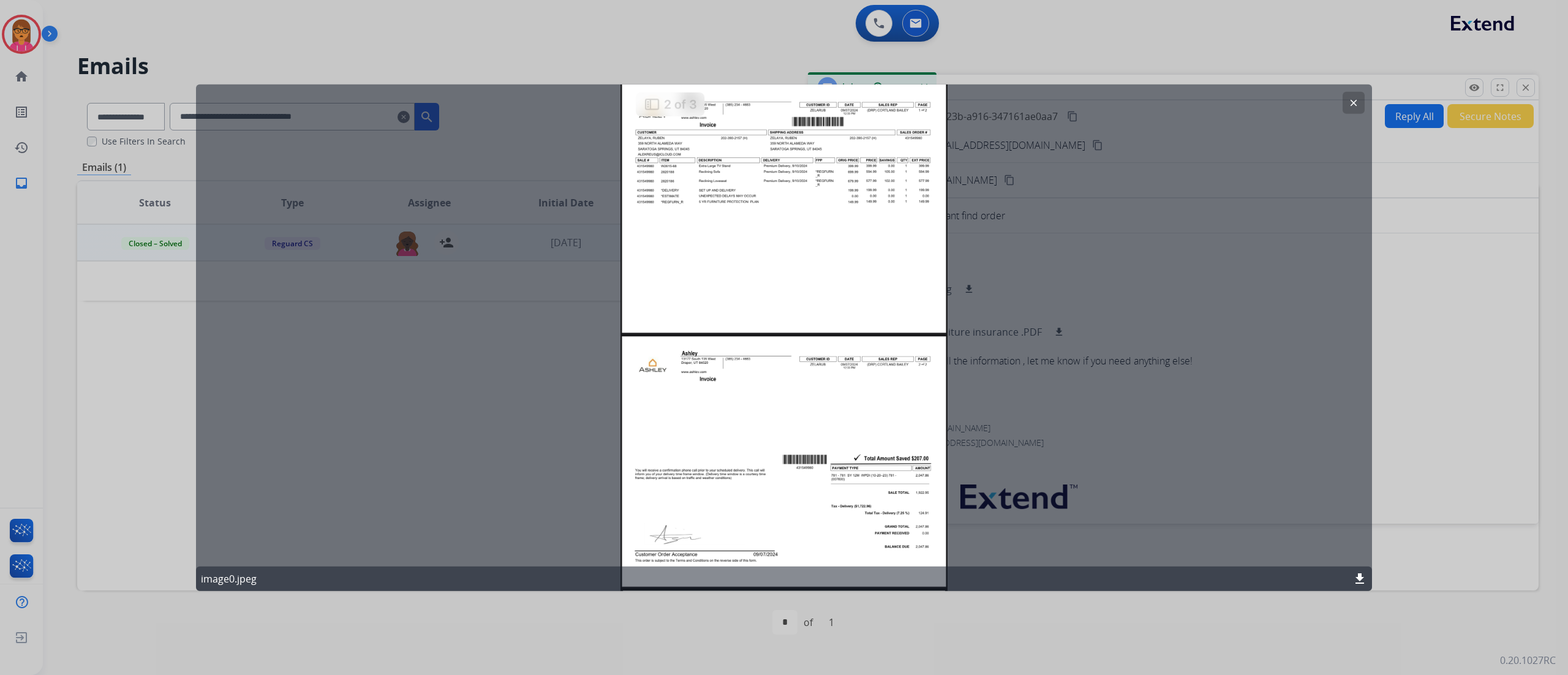
click at [1175, 506] on mat-icon "download" at bounding box center [1359, 578] width 15 height 15
drag, startPoint x: 986, startPoint y: 624, endPoint x: 984, endPoint y: 618, distance: 6.3
click at [985, 506] on div at bounding box center [784, 338] width 1568 height 675
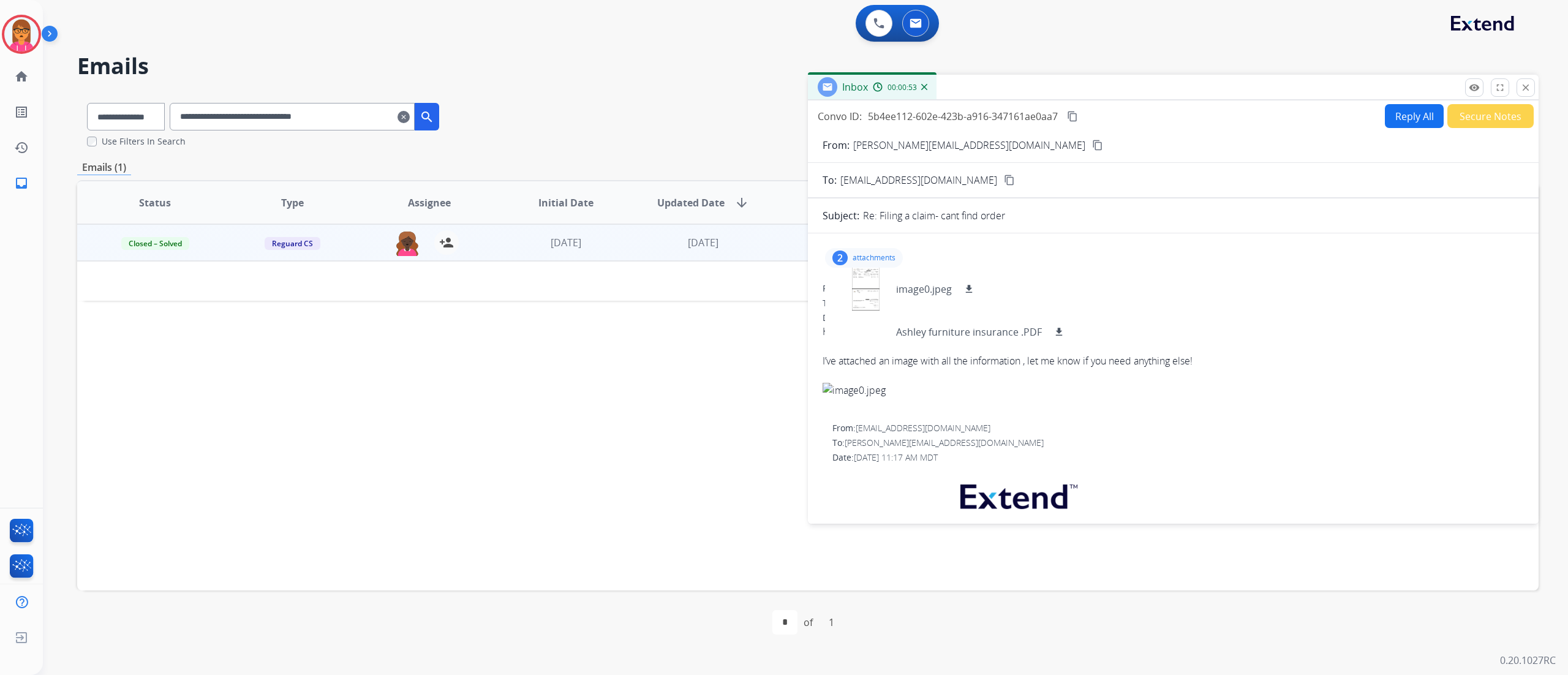
click at [1092, 148] on mat-icon "content_copy" at bounding box center [1098, 145] width 11 height 11
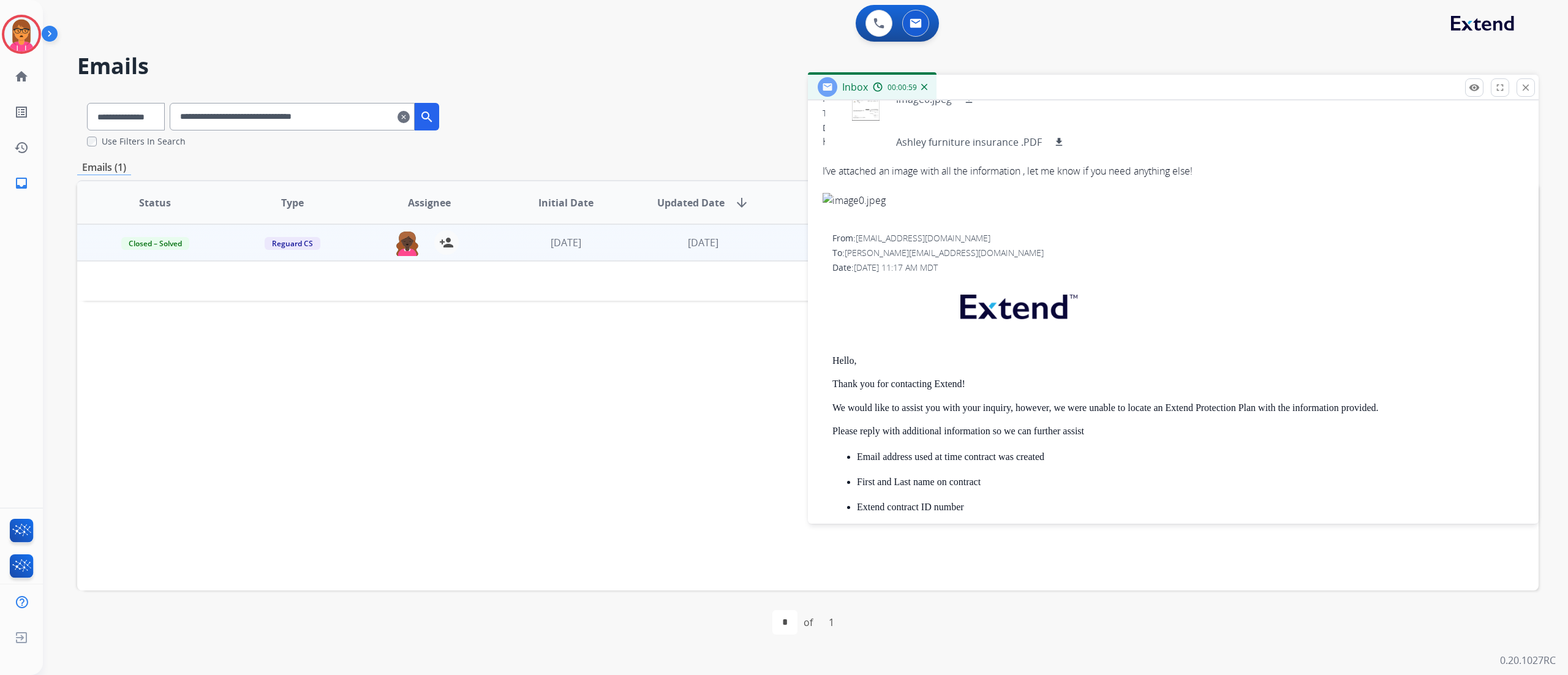
scroll to position [245, 0]
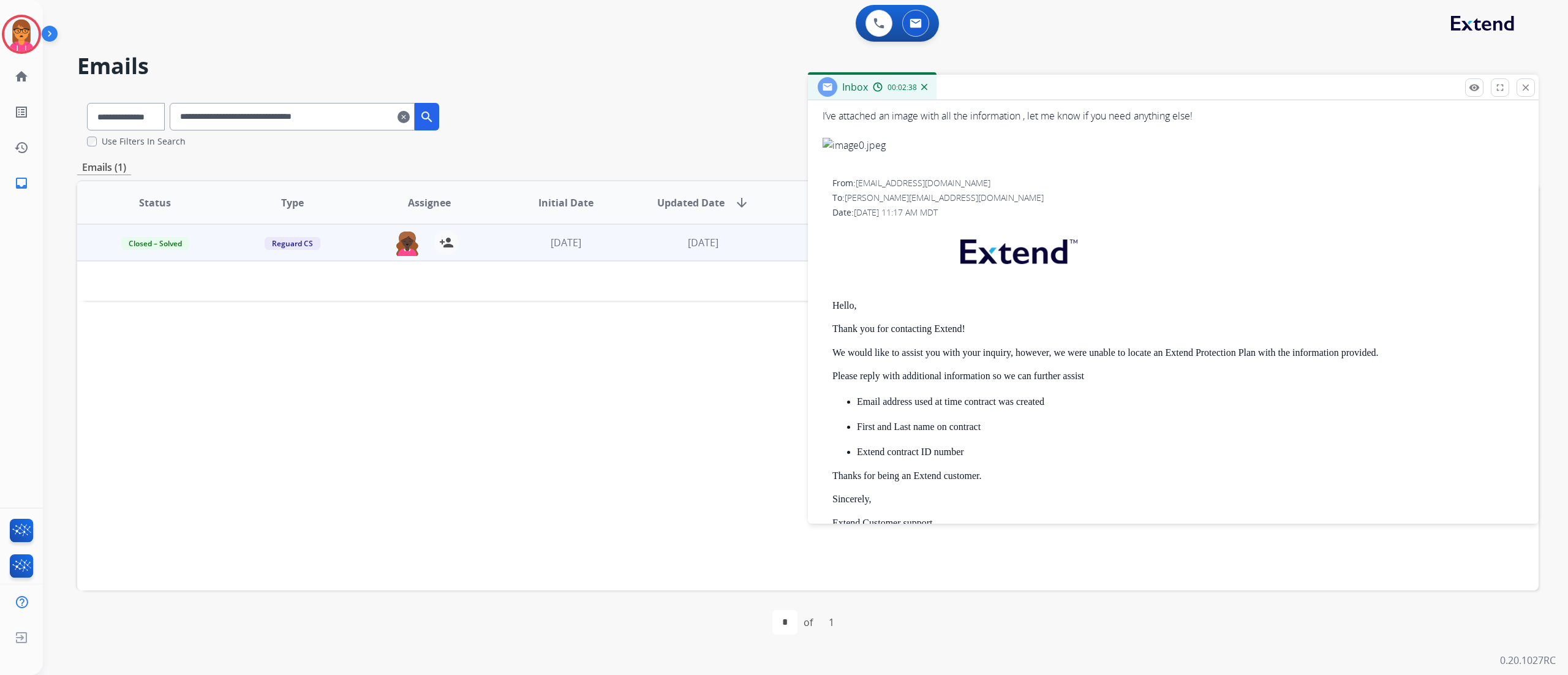
click at [410, 117] on mat-icon "clear" at bounding box center [404, 116] width 12 height 15
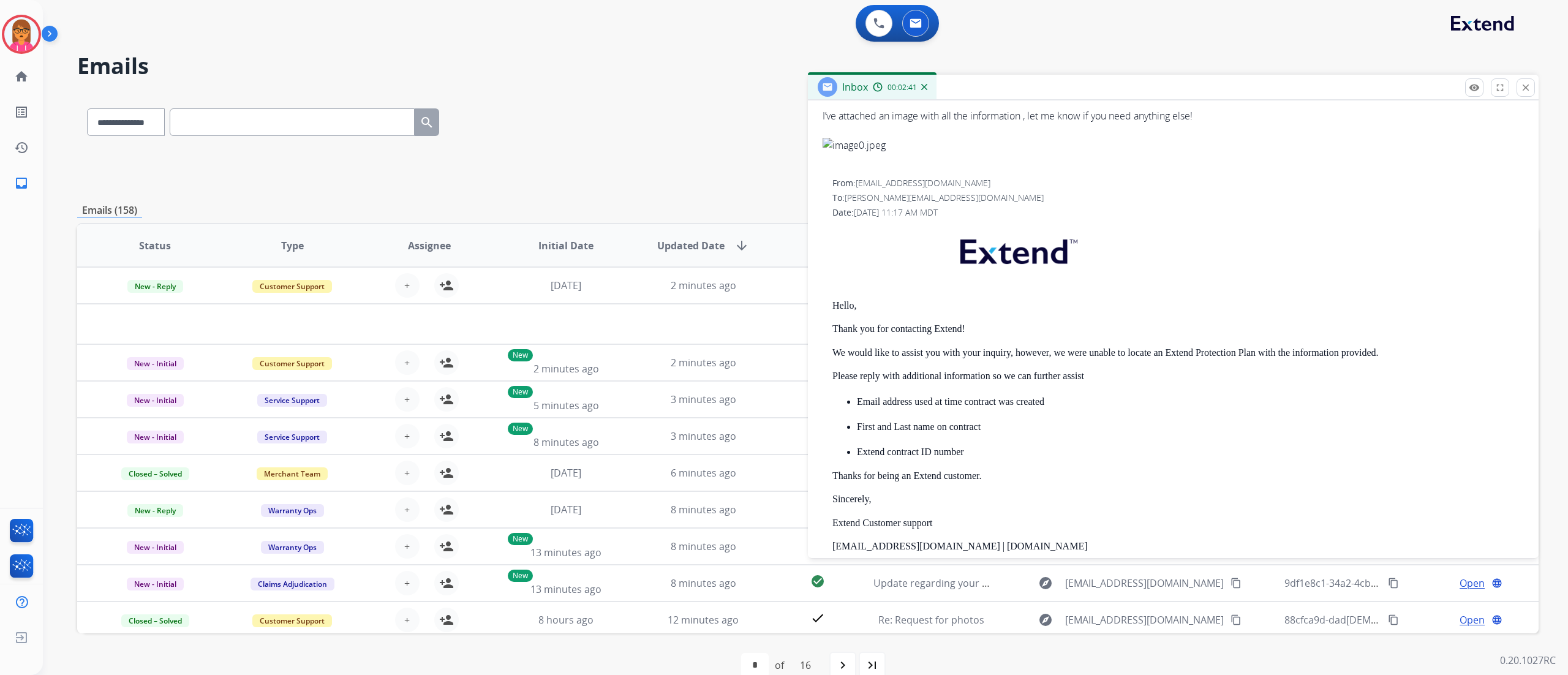
click at [379, 118] on input "text" at bounding box center [292, 122] width 245 height 28
paste input "**********"
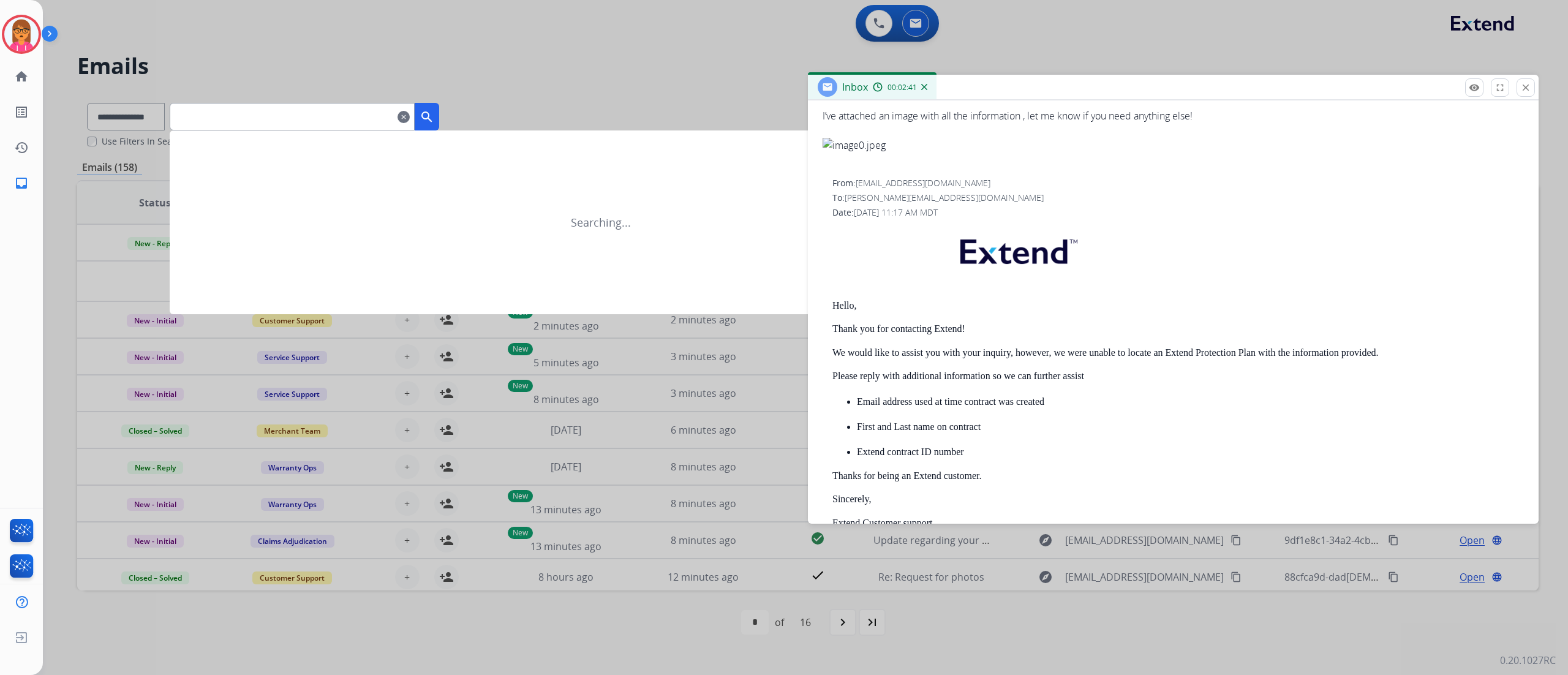
type input "**********"
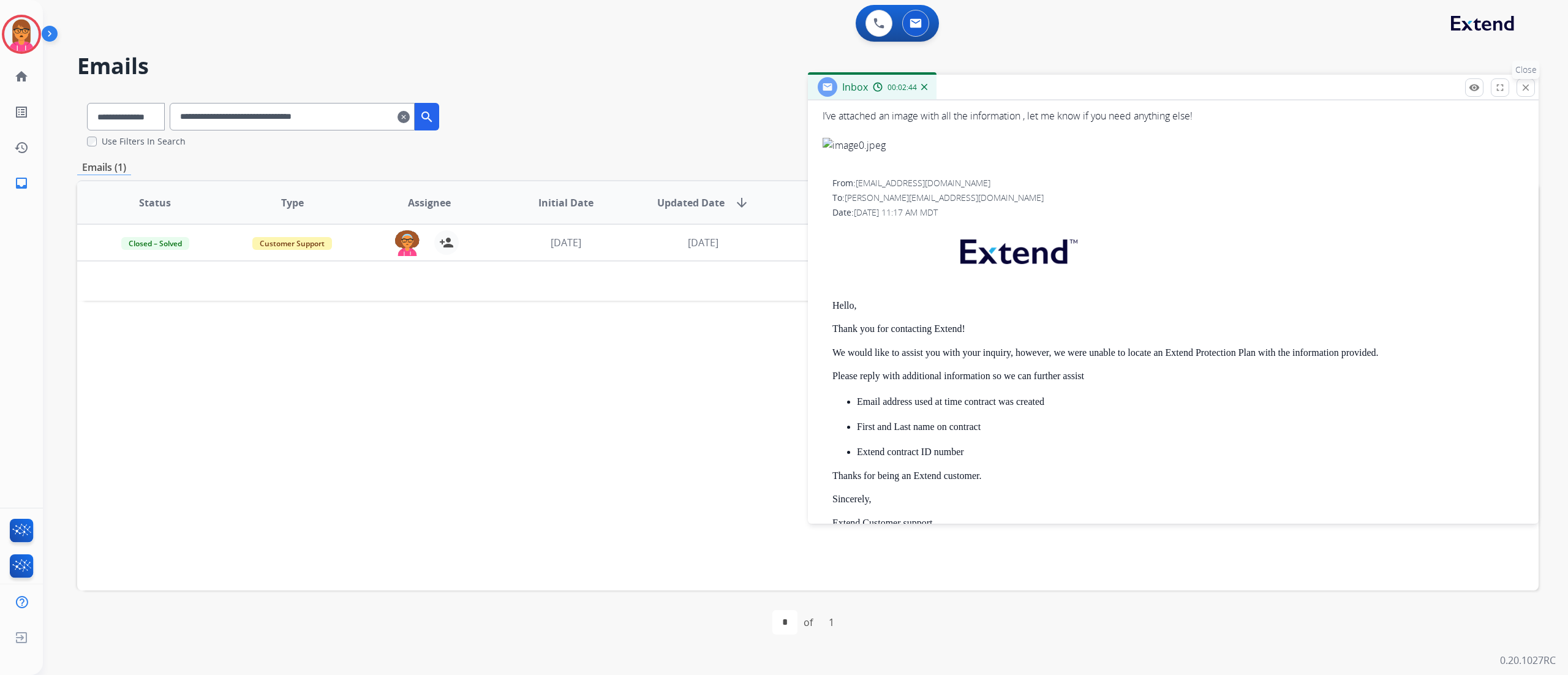
click at [1175, 88] on mat-icon "close" at bounding box center [1525, 87] width 11 height 11
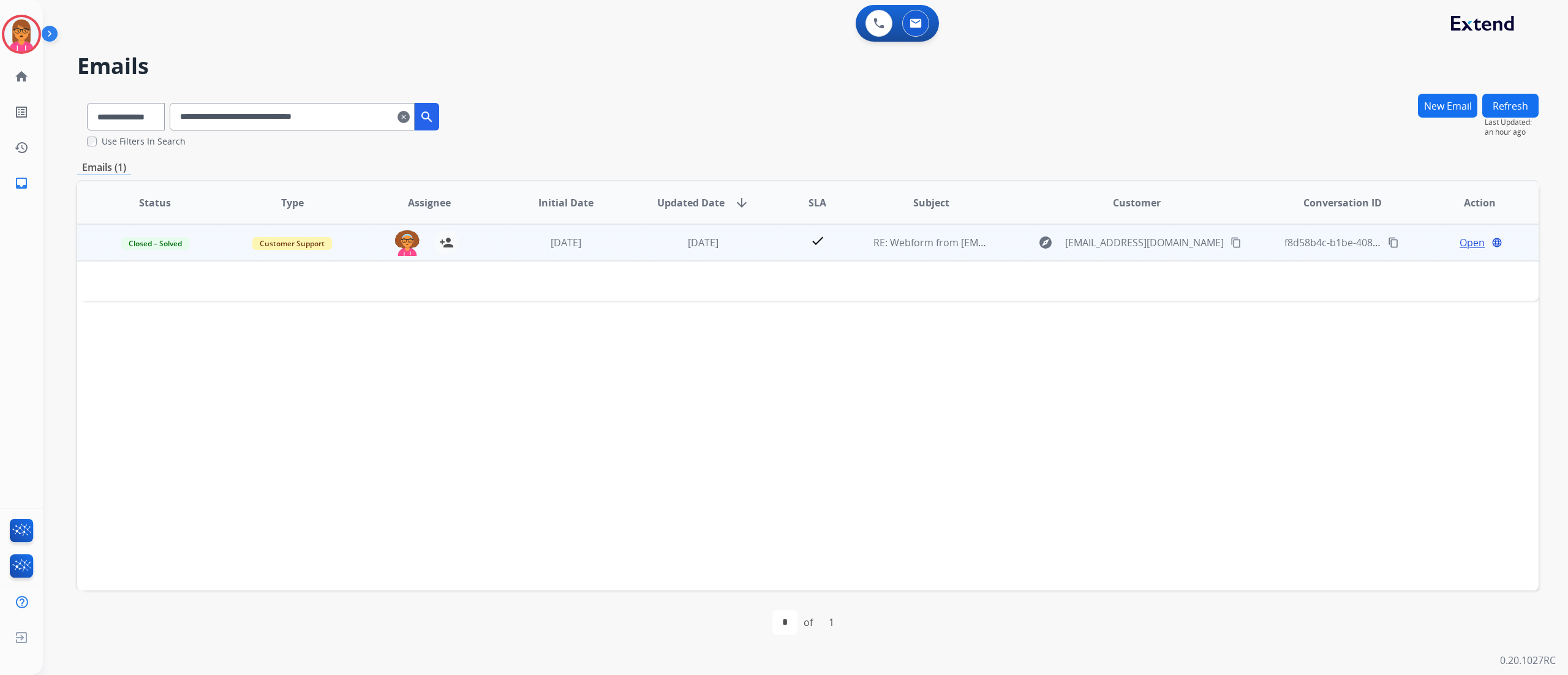
click at [1175, 240] on div "Open language" at bounding box center [1479, 242] width 117 height 15
click at [1175, 242] on span "Open" at bounding box center [1472, 243] width 25 height 15
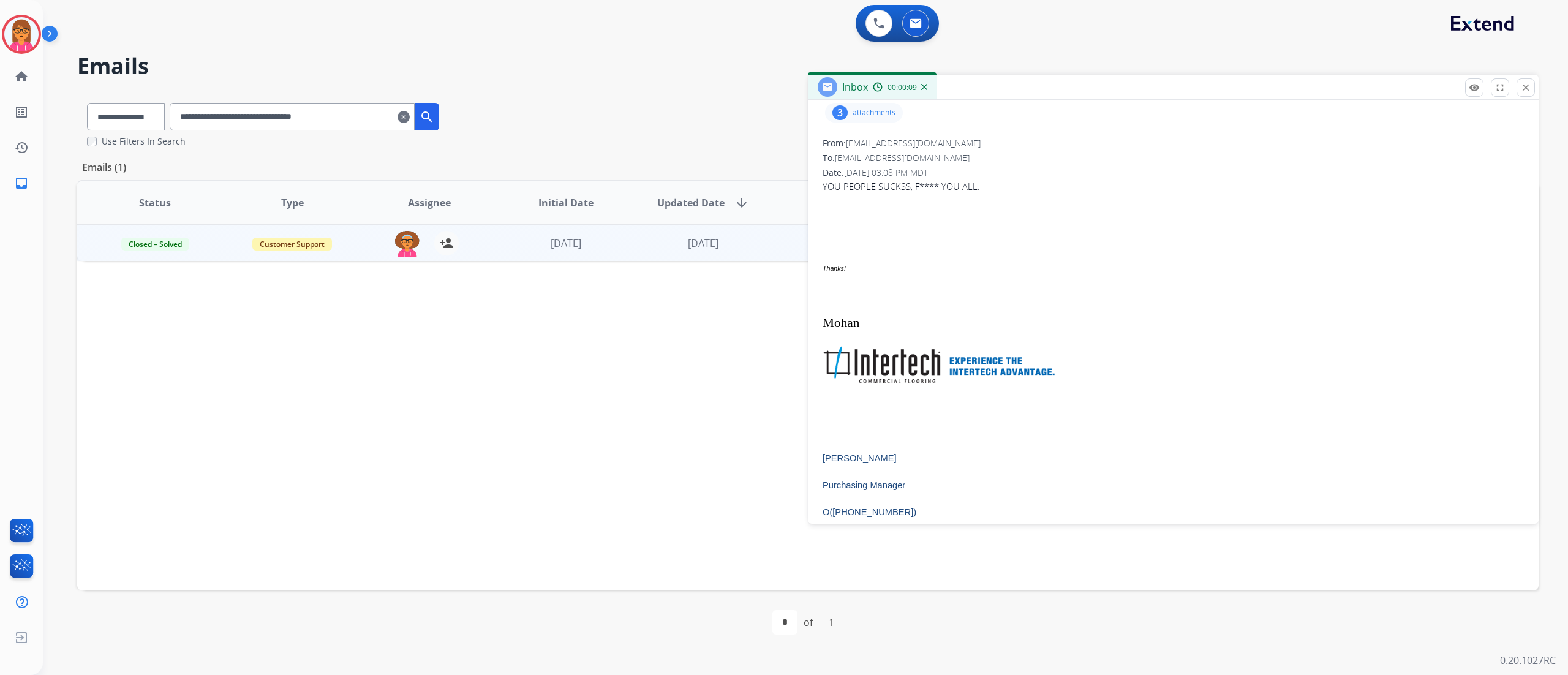
scroll to position [122, 0]
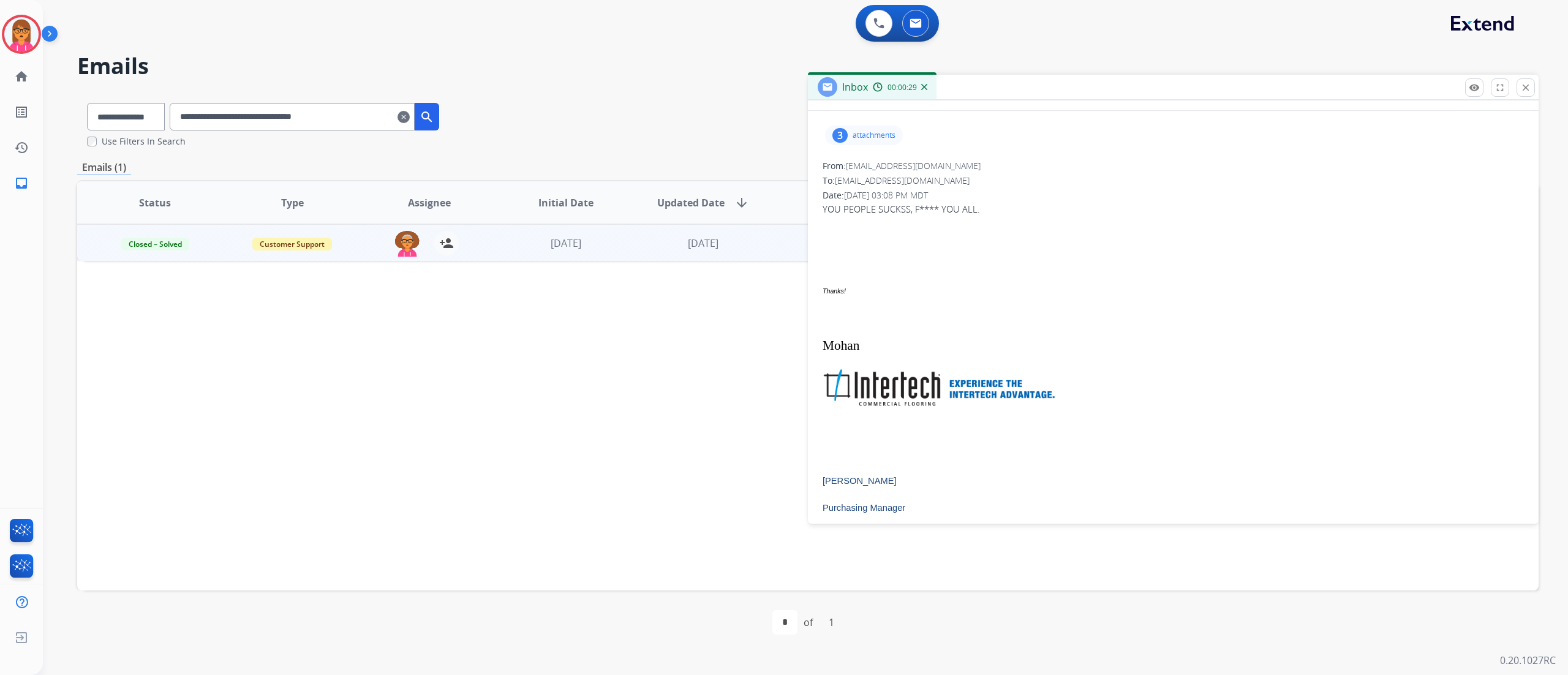
click at [875, 139] on p "attachments" at bounding box center [874, 135] width 43 height 10
click at [865, 161] on div at bounding box center [865, 167] width 61 height 43
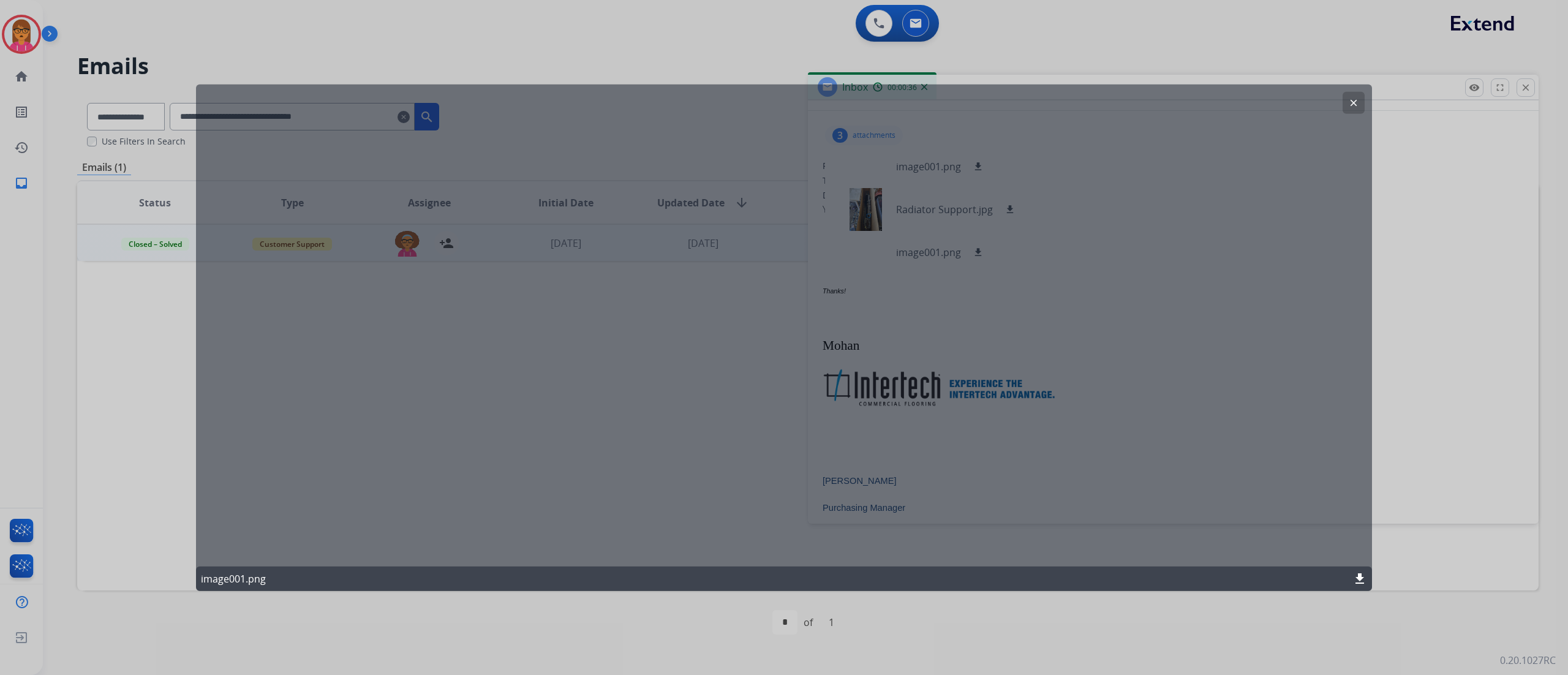
click at [1175, 98] on mat-icon "clear" at bounding box center [1353, 103] width 11 height 11
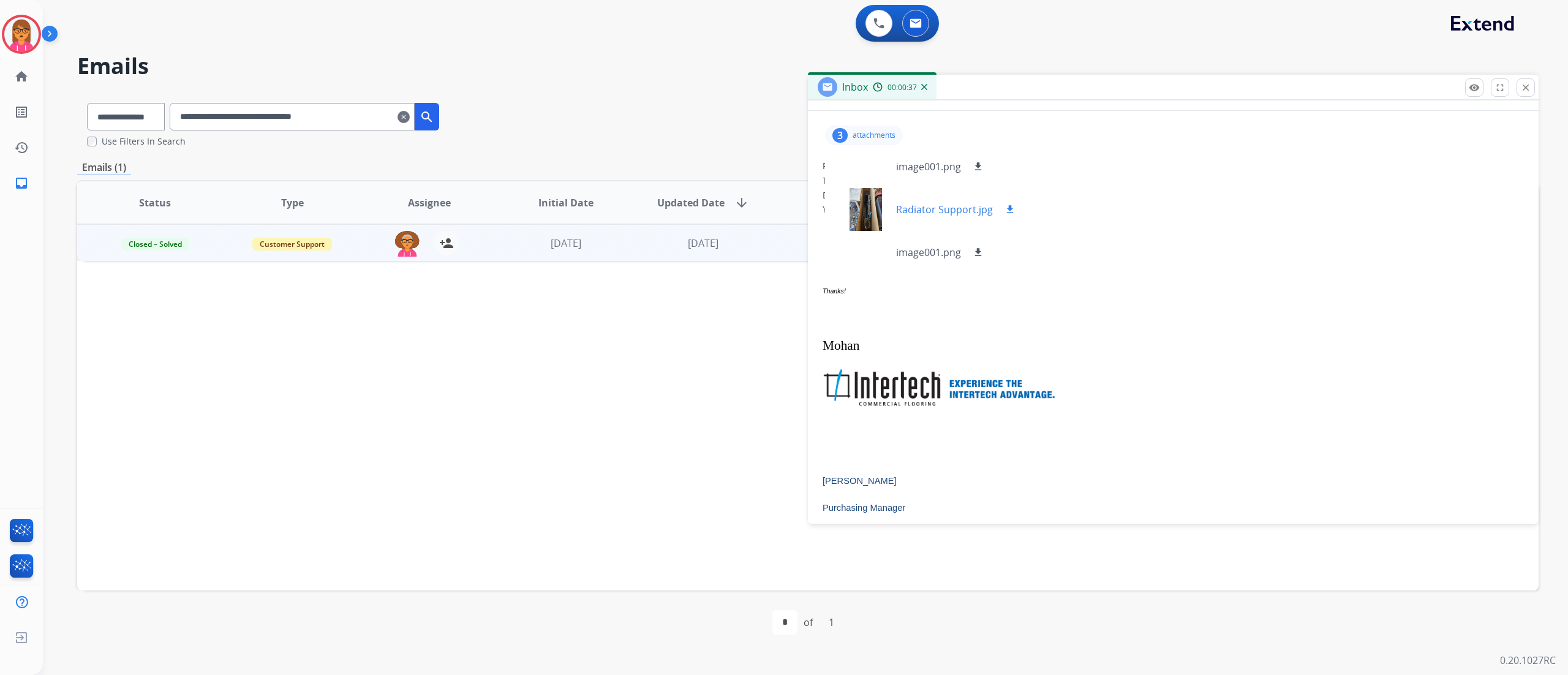
click at [870, 198] on div at bounding box center [865, 210] width 61 height 43
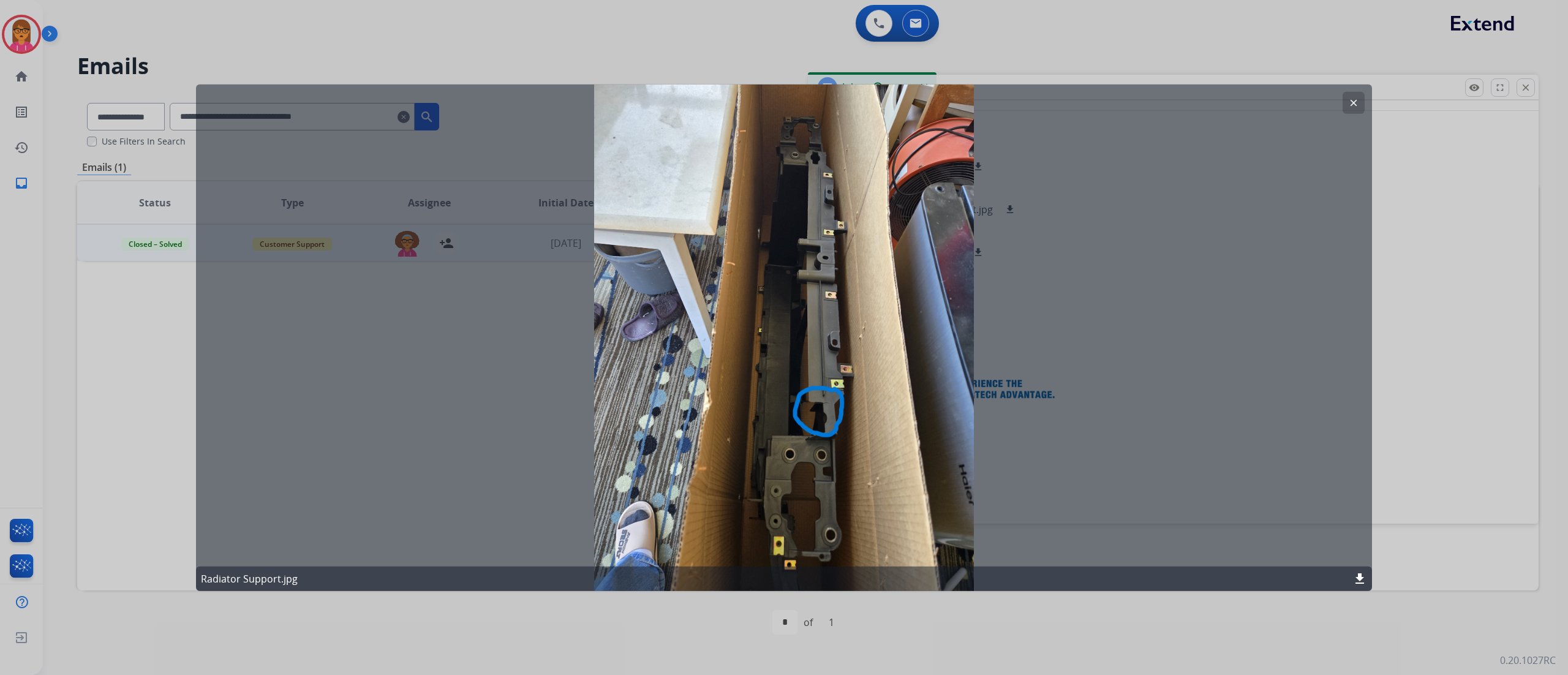
click at [1175, 105] on mat-icon "clear" at bounding box center [1353, 103] width 11 height 11
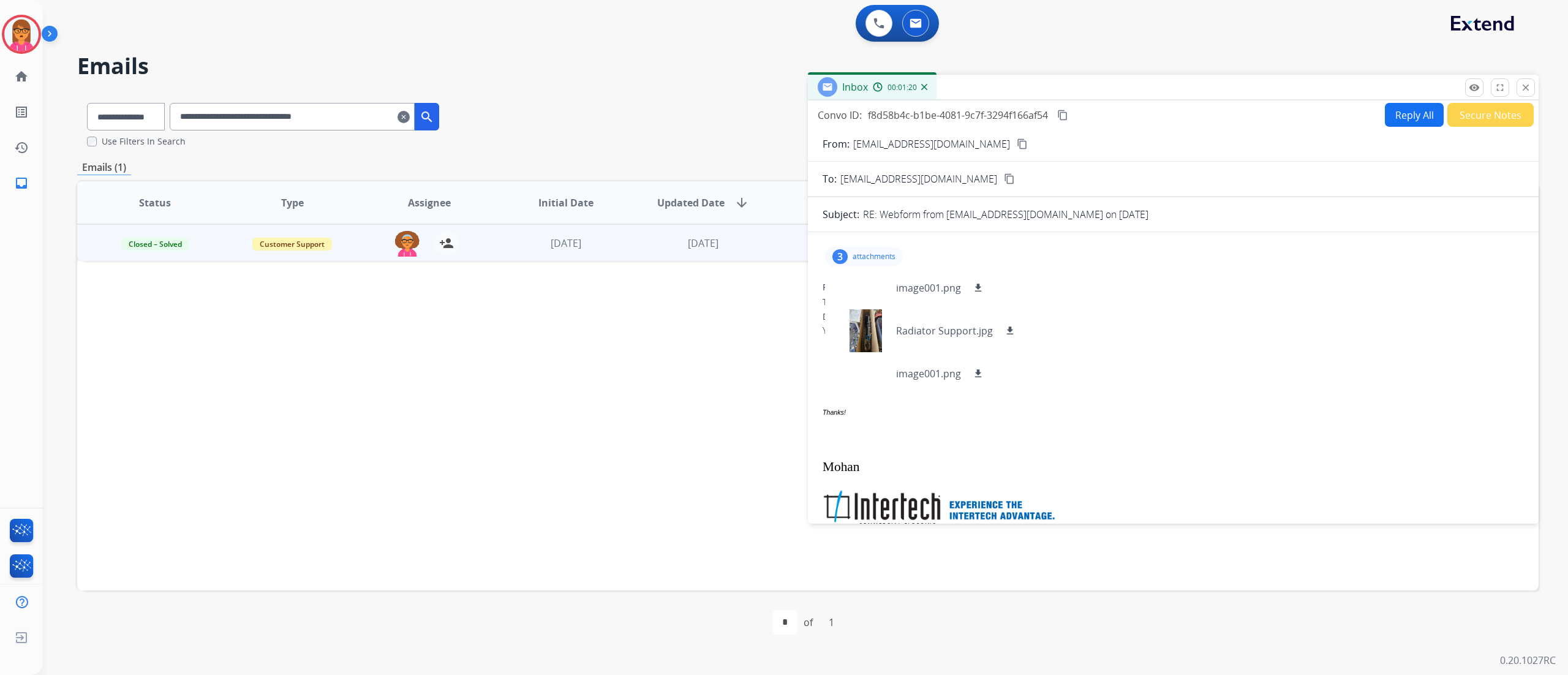
scroll to position [0, 0]
click at [875, 254] on p "attachments" at bounding box center [874, 258] width 43 height 10
